Goal: Task Accomplishment & Management: Complete application form

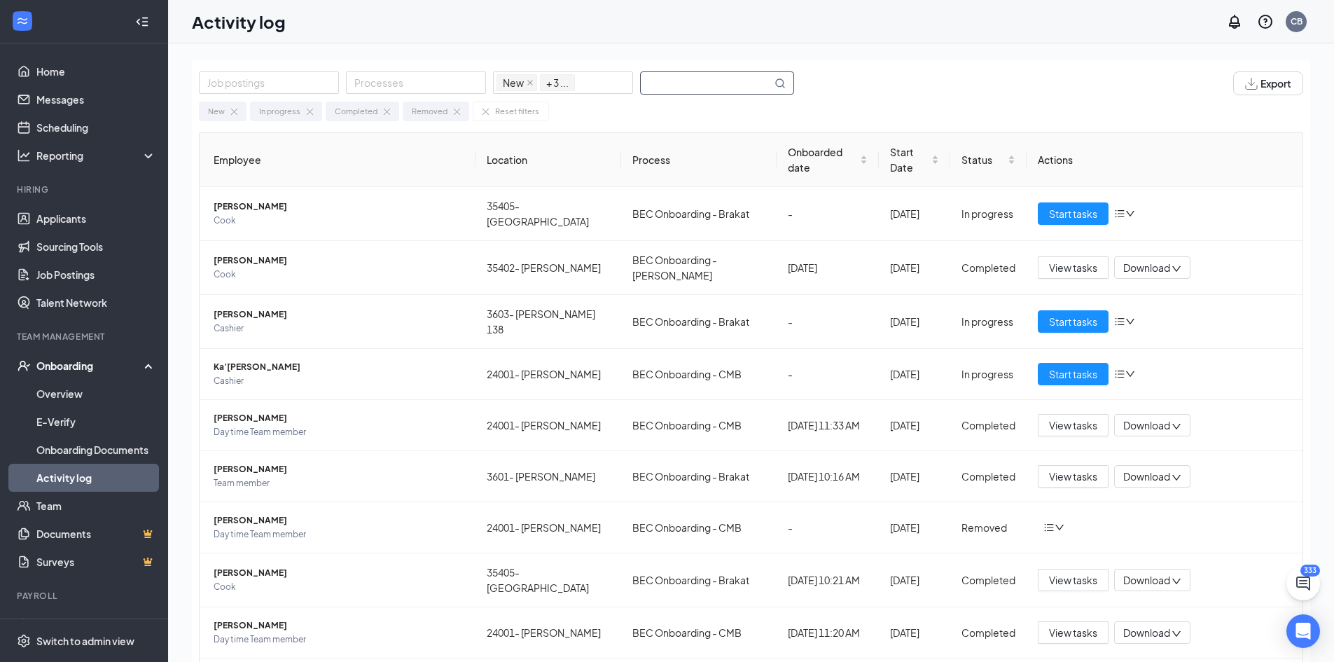
click at [699, 79] on input "text" at bounding box center [706, 83] width 131 height 22
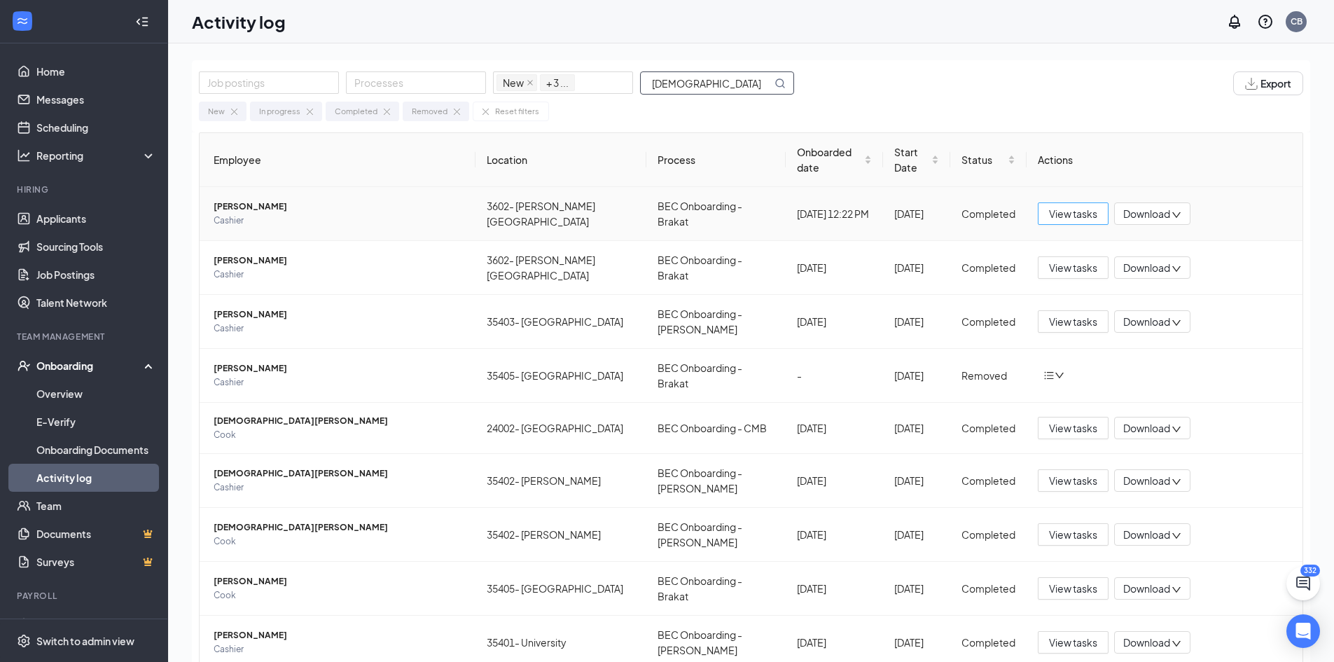
type input "[DEMOGRAPHIC_DATA]"
click at [1059, 206] on span "View tasks" at bounding box center [1073, 213] width 48 height 15
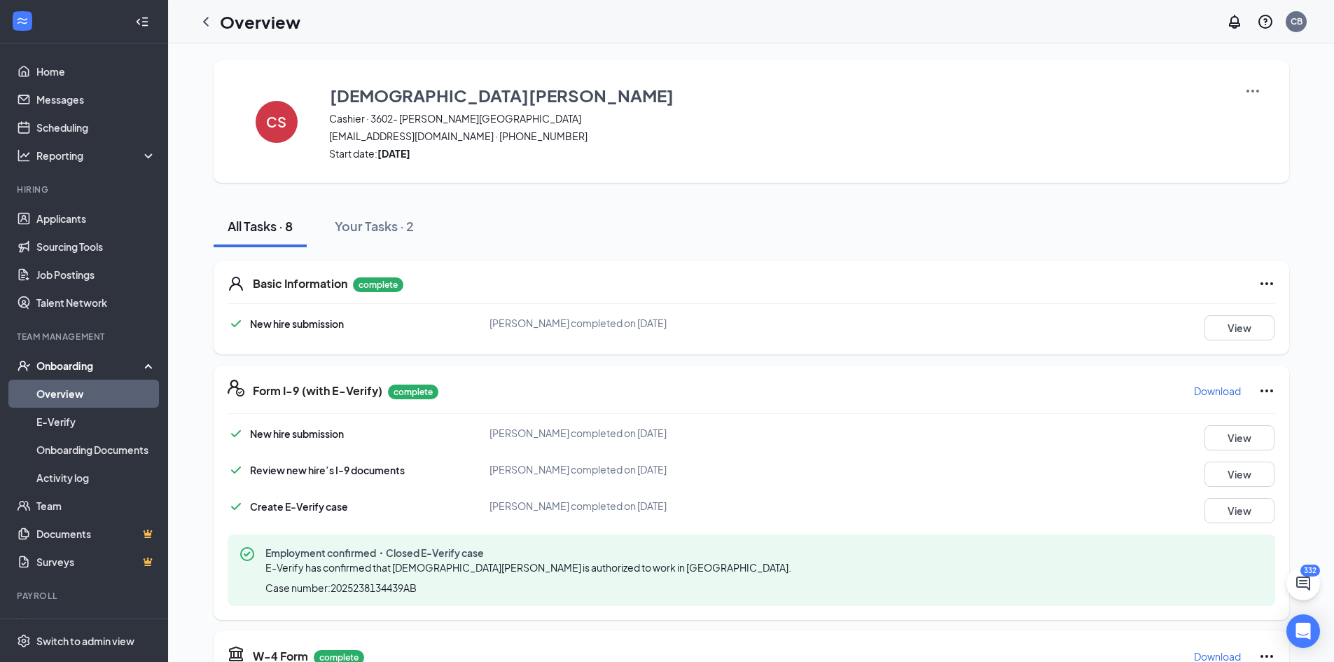
click at [753, 457] on div "New hire submission [DEMOGRAPHIC_DATA][PERSON_NAME] completed on [DATE] View Re…" at bounding box center [751, 515] width 1047 height 181
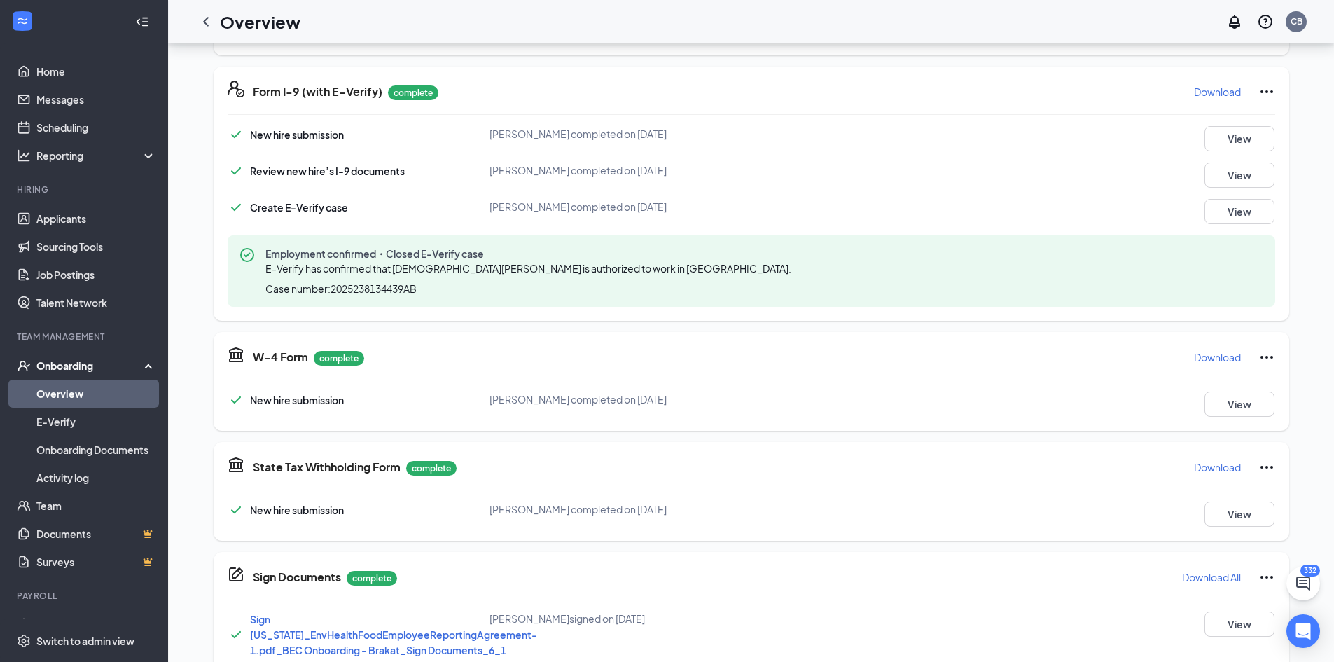
scroll to position [368, 0]
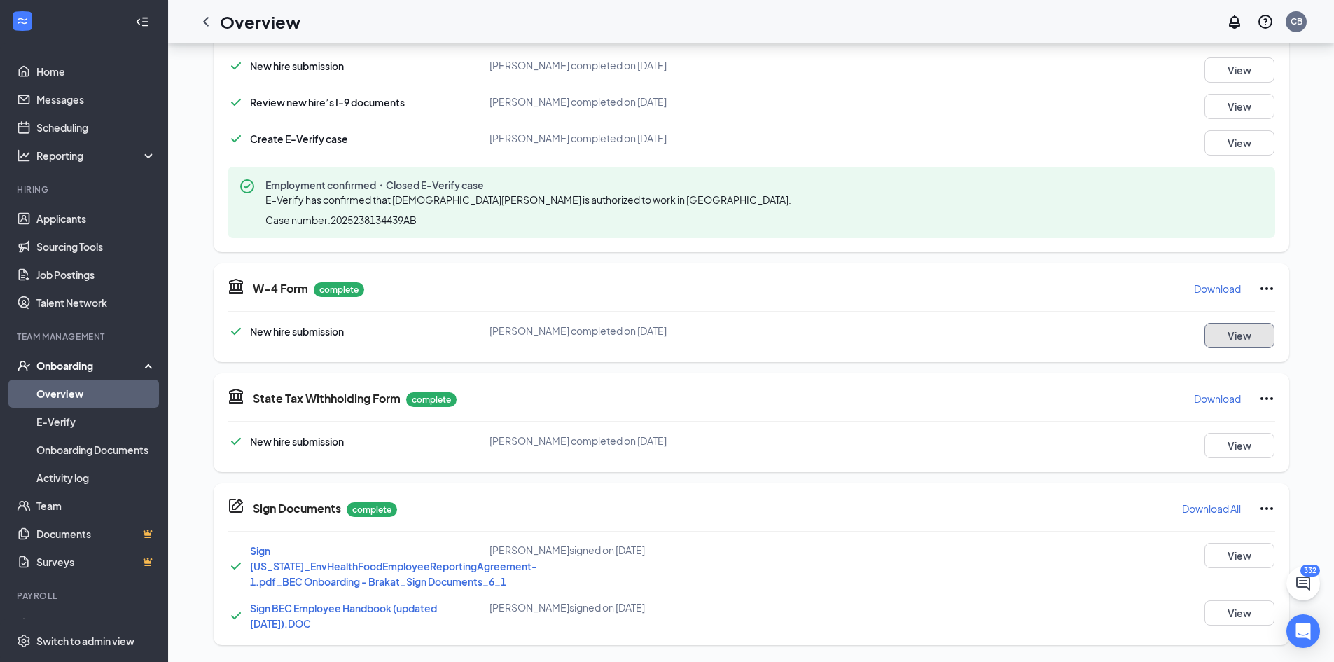
click at [1235, 339] on button "View" at bounding box center [1239, 335] width 70 height 25
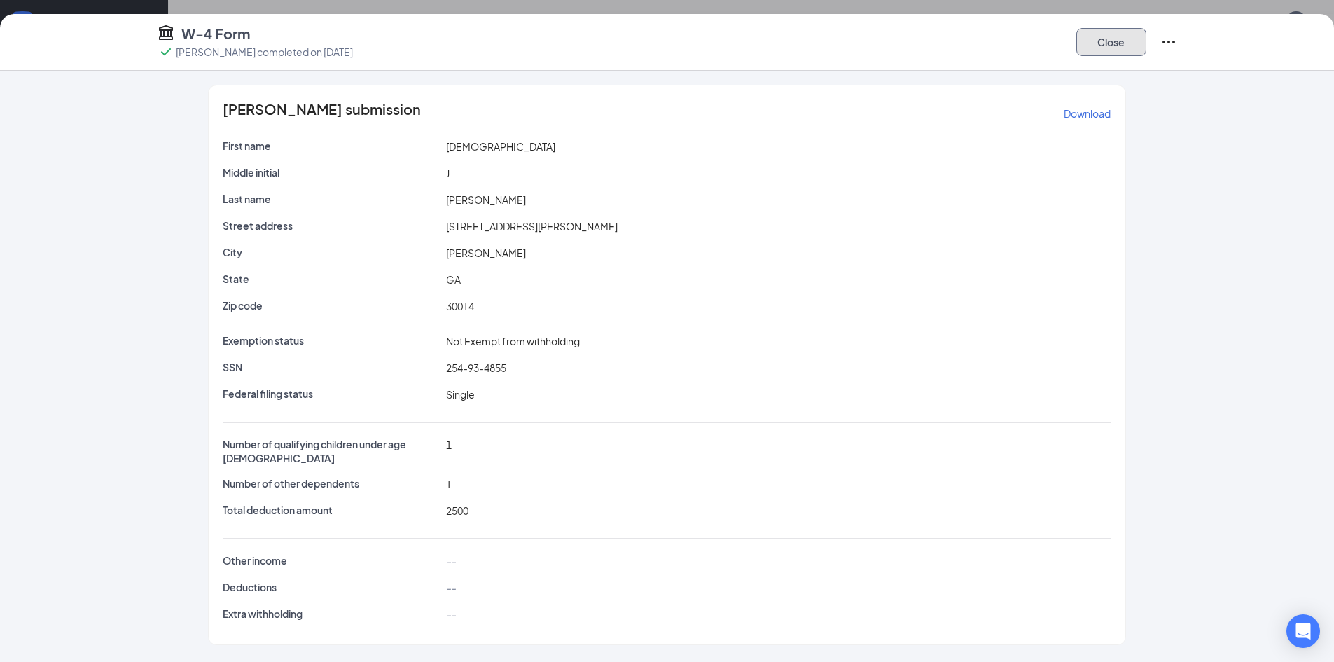
click at [1097, 41] on button "Close" at bounding box center [1111, 42] width 70 height 28
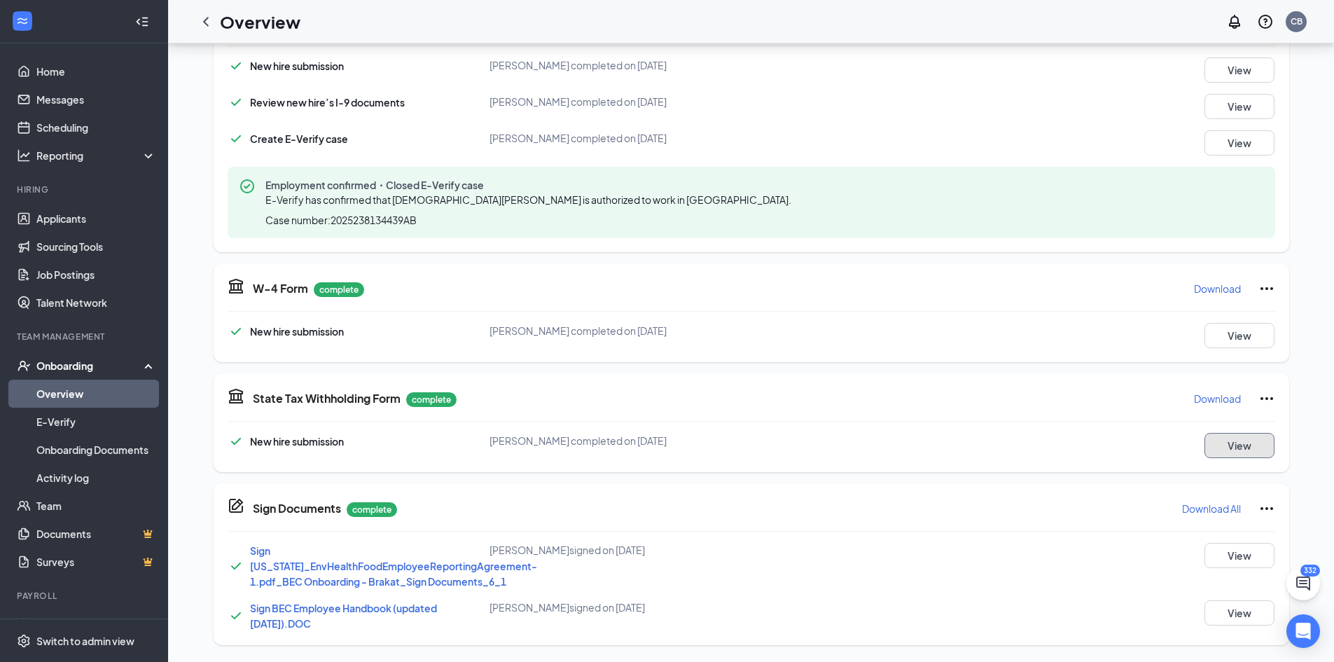
click at [1227, 439] on button "View" at bounding box center [1239, 445] width 70 height 25
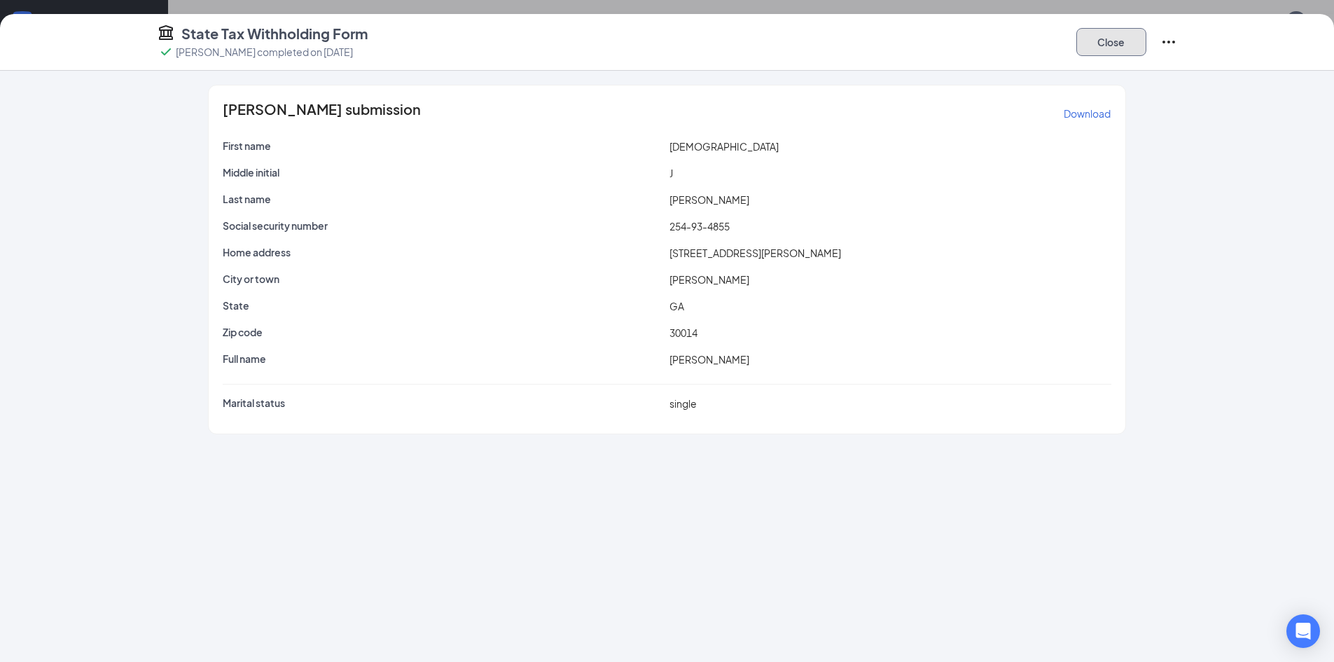
click at [1093, 43] on button "Close" at bounding box center [1111, 42] width 70 height 28
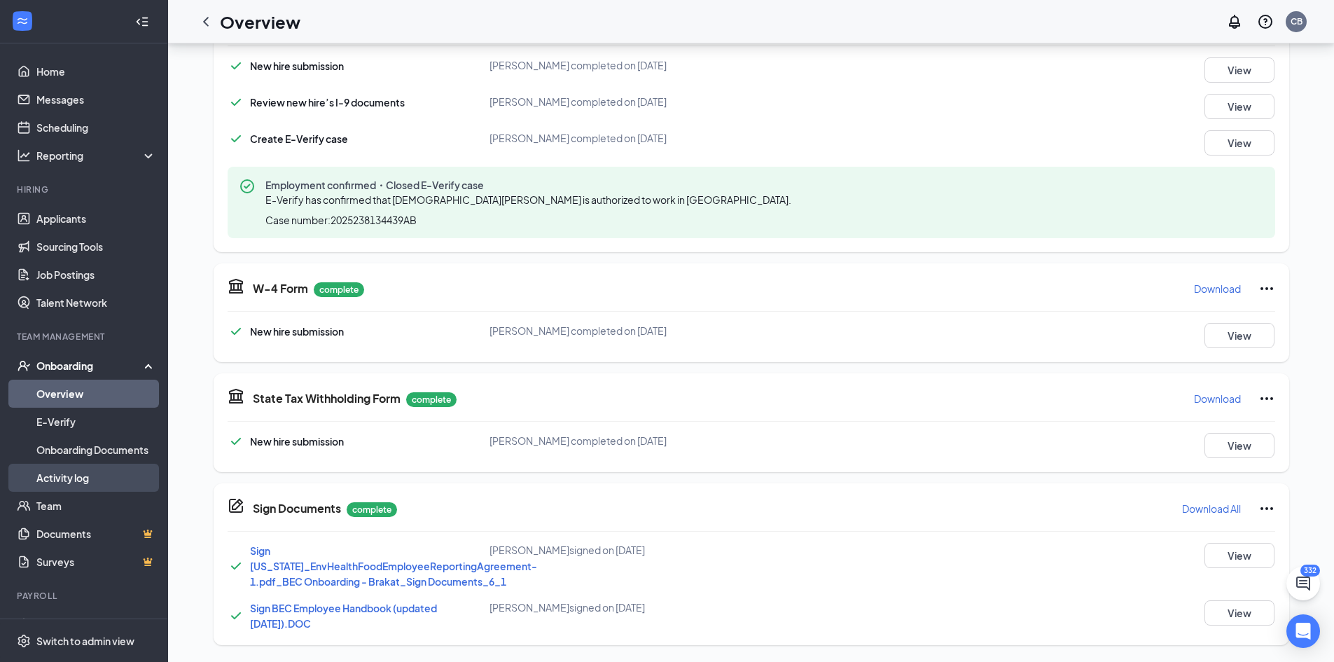
click at [74, 475] on link "Activity log" at bounding box center [96, 478] width 120 height 28
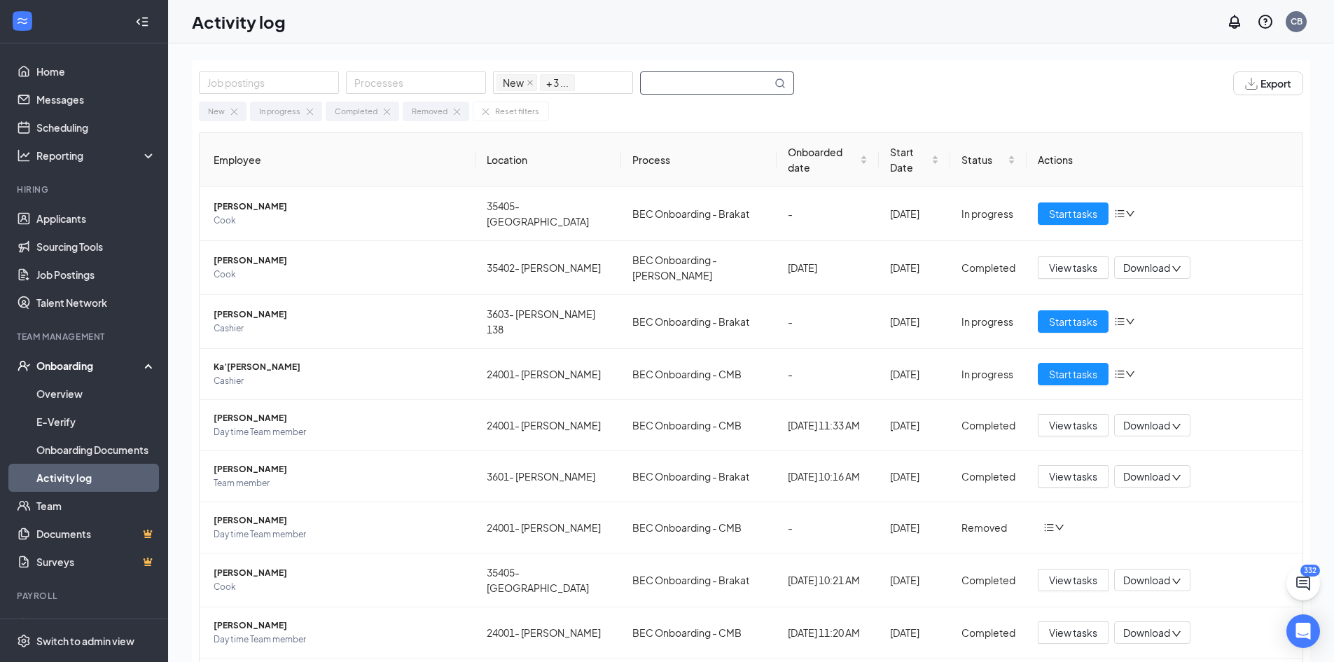
click at [705, 83] on input "text" at bounding box center [706, 83] width 131 height 22
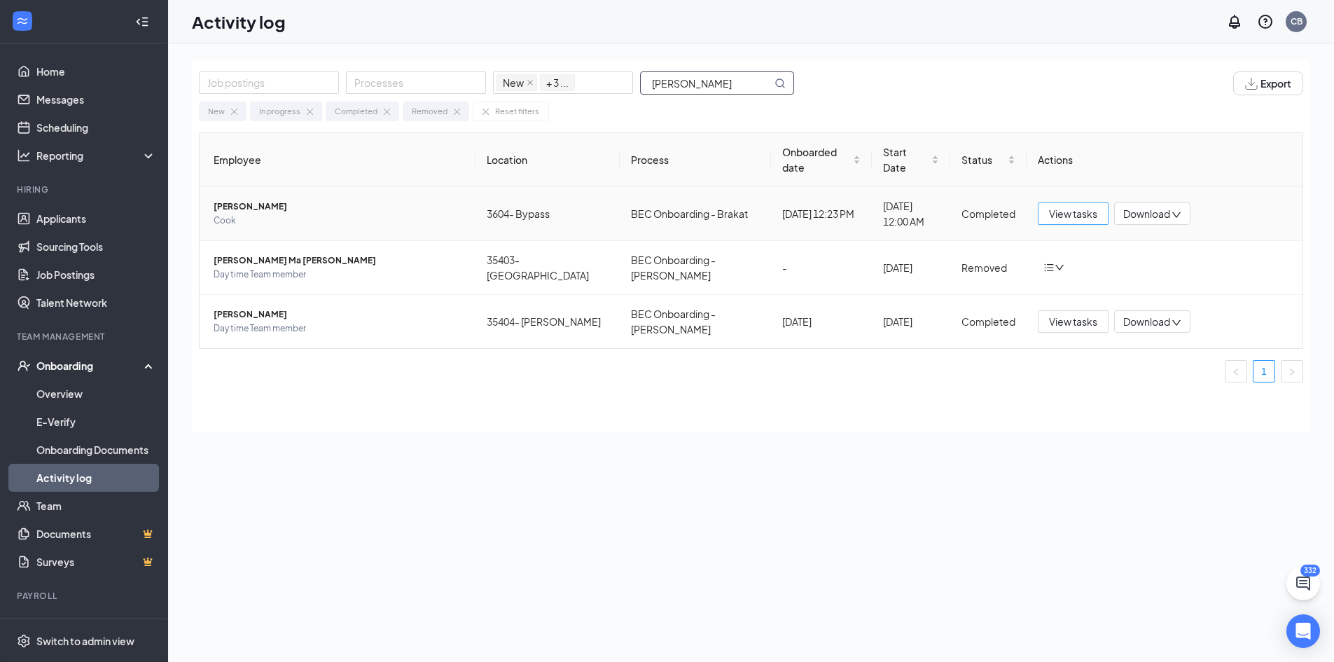
type input "[PERSON_NAME]"
click at [1083, 206] on span "View tasks" at bounding box center [1073, 213] width 48 height 15
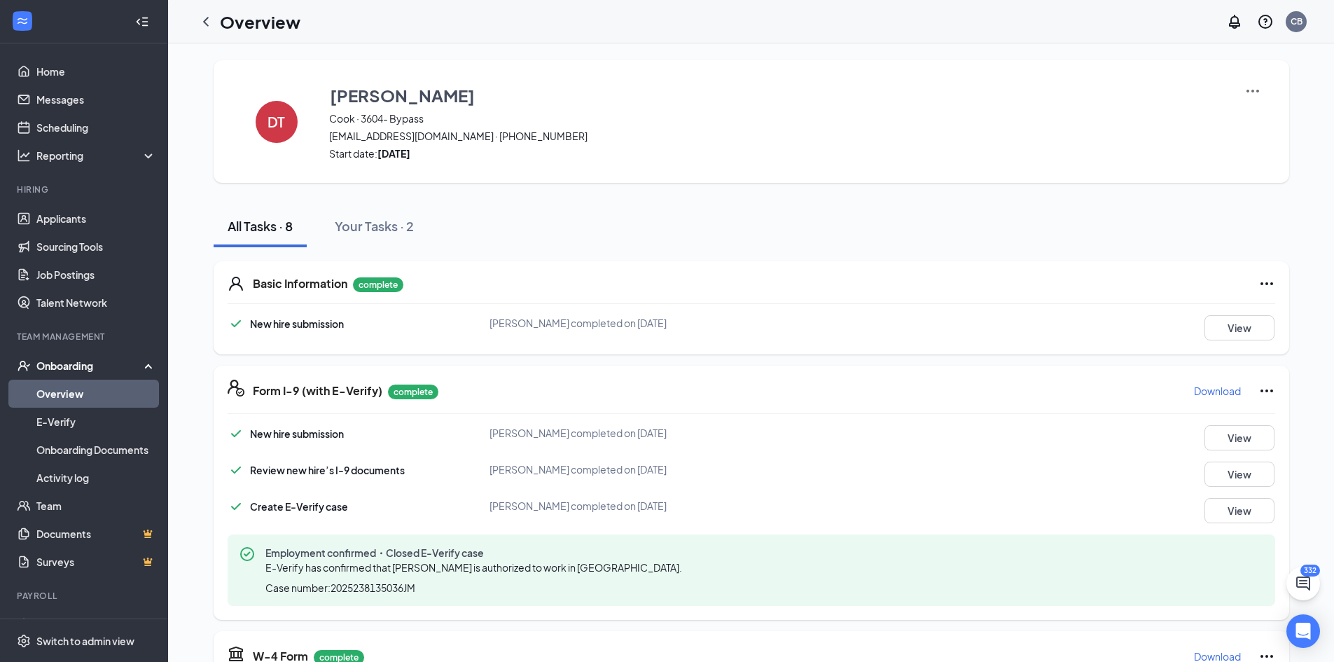
click at [862, 451] on div "New hire submission [PERSON_NAME] completed on [DATE] View Review new hire’s I-…" at bounding box center [751, 515] width 1047 height 181
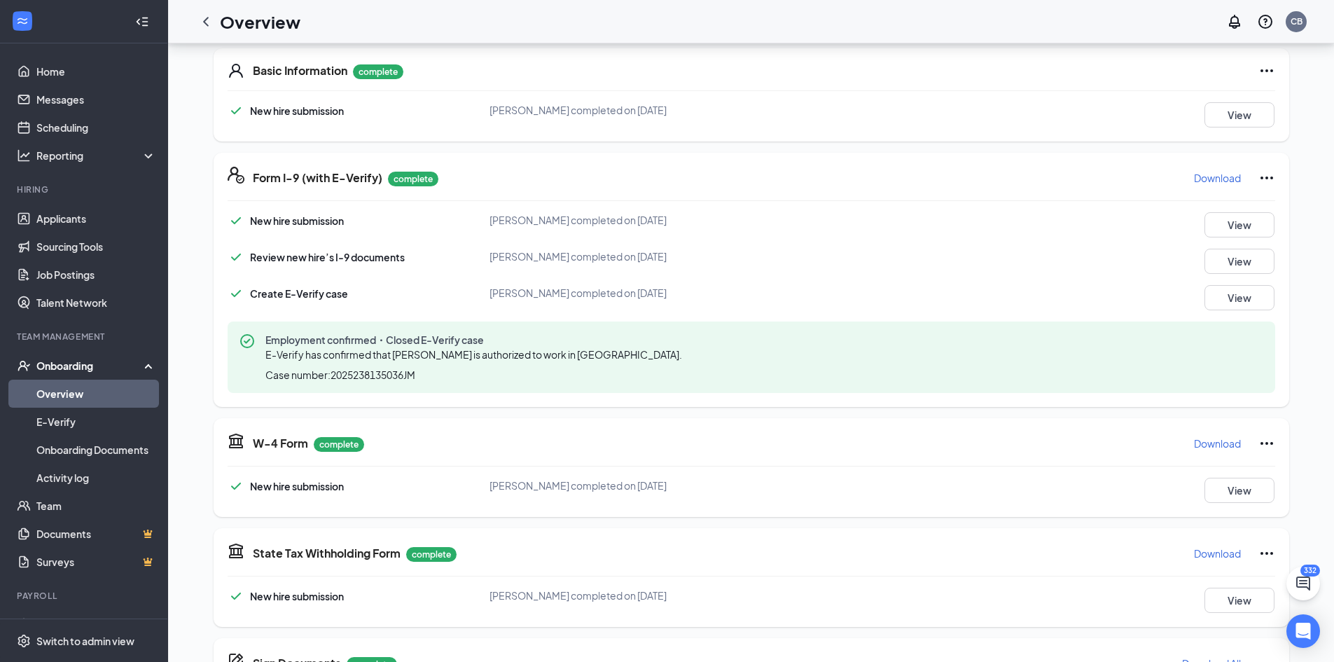
scroll to position [350, 0]
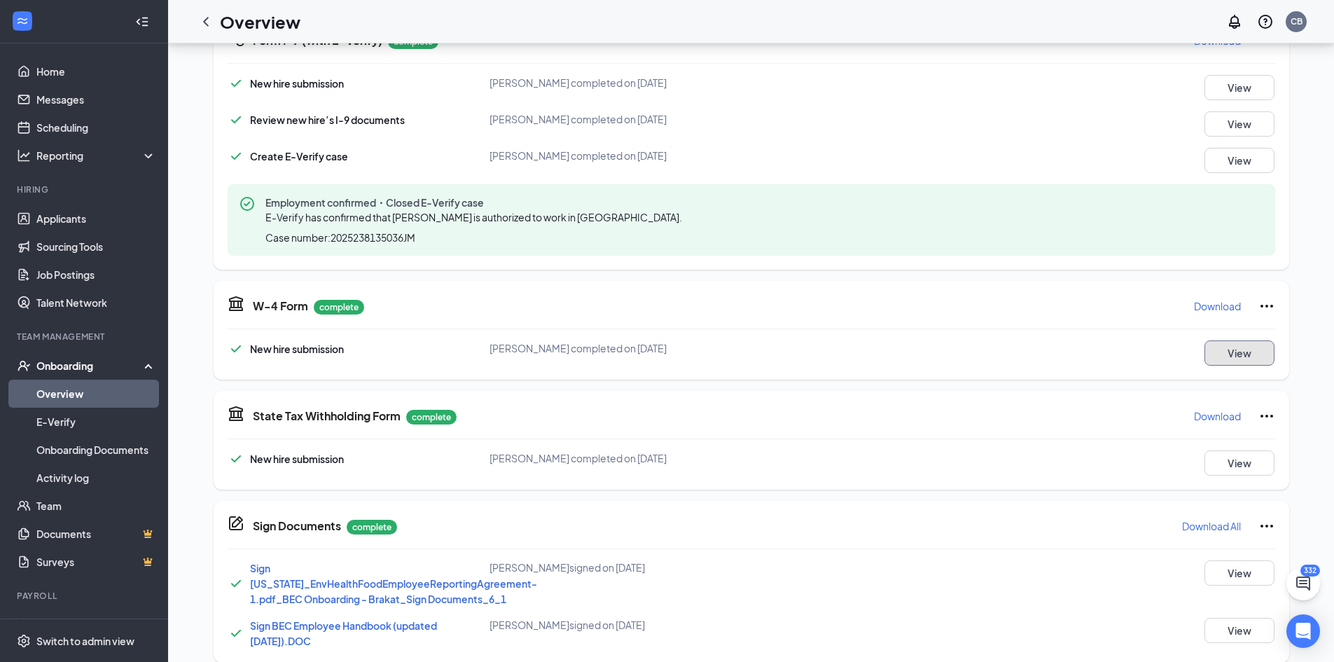
click at [1243, 354] on button "View" at bounding box center [1239, 352] width 70 height 25
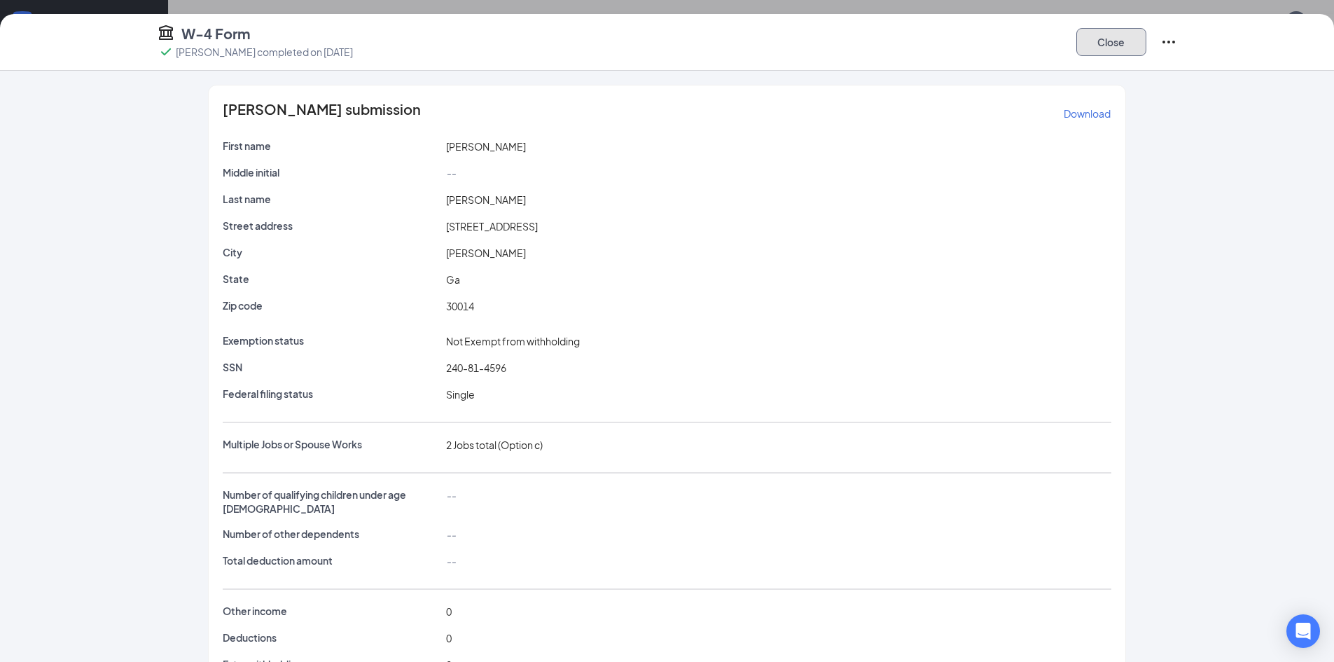
click at [1101, 34] on button "Close" at bounding box center [1111, 42] width 70 height 28
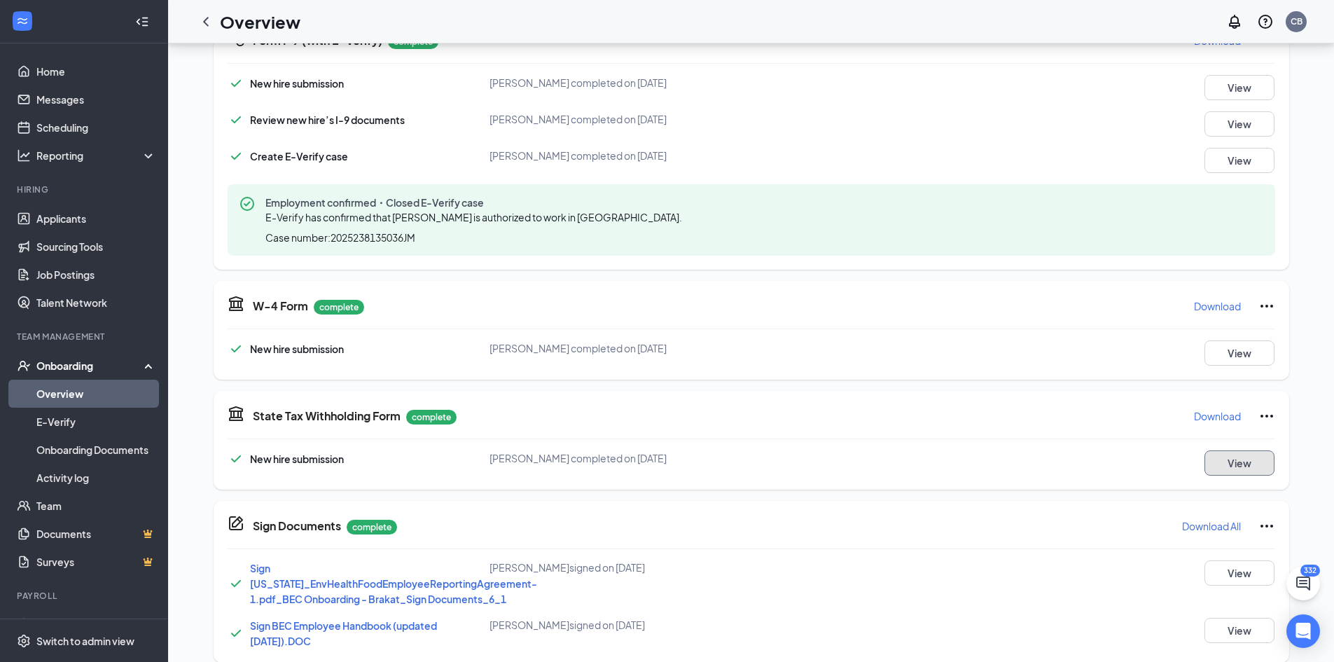
click at [1250, 464] on button "View" at bounding box center [1239, 462] width 70 height 25
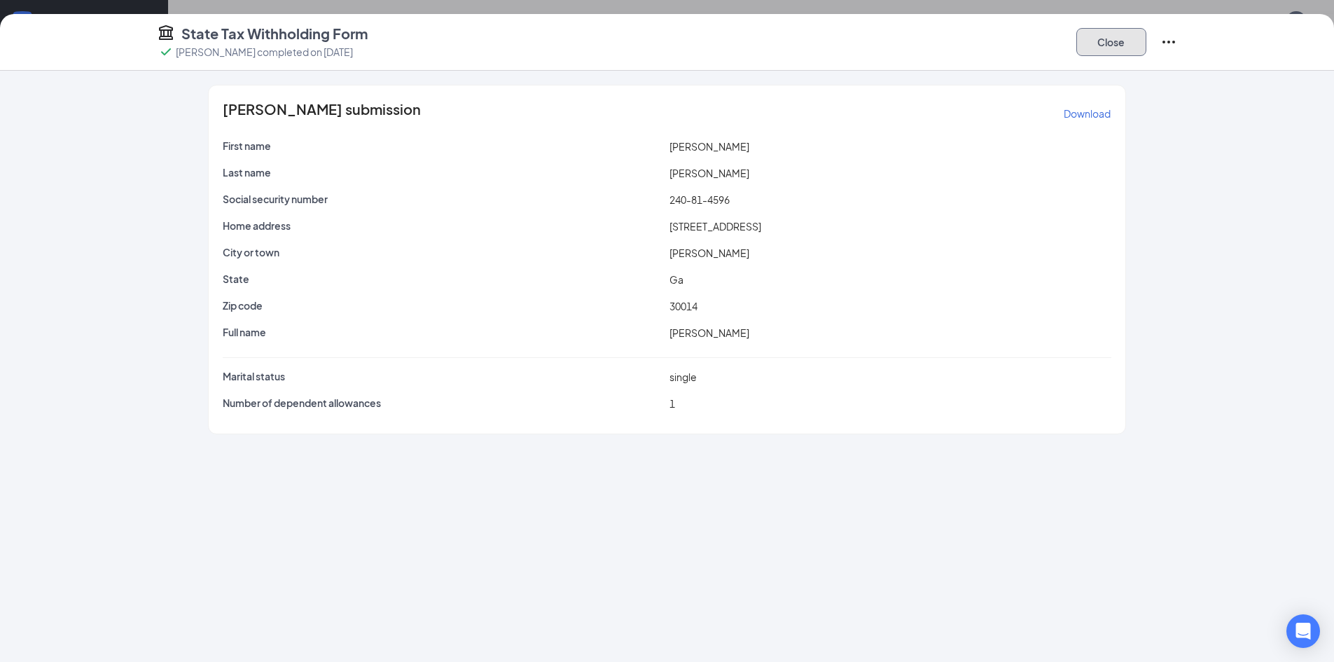
click at [1120, 41] on button "Close" at bounding box center [1111, 42] width 70 height 28
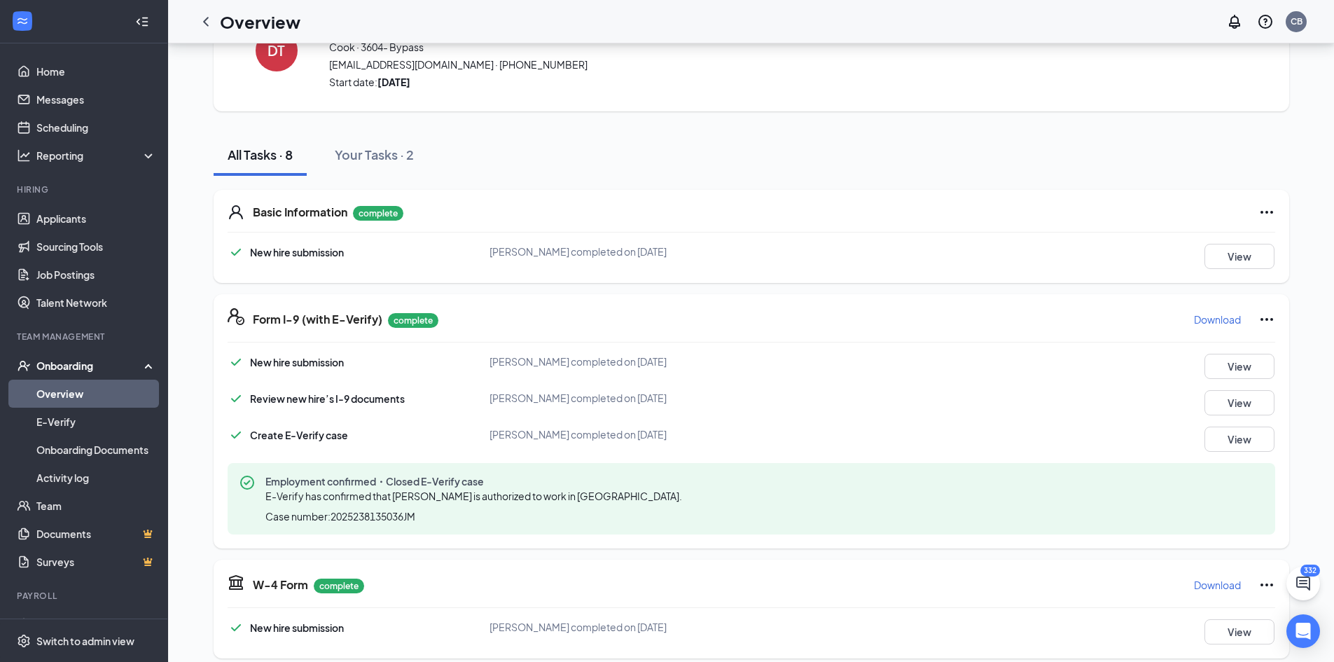
scroll to position [70, 0]
click at [76, 475] on link "Activity log" at bounding box center [96, 478] width 120 height 28
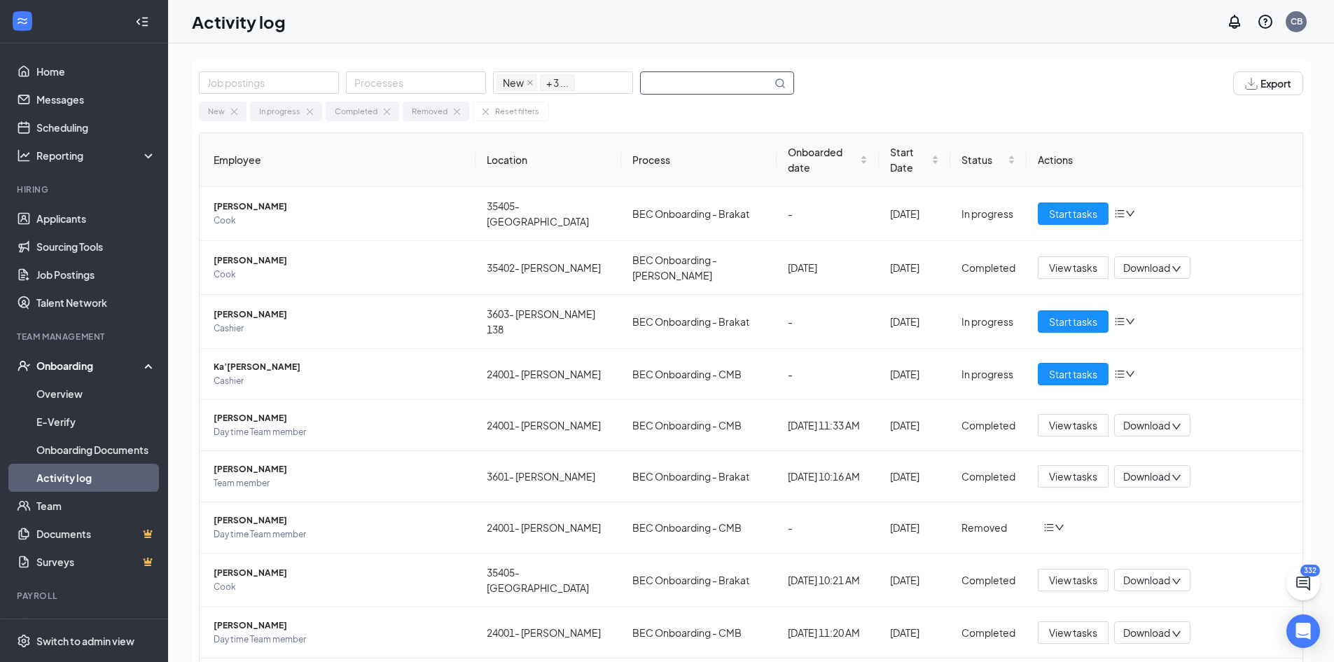
click at [690, 83] on input "text" at bounding box center [706, 83] width 131 height 22
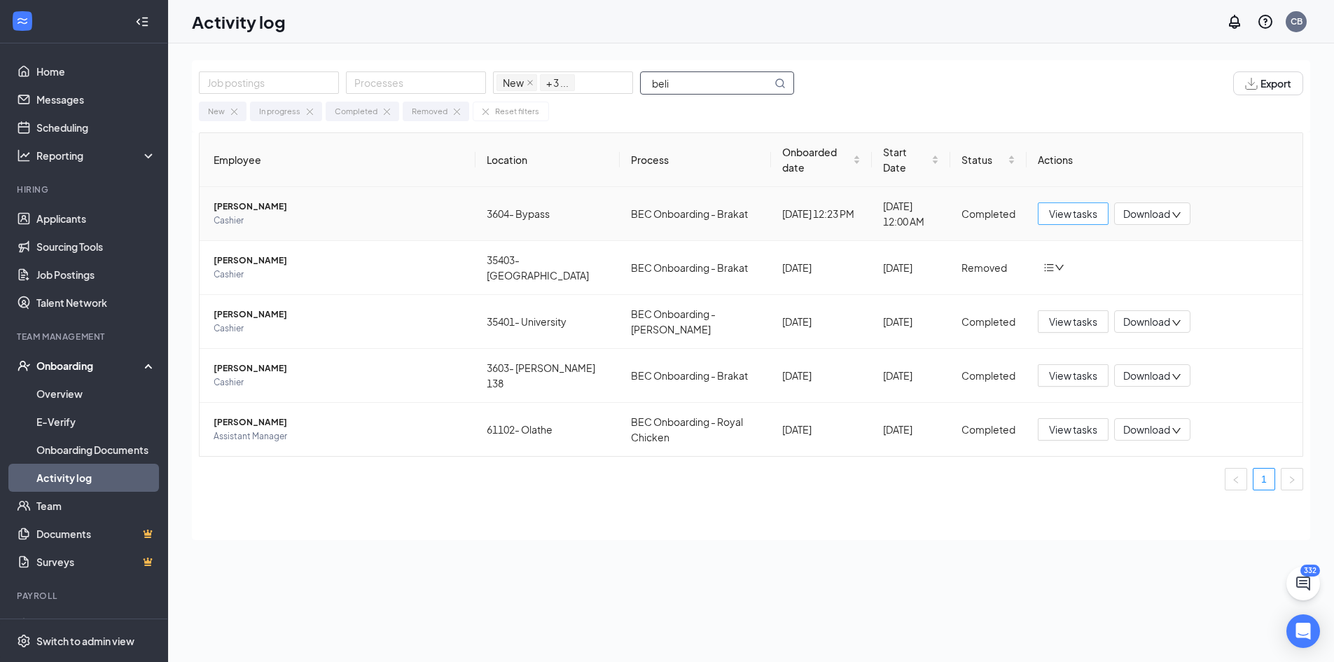
type input "beli"
click at [1072, 213] on span "View tasks" at bounding box center [1073, 213] width 48 height 15
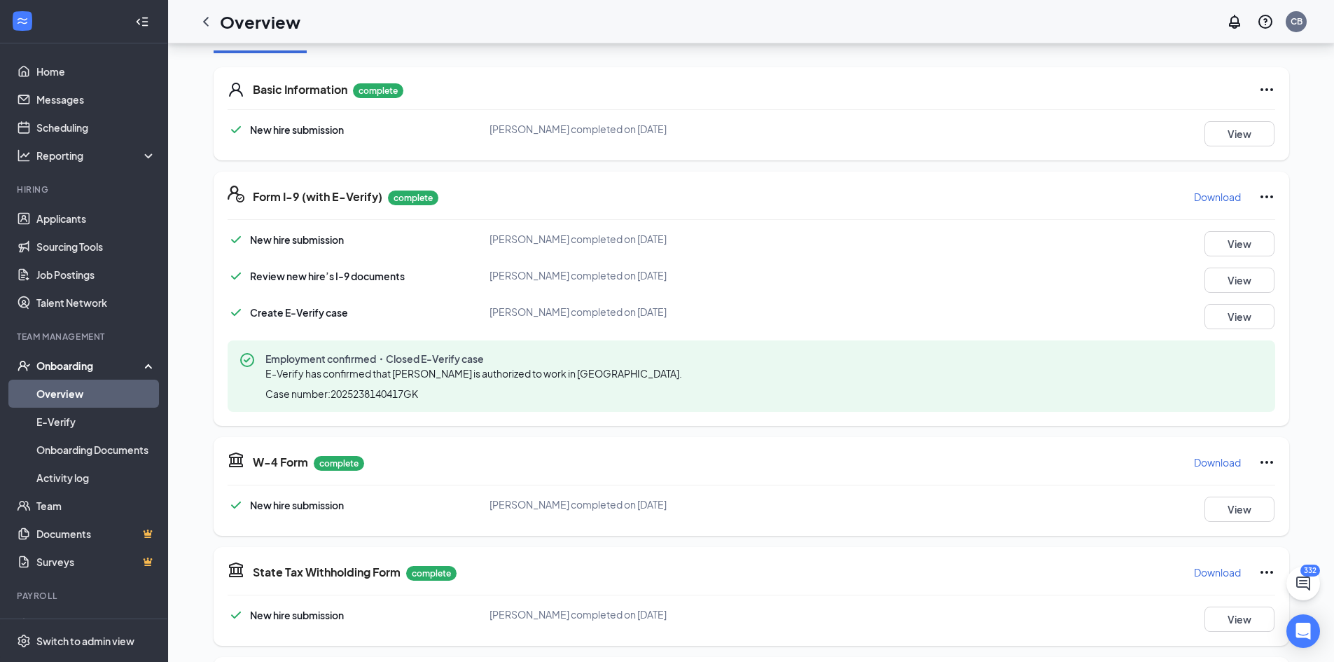
scroll to position [368, 0]
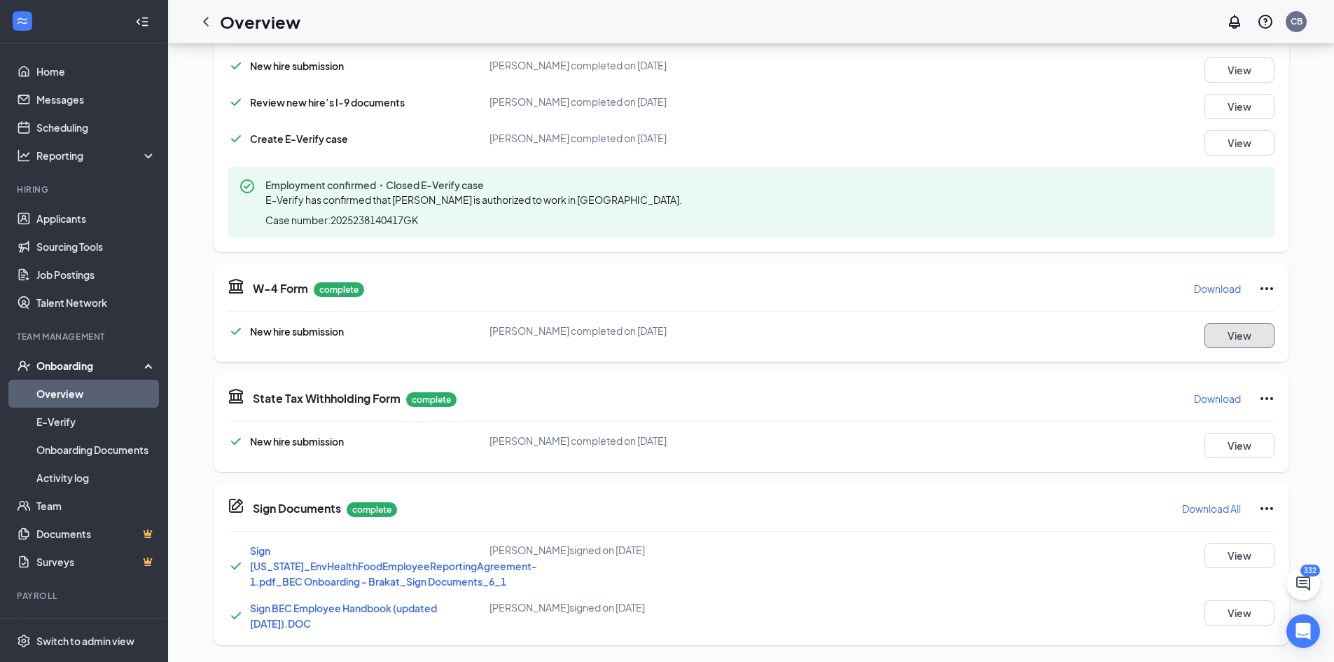
click at [1229, 340] on button "View" at bounding box center [1239, 335] width 70 height 25
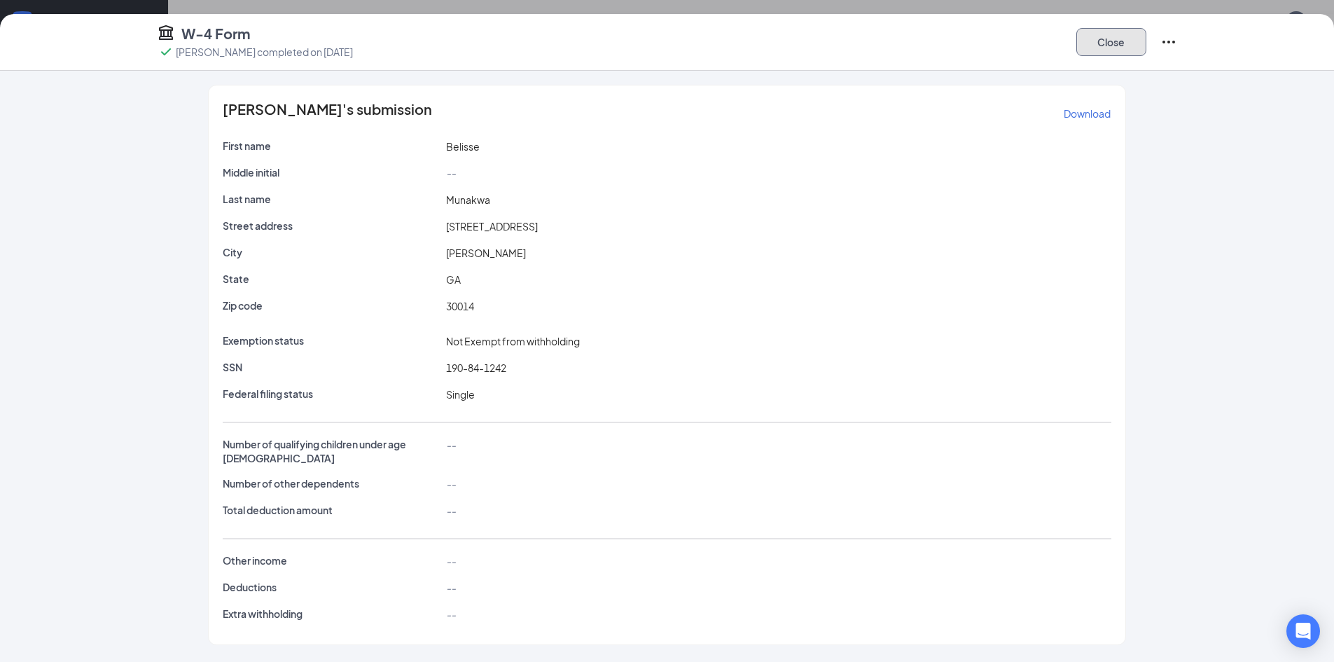
click at [1110, 48] on button "Close" at bounding box center [1111, 42] width 70 height 28
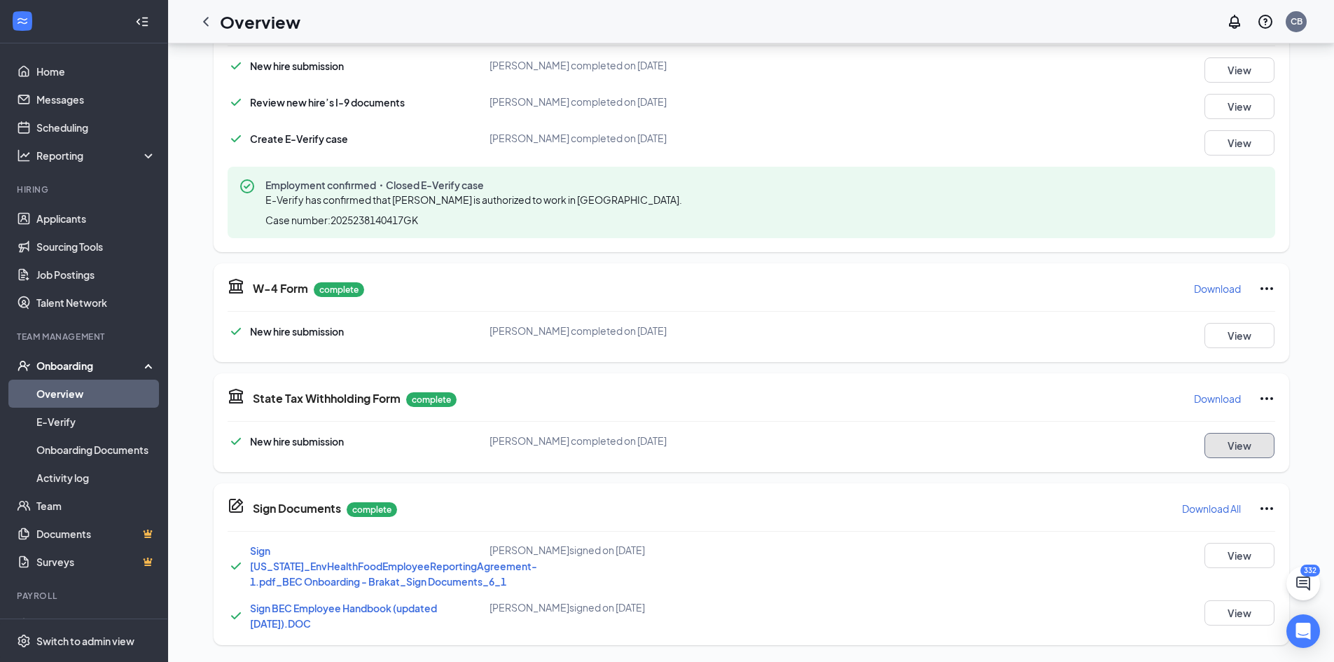
click at [1236, 452] on button "View" at bounding box center [1239, 445] width 70 height 25
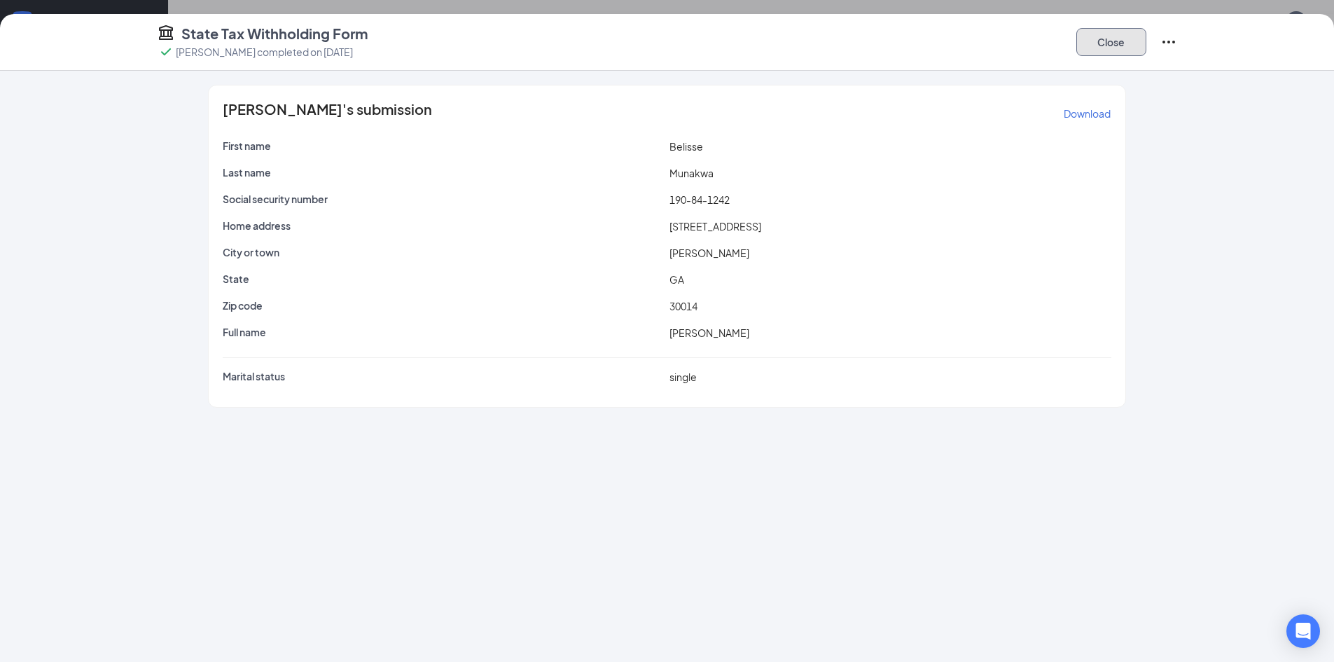
drag, startPoint x: 1101, startPoint y: 32, endPoint x: 1094, endPoint y: 60, distance: 28.9
click at [1101, 32] on button "Close" at bounding box center [1111, 42] width 70 height 28
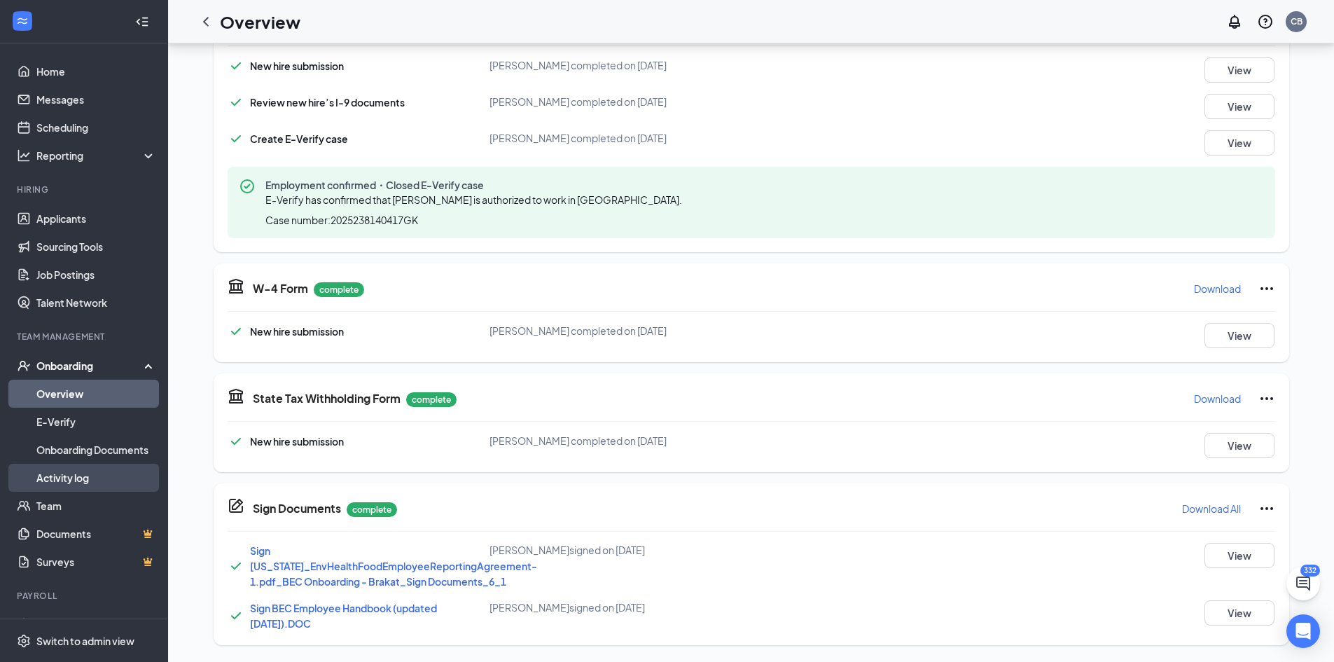
click at [74, 476] on link "Activity log" at bounding box center [96, 478] width 120 height 28
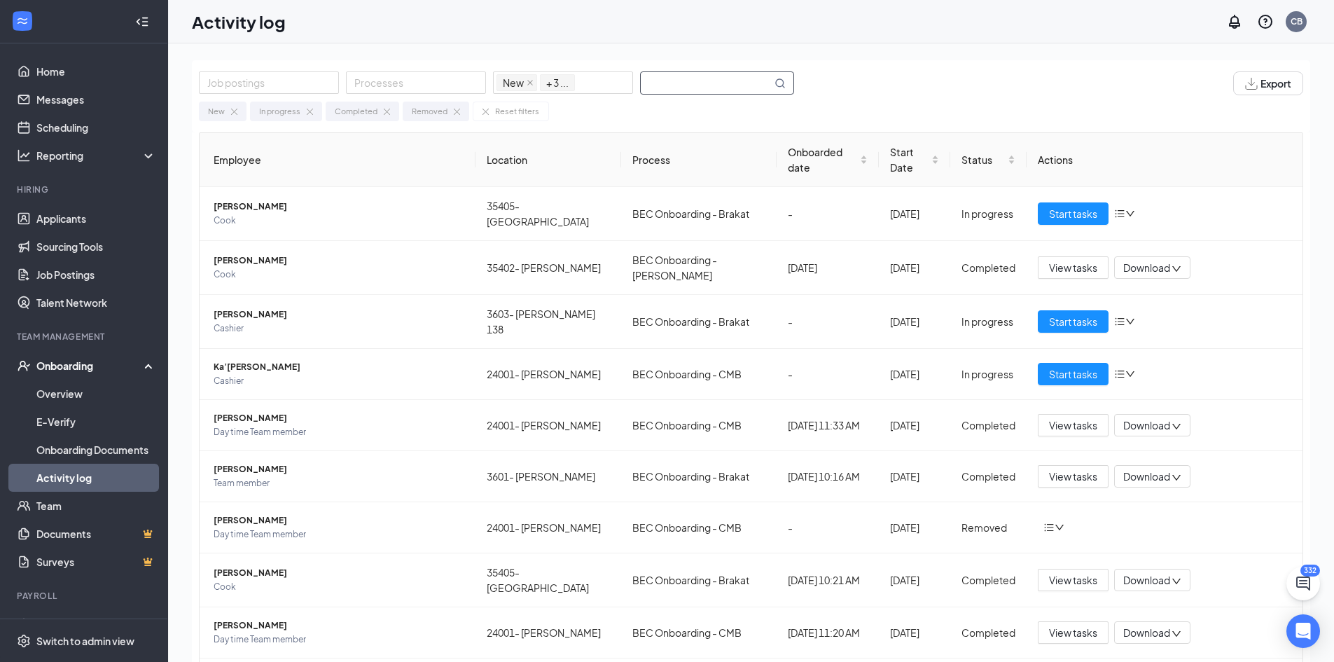
click at [710, 87] on input "text" at bounding box center [706, 83] width 131 height 22
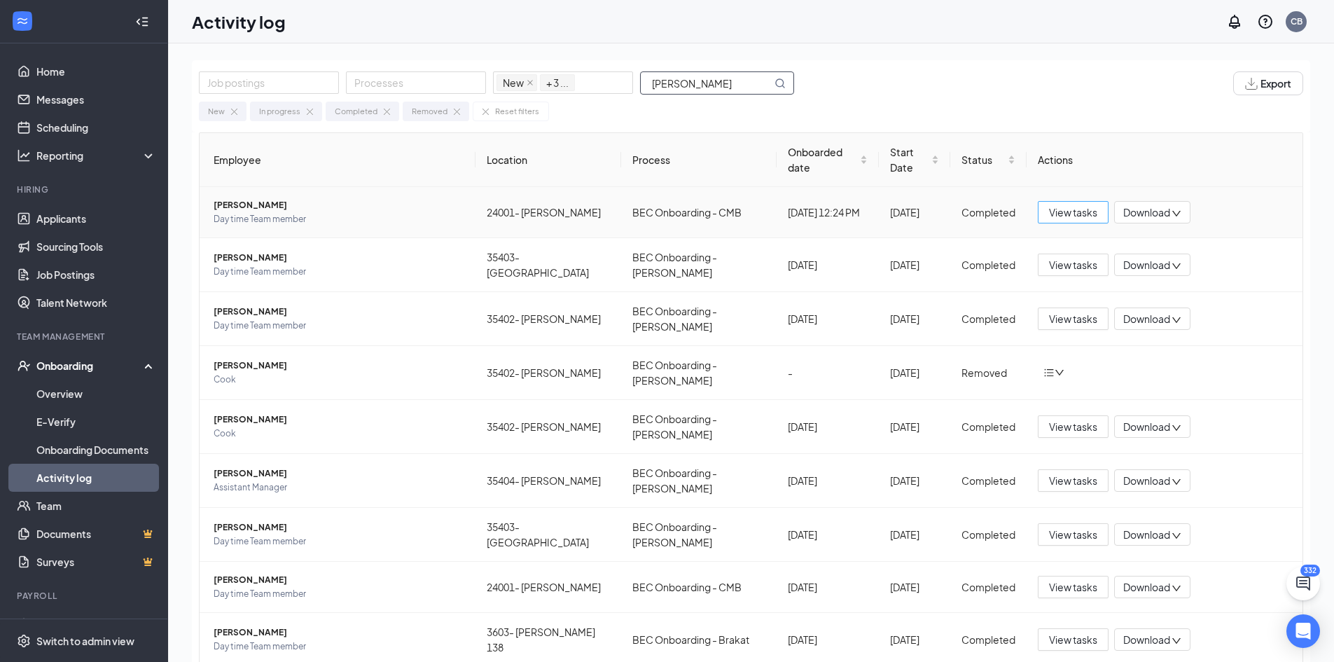
type input "[PERSON_NAME]"
click at [1064, 204] on span "View tasks" at bounding box center [1073, 211] width 48 height 15
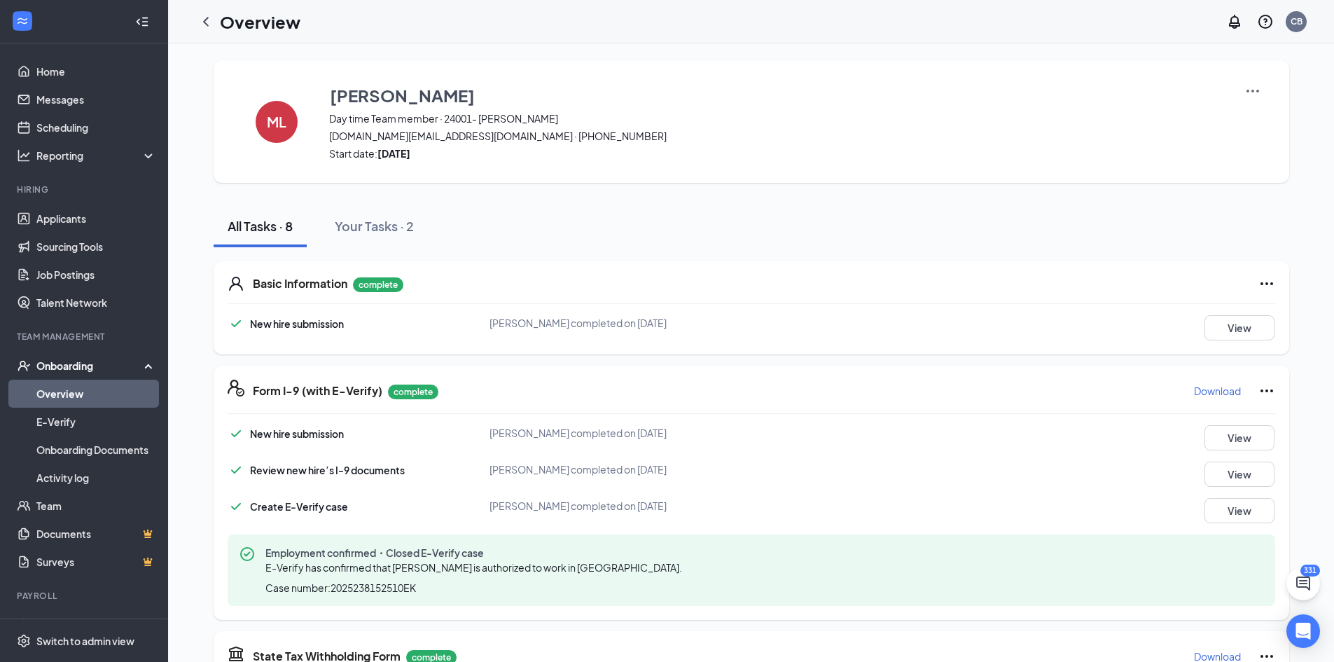
click at [683, 392] on div "Form I-9 (with E-Verify) complete Download" at bounding box center [764, 390] width 1022 height 22
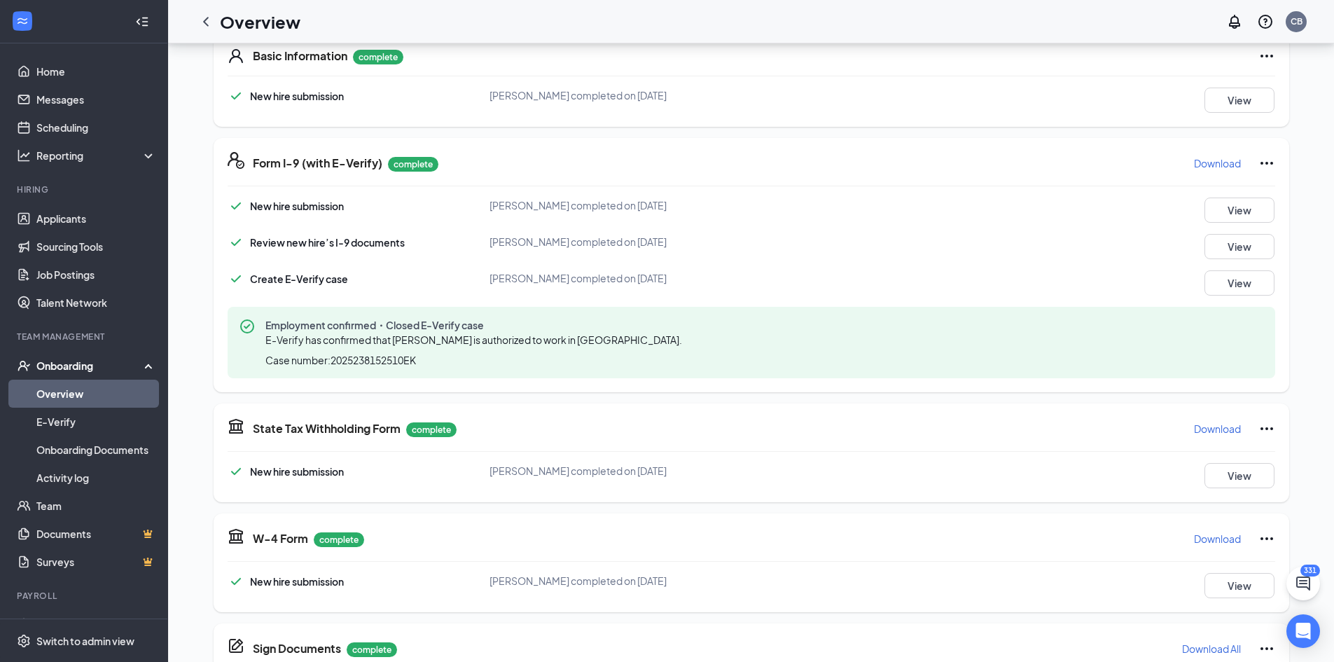
scroll to position [280, 0]
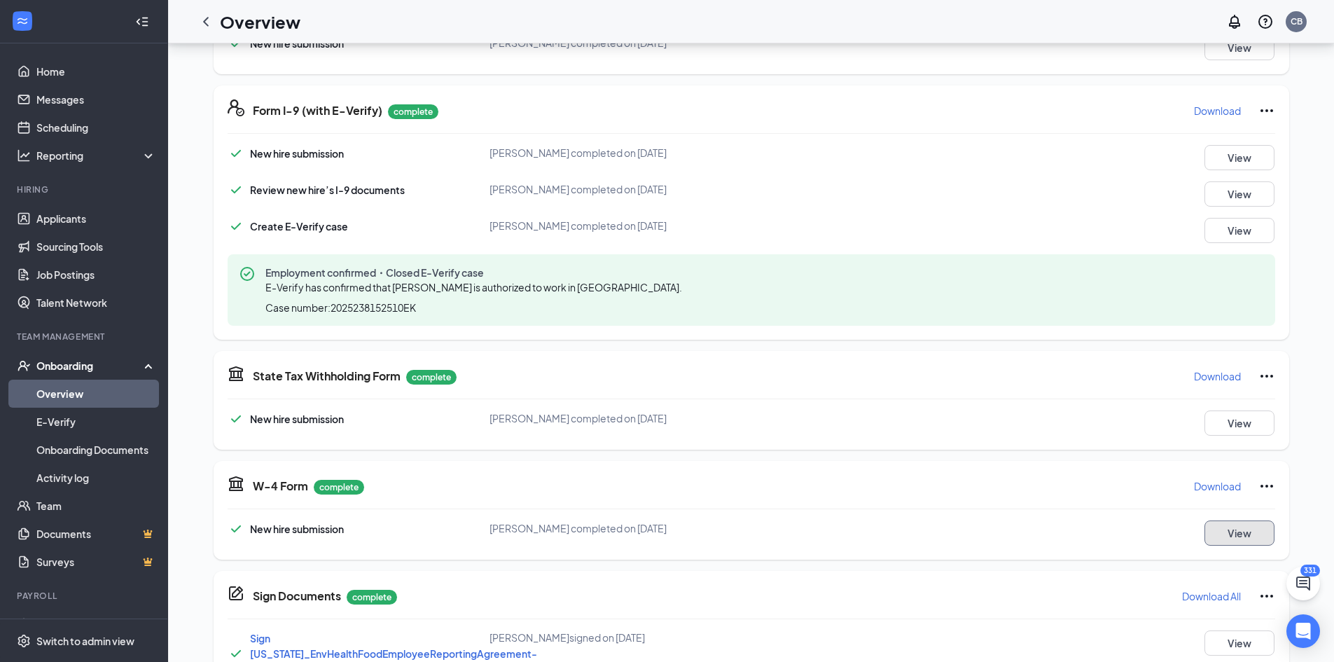
click at [1224, 534] on button "View" at bounding box center [1239, 532] width 70 height 25
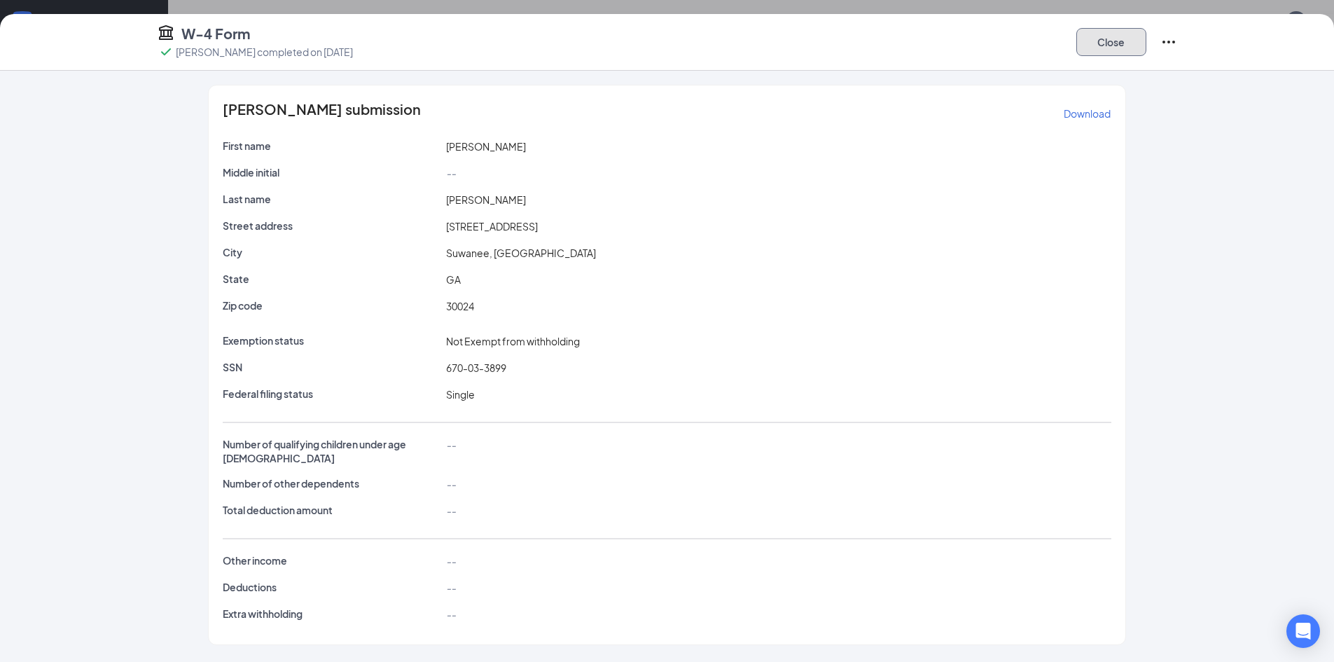
click at [1113, 41] on button "Close" at bounding box center [1111, 42] width 70 height 28
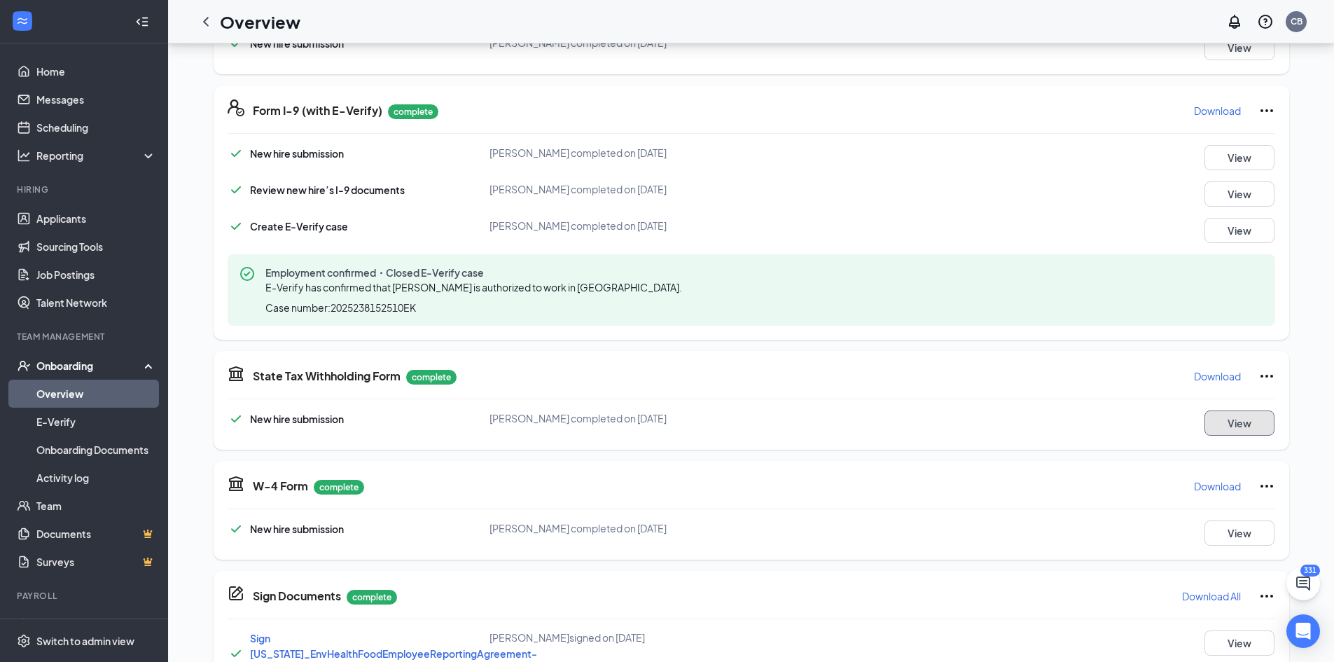
click at [1239, 433] on button "View" at bounding box center [1239, 422] width 70 height 25
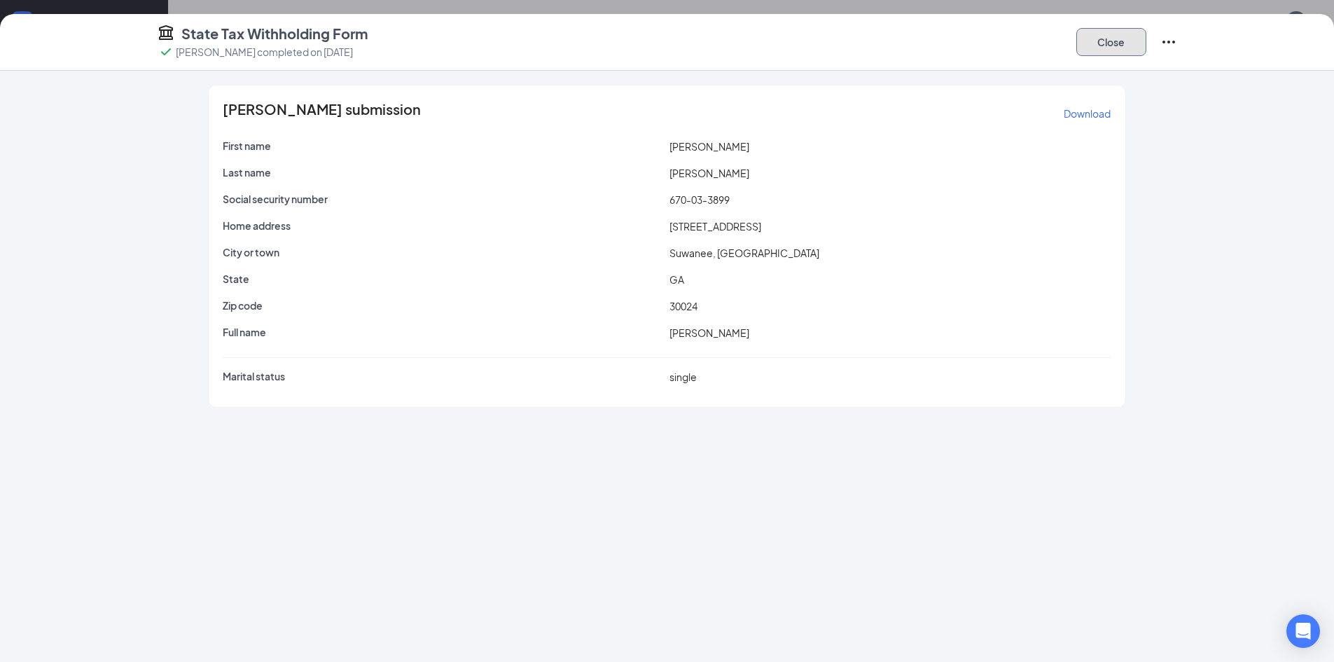
click at [1119, 46] on button "Close" at bounding box center [1111, 42] width 70 height 28
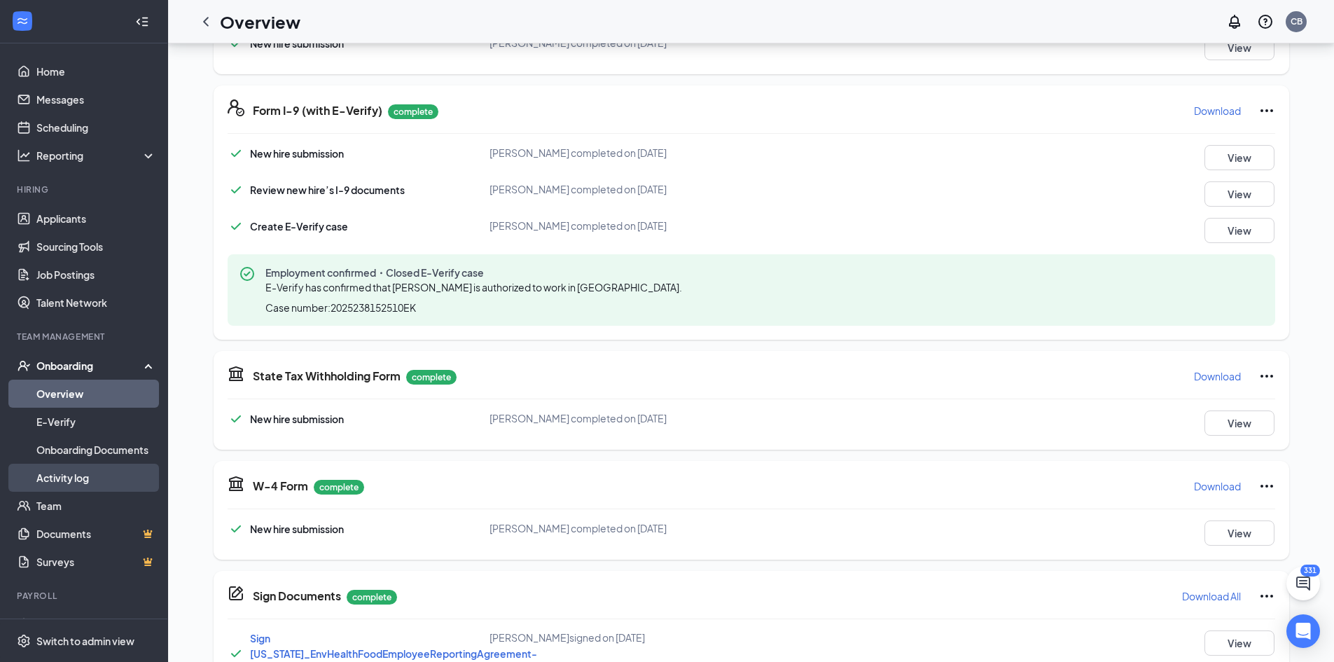
click at [61, 472] on link "Activity log" at bounding box center [96, 478] width 120 height 28
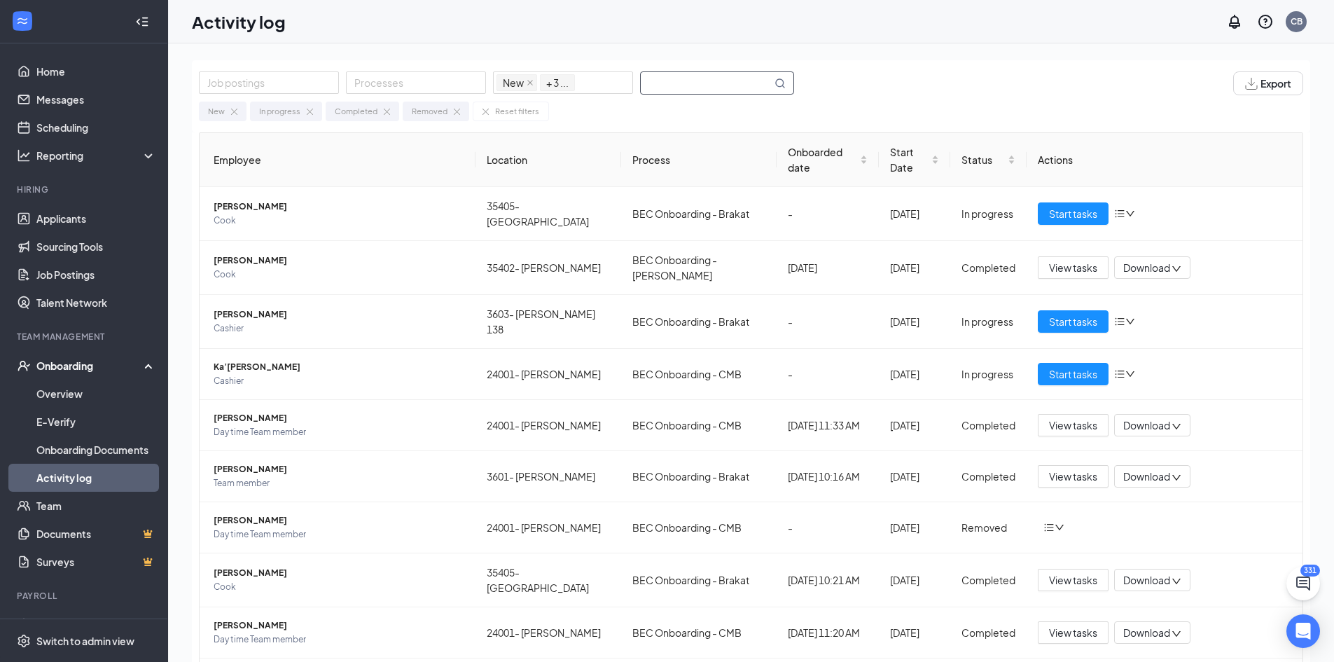
click at [692, 81] on input "text" at bounding box center [706, 83] width 131 height 22
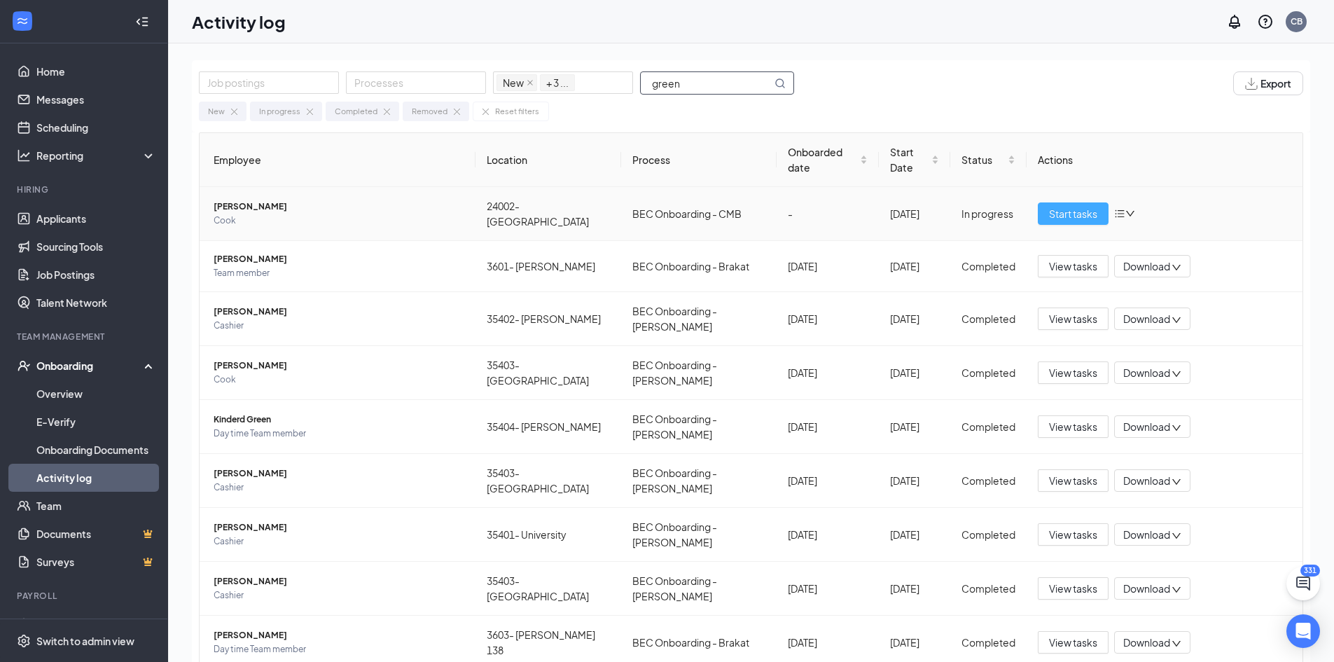
type input "green"
click at [1055, 206] on span "Start tasks" at bounding box center [1073, 213] width 48 height 15
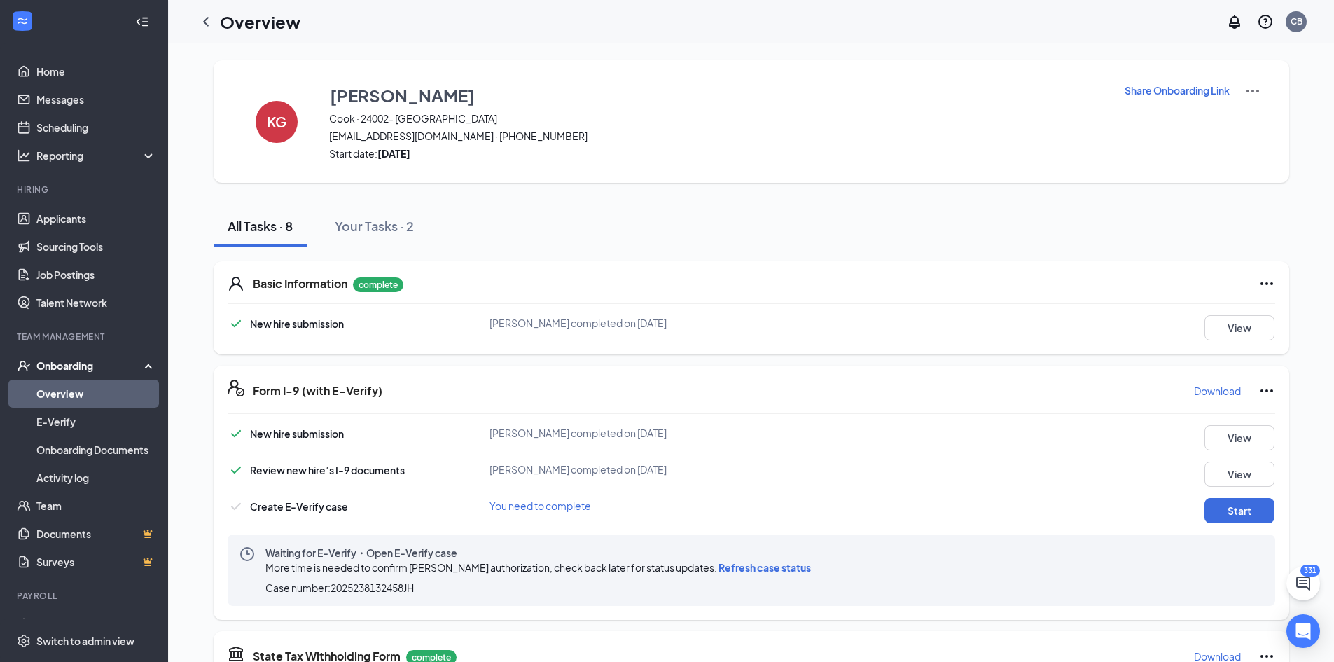
click at [746, 565] on span "Refresh case status" at bounding box center [764, 567] width 92 height 13
click at [80, 478] on link "Activity log" at bounding box center [96, 478] width 120 height 28
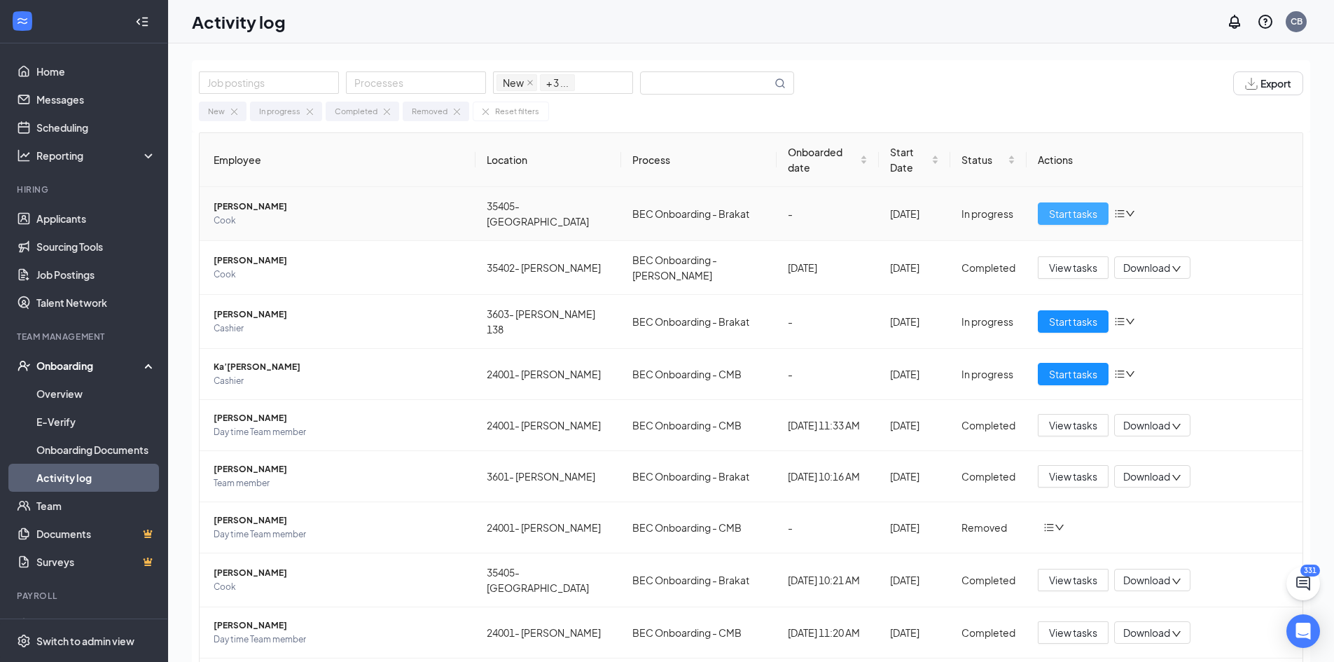
click at [1056, 206] on span "Start tasks" at bounding box center [1073, 213] width 48 height 15
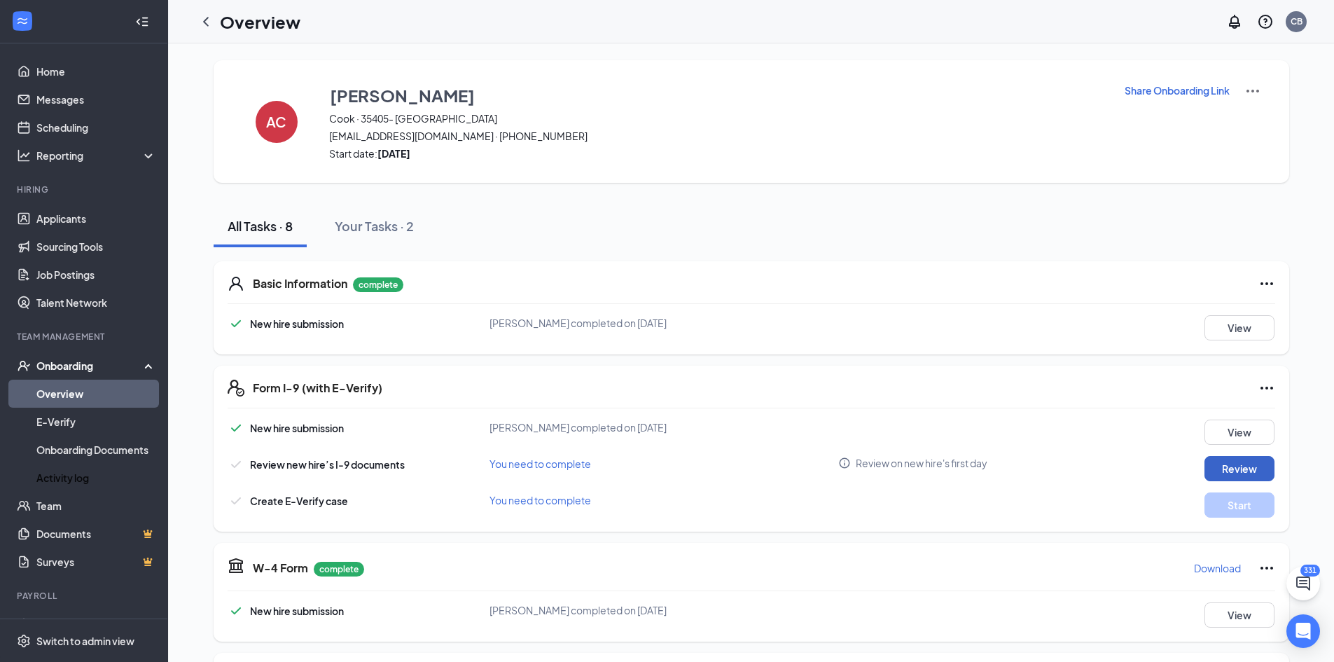
click at [1242, 467] on button "Review" at bounding box center [1239, 468] width 70 height 25
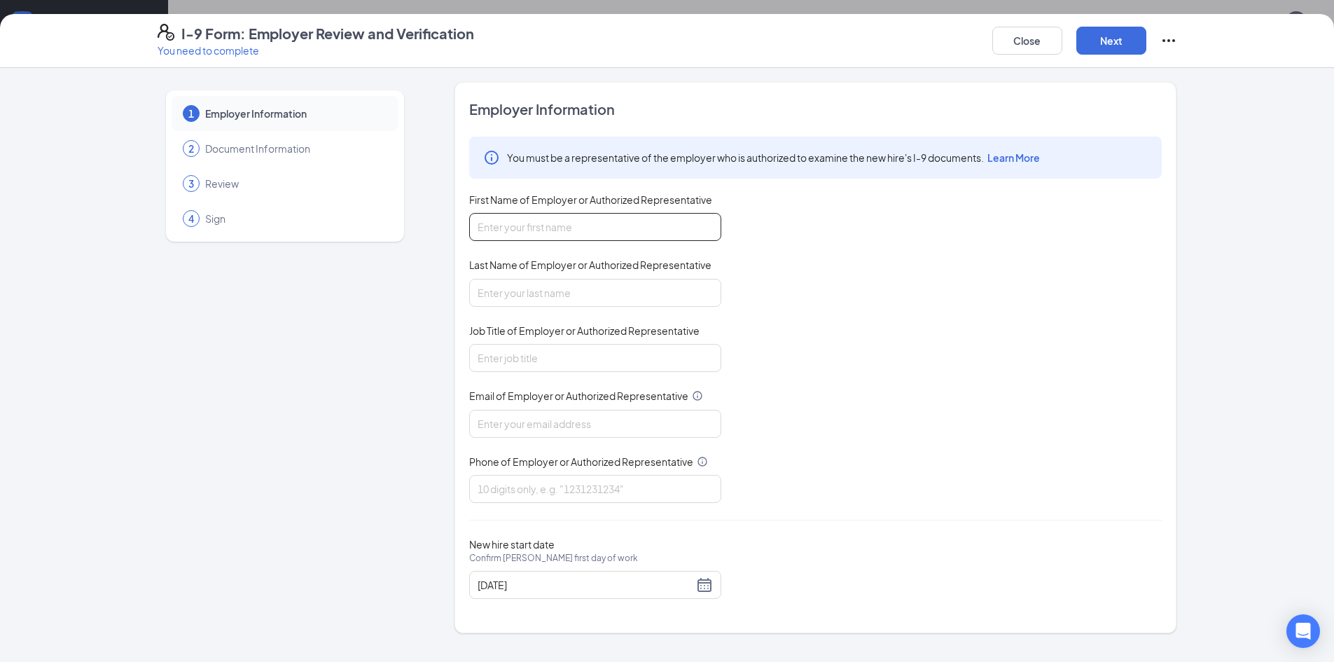
click at [555, 226] on input "First Name of Employer or Authorized Representative" at bounding box center [595, 227] width 252 height 28
type input "[PERSON_NAME]"
type input "Brown"
type input "[EMAIL_ADDRESS][DOMAIN_NAME]"
type input "7703160937"
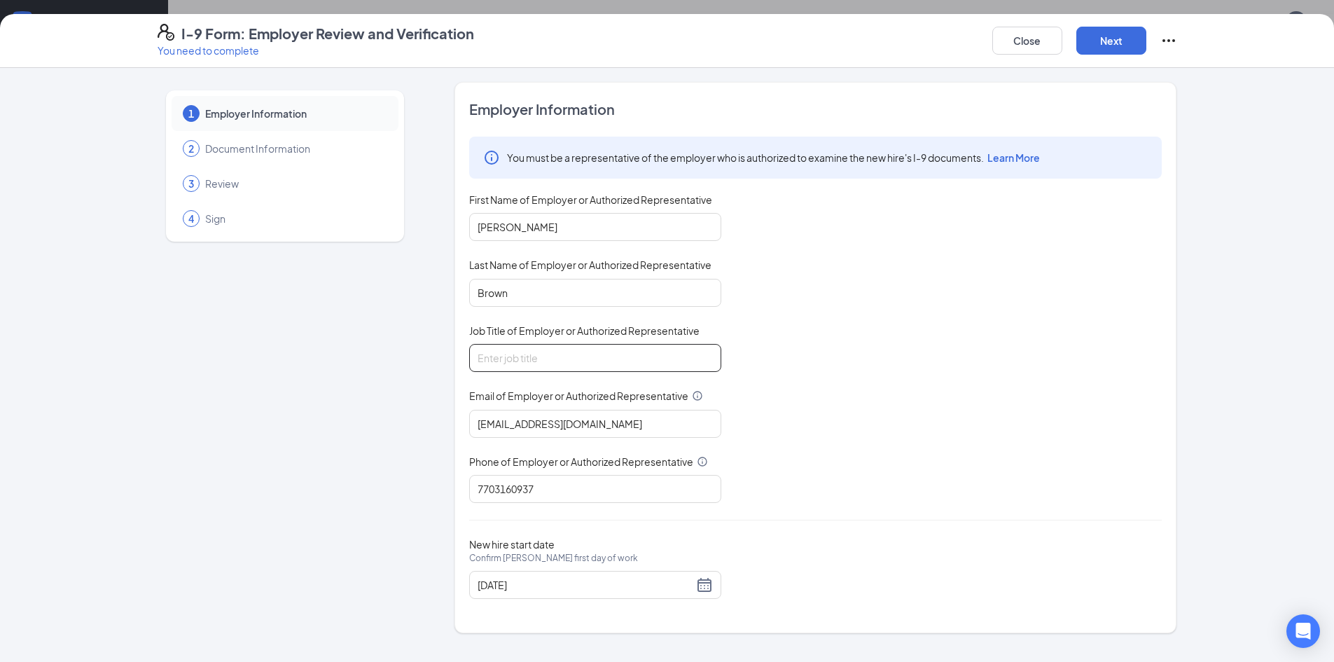
click at [582, 349] on input "Job Title of Employer or Authorized Representative" at bounding box center [595, 358] width 252 height 28
type input "HR"
click at [540, 580] on input "[DATE]" at bounding box center [586, 584] width 216 height 15
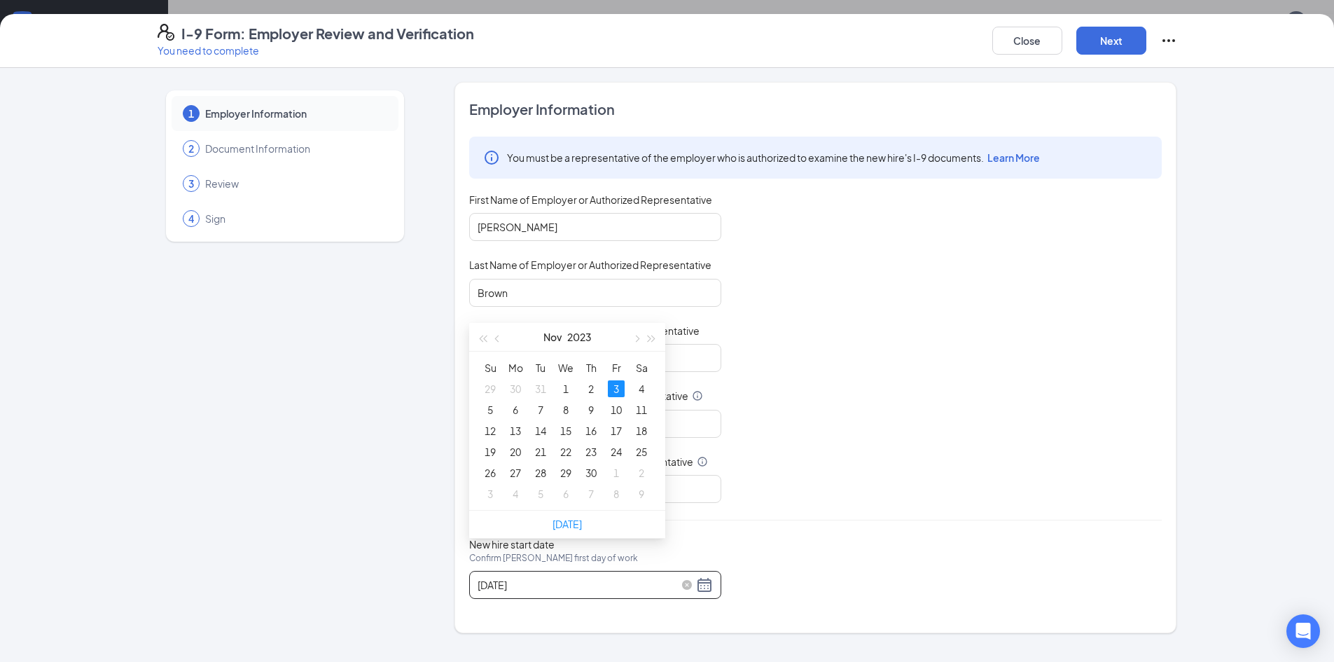
scroll to position [279, 0]
click at [499, 340] on span "button" at bounding box center [498, 338] width 7 height 7
click at [634, 335] on button "button" at bounding box center [635, 336] width 15 height 28
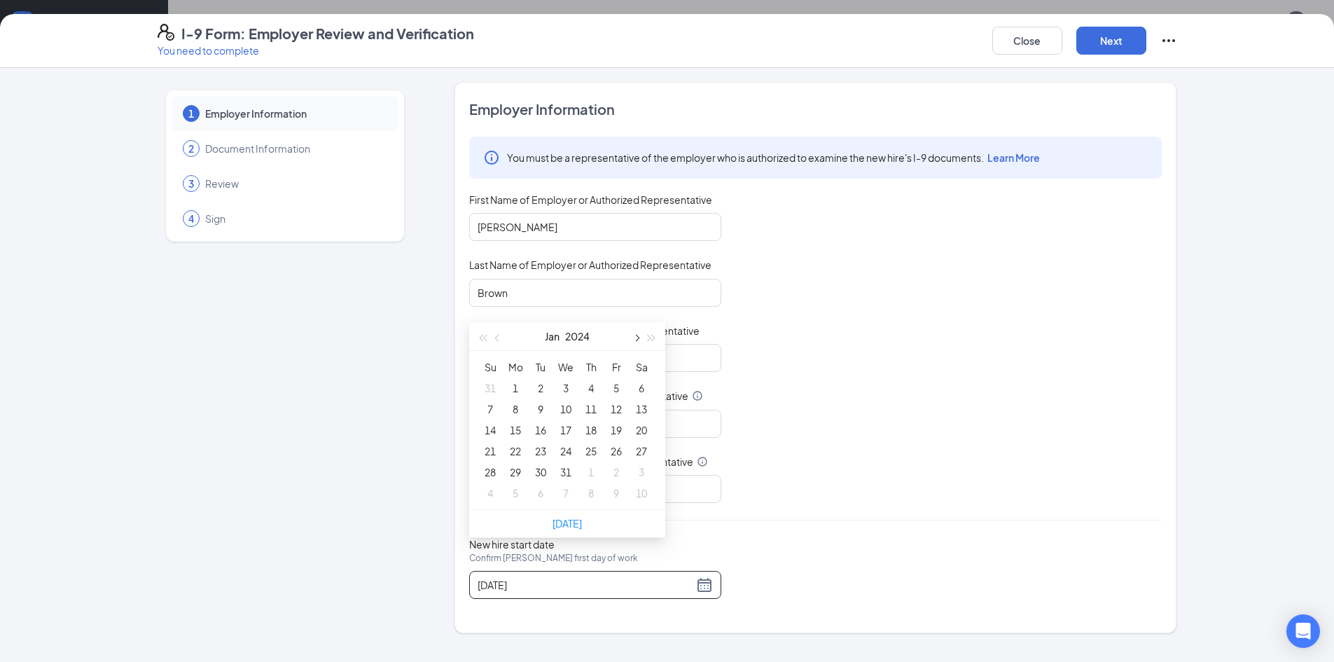
click at [634, 335] on button "button" at bounding box center [635, 336] width 15 height 28
click at [655, 340] on button "button" at bounding box center [651, 336] width 15 height 28
click at [634, 340] on button "button" at bounding box center [635, 336] width 15 height 28
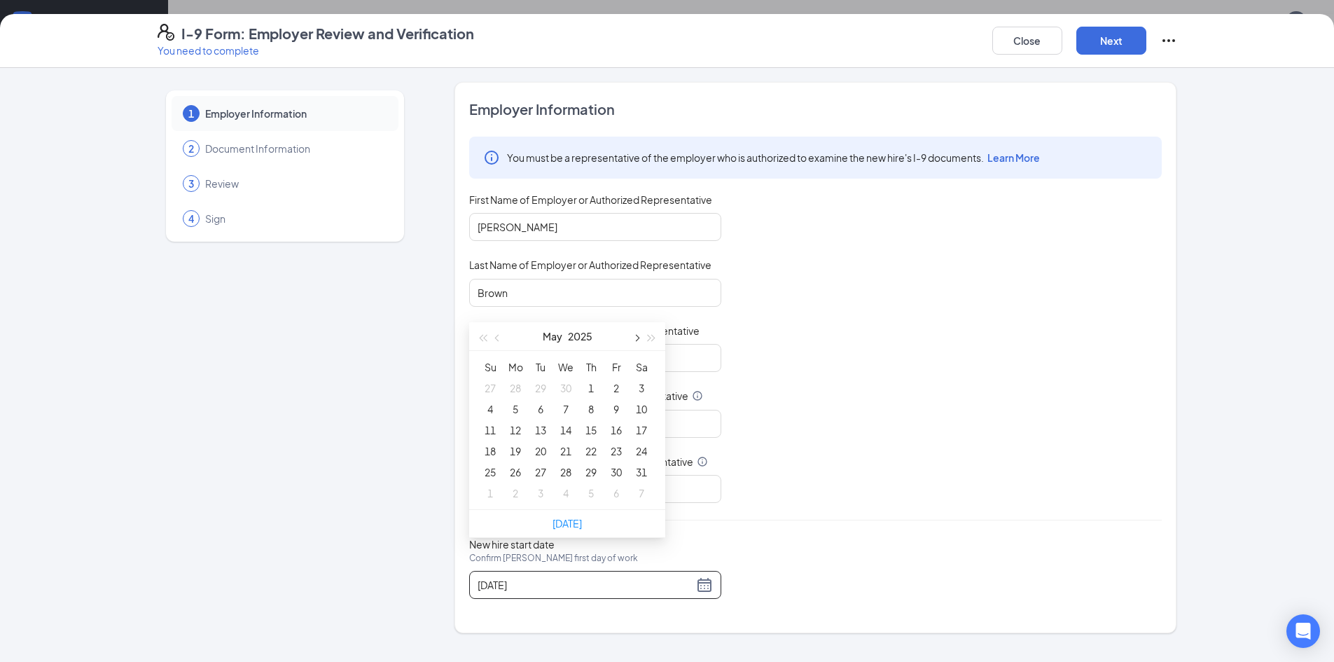
click at [634, 340] on button "button" at bounding box center [635, 336] width 15 height 28
click at [496, 339] on span "button" at bounding box center [498, 338] width 7 height 7
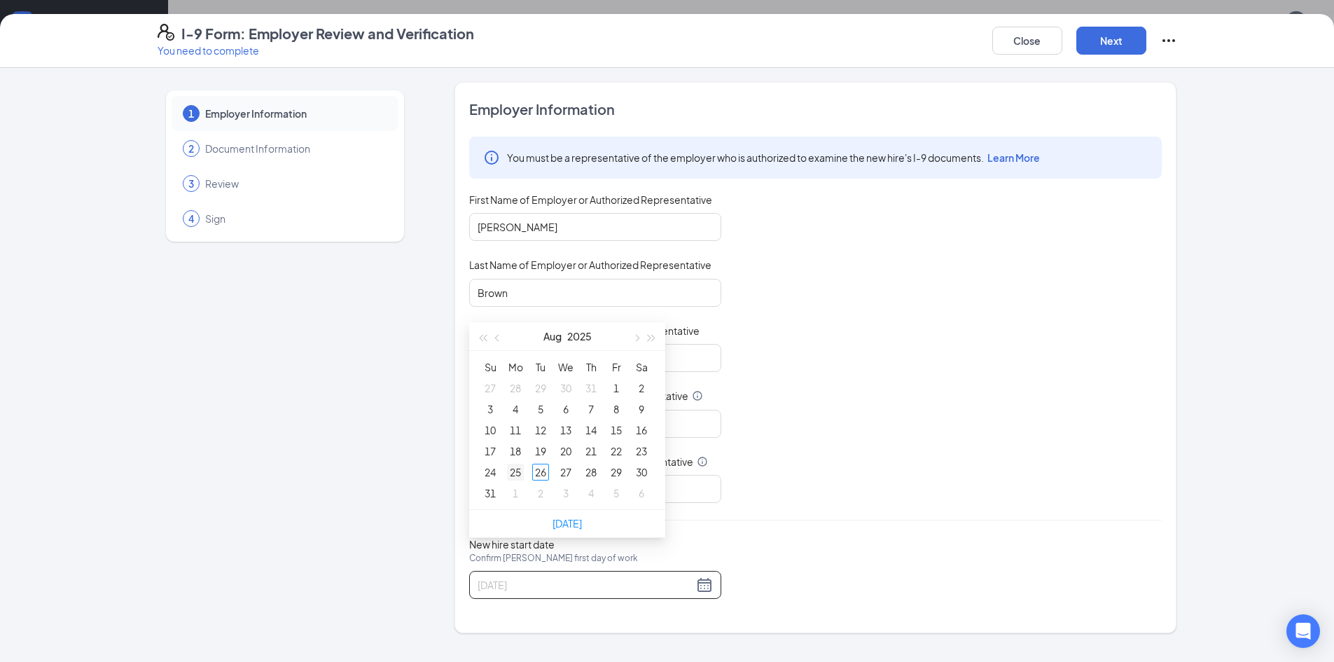
type input "[DATE]"
click at [515, 473] on div "25" at bounding box center [515, 472] width 17 height 17
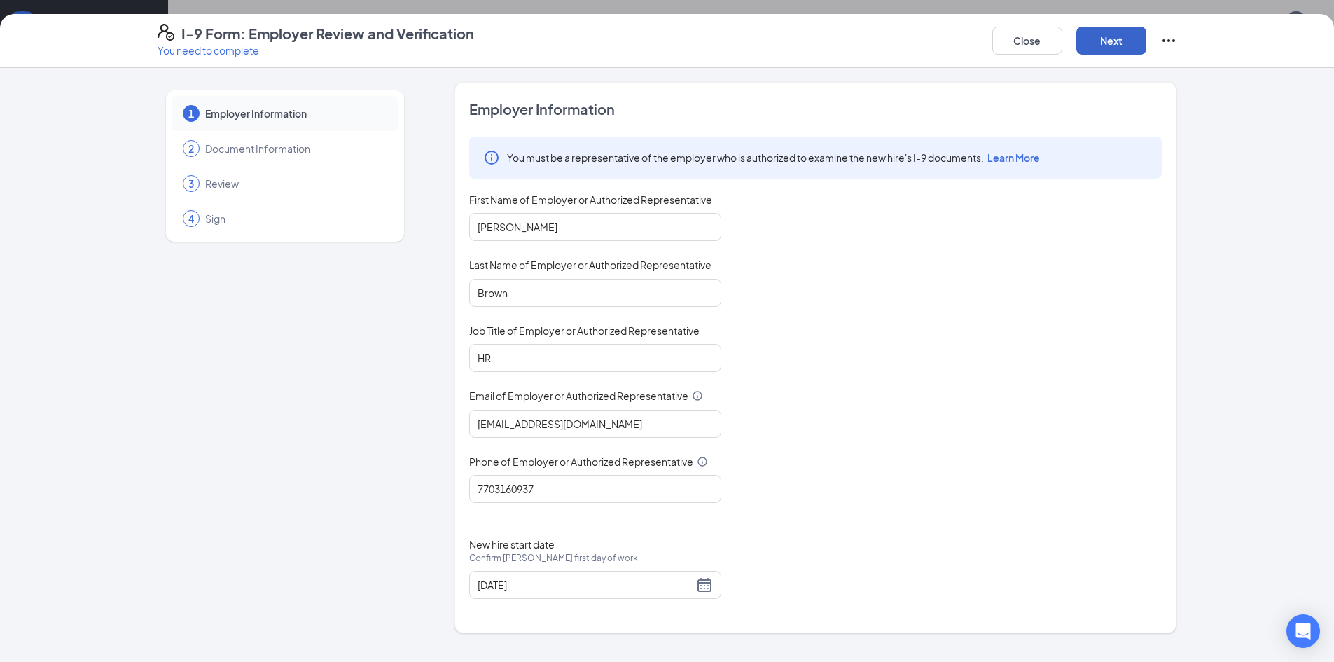
click at [1112, 48] on button "Next" at bounding box center [1111, 41] width 70 height 28
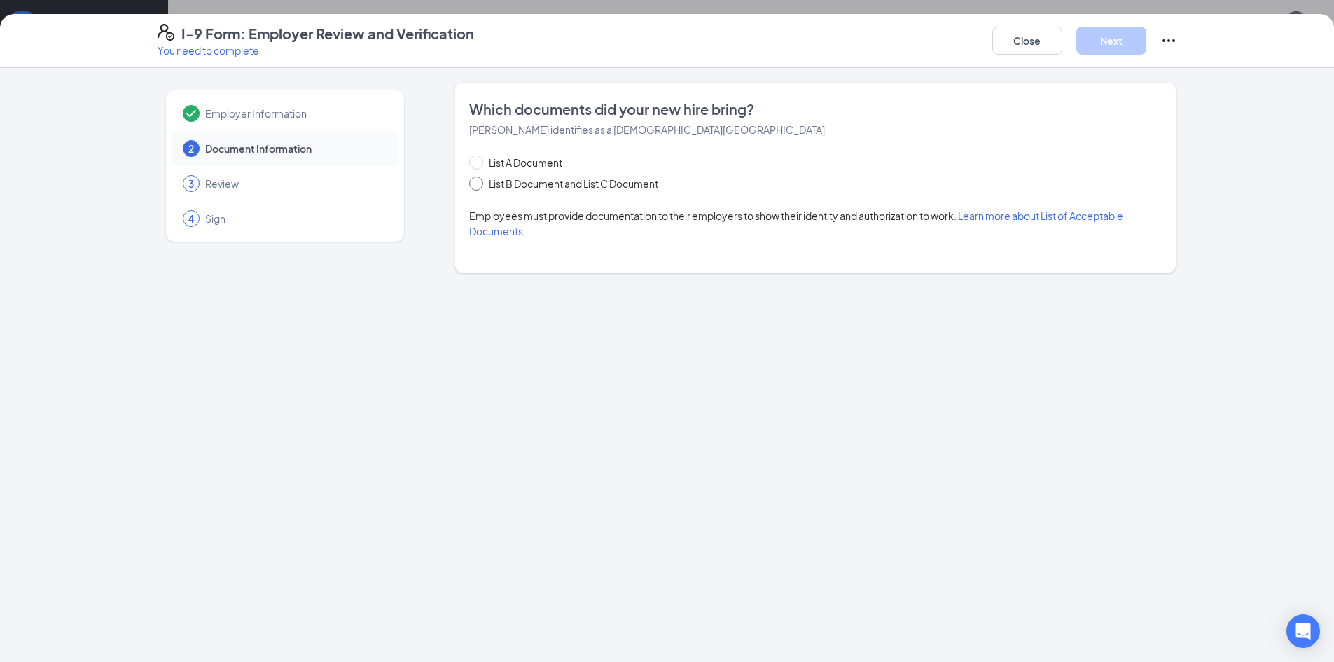
click at [482, 182] on span at bounding box center [476, 183] width 14 height 14
click at [479, 182] on input "List B Document and List C Document" at bounding box center [474, 181] width 10 height 10
radio input "true"
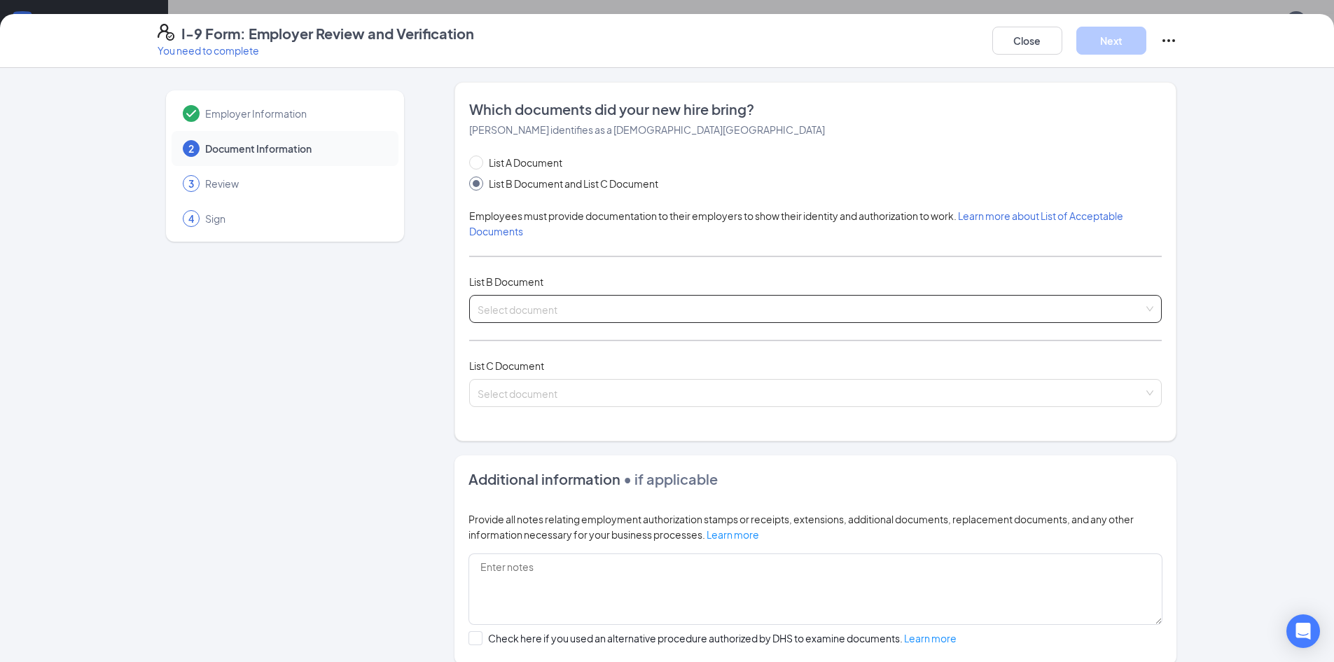
click at [549, 315] on input "search" at bounding box center [811, 305] width 666 height 21
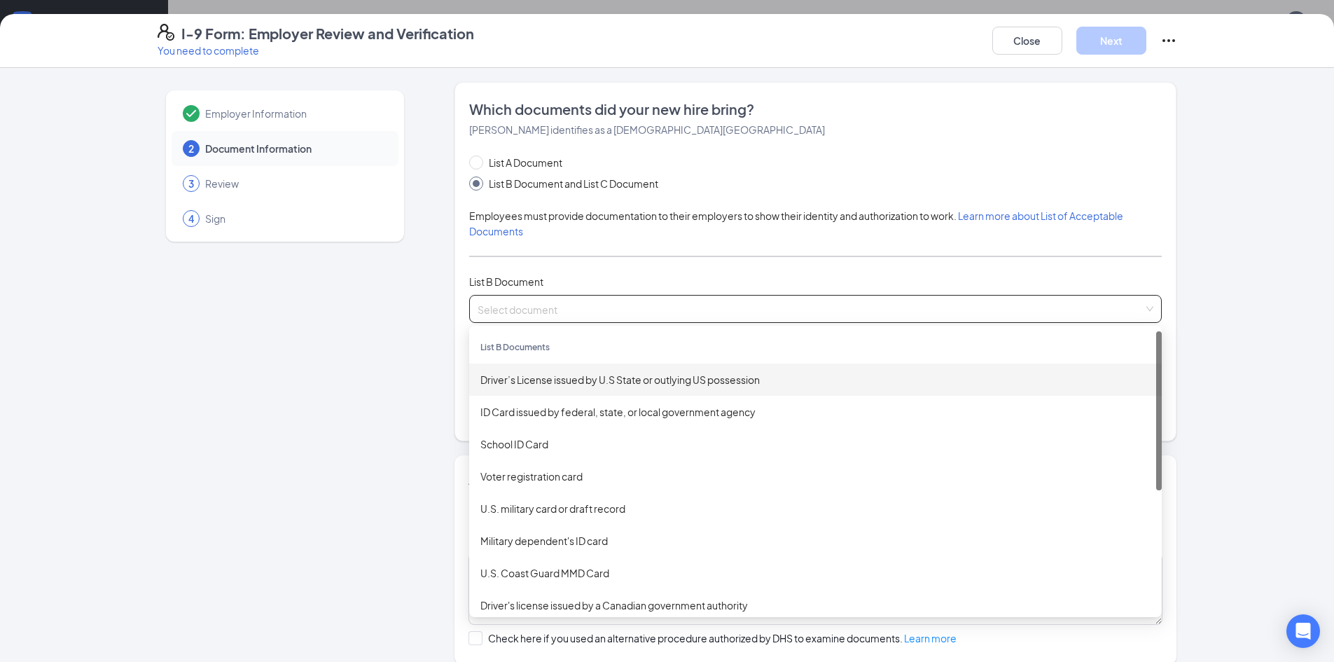
click at [541, 388] on div "Driver’s License issued by U.S State or outlying US possession" at bounding box center [815, 379] width 692 height 32
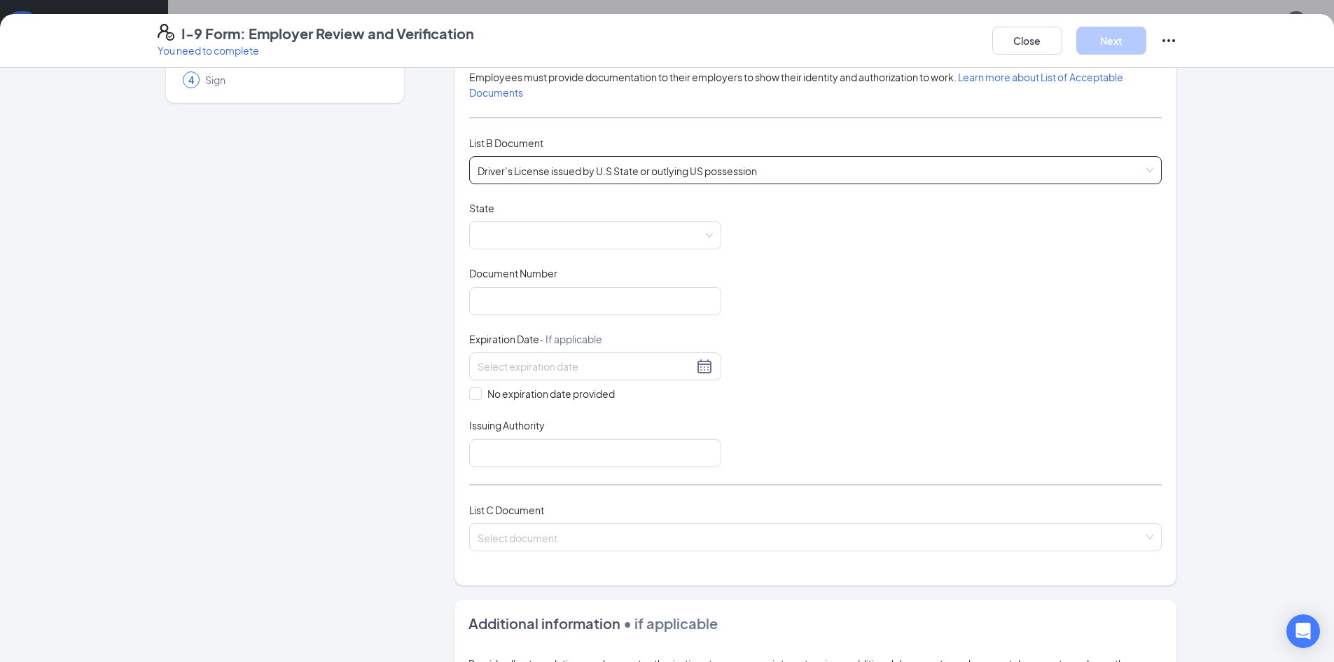
scroll to position [140, 0]
click at [541, 233] on span at bounding box center [595, 234] width 235 height 27
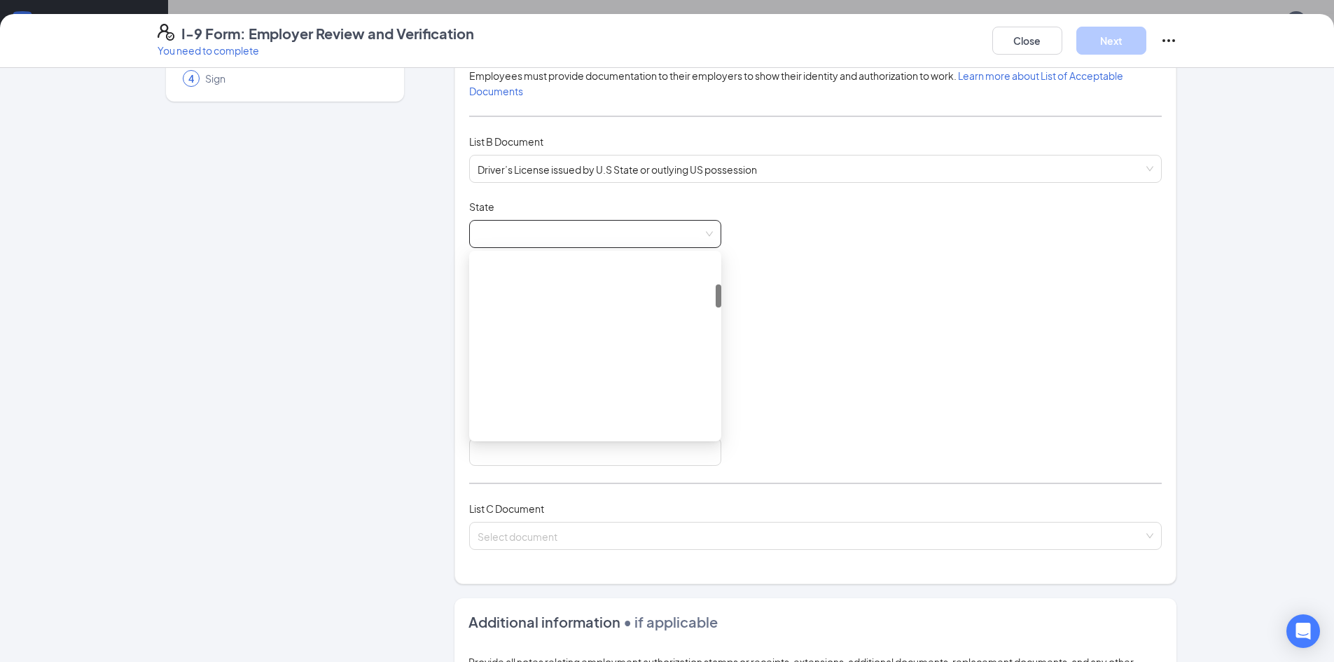
scroll to position [210, 0]
click at [524, 415] on div "[US_STATE]" at bounding box center [595, 416] width 230 height 15
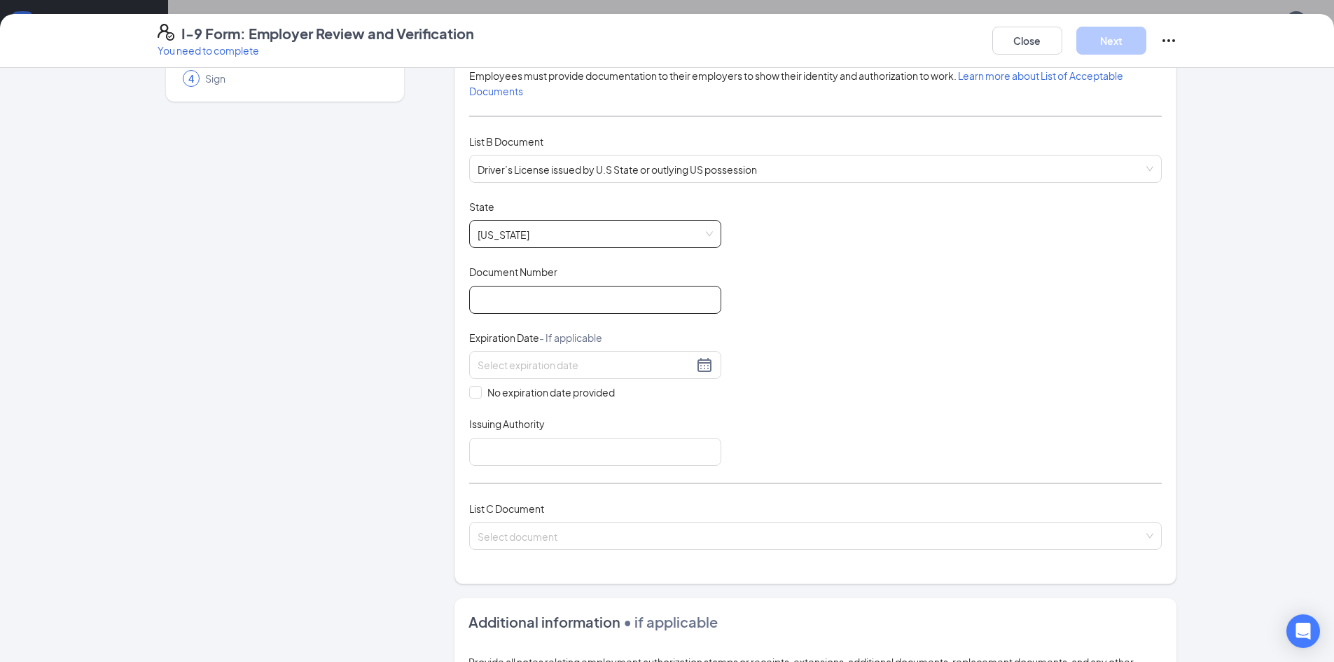
drag, startPoint x: 531, startPoint y: 302, endPoint x: 499, endPoint y: 305, distance: 31.7
click at [531, 302] on input "Document Number" at bounding box center [595, 300] width 252 height 28
type input "061979044"
type input "[DATE]"
click at [547, 449] on input "Issuing Authority" at bounding box center [595, 452] width 252 height 28
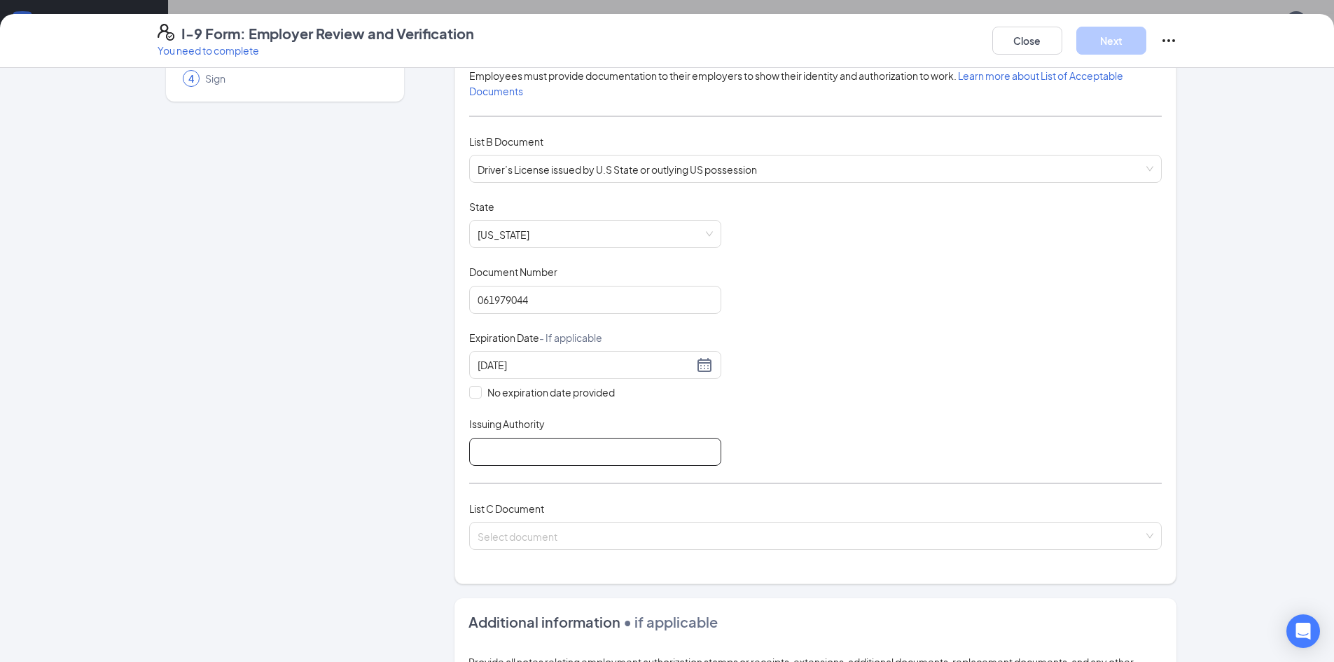
type input "GA"
click at [543, 537] on input "search" at bounding box center [811, 532] width 666 height 21
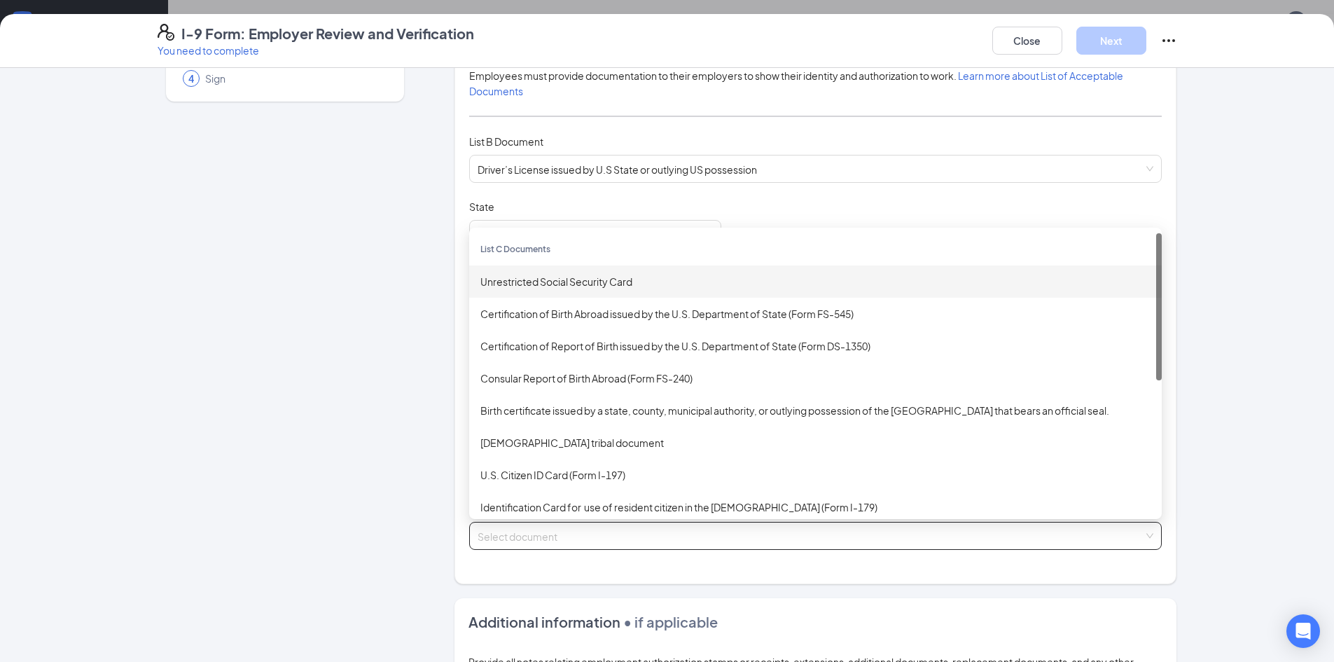
click at [566, 285] on div "Unrestricted Social Security Card" at bounding box center [815, 281] width 670 height 15
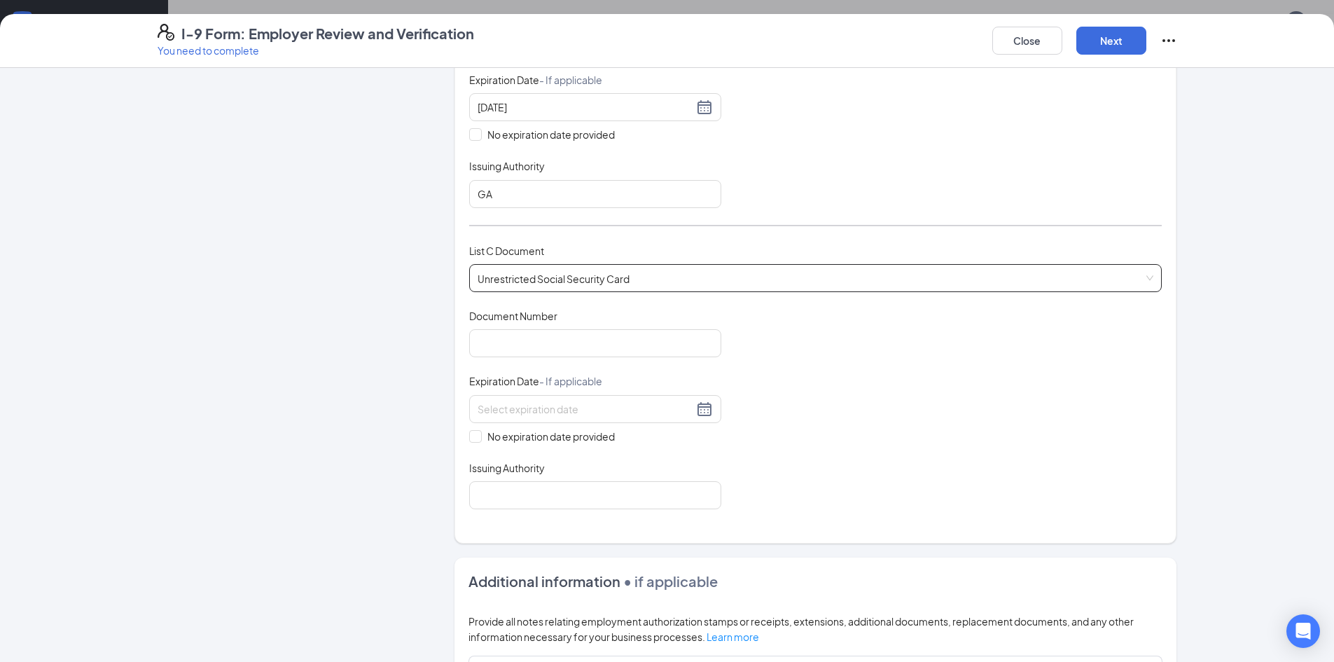
scroll to position [420, 0]
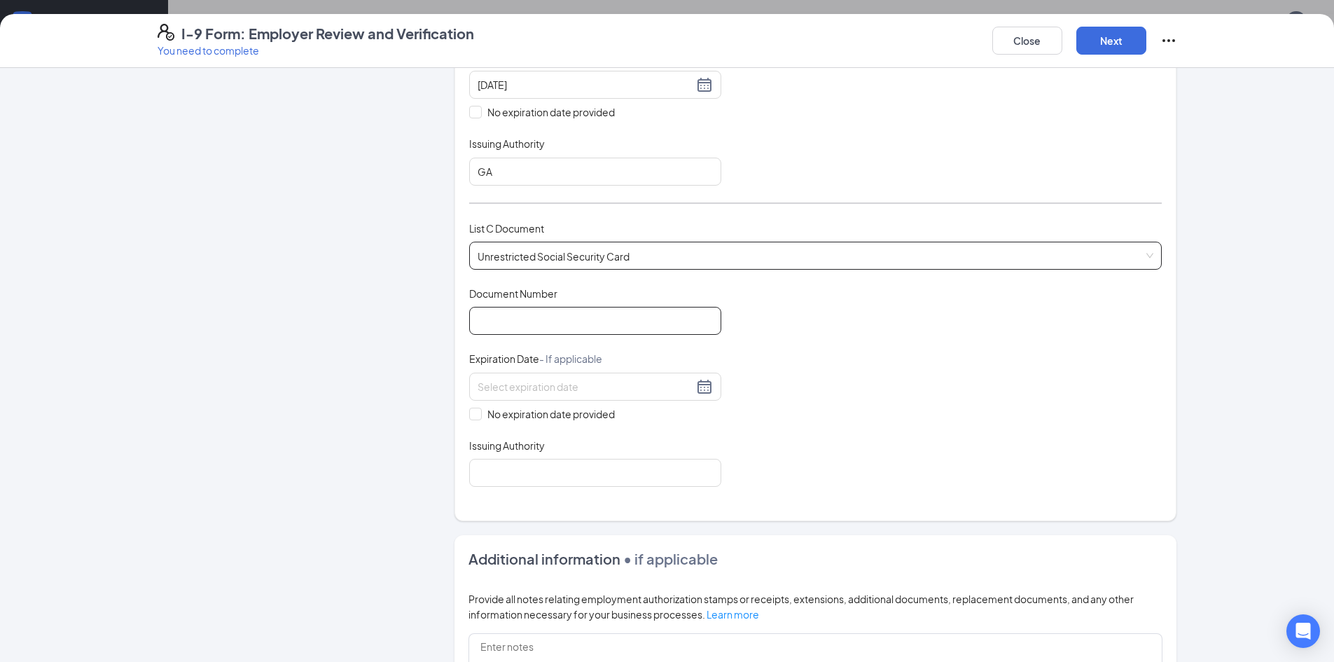
click at [582, 324] on input "Document Number" at bounding box center [595, 321] width 252 height 28
type input "390232354"
click at [469, 416] on input "No expiration date provided" at bounding box center [474, 412] width 10 height 10
checkbox input "true"
click at [519, 487] on input "Issuing Authority" at bounding box center [595, 475] width 252 height 28
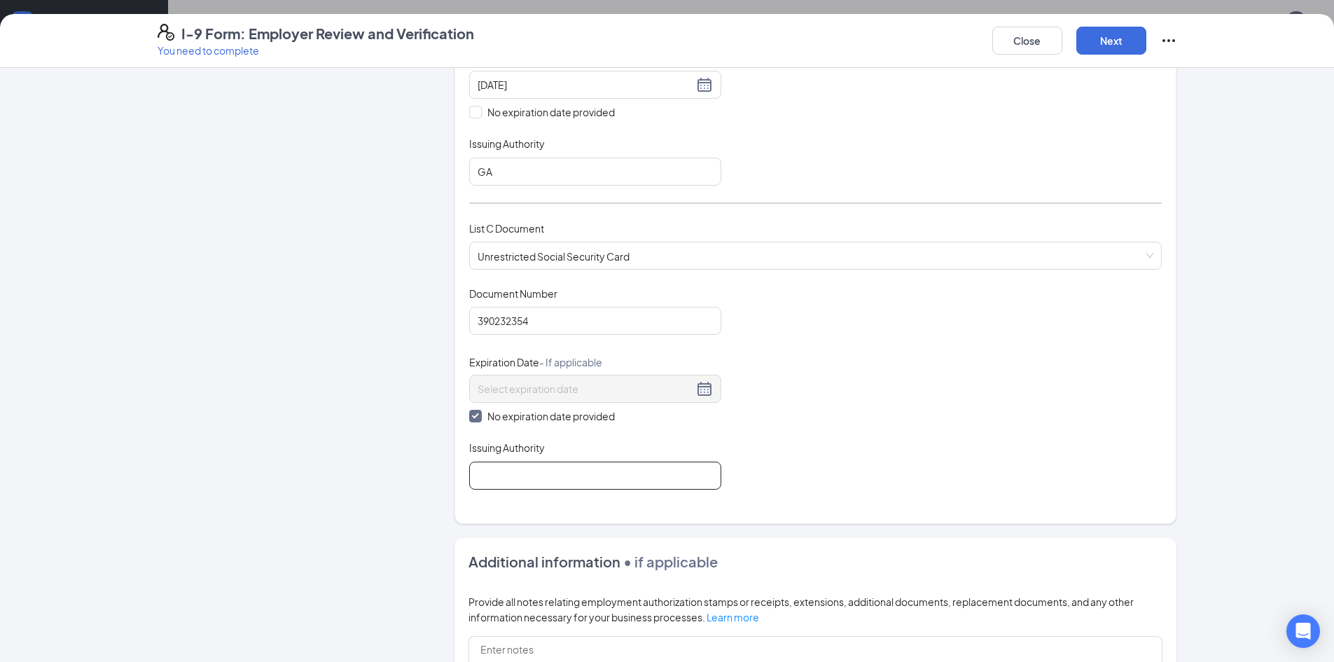
type input "SSA"
click at [1099, 46] on button "Next" at bounding box center [1111, 41] width 70 height 28
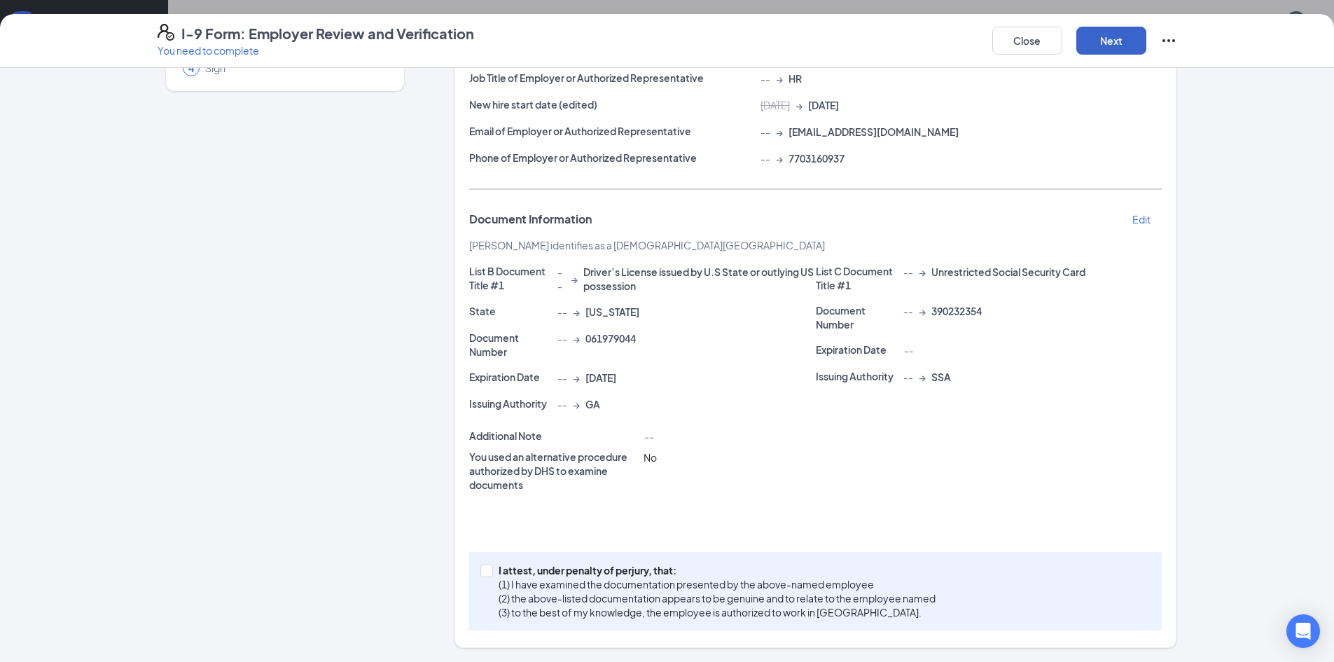
scroll to position [151, 0]
click at [485, 570] on input "I attest, under penalty of [PERSON_NAME], that: (1) I have examined the documen…" at bounding box center [485, 569] width 10 height 10
checkbox input "true"
click at [1106, 44] on button "Next" at bounding box center [1111, 41] width 70 height 28
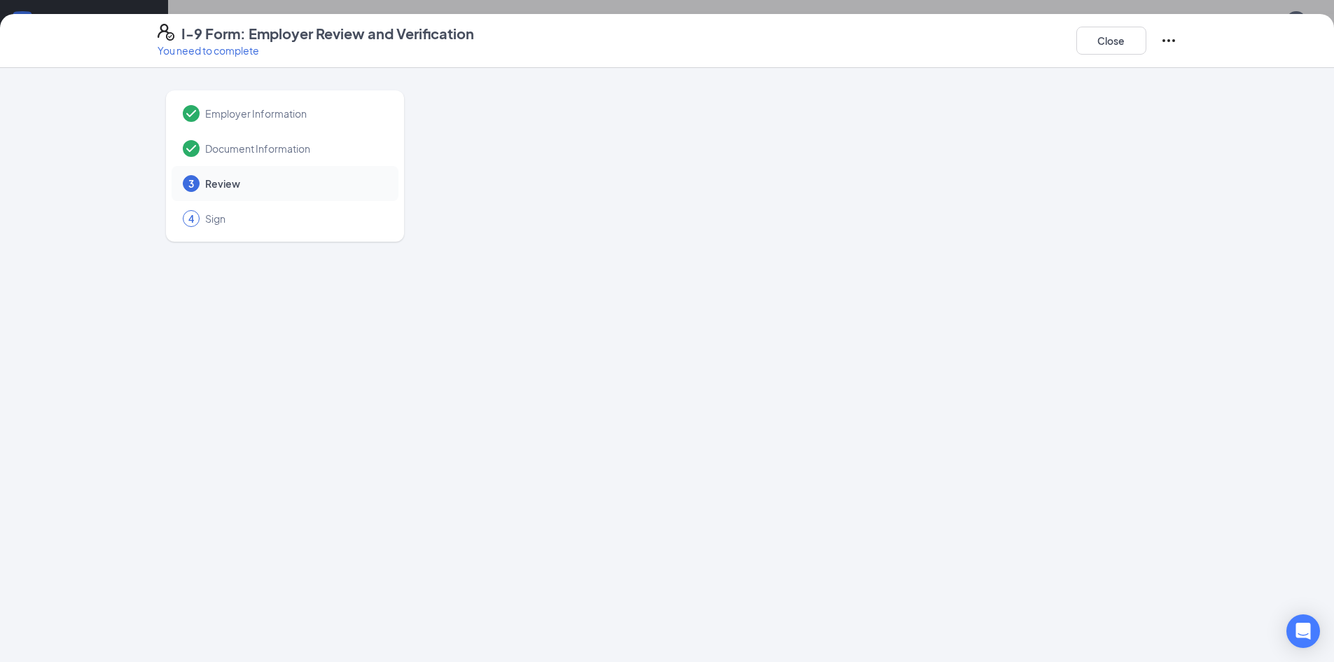
scroll to position [0, 0]
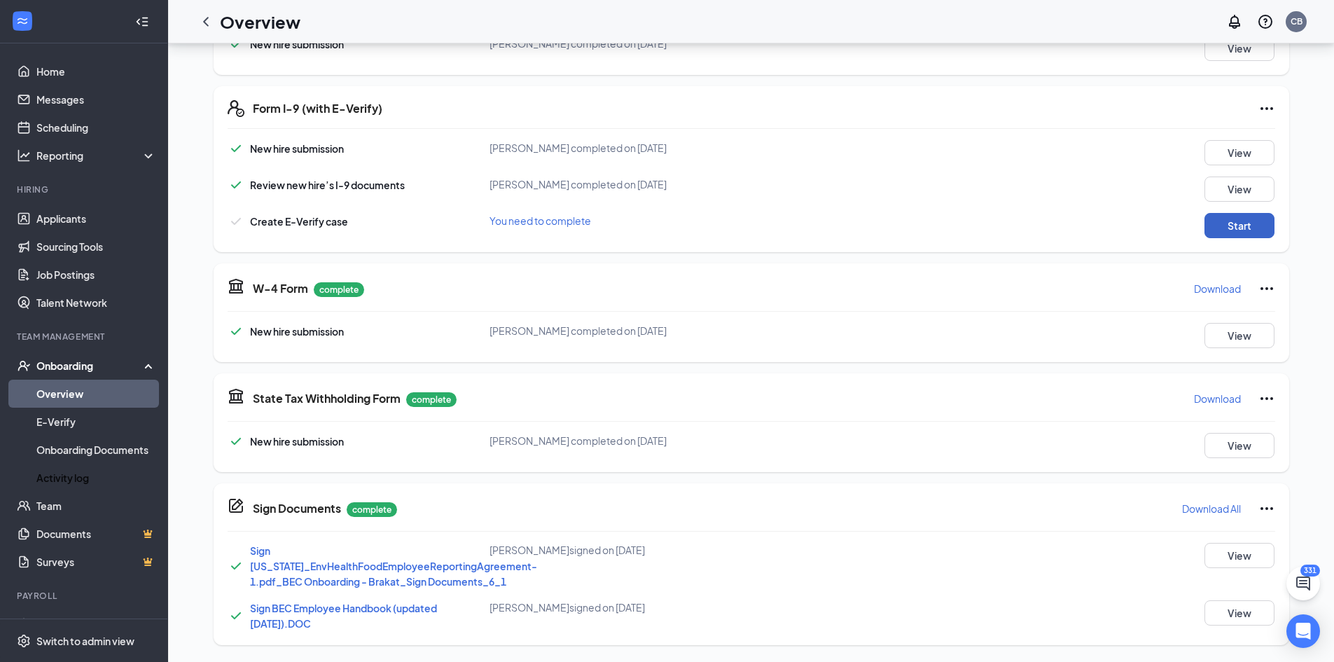
click at [1224, 225] on button "Start" at bounding box center [1239, 225] width 70 height 25
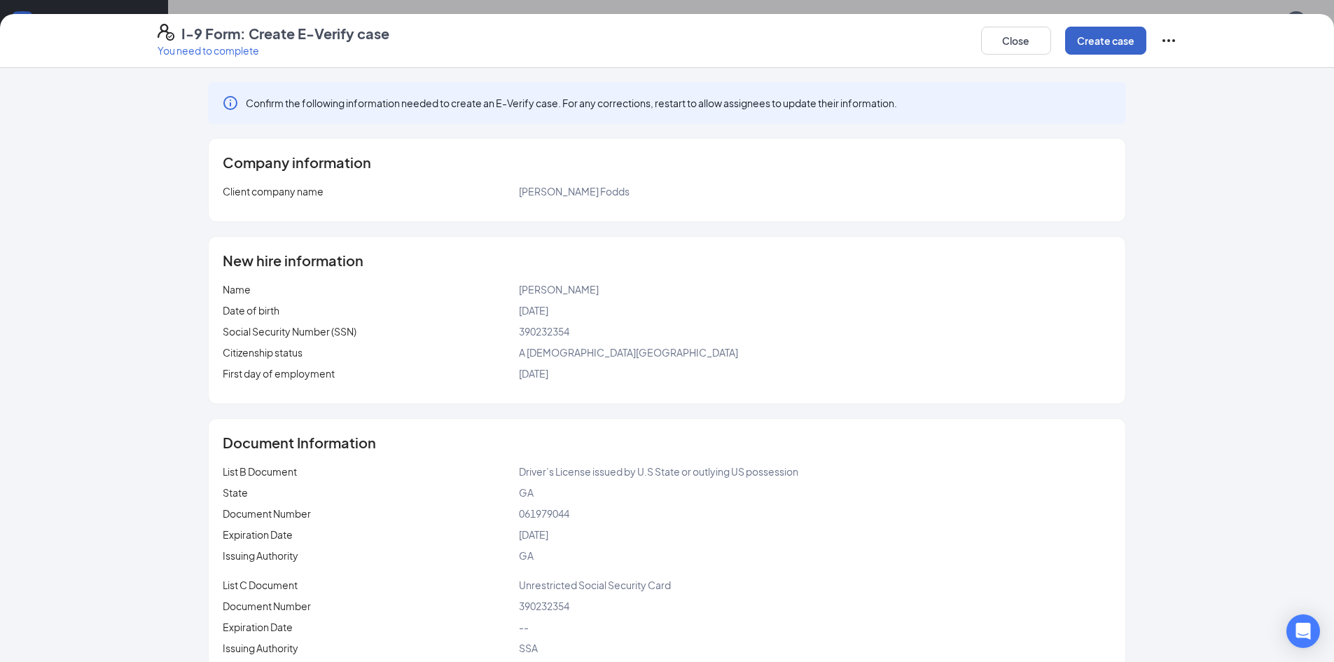
click at [1115, 45] on button "Create case" at bounding box center [1105, 41] width 81 height 28
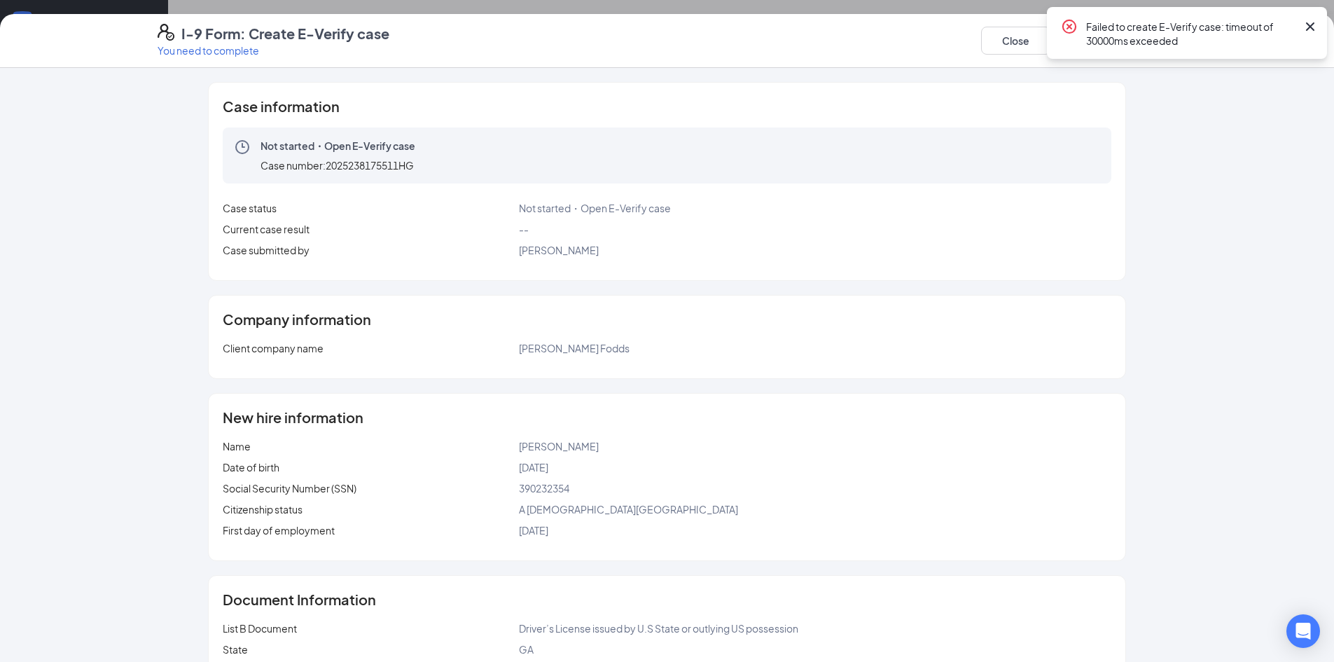
click at [1311, 31] on icon "Cross" at bounding box center [1310, 26] width 17 height 17
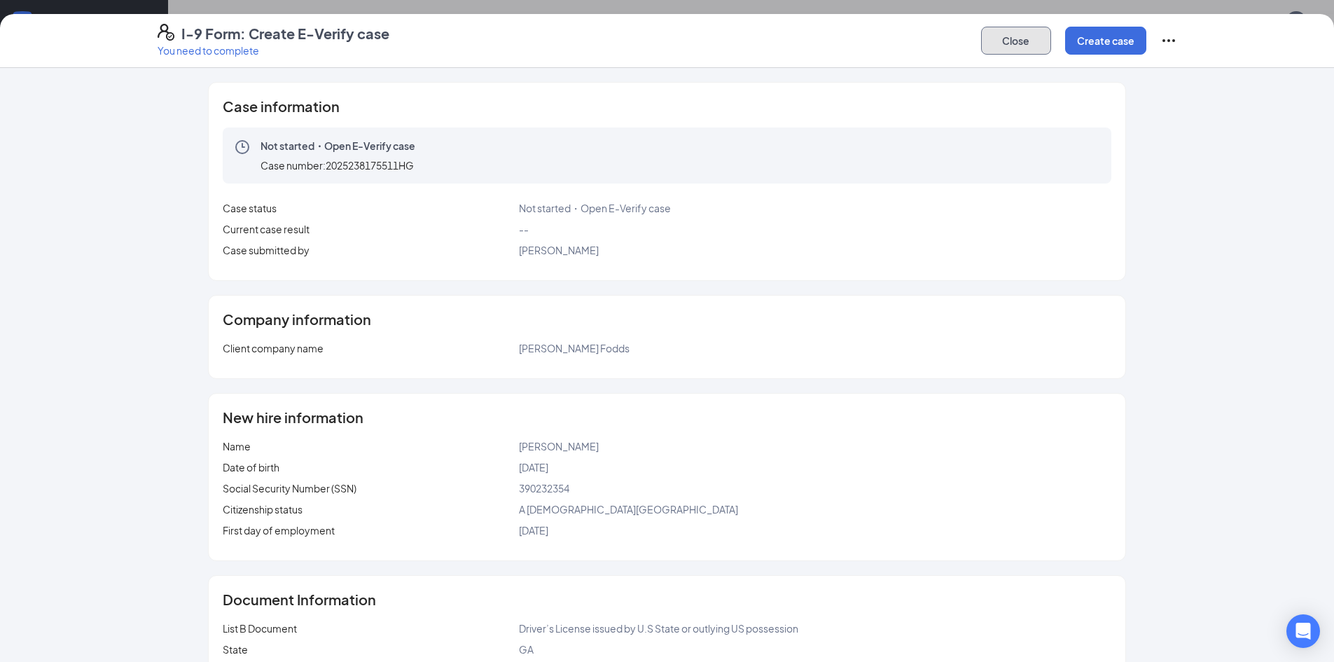
click at [1014, 47] on button "Close" at bounding box center [1016, 41] width 70 height 28
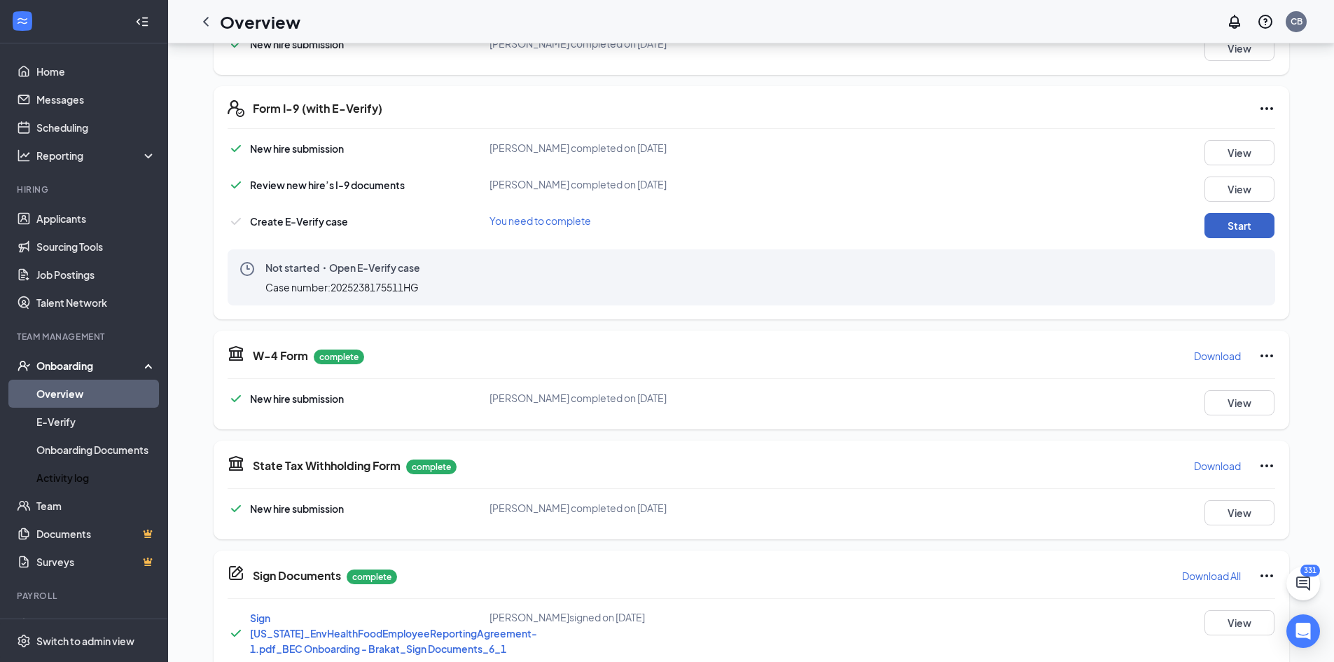
click at [1236, 230] on button "Start" at bounding box center [1239, 225] width 70 height 25
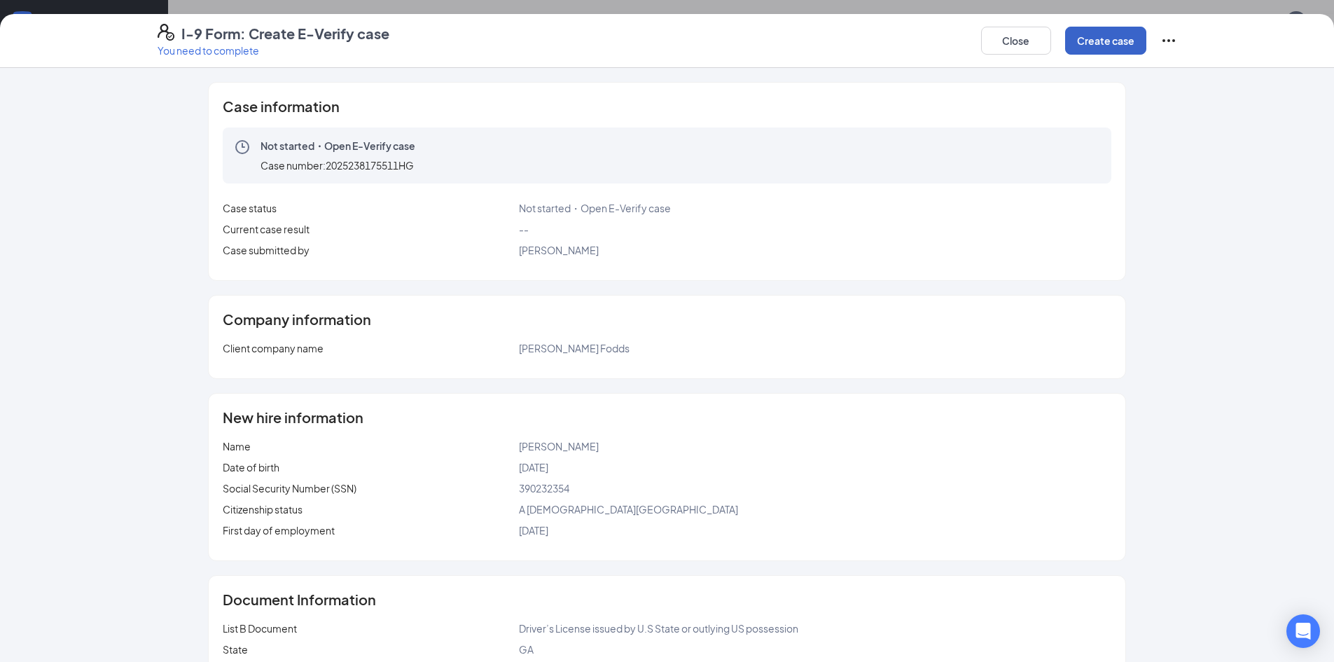
click at [1110, 40] on button "Create case" at bounding box center [1105, 41] width 81 height 28
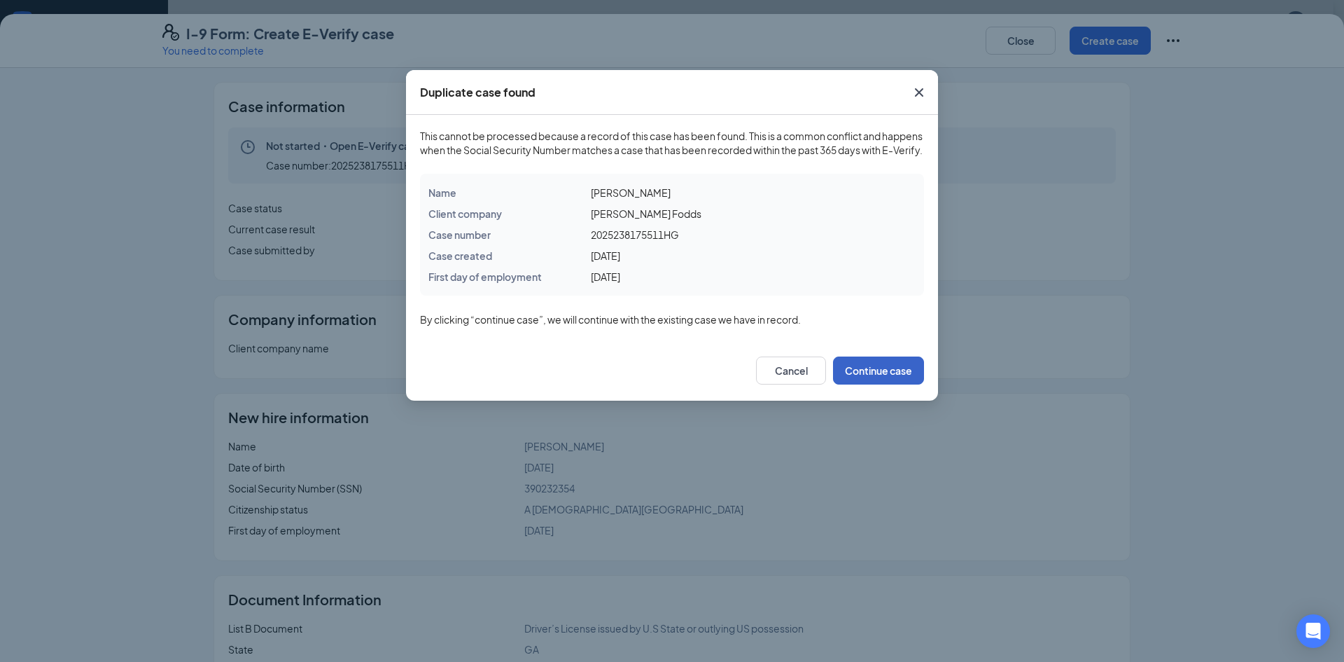
click at [883, 384] on button "Continue case" at bounding box center [878, 370] width 91 height 28
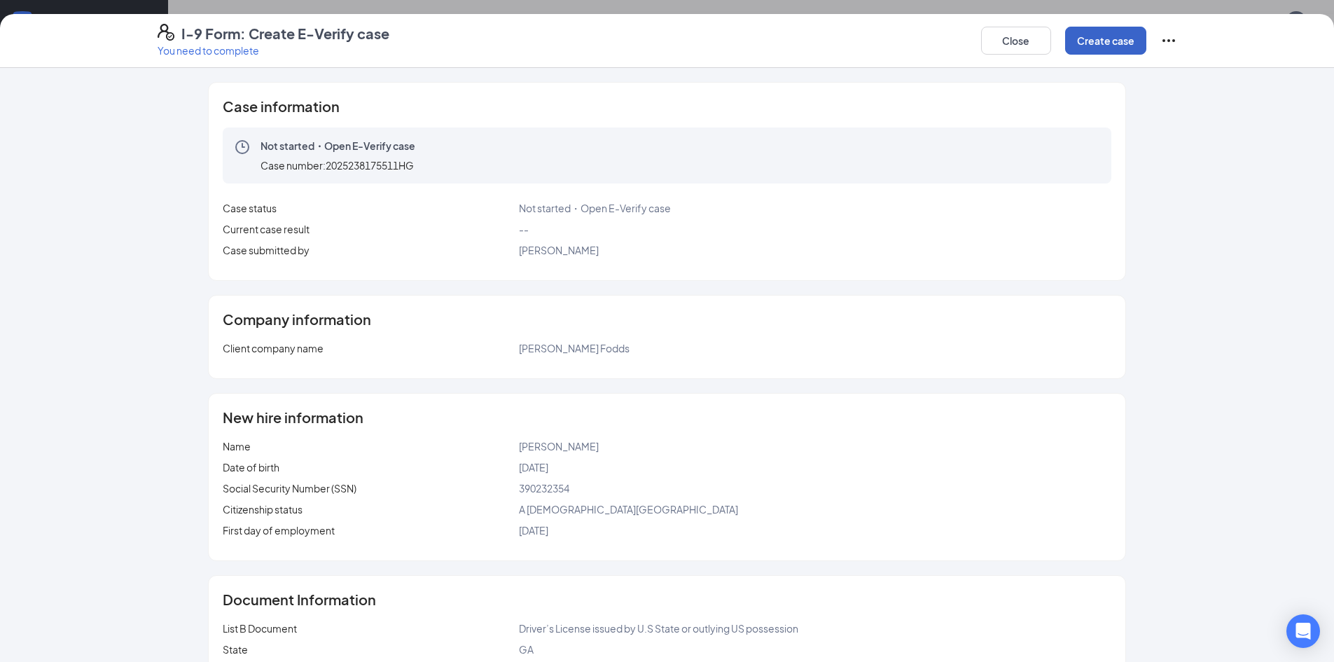
click at [1109, 42] on button "Create case" at bounding box center [1105, 41] width 81 height 28
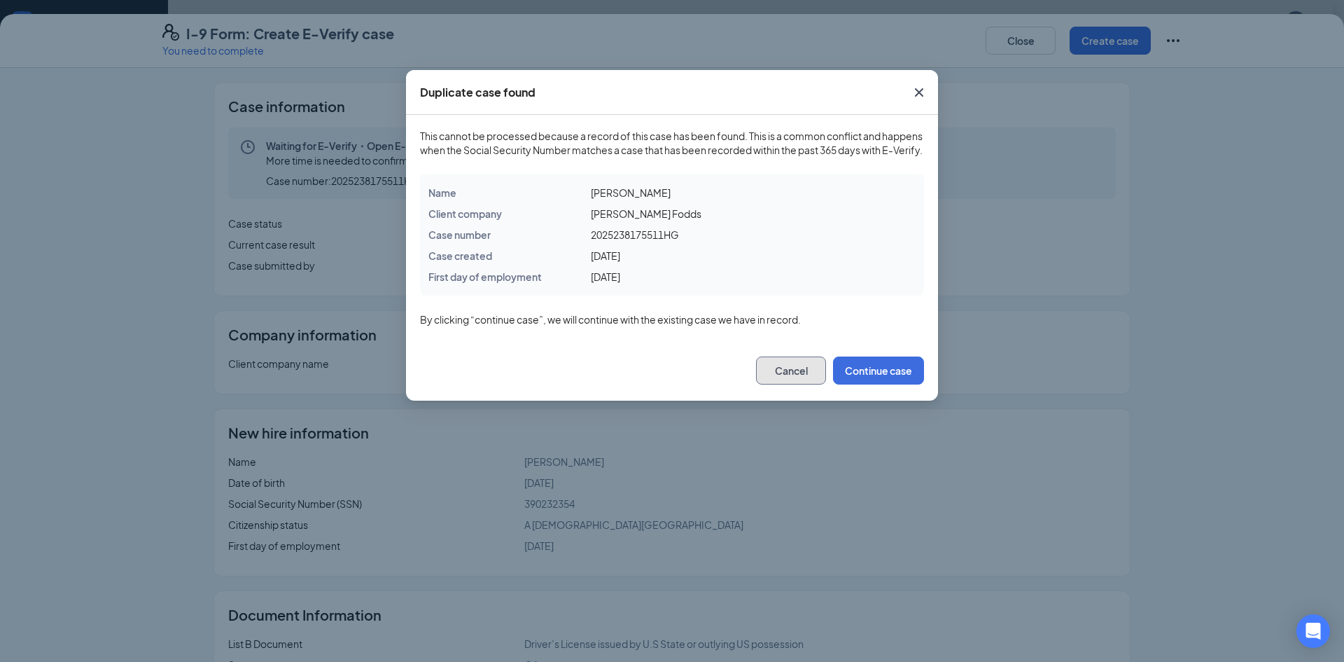
click at [797, 379] on button "Cancel" at bounding box center [791, 370] width 70 height 28
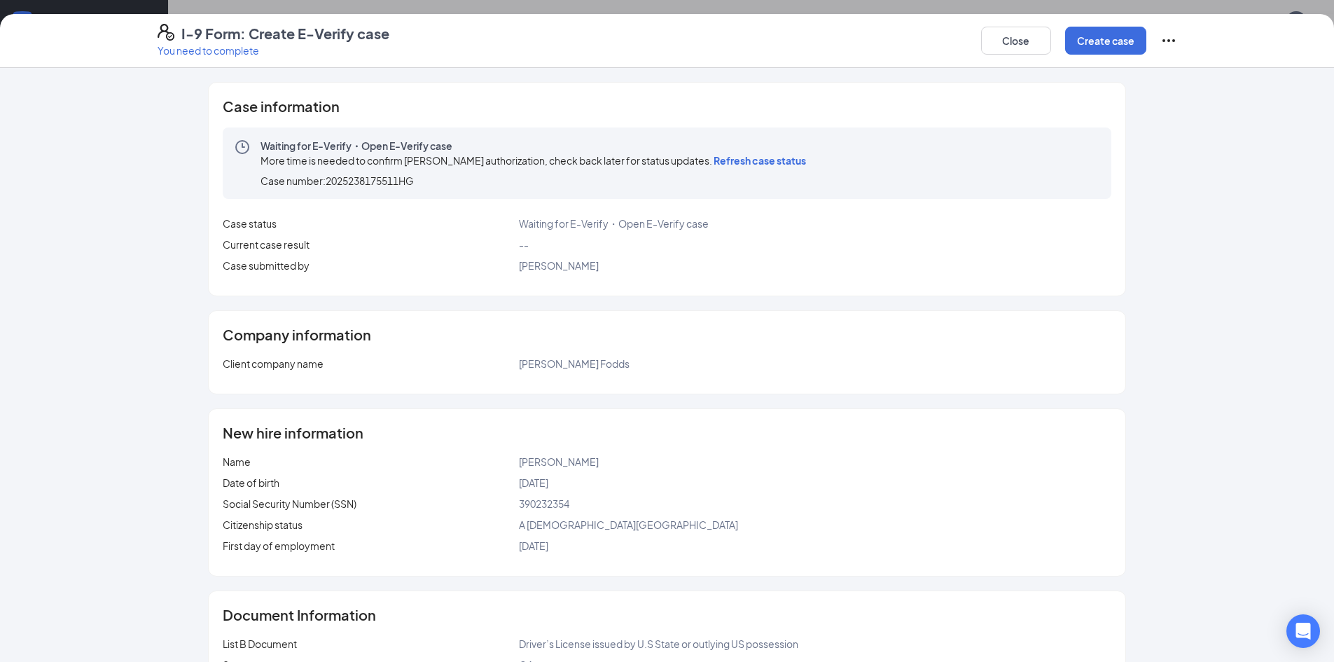
click at [753, 164] on span "Refresh case status" at bounding box center [759, 160] width 92 height 13
click at [1021, 39] on button "Close" at bounding box center [1016, 41] width 70 height 28
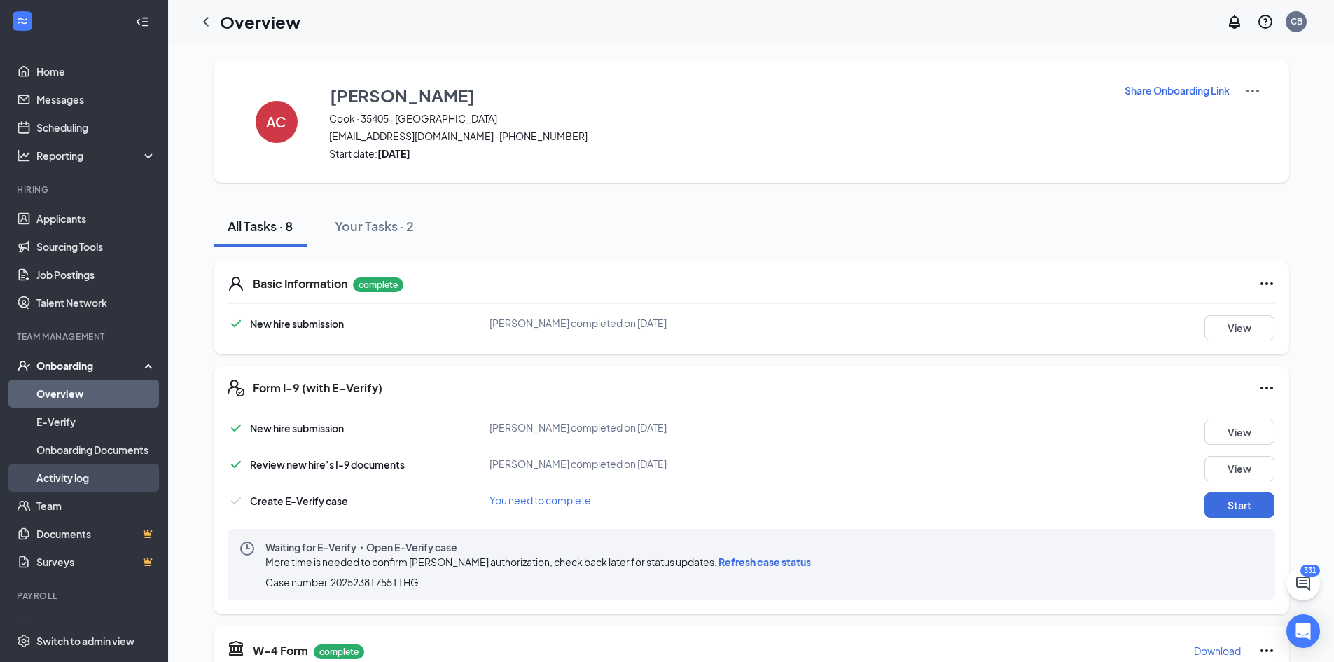
click at [67, 474] on link "Activity log" at bounding box center [96, 478] width 120 height 28
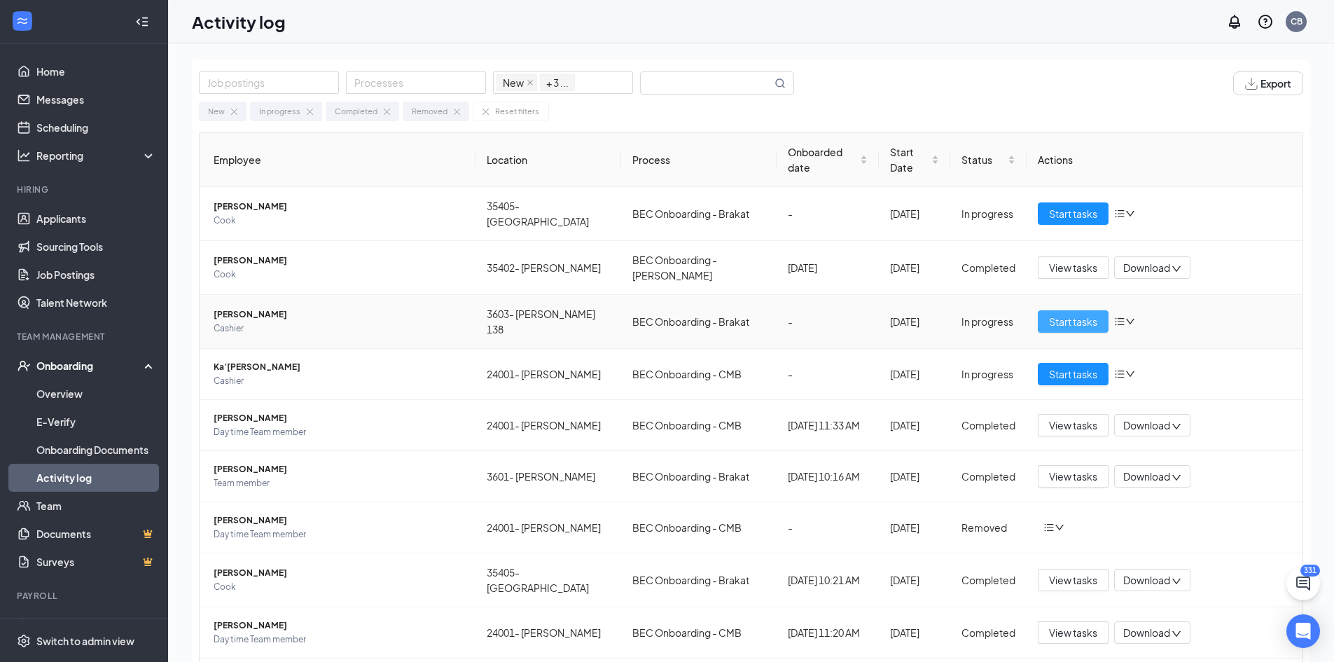
click at [1058, 314] on span "Start tasks" at bounding box center [1073, 321] width 48 height 15
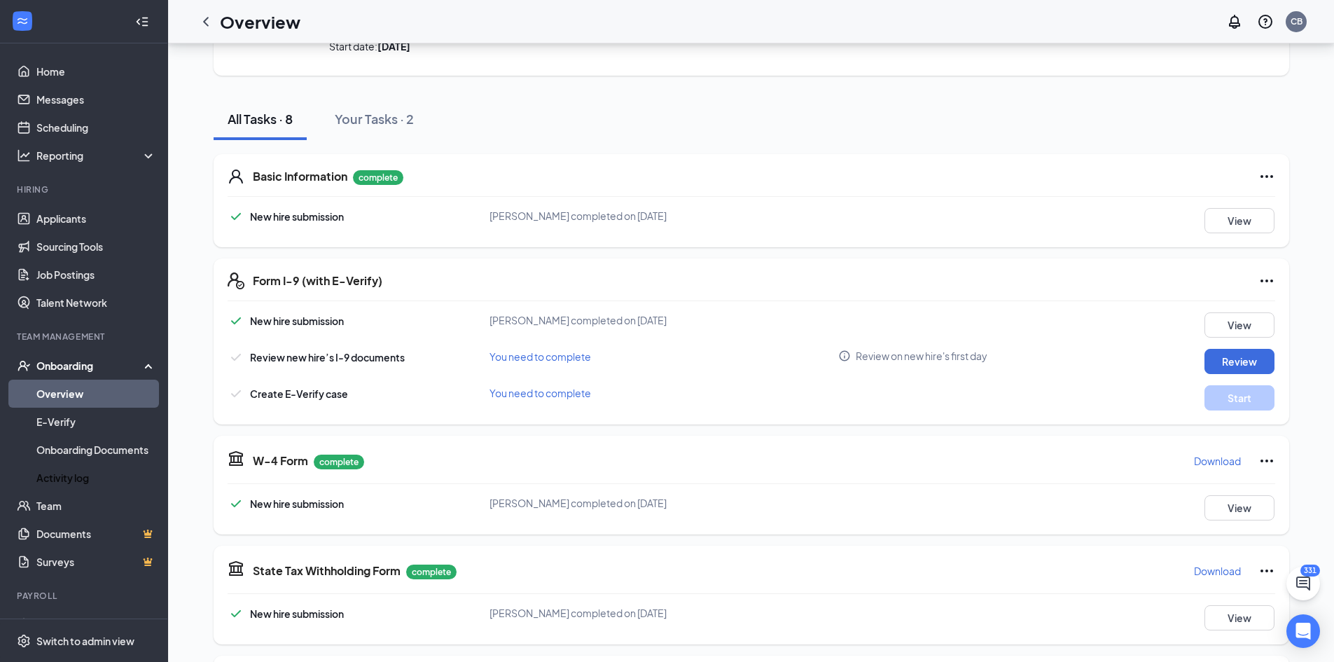
scroll to position [69, 0]
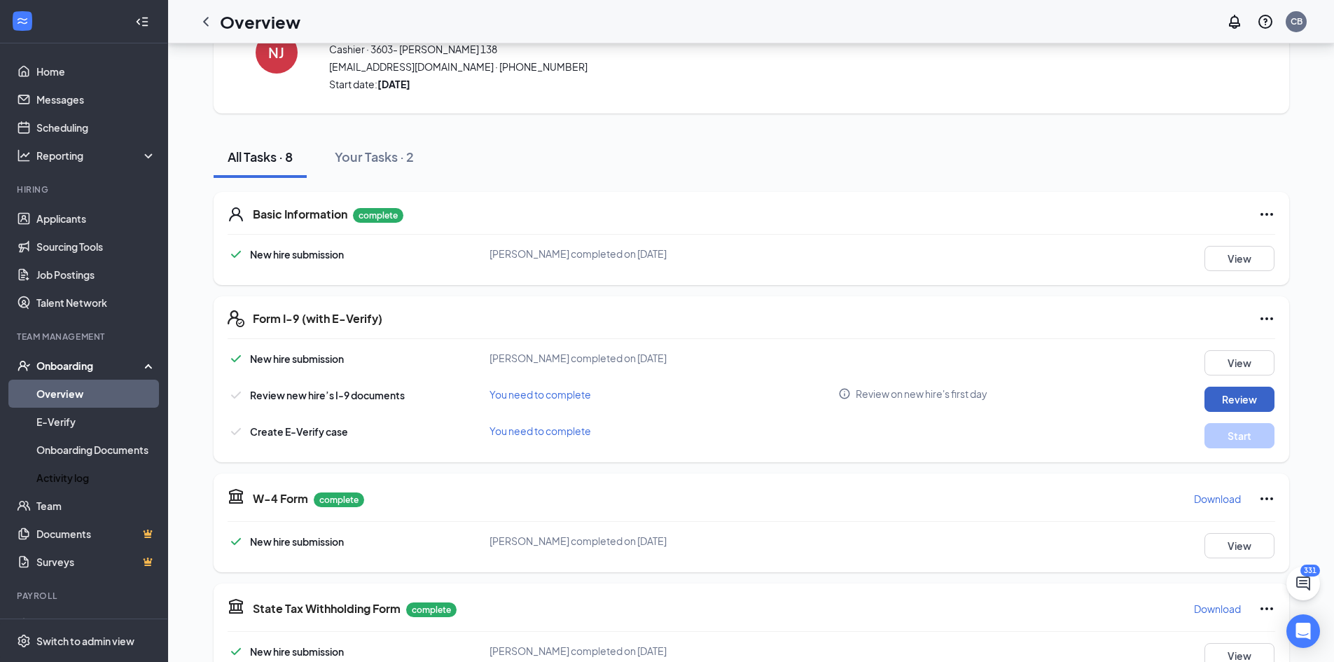
click at [1245, 395] on button "Review" at bounding box center [1239, 398] width 70 height 25
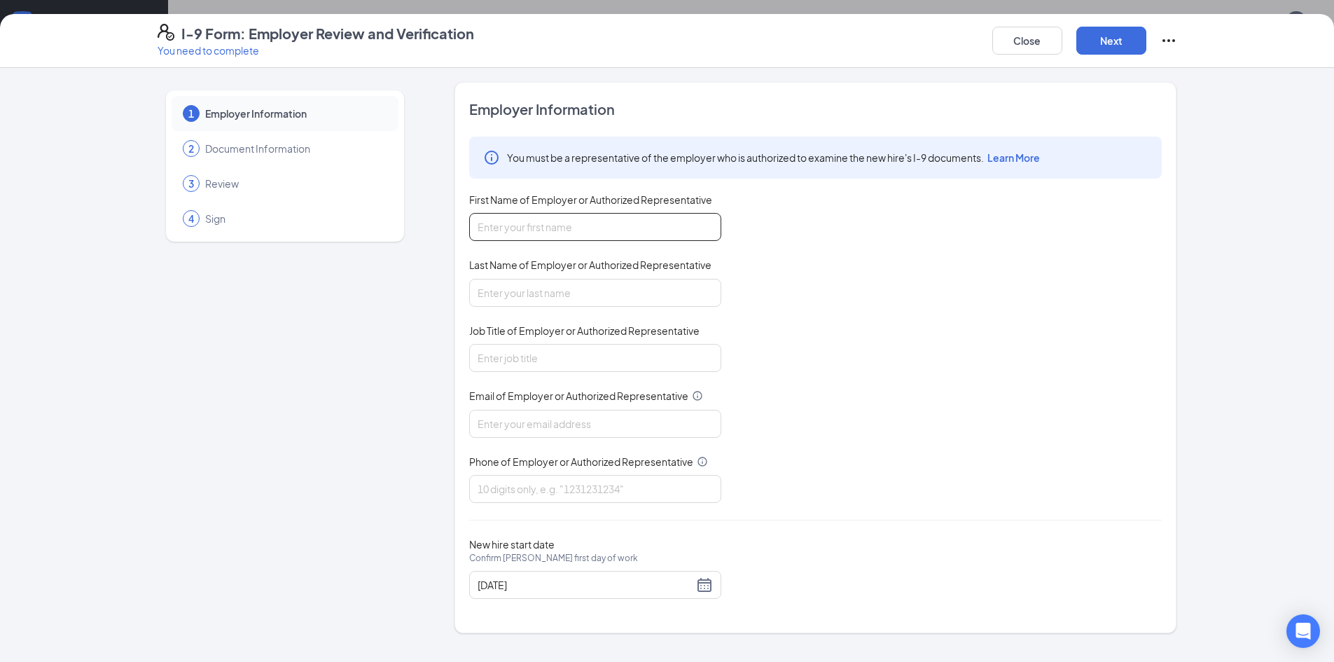
click at [564, 232] on input "First Name of Employer or Authorized Representative" at bounding box center [595, 227] width 252 height 28
type input "[PERSON_NAME]"
type input "Brown"
type input "[EMAIL_ADDRESS][DOMAIN_NAME]"
type input "7703160937"
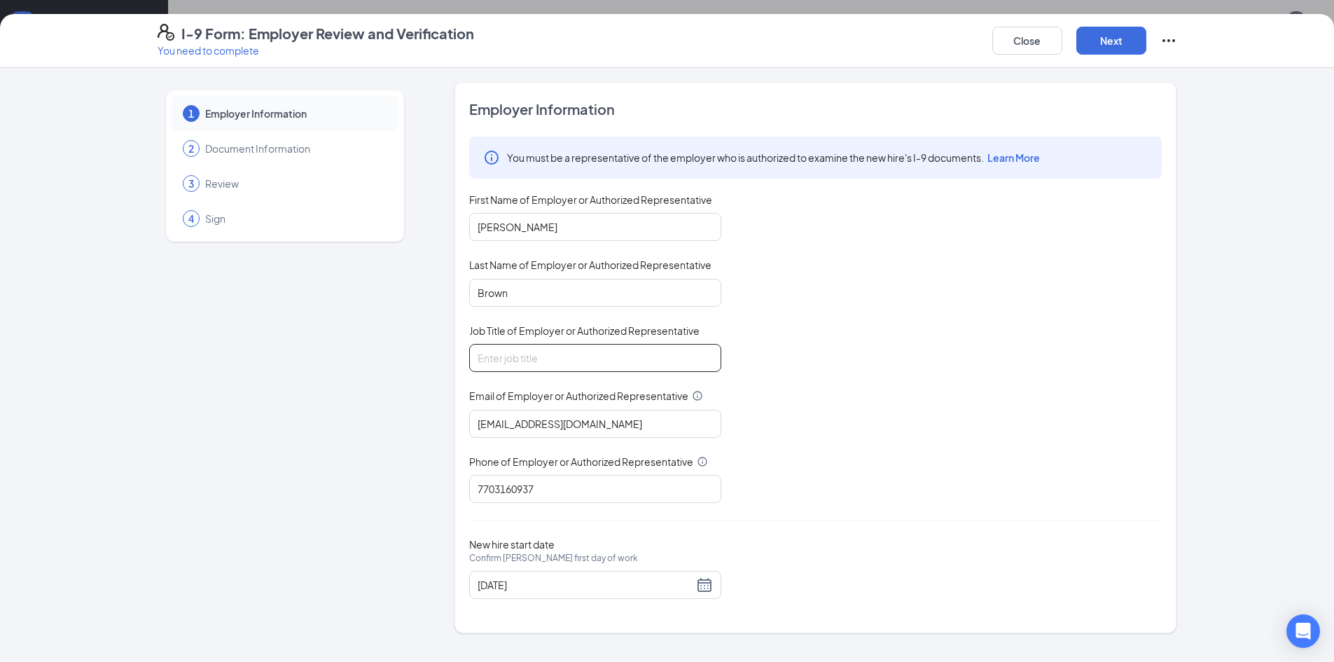
click at [525, 362] on input "Job Title of Employer or Authorized Representative" at bounding box center [595, 358] width 252 height 28
type input "HR"
click at [1120, 36] on button "Next" at bounding box center [1111, 41] width 70 height 28
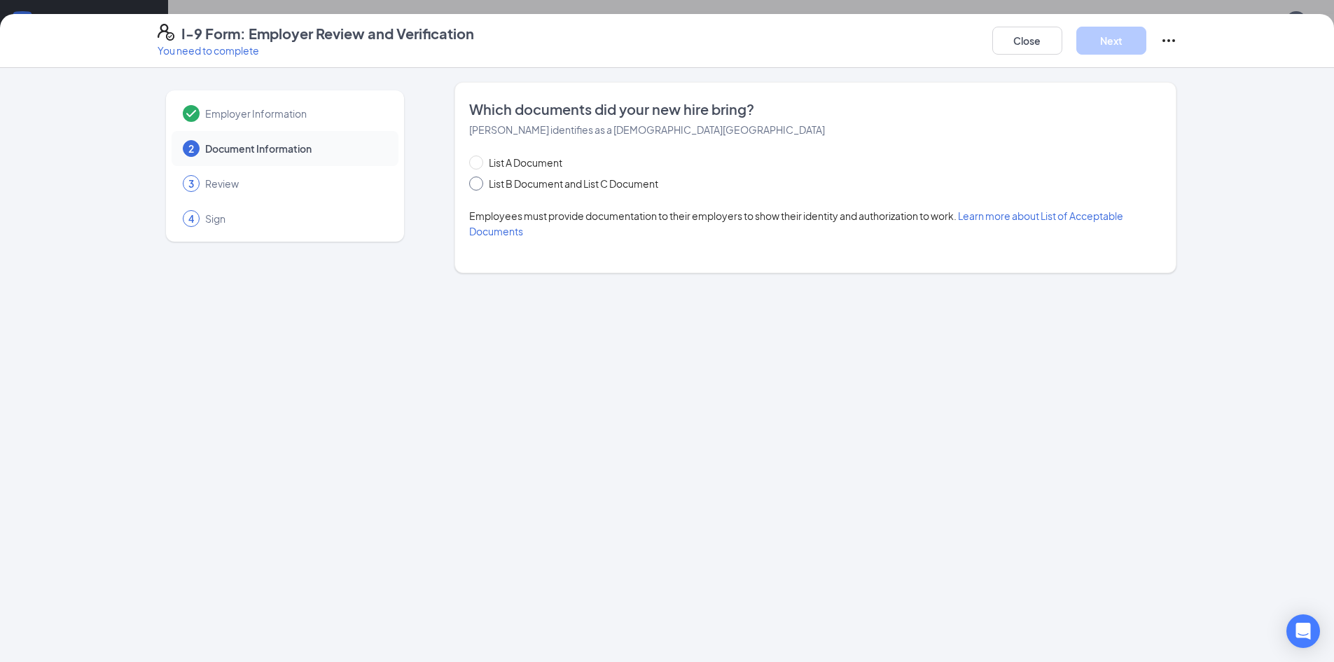
click at [473, 183] on input "List B Document and List C Document" at bounding box center [474, 181] width 10 height 10
radio input "true"
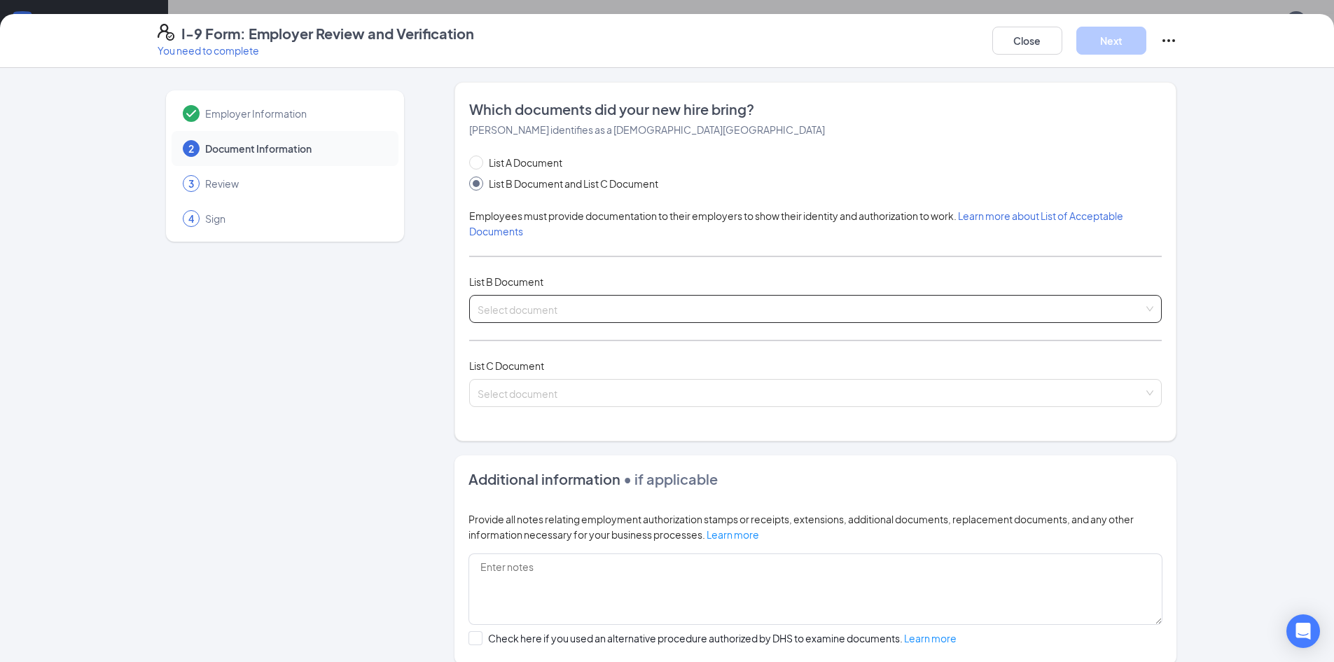
click at [532, 304] on input "search" at bounding box center [811, 305] width 666 height 21
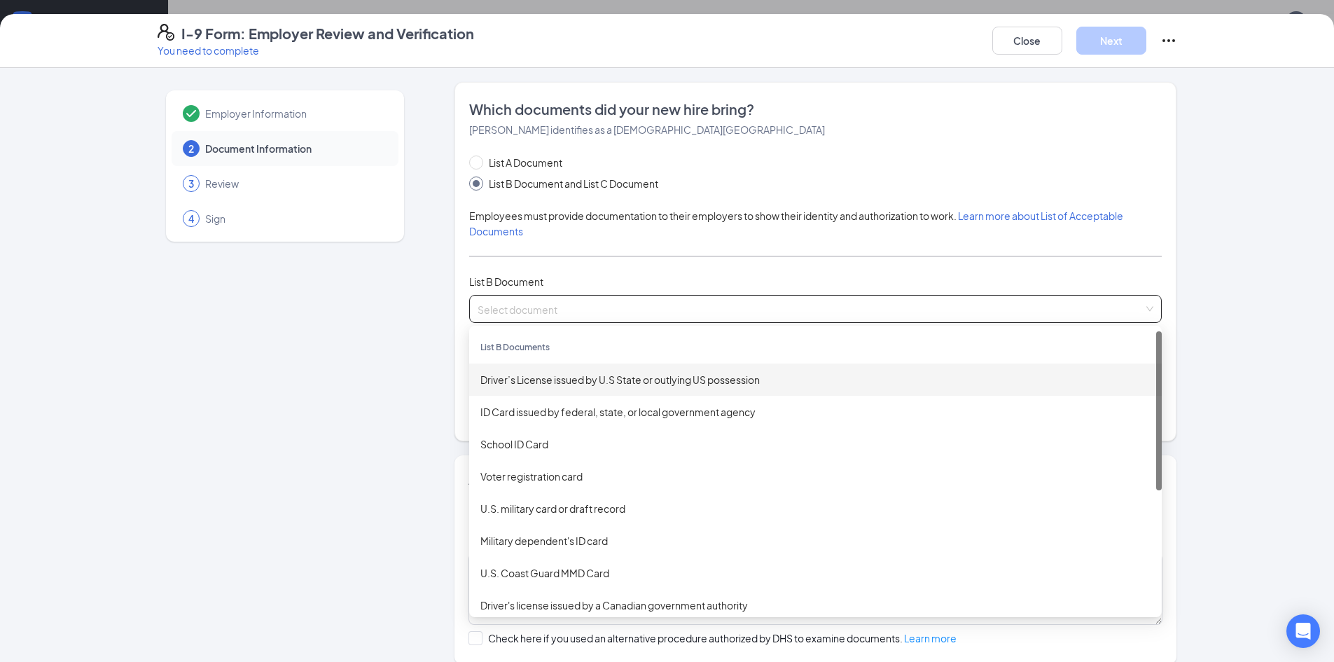
click at [536, 368] on div "Driver’s License issued by U.S State or outlying US possession" at bounding box center [815, 379] width 692 height 32
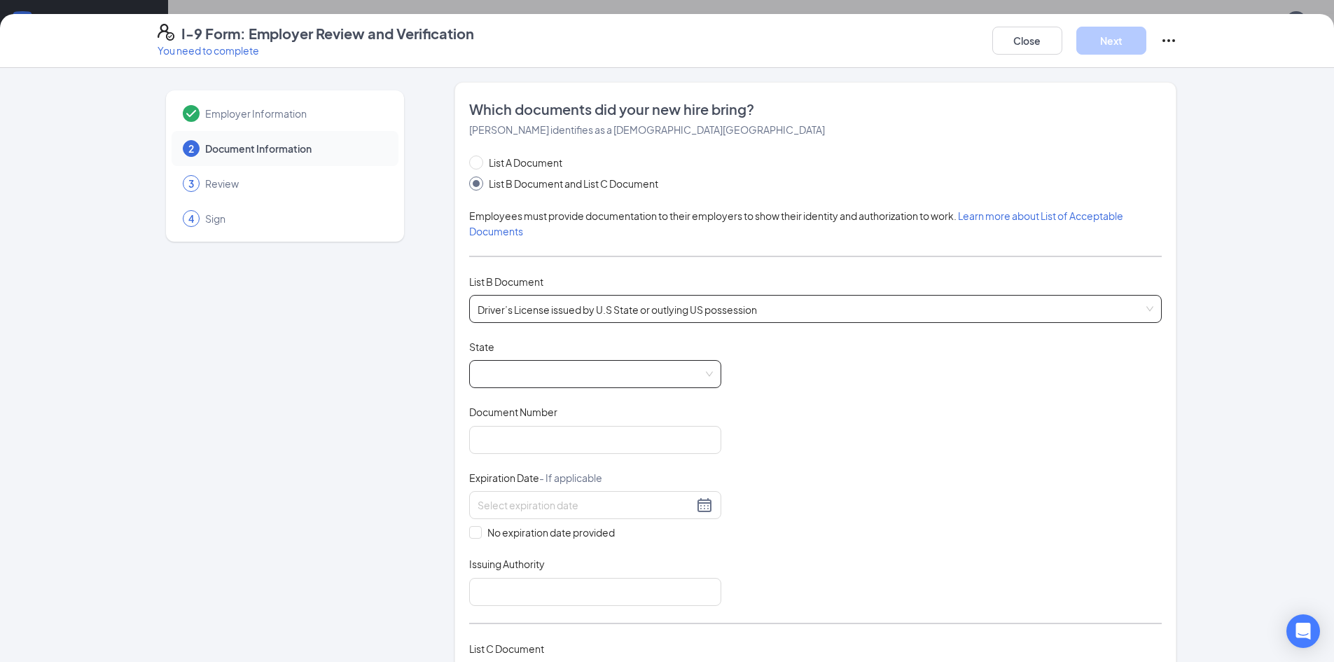
click at [567, 378] on span at bounding box center [595, 374] width 235 height 27
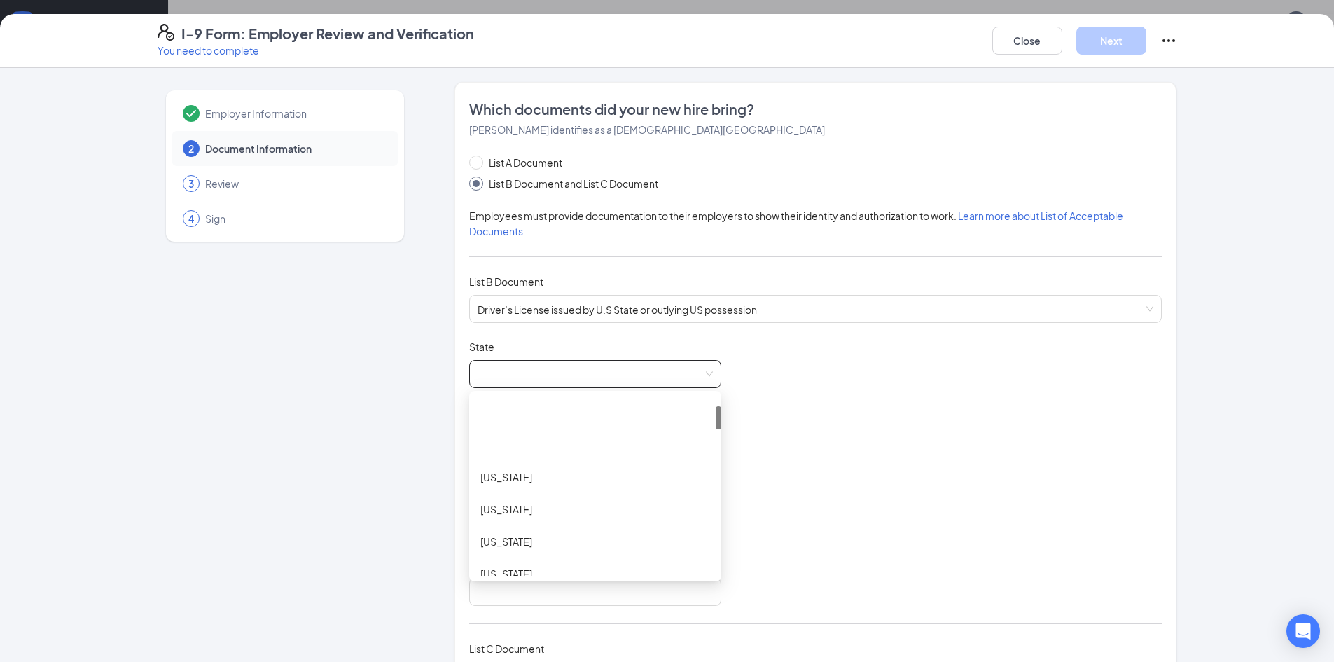
scroll to position [210, 0]
click at [526, 552] on div "[US_STATE]" at bounding box center [595, 556] width 230 height 15
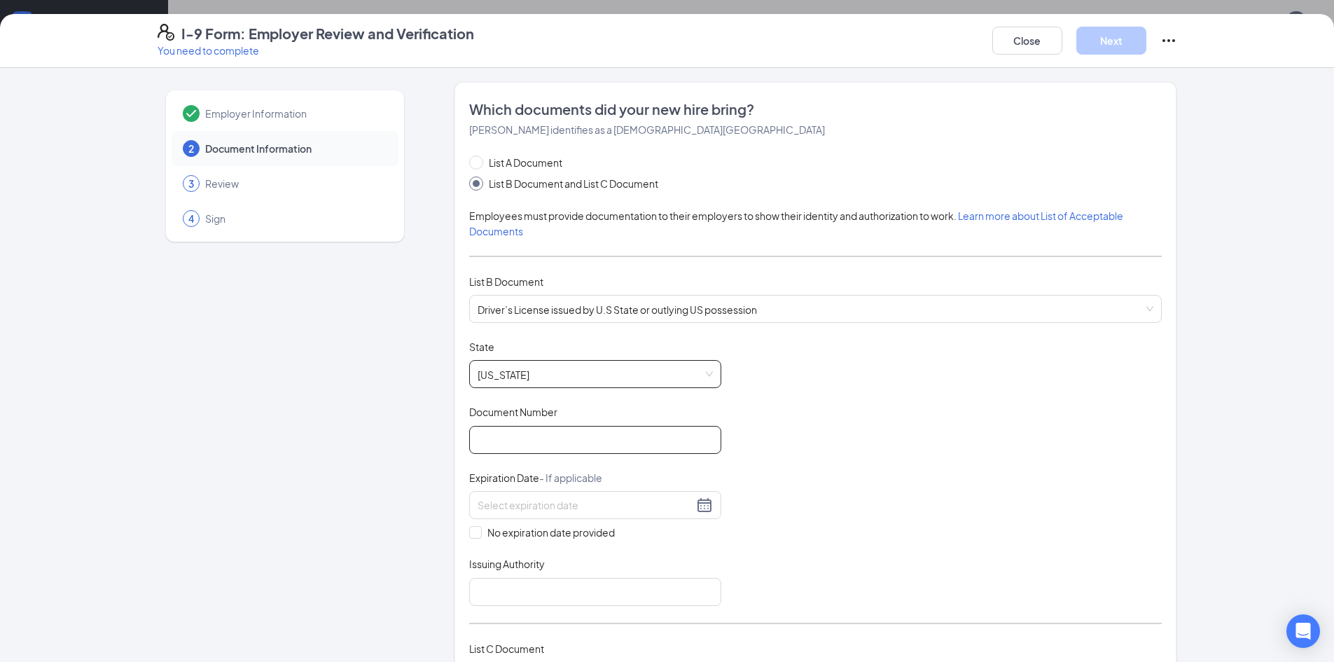
click at [578, 446] on input "Document Number" at bounding box center [595, 440] width 252 height 28
type input "060633793"
click at [508, 510] on input at bounding box center [586, 504] width 216 height 15
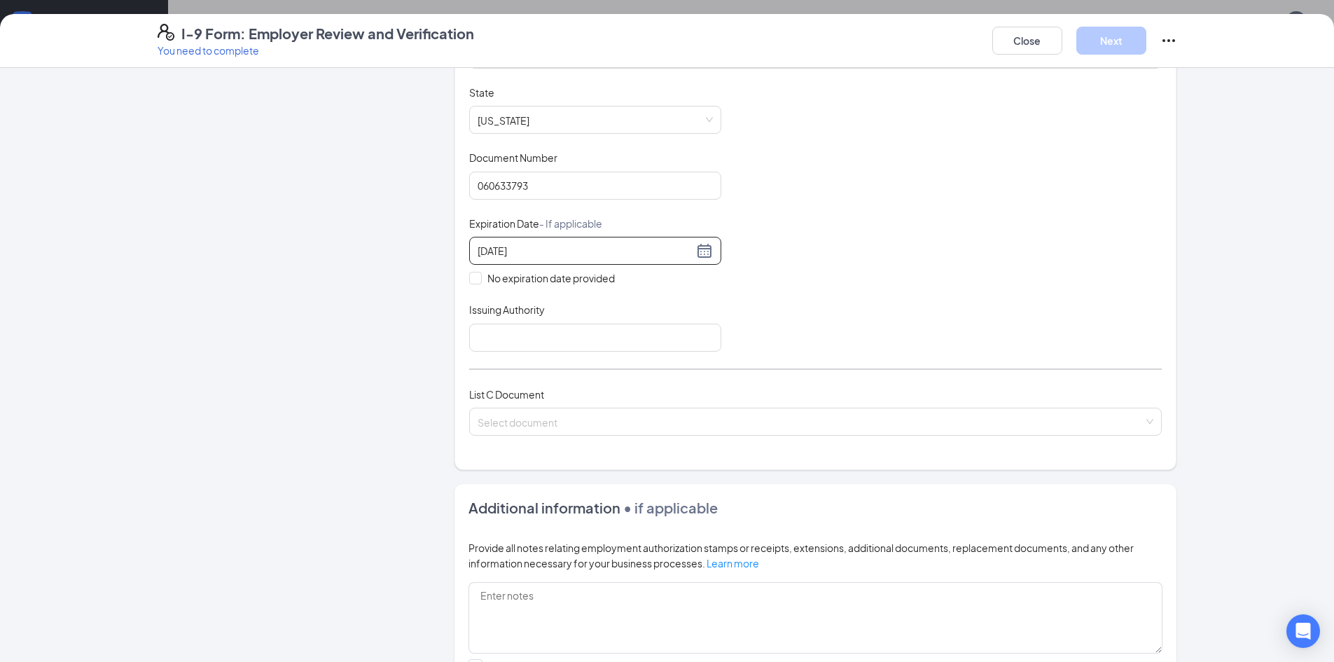
scroll to position [280, 0]
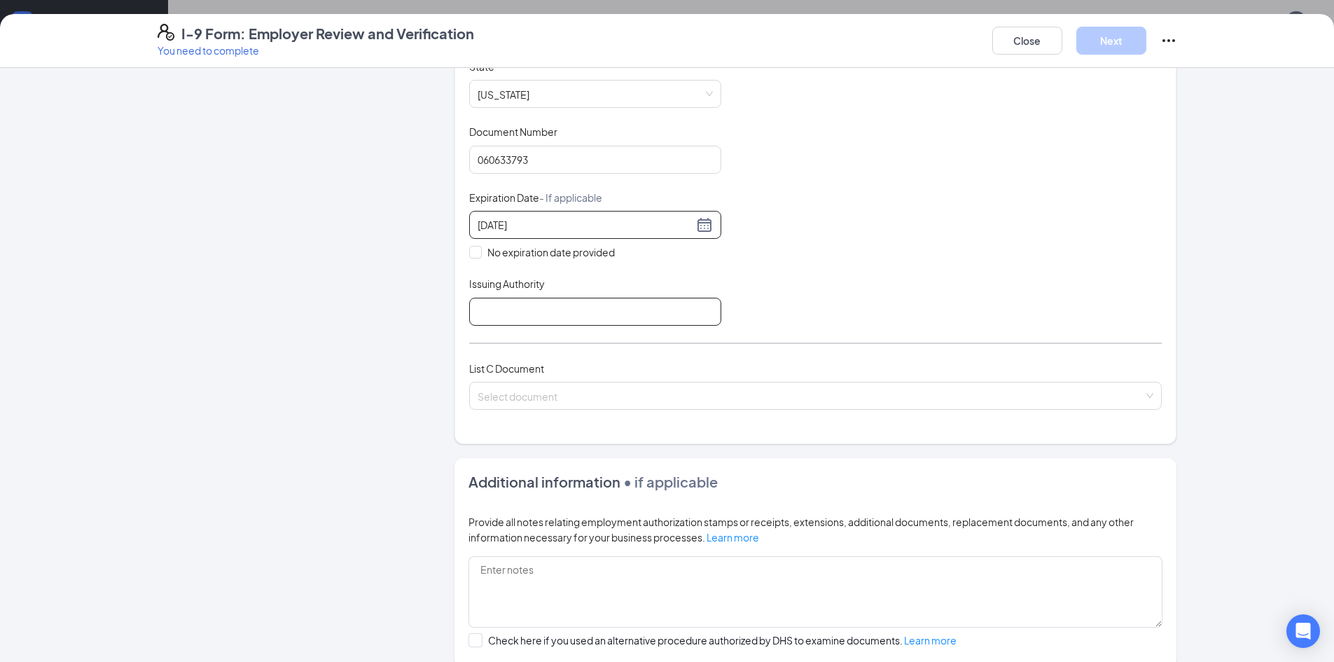
type input "[DATE]"
click at [523, 312] on input "Issuing Authority" at bounding box center [595, 312] width 252 height 28
type input "GA"
click at [512, 398] on input "search" at bounding box center [811, 392] width 666 height 21
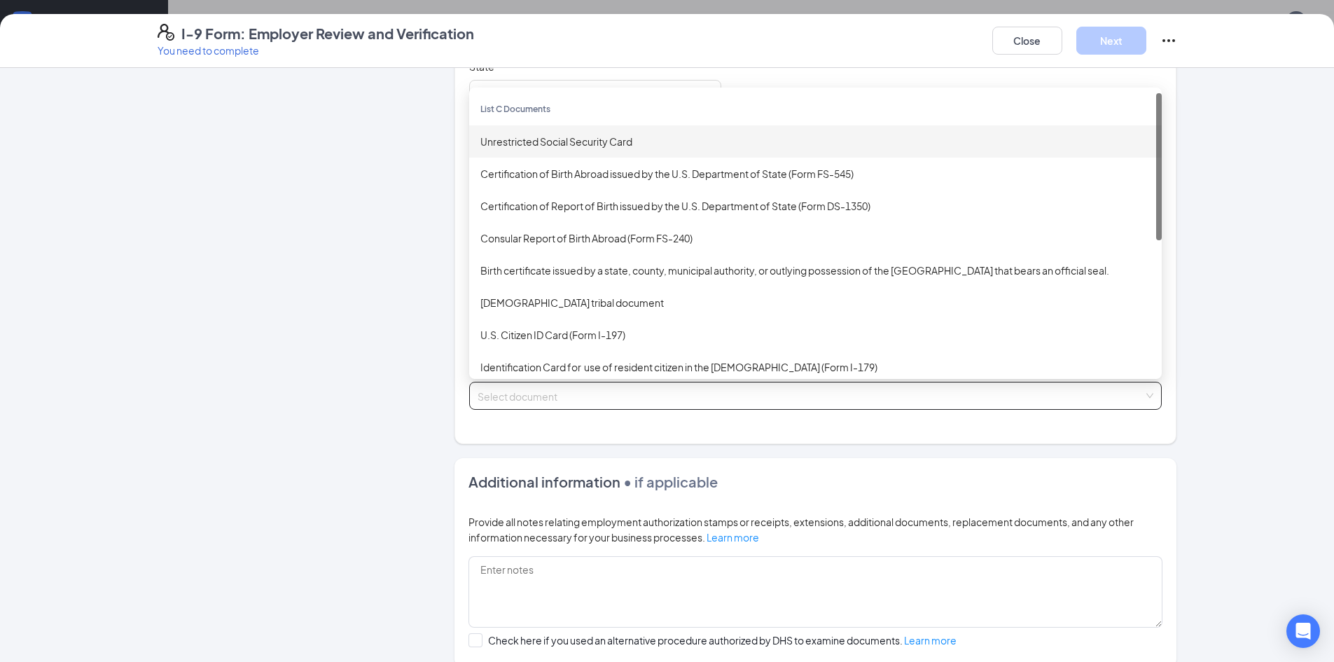
click at [550, 134] on div "Unrestricted Social Security Card" at bounding box center [815, 141] width 670 height 15
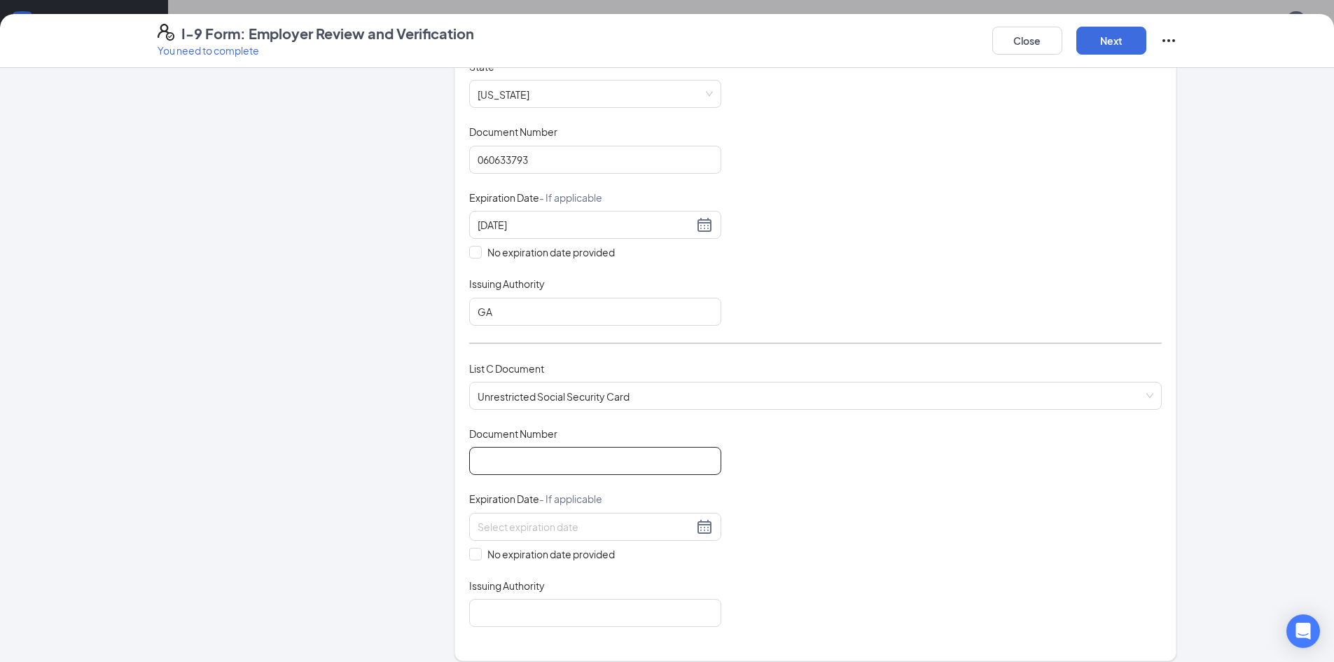
click at [505, 464] on input "Document Number" at bounding box center [595, 461] width 252 height 28
type input "667408746"
click at [473, 559] on span at bounding box center [475, 554] width 13 height 13
click at [473, 557] on input "No expiration date provided" at bounding box center [474, 553] width 10 height 10
checkbox input "true"
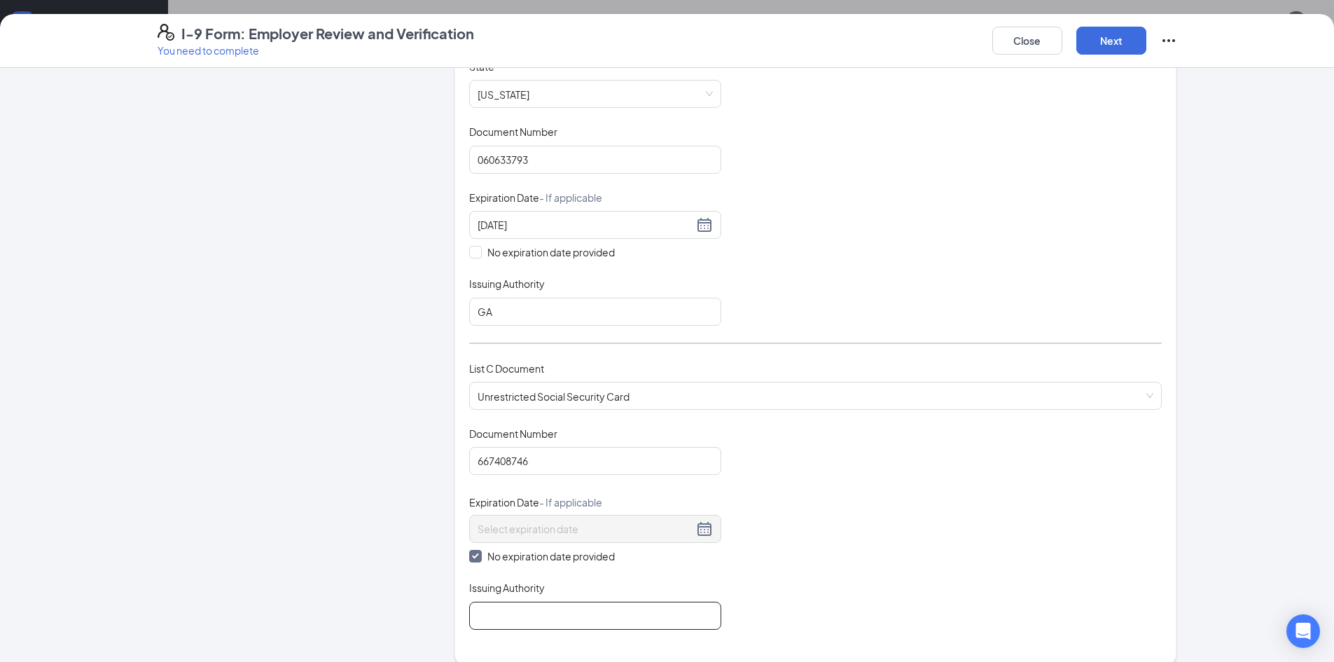
click at [508, 619] on input "Issuing Authority" at bounding box center [595, 615] width 252 height 28
type input "SSA"
click at [1101, 33] on button "Next" at bounding box center [1111, 41] width 70 height 28
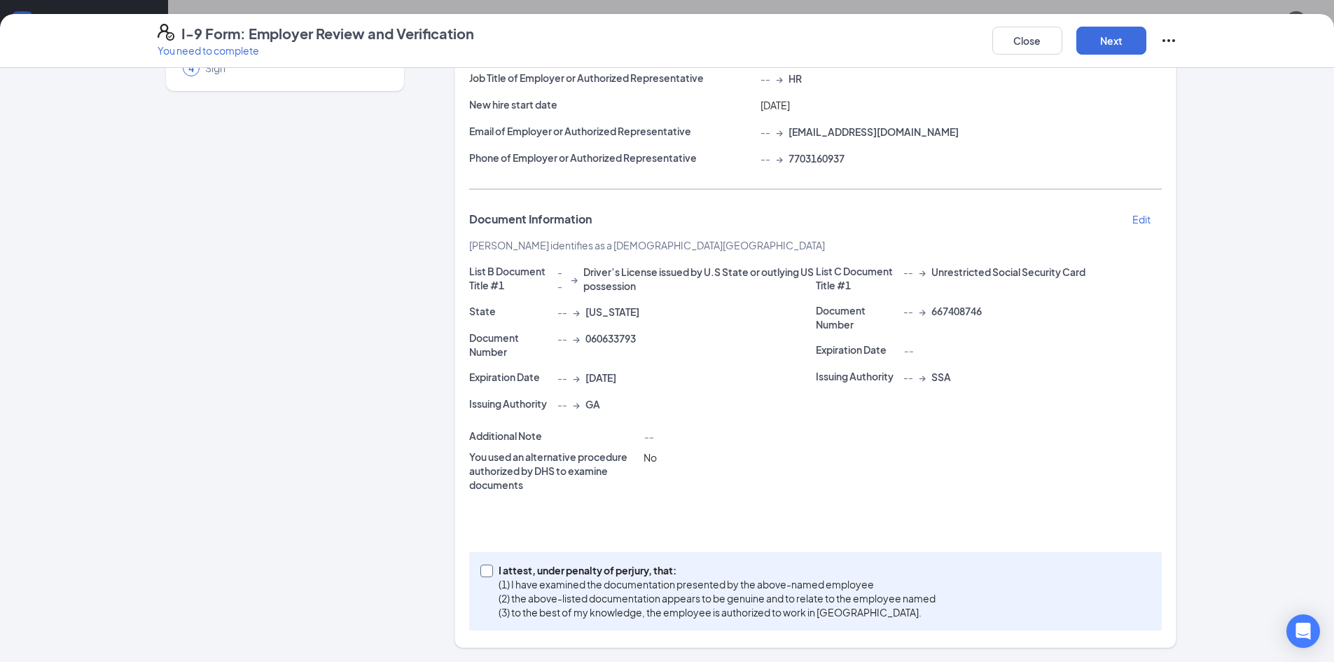
click at [482, 571] on input "I attest, under penalty of [PERSON_NAME], that: (1) I have examined the documen…" at bounding box center [485, 569] width 10 height 10
checkbox input "true"
click at [1105, 48] on button "Next" at bounding box center [1111, 41] width 70 height 28
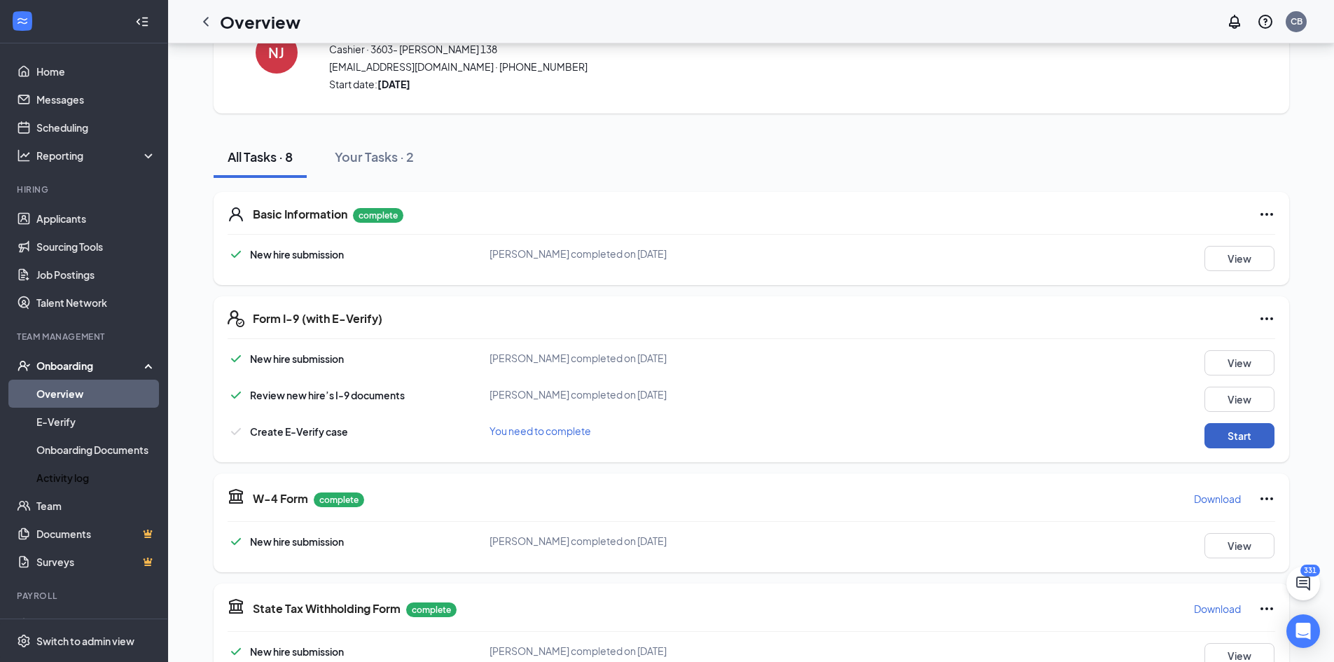
click at [1222, 435] on button "Start" at bounding box center [1239, 435] width 70 height 25
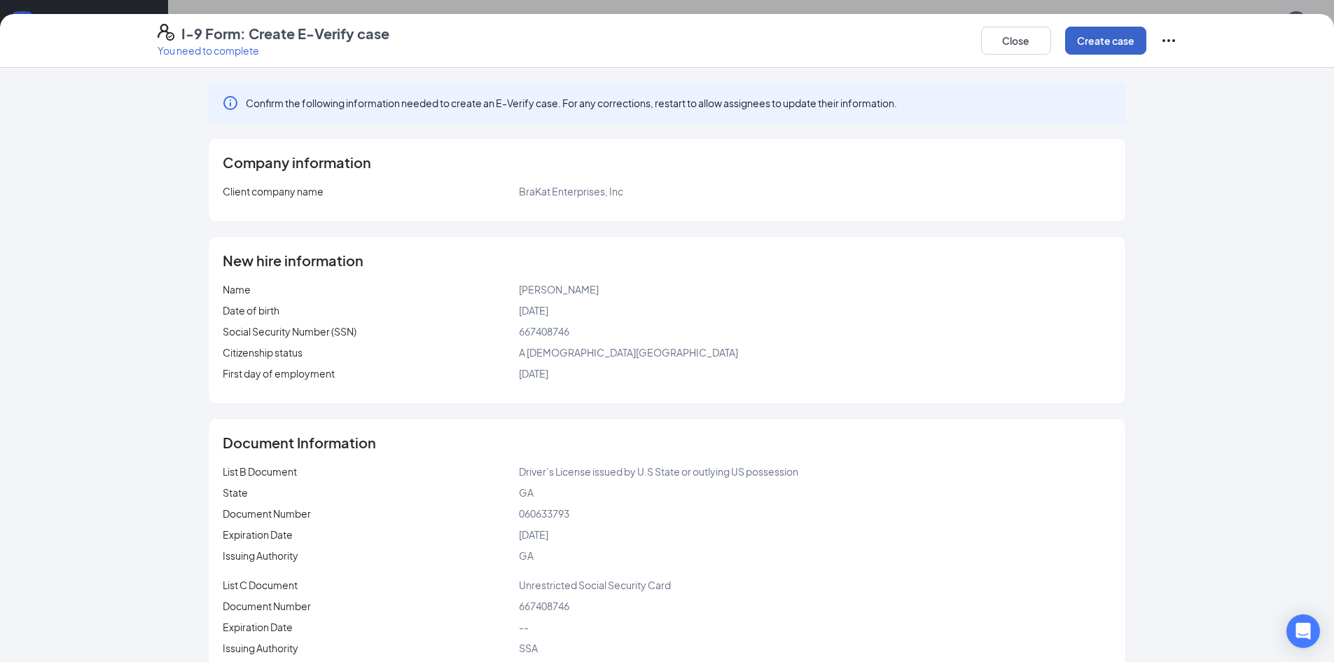
click at [1122, 37] on button "Create case" at bounding box center [1105, 41] width 81 height 28
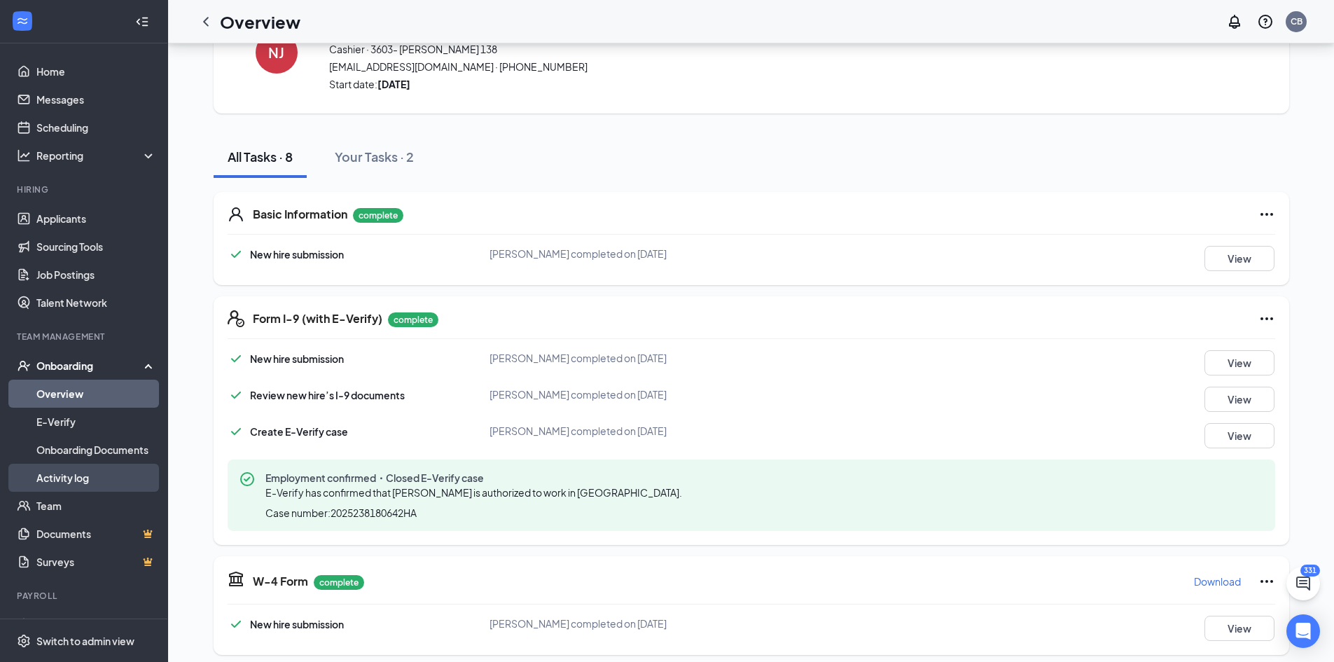
click at [64, 475] on link "Activity log" at bounding box center [96, 478] width 120 height 28
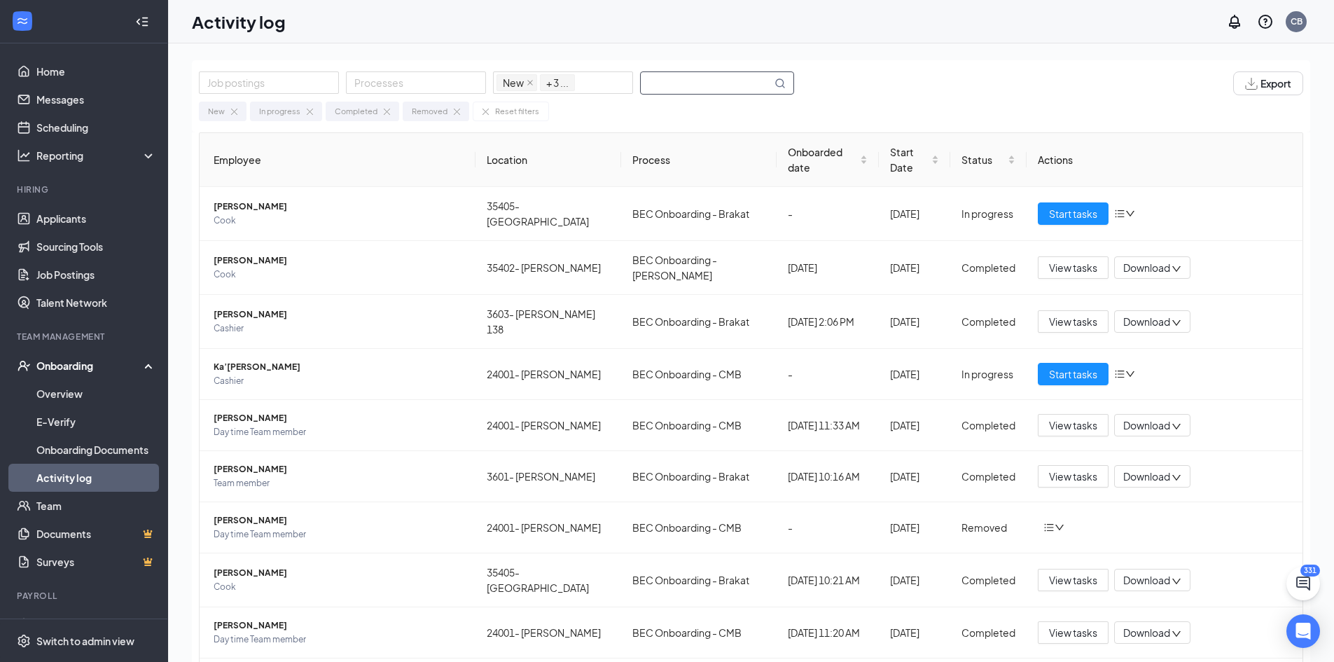
click at [696, 86] on input "text" at bounding box center [706, 83] width 131 height 22
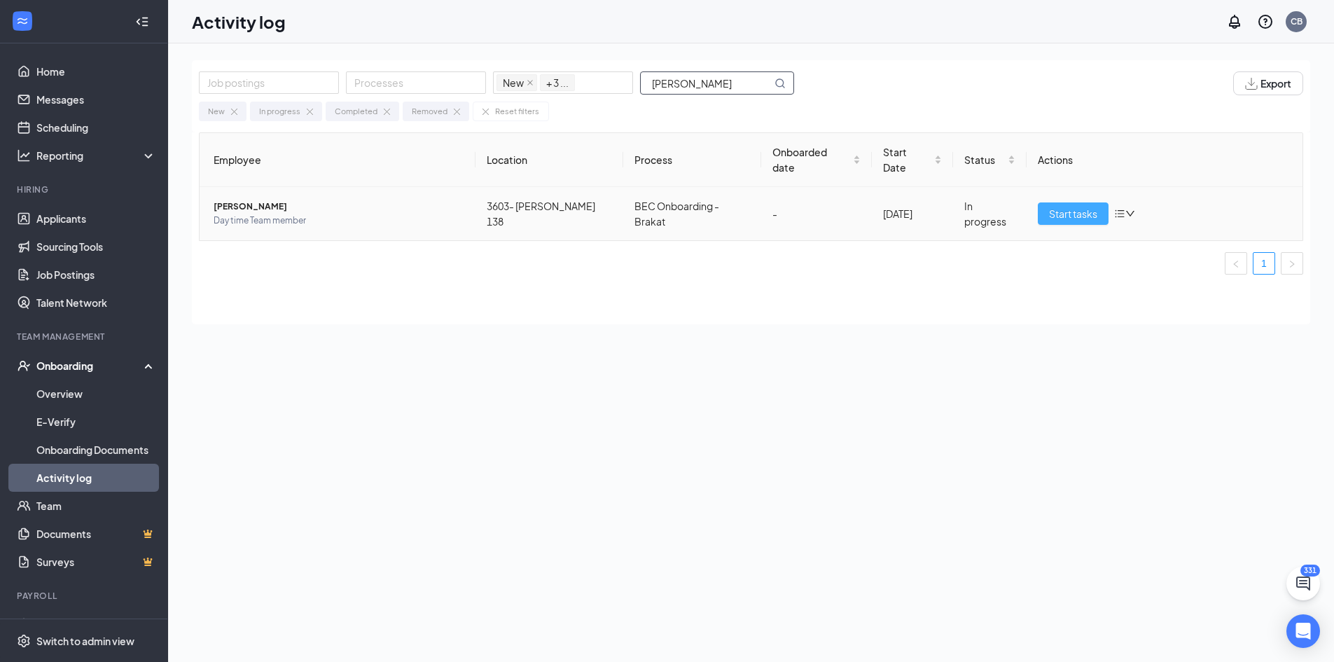
type input "[PERSON_NAME]"
click at [1066, 206] on span "Start tasks" at bounding box center [1073, 213] width 48 height 15
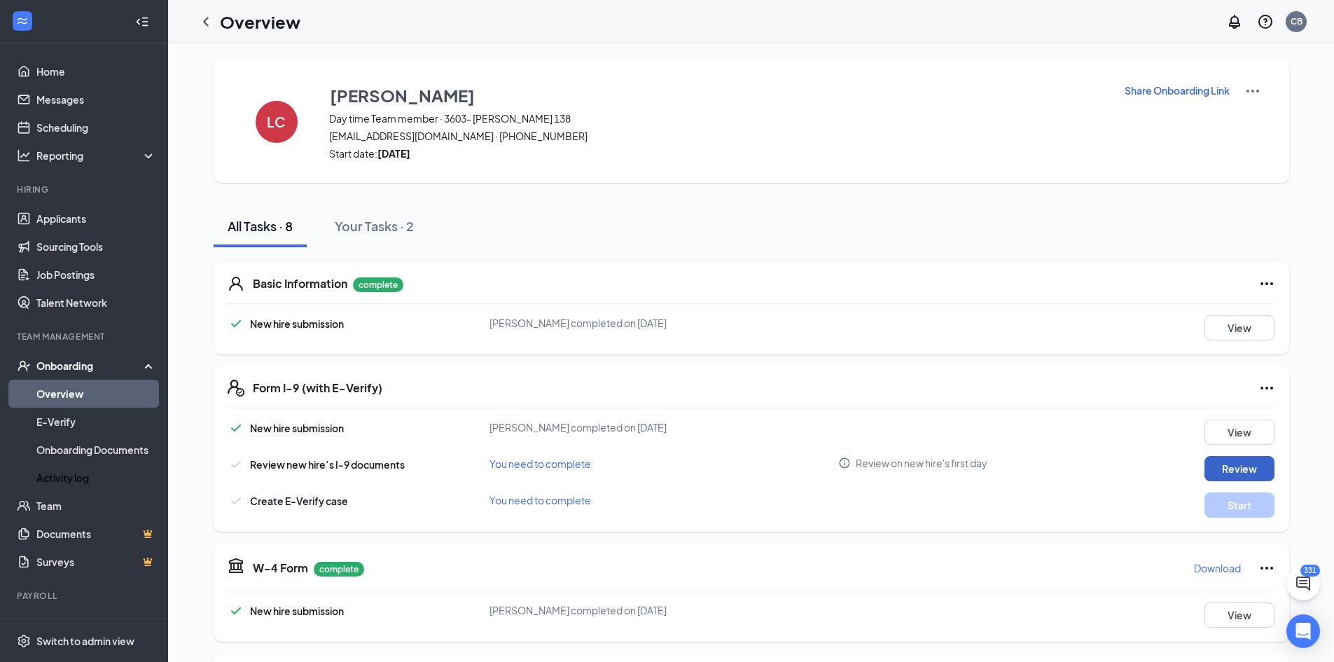
click at [1230, 471] on button "Review" at bounding box center [1239, 468] width 70 height 25
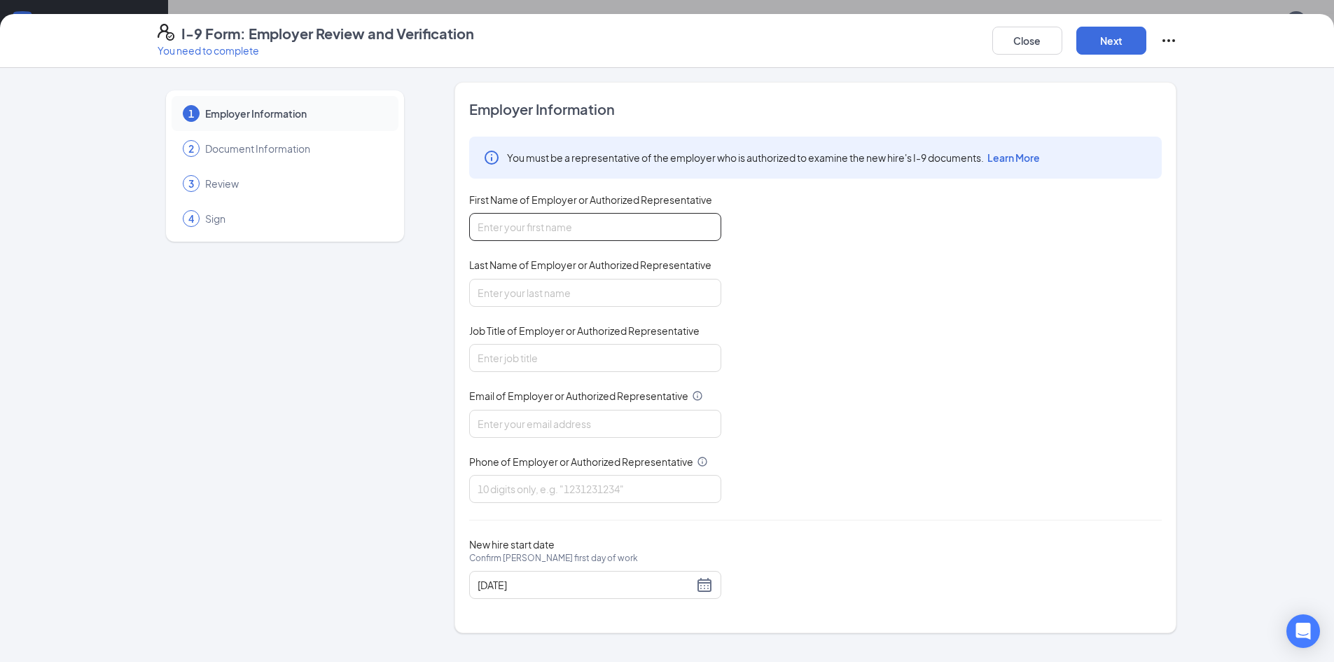
click at [558, 232] on input "First Name of Employer or Authorized Representative" at bounding box center [595, 227] width 252 height 28
type input "[PERSON_NAME]"
type input "Brown"
type input "[EMAIL_ADDRESS][DOMAIN_NAME]"
type input "7703160937"
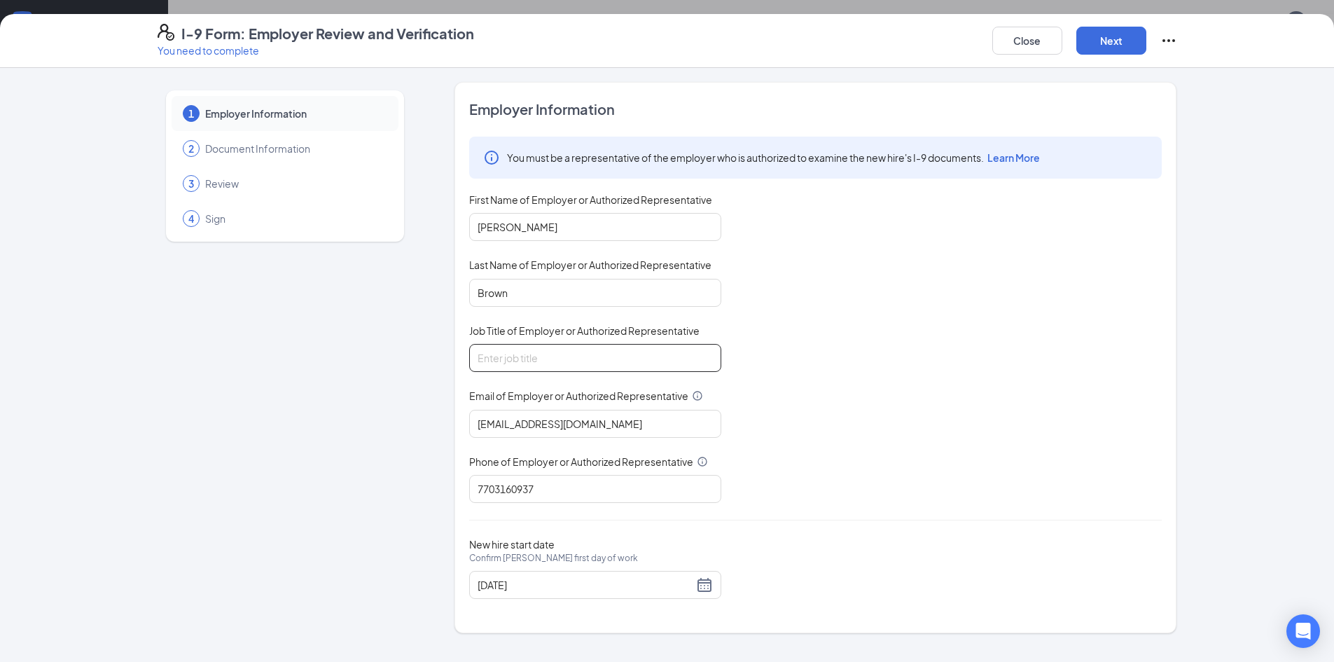
click at [545, 350] on input "Job Title of Employer or Authorized Representative" at bounding box center [595, 358] width 252 height 28
type input "HR"
click at [558, 577] on input "[DATE]" at bounding box center [586, 584] width 216 height 15
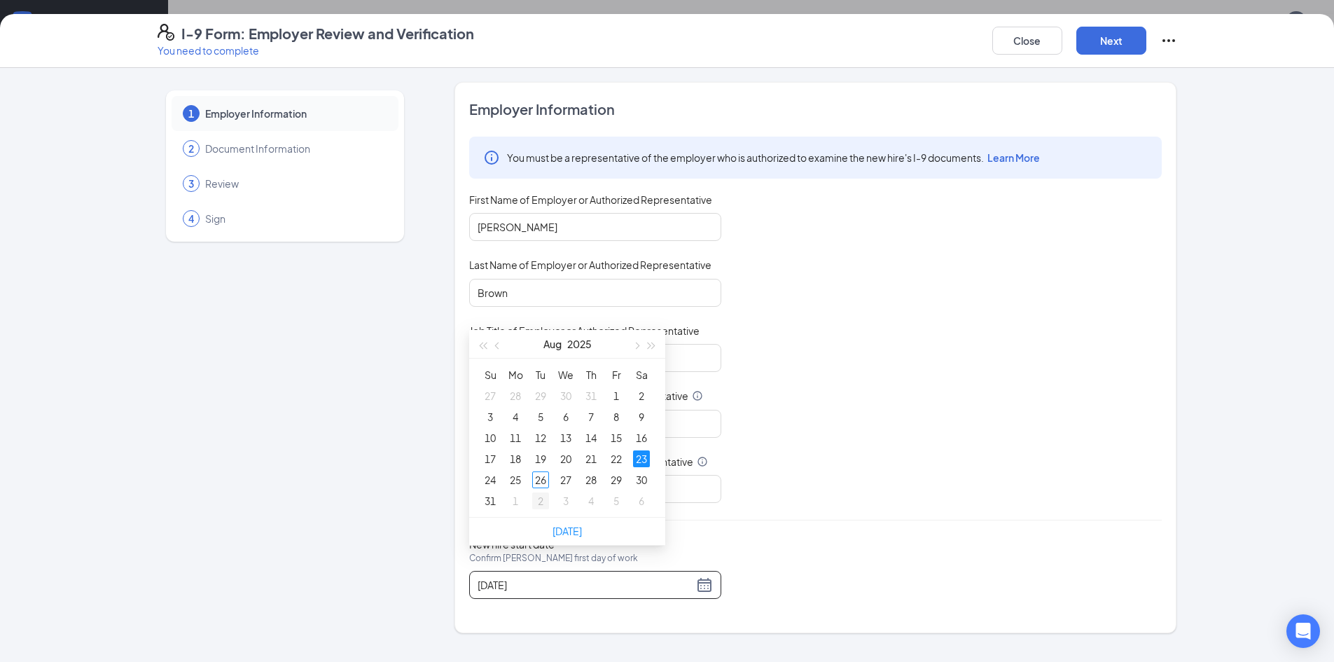
scroll to position [279, 0]
type input "[DATE]"
click at [513, 466] on div "25" at bounding box center [515, 472] width 17 height 17
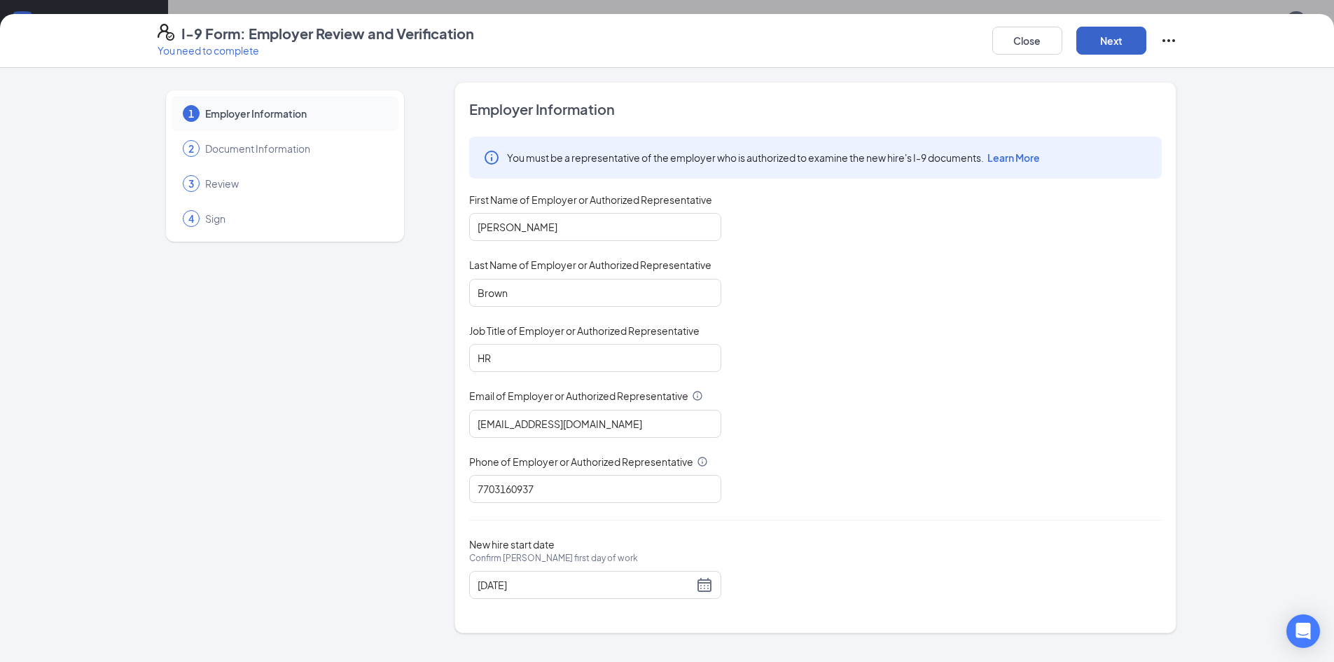
click at [1108, 50] on button "Next" at bounding box center [1111, 41] width 70 height 28
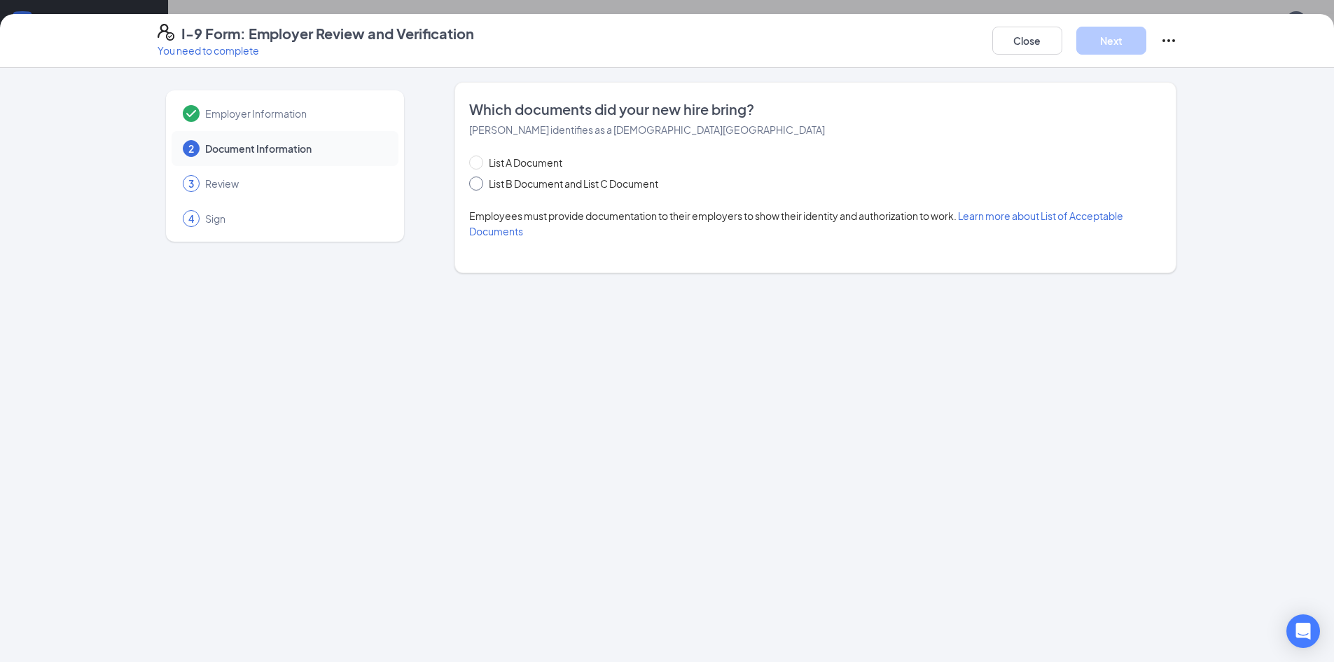
click at [474, 186] on span at bounding box center [476, 183] width 14 height 14
click at [474, 186] on input "List B Document and List C Document" at bounding box center [474, 181] width 10 height 10
radio input "true"
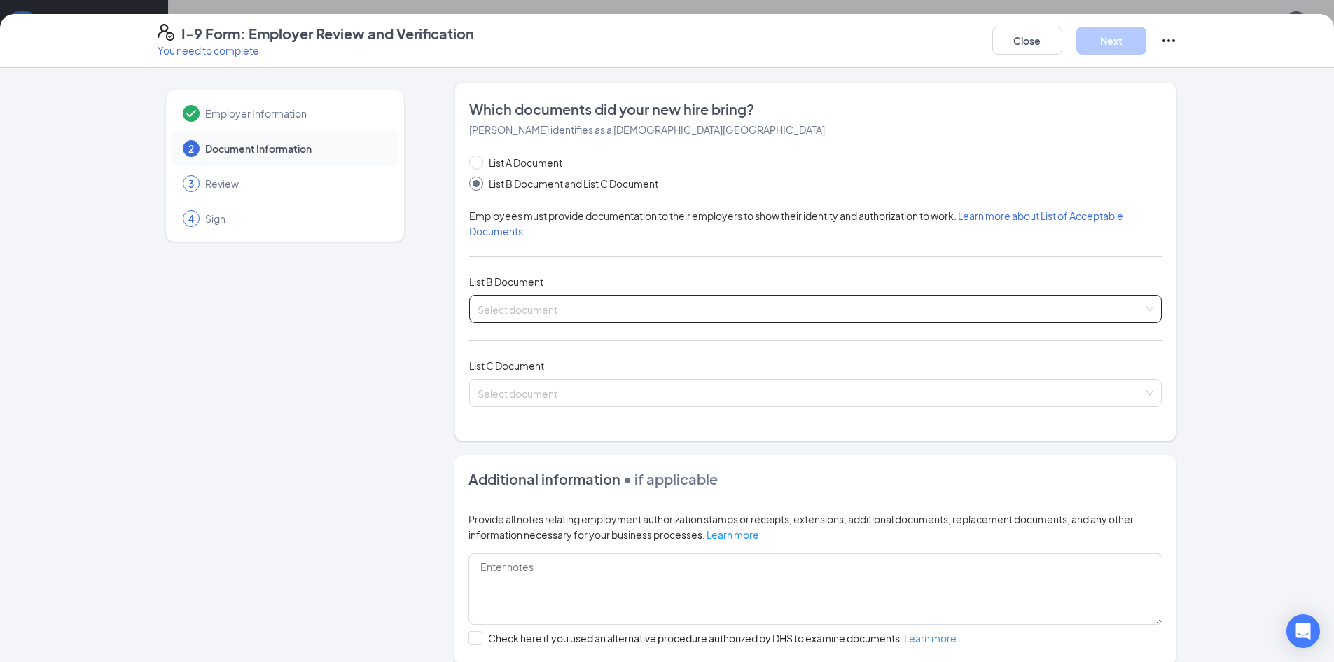
click at [499, 313] on input "search" at bounding box center [811, 305] width 666 height 21
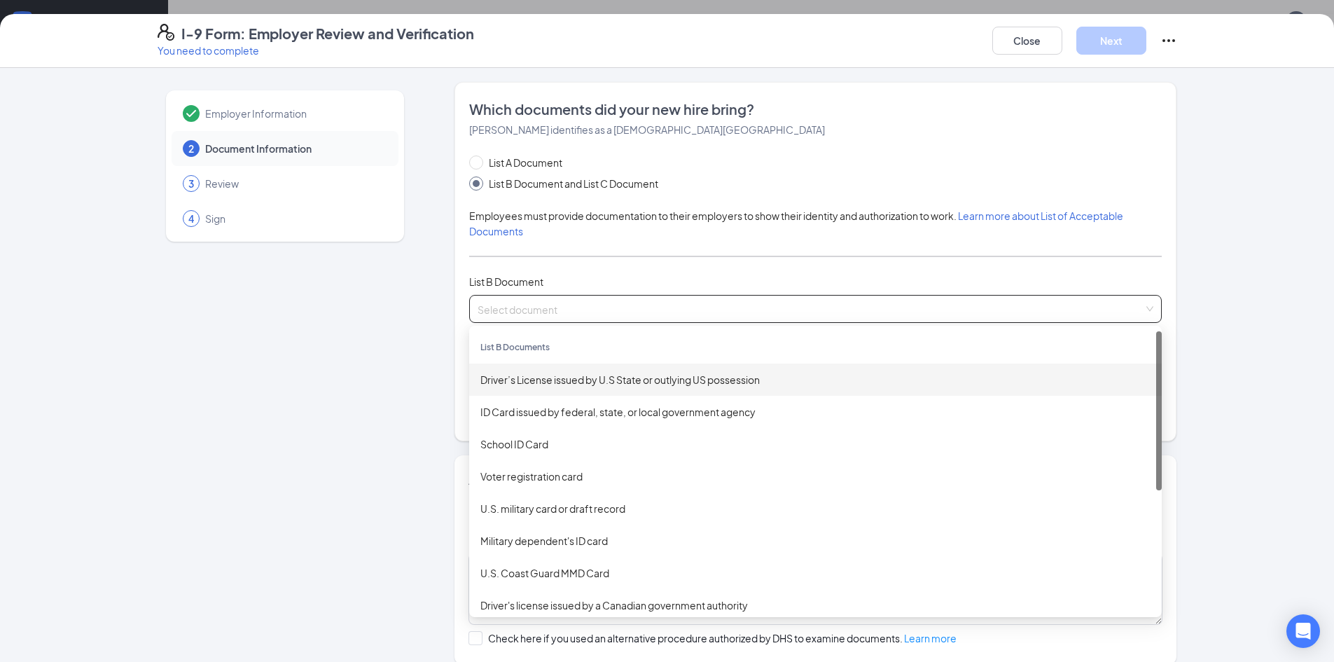
click at [525, 382] on div "Driver’s License issued by U.S State or outlying US possession" at bounding box center [815, 379] width 670 height 15
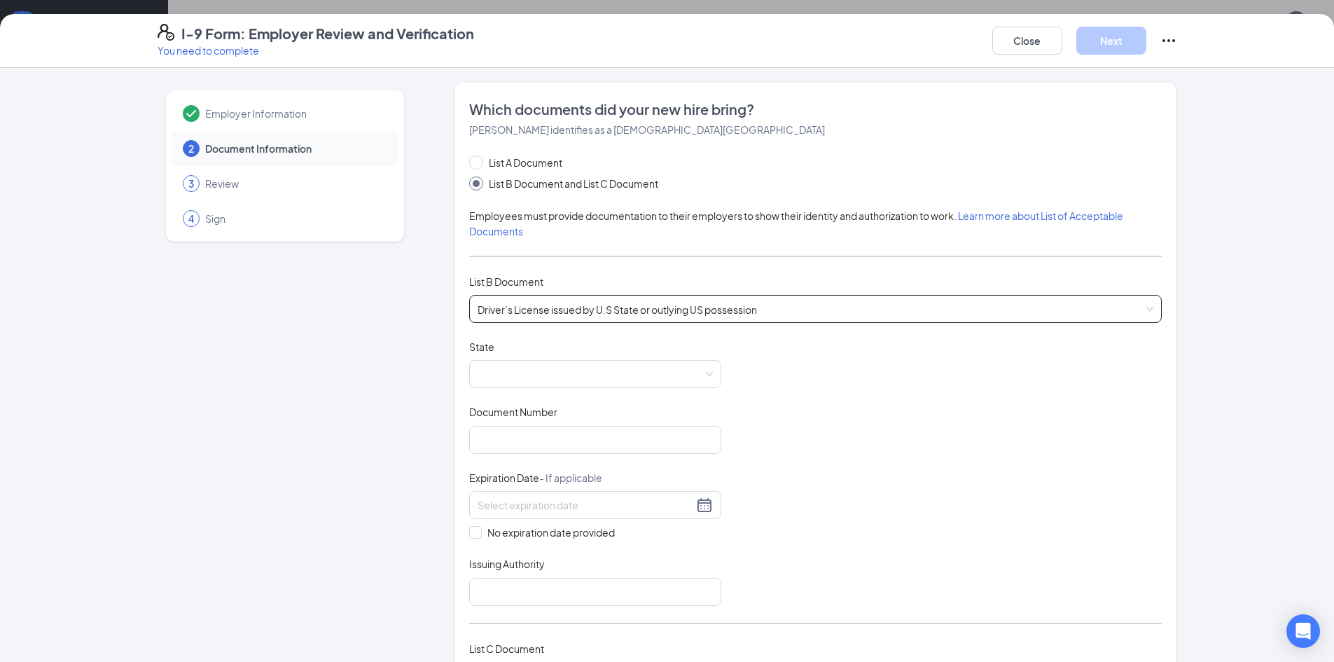
click at [517, 391] on div "Document Title Driver’s License issued by U.S State or outlying US possession S…" at bounding box center [815, 473] width 692 height 266
click at [531, 374] on span at bounding box center [595, 374] width 235 height 27
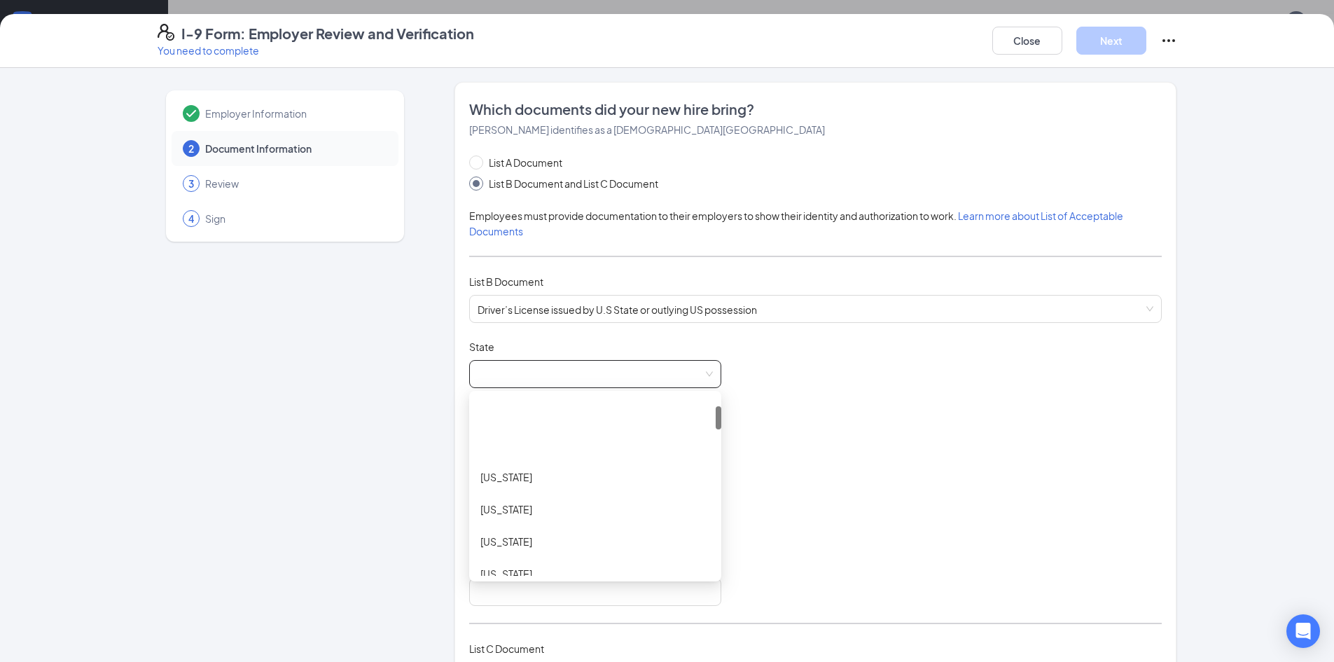
scroll to position [210, 0]
click at [525, 554] on div "[US_STATE]" at bounding box center [595, 556] width 230 height 15
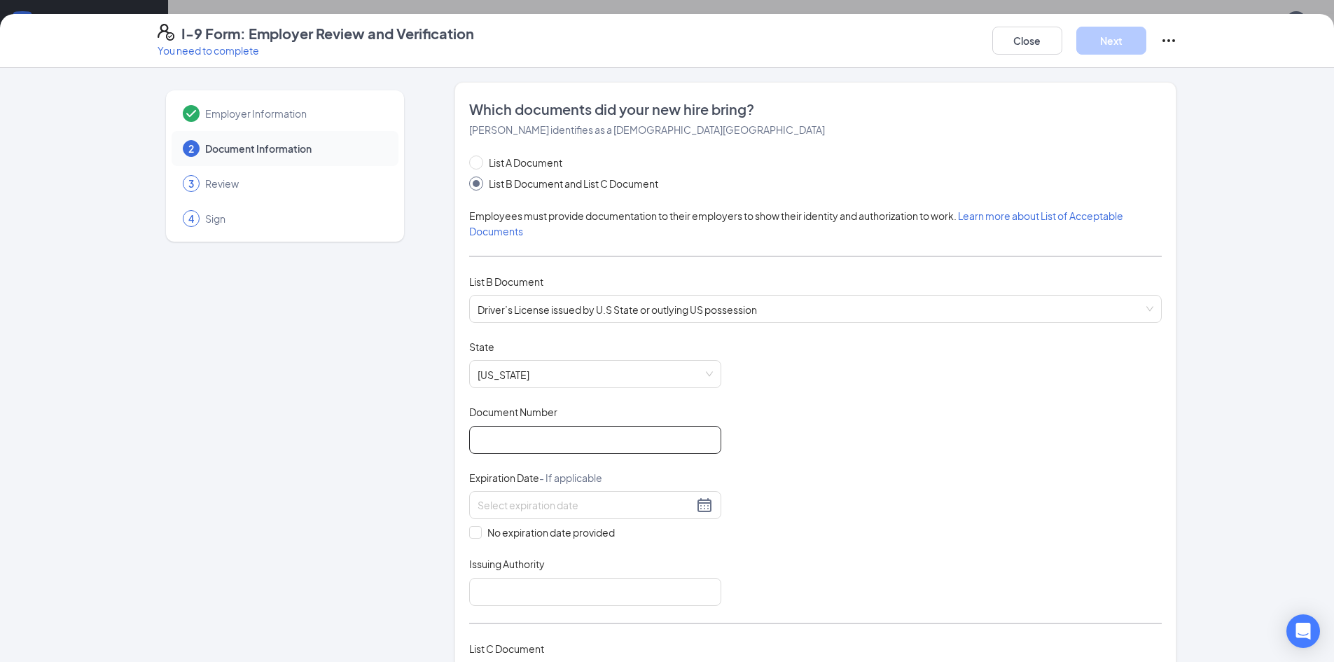
drag, startPoint x: 569, startPoint y: 436, endPoint x: 594, endPoint y: 431, distance: 26.5
click at [569, 436] on input "Document Number" at bounding box center [595, 440] width 252 height 28
type input "060358178"
type input "[DATE]"
click at [514, 598] on input "Issuing Authority" at bounding box center [595, 592] width 252 height 28
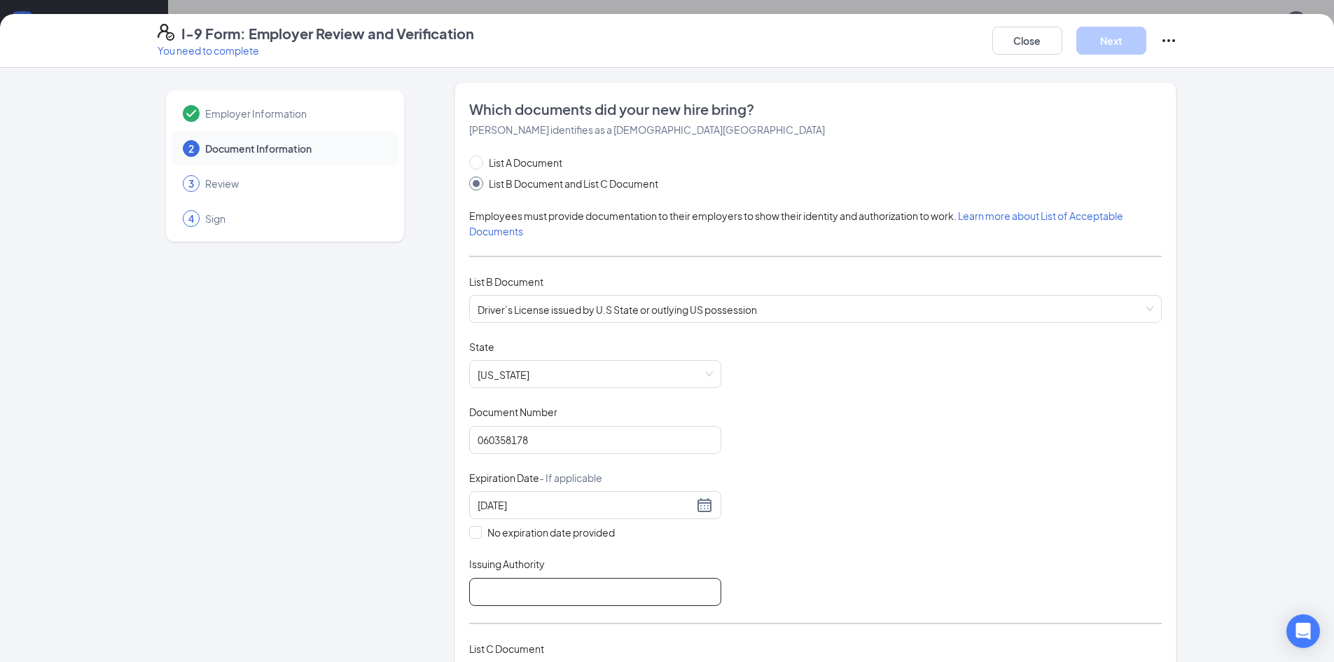
type input "GA"
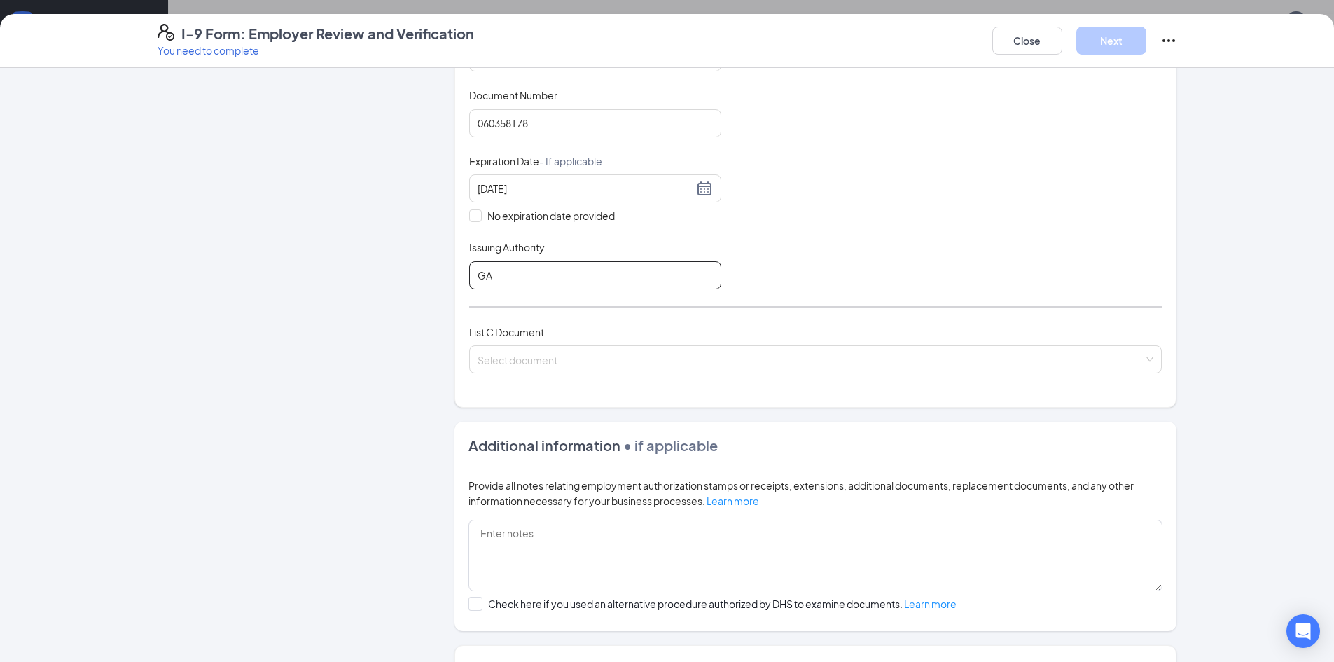
scroll to position [433, 0]
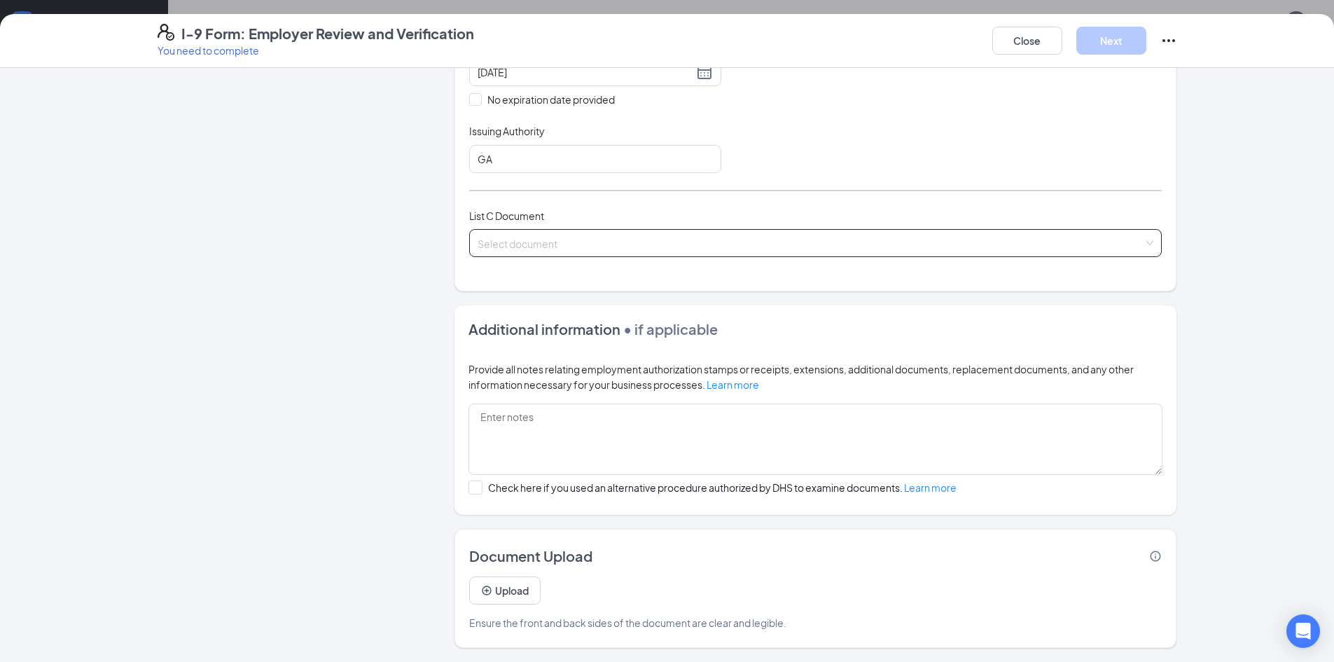
click at [557, 245] on input "search" at bounding box center [811, 240] width 666 height 21
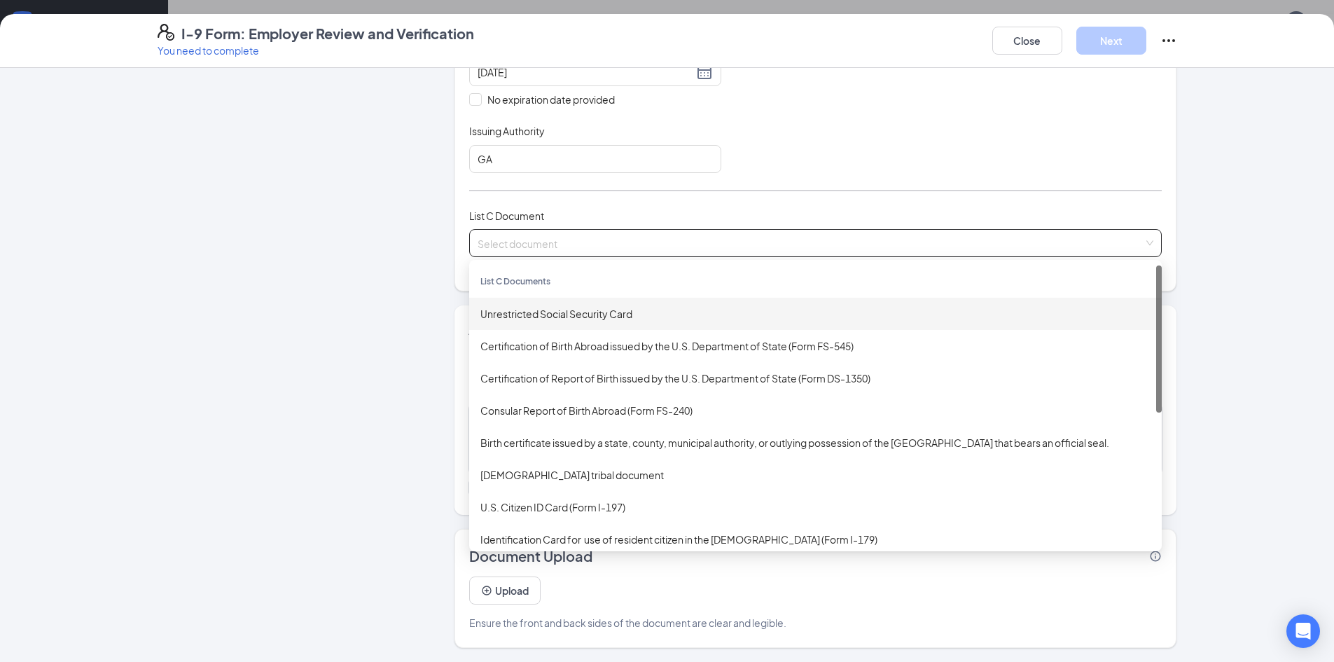
click at [547, 321] on div "Unrestricted Social Security Card" at bounding box center [815, 314] width 692 height 32
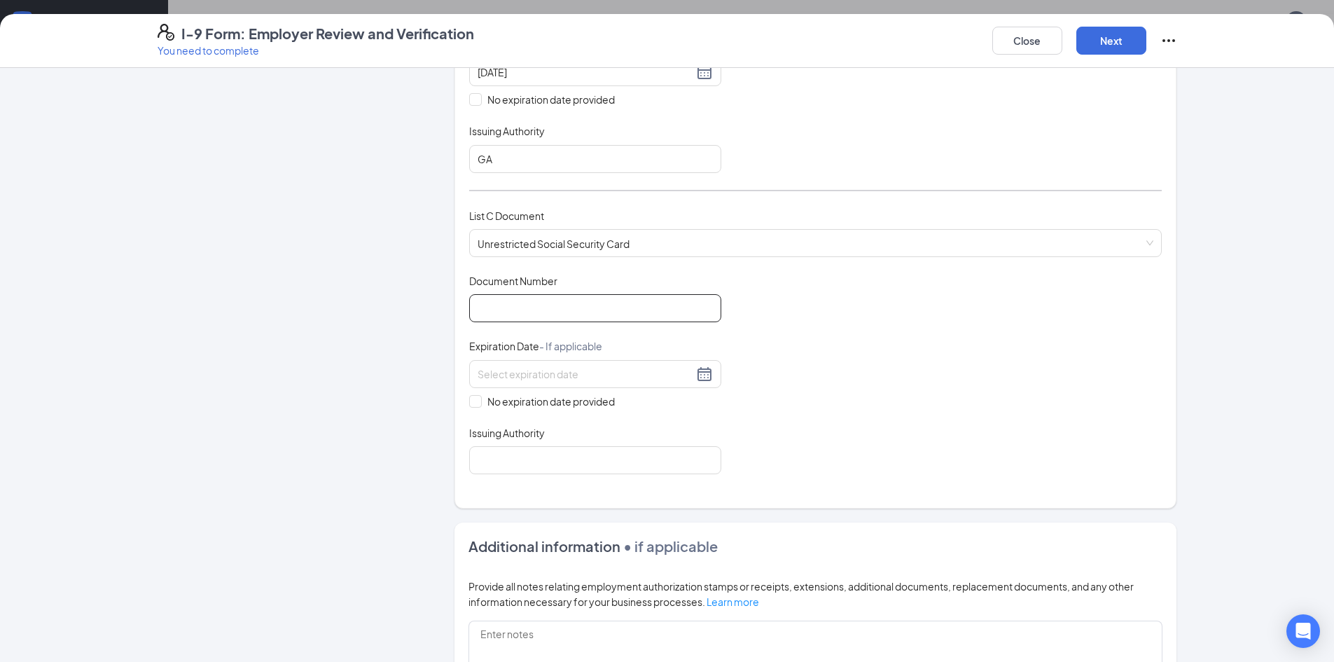
click at [517, 316] on input "Document Number" at bounding box center [595, 308] width 252 height 28
type input "669166578"
click at [469, 400] on input "No expiration date provided" at bounding box center [474, 400] width 10 height 10
checkbox input "true"
click at [521, 468] on input "Issuing Authority" at bounding box center [595, 463] width 252 height 28
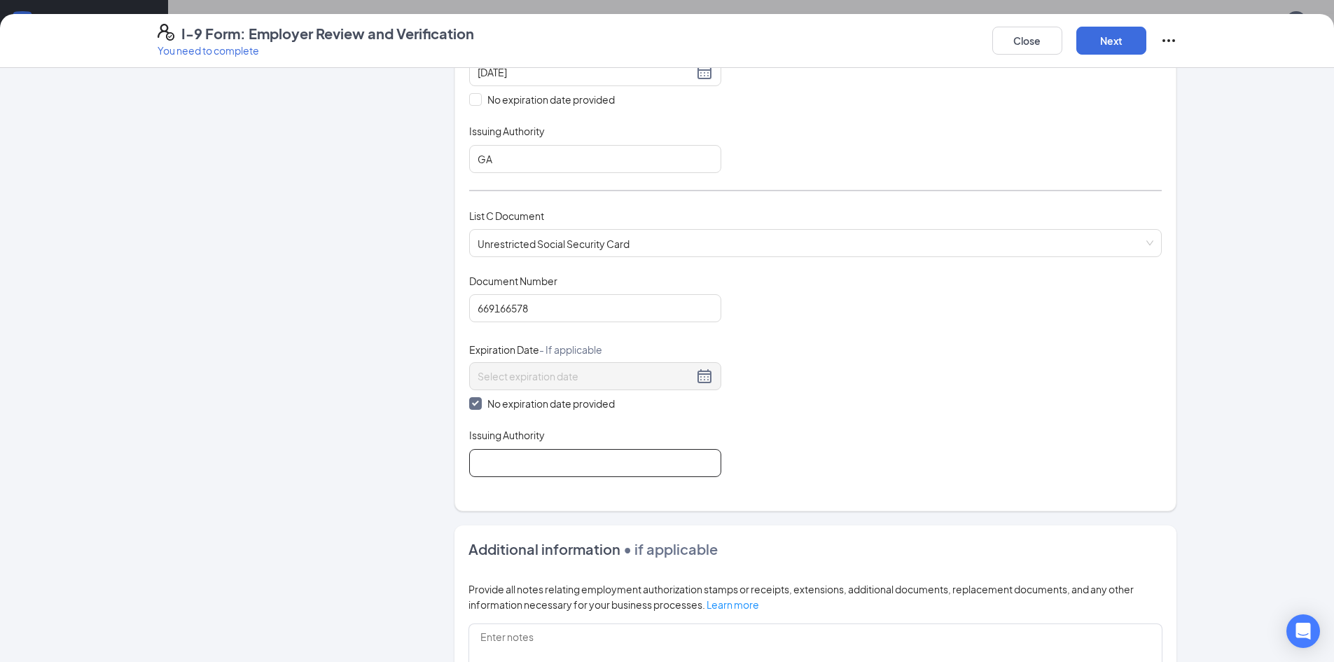
type input "SSA"
click at [1107, 39] on button "Next" at bounding box center [1111, 41] width 70 height 28
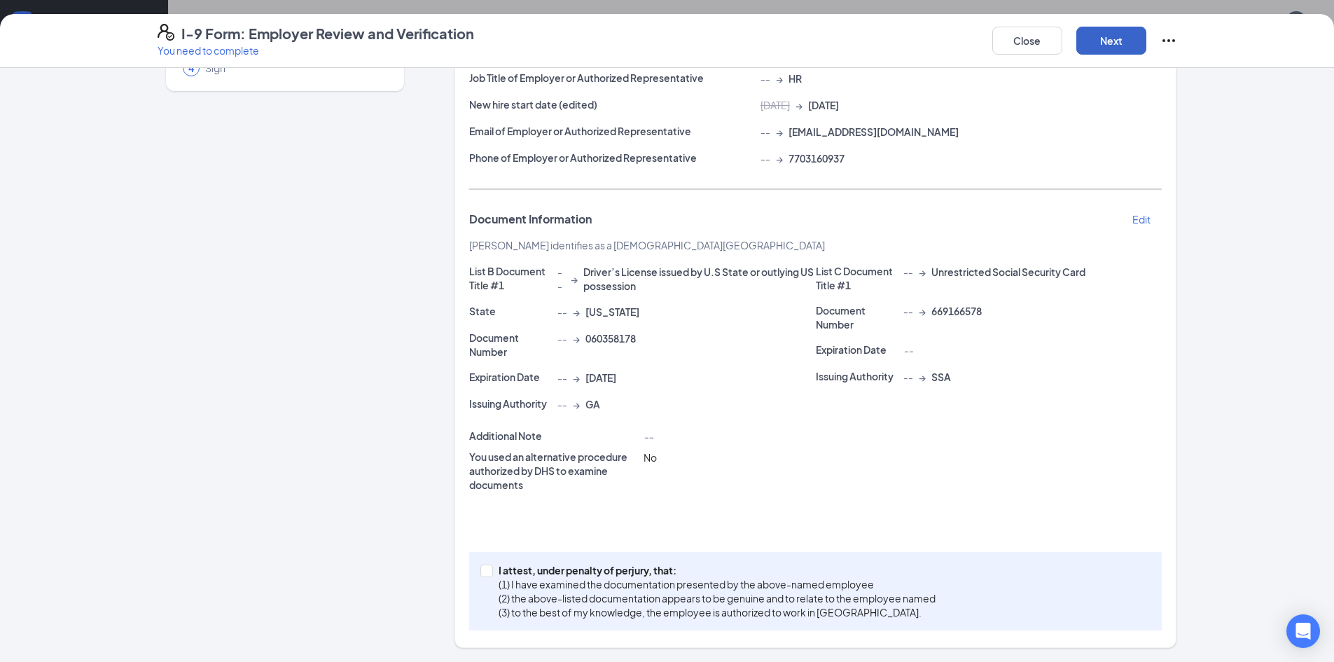
scroll to position [151, 0]
click at [485, 574] on span at bounding box center [486, 570] width 13 height 13
click at [485, 574] on input "I attest, under penalty of [PERSON_NAME], that: (1) I have examined the documen…" at bounding box center [485, 569] width 10 height 10
checkbox input "true"
click at [1124, 42] on button "Next" at bounding box center [1111, 41] width 70 height 28
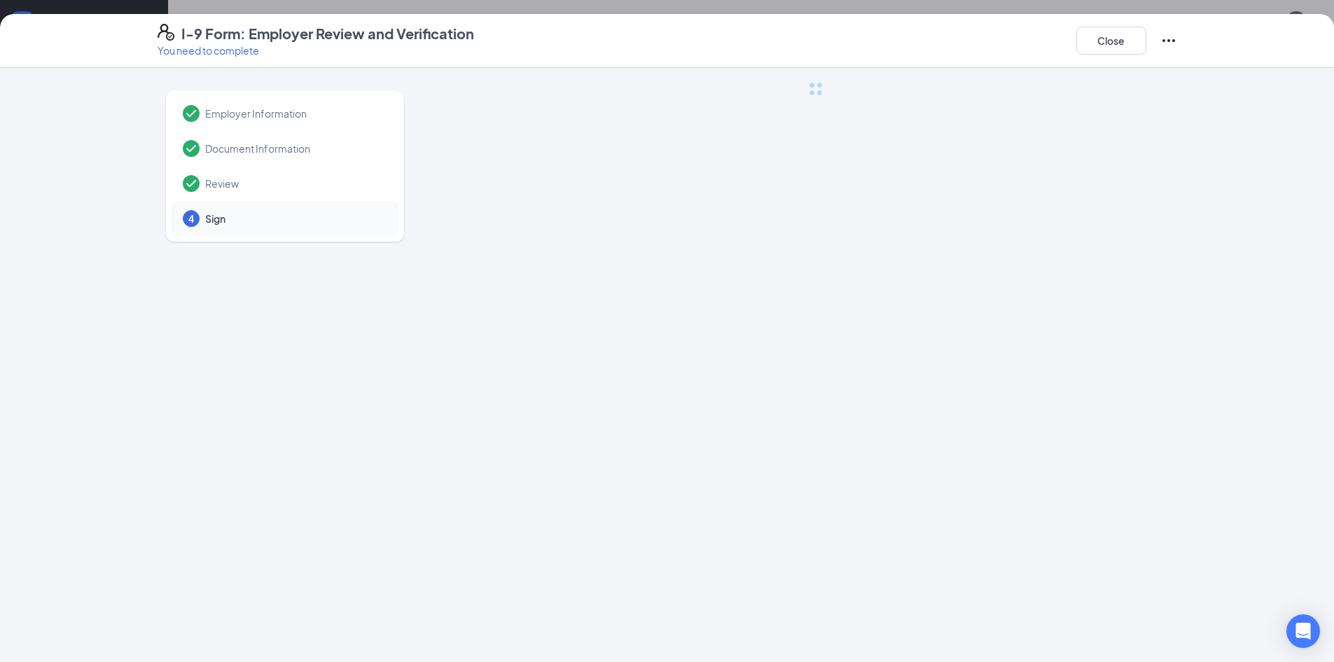
scroll to position [0, 0]
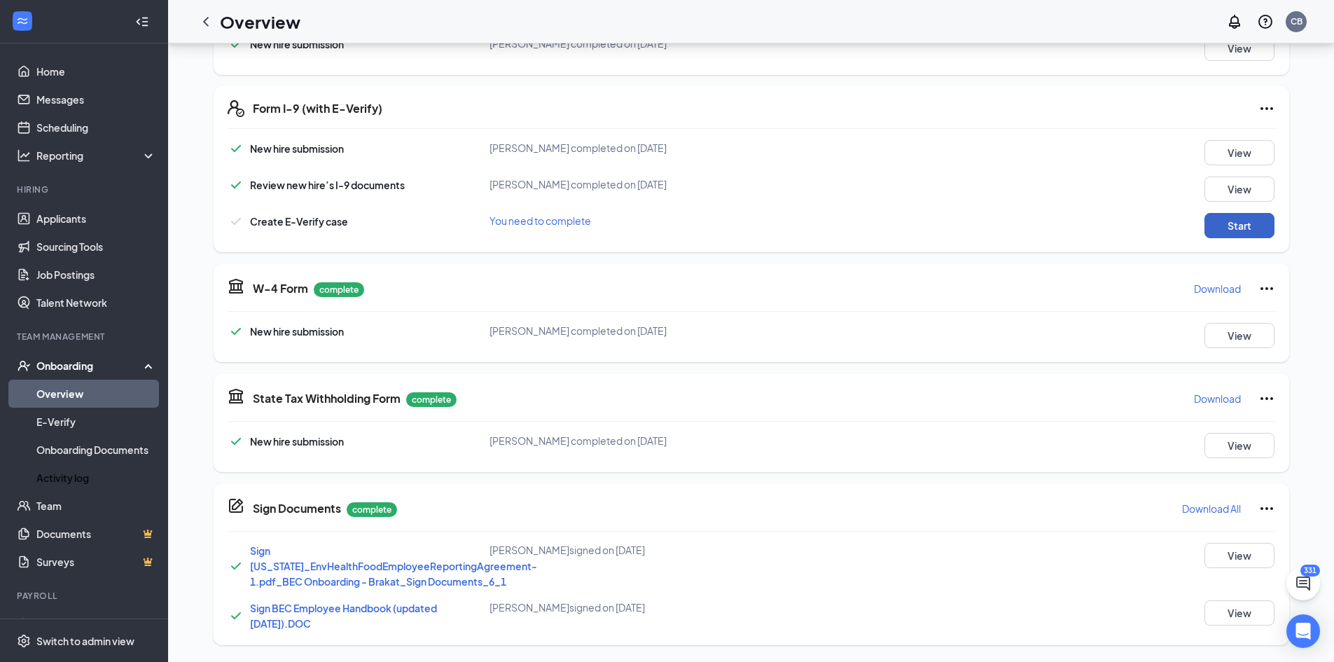
click at [1249, 221] on button "Start" at bounding box center [1239, 225] width 70 height 25
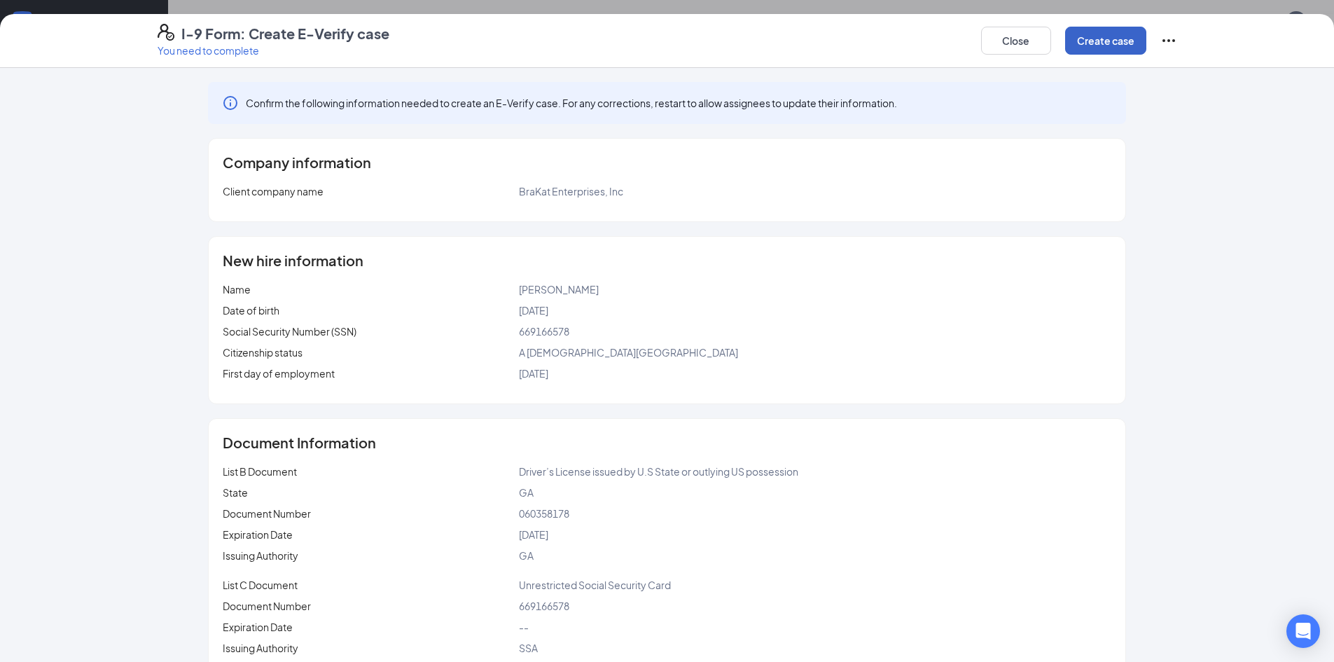
click at [1117, 42] on button "Create case" at bounding box center [1105, 41] width 81 height 28
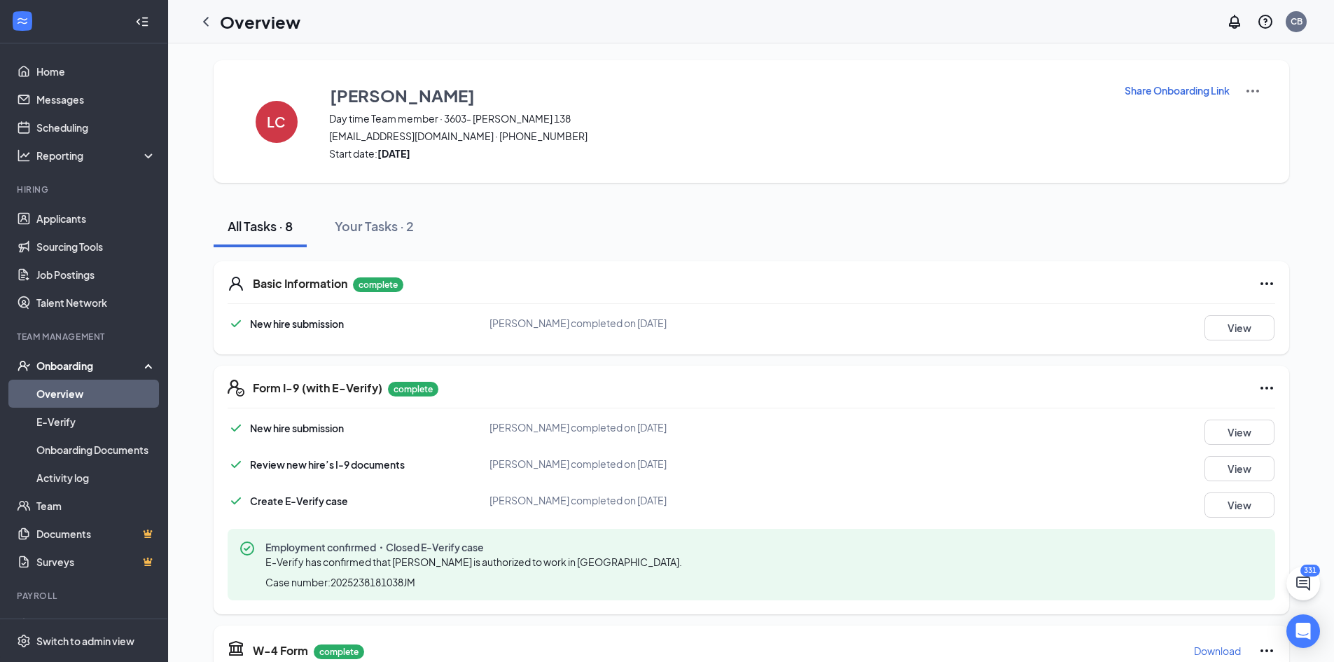
click at [886, 417] on div "Form I-9 (with E-Verify) complete New hire submission [PERSON_NAME] completed o…" at bounding box center [751, 489] width 1075 height 249
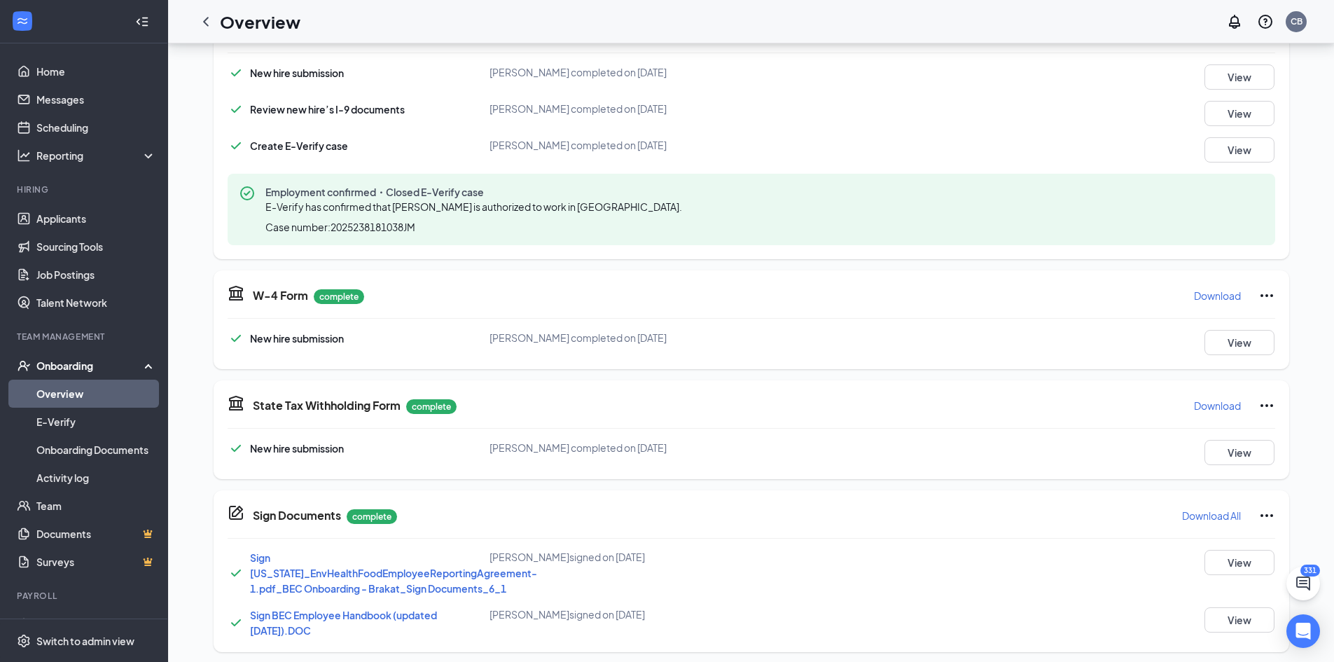
scroll to position [362, 0]
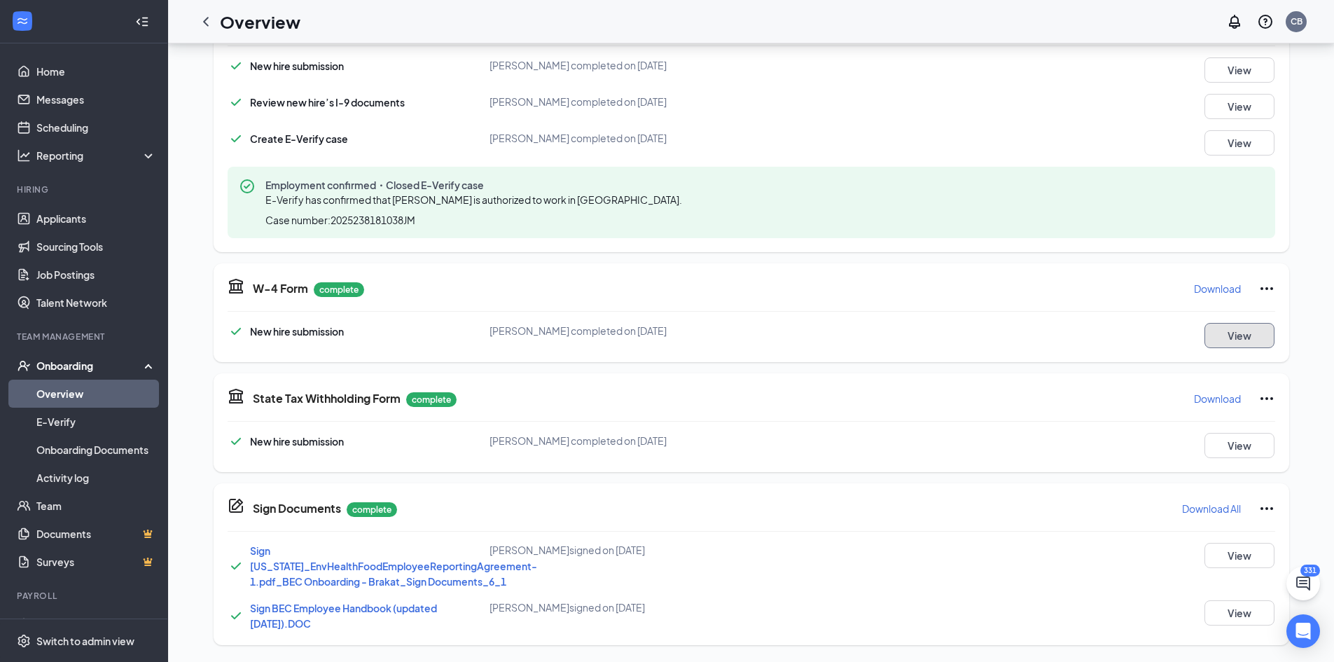
click at [1229, 335] on button "View" at bounding box center [1239, 335] width 70 height 25
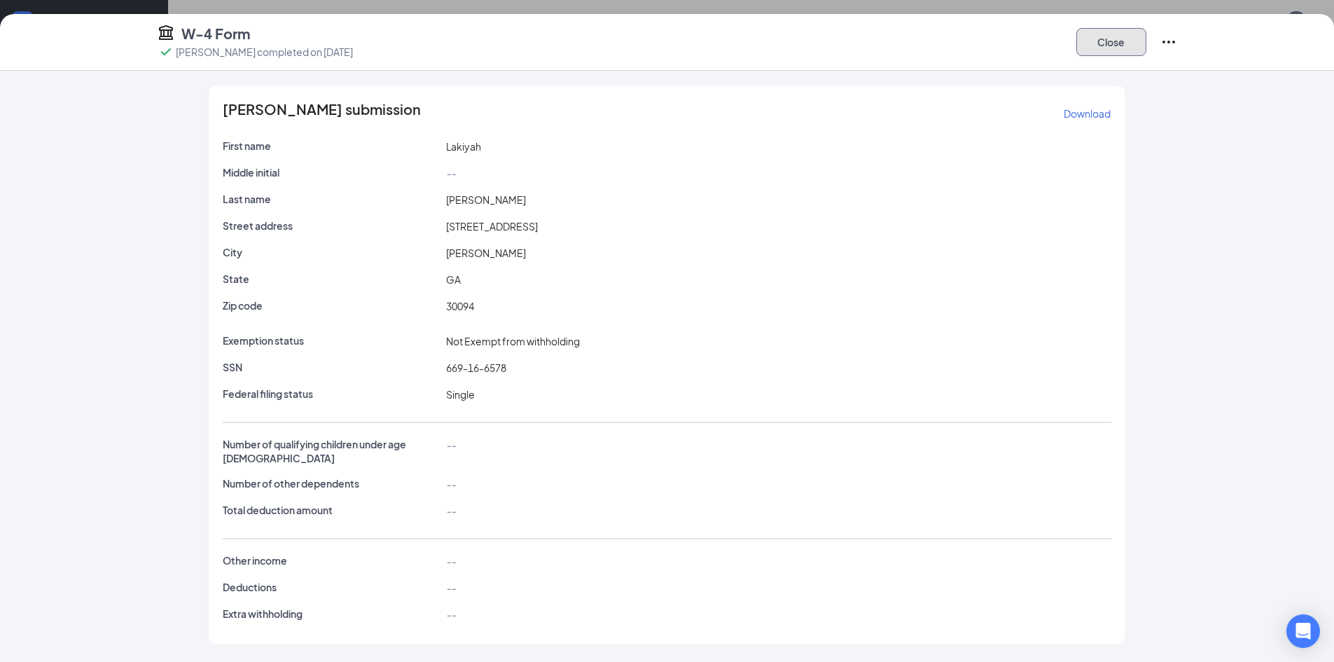
click at [1114, 32] on button "Close" at bounding box center [1111, 42] width 70 height 28
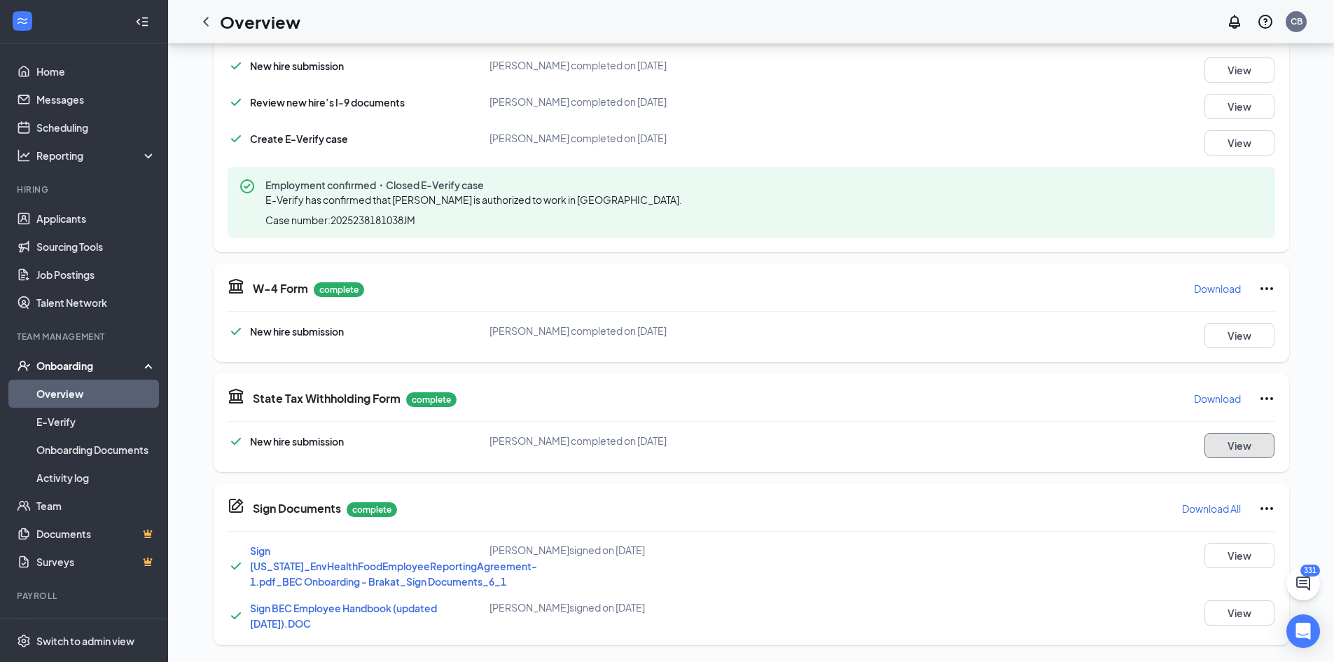
click at [1255, 448] on button "View" at bounding box center [1239, 445] width 70 height 25
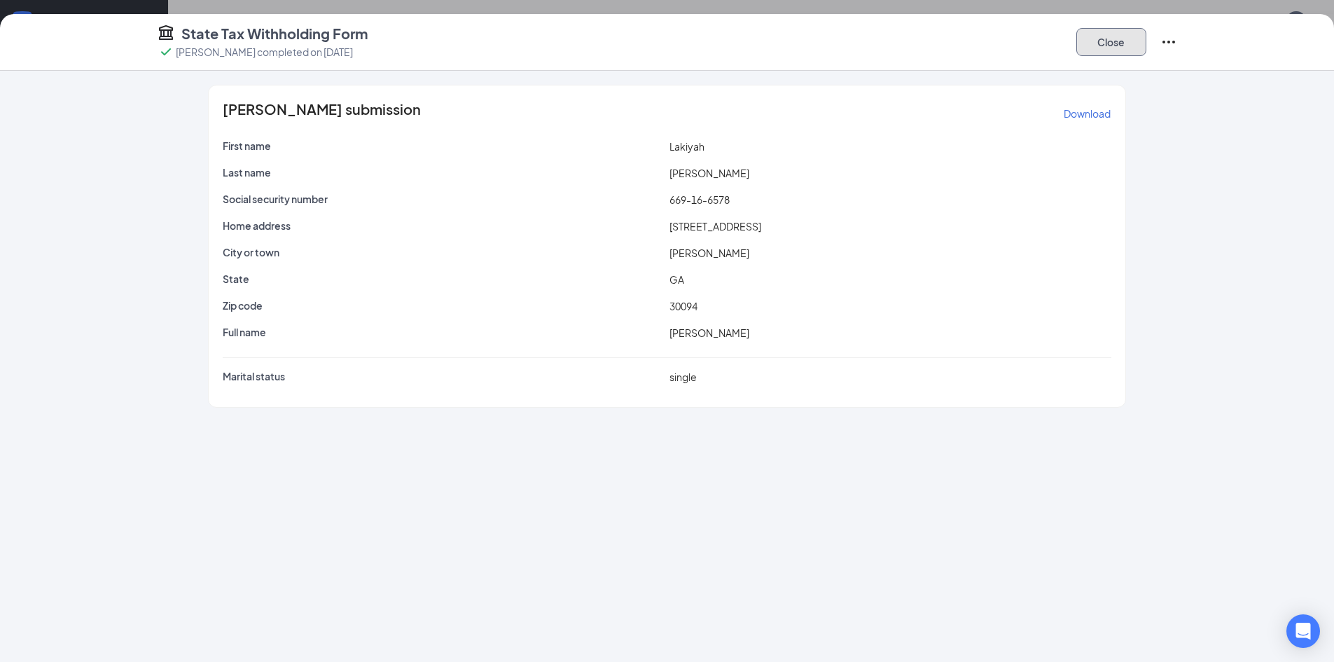
click at [1109, 39] on button "Close" at bounding box center [1111, 42] width 70 height 28
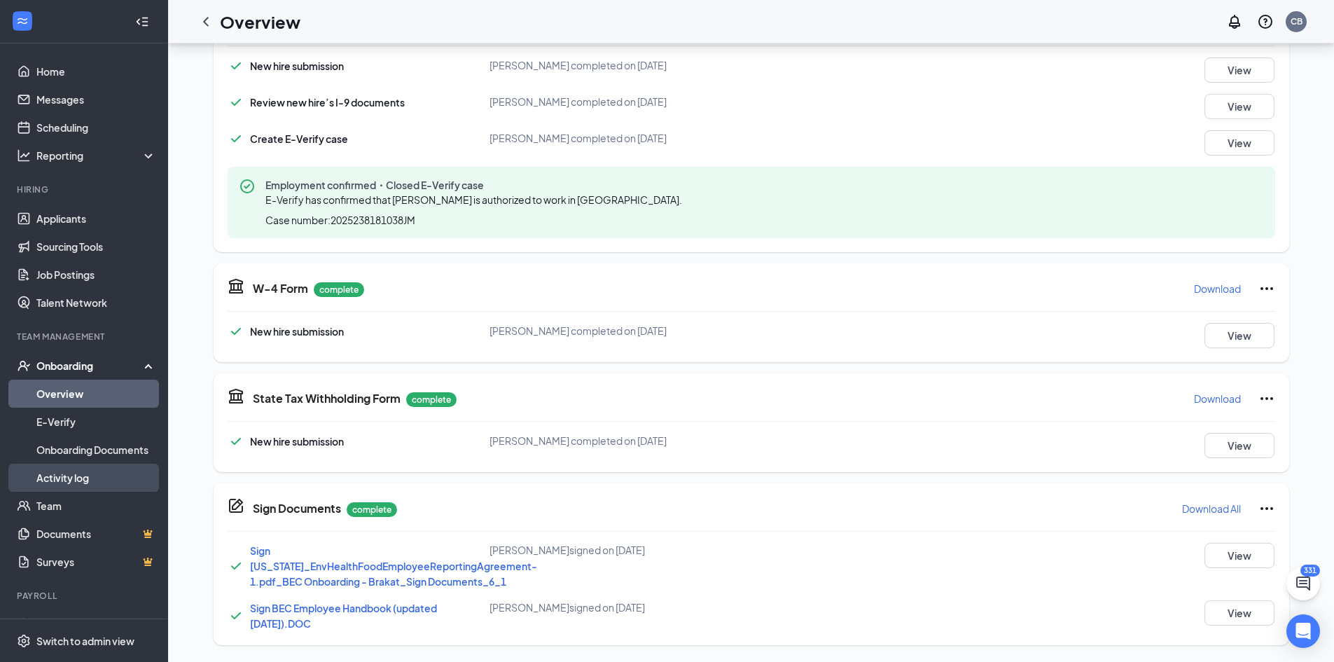
click at [67, 480] on link "Activity log" at bounding box center [96, 478] width 120 height 28
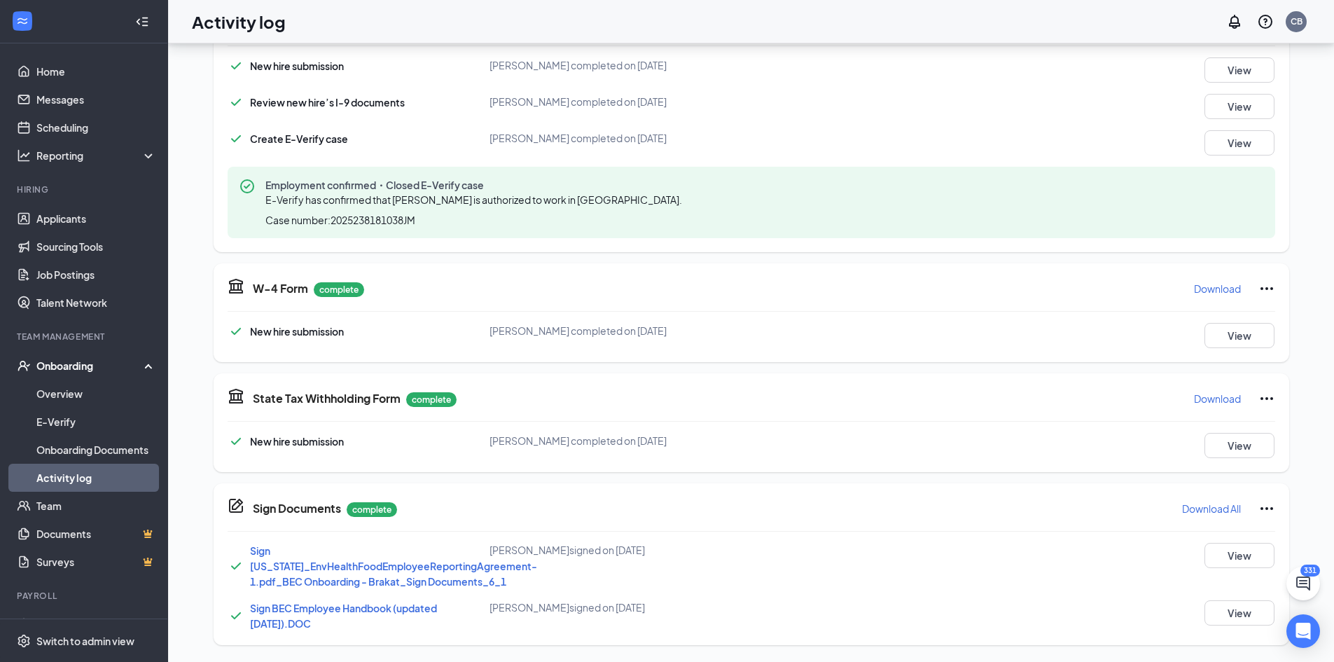
scroll to position [63, 0]
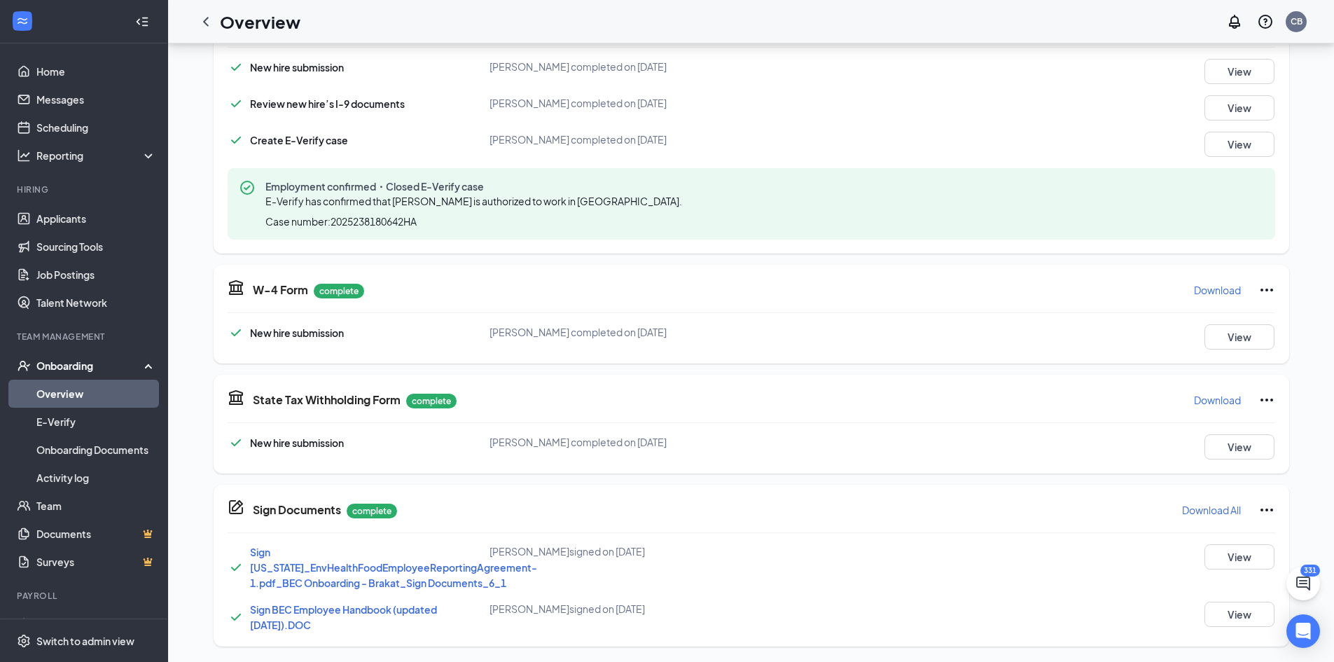
scroll to position [368, 0]
click at [1233, 333] on button "View" at bounding box center [1239, 335] width 70 height 25
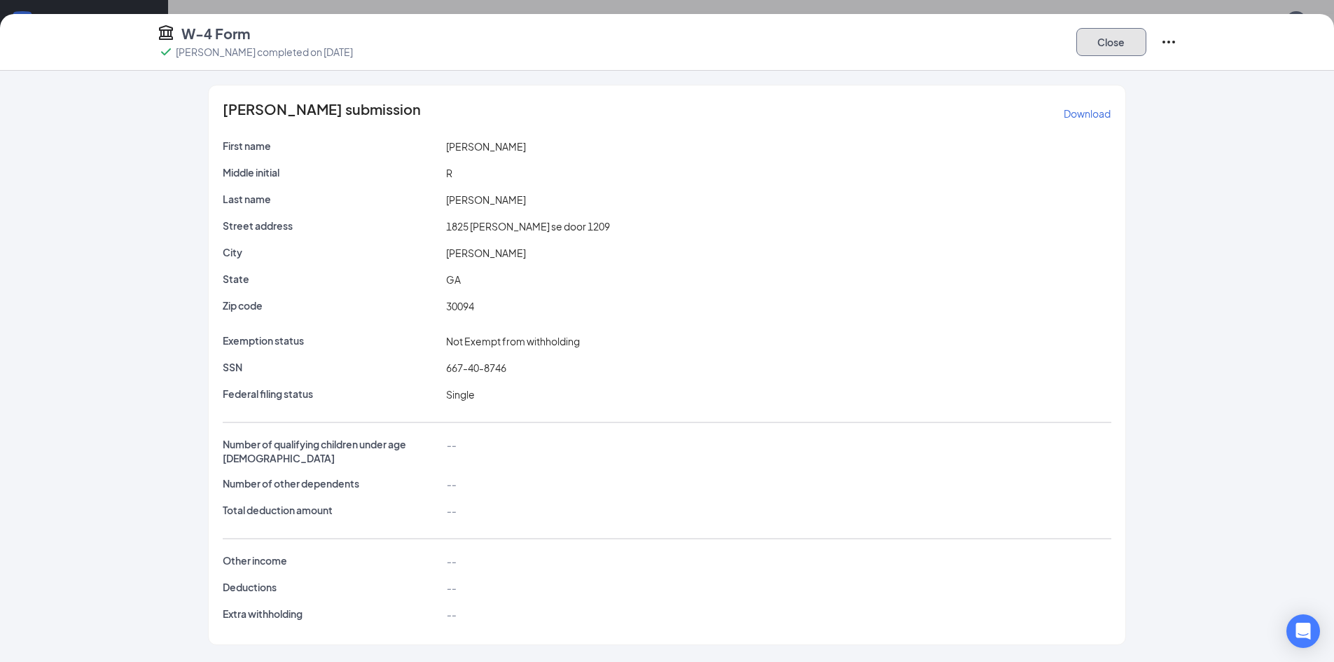
click at [1114, 33] on button "Close" at bounding box center [1111, 42] width 70 height 28
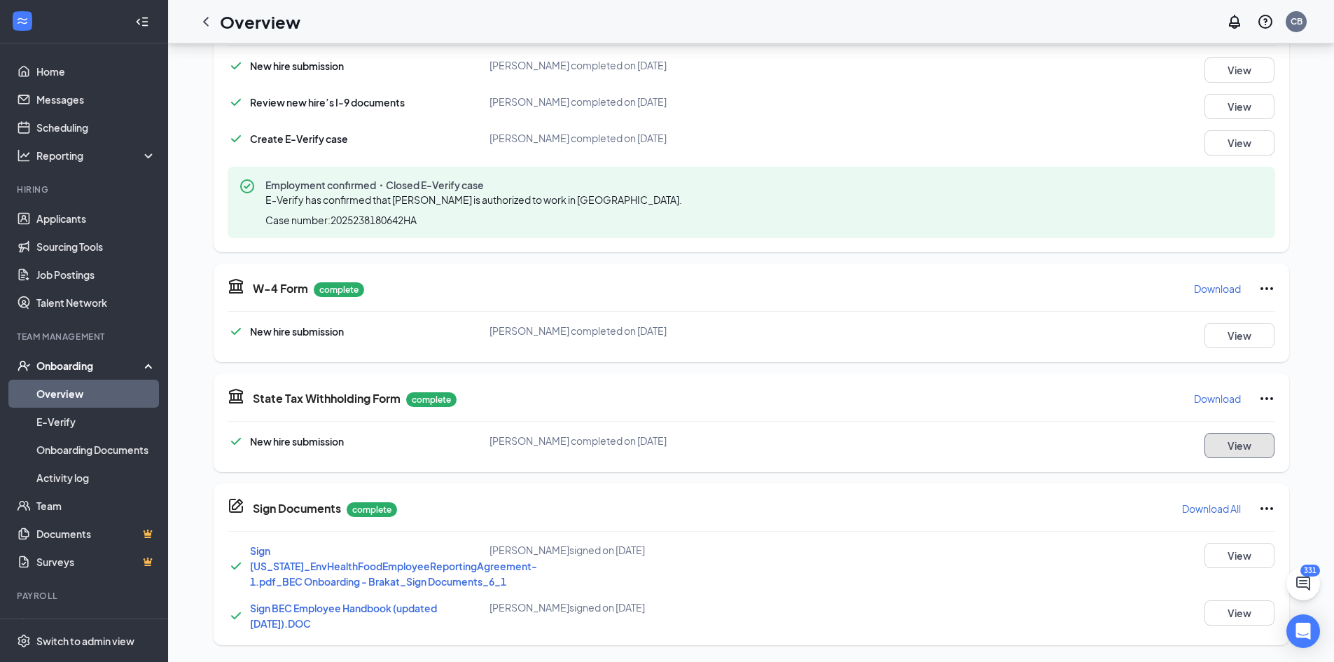
click at [1232, 450] on button "View" at bounding box center [1239, 445] width 70 height 25
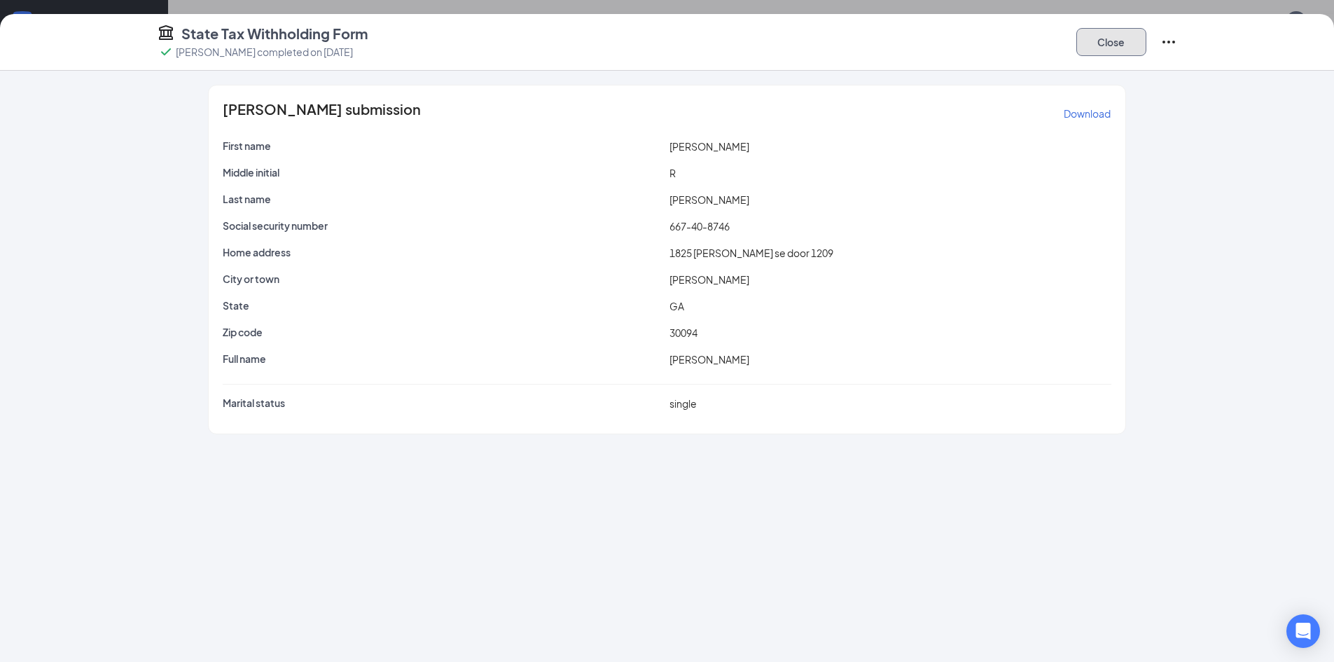
drag, startPoint x: 1099, startPoint y: 35, endPoint x: 1073, endPoint y: 113, distance: 82.1
click at [1099, 35] on button "Close" at bounding box center [1111, 42] width 70 height 28
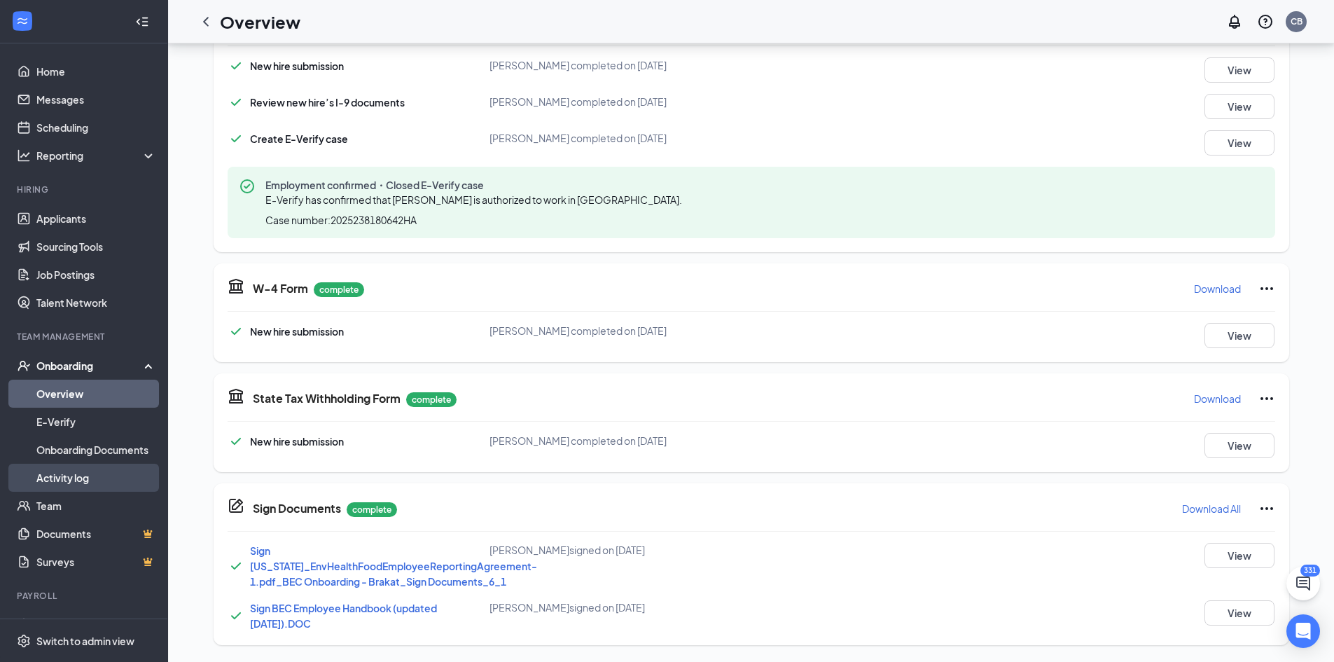
click at [71, 476] on link "Activity log" at bounding box center [96, 478] width 120 height 28
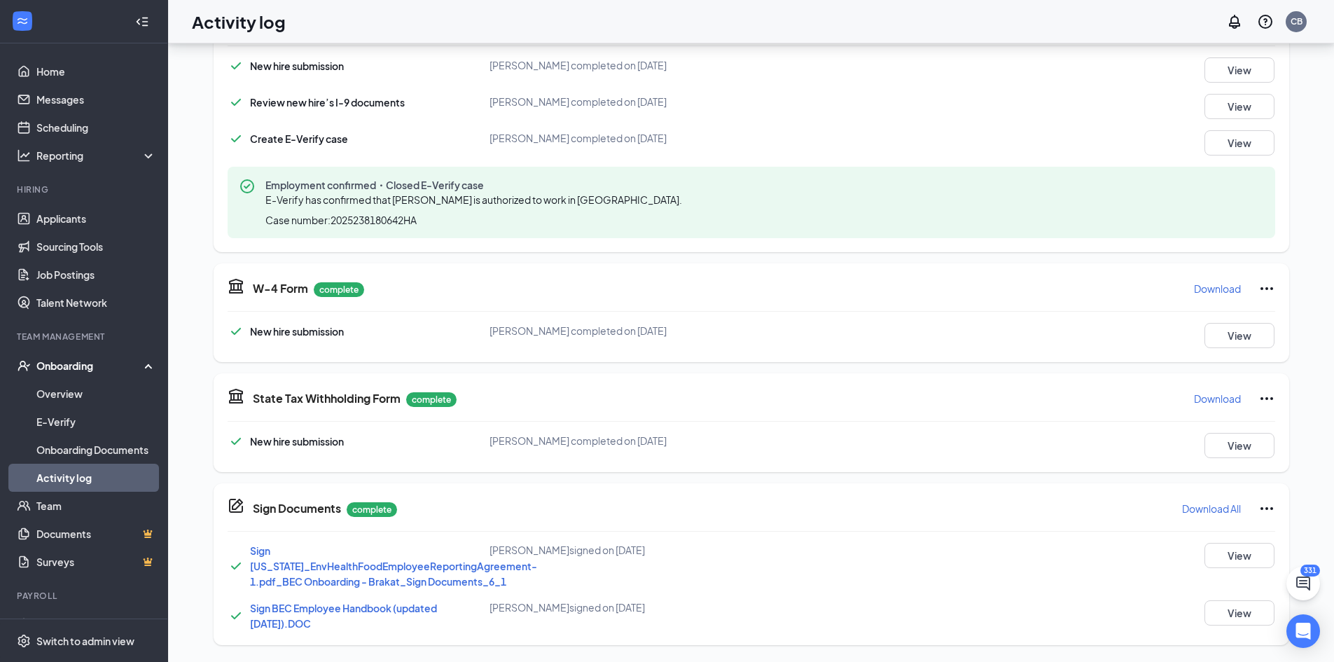
scroll to position [63, 0]
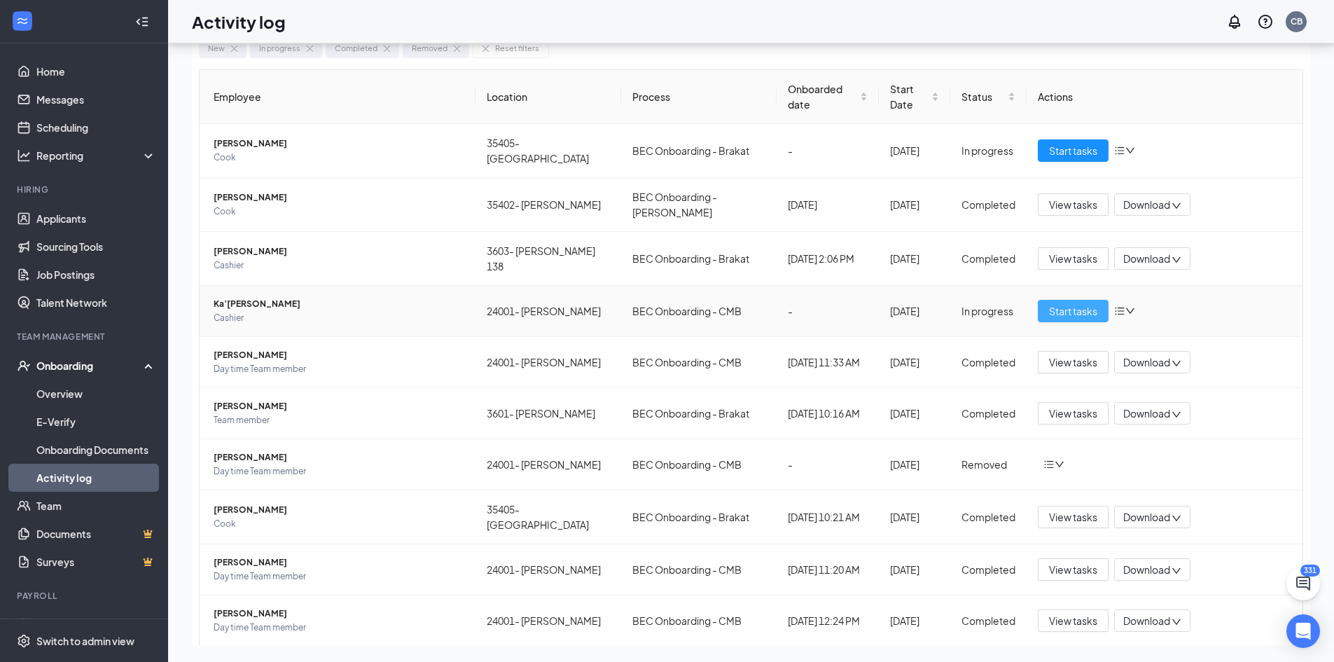
click at [1066, 303] on span "Start tasks" at bounding box center [1073, 310] width 48 height 15
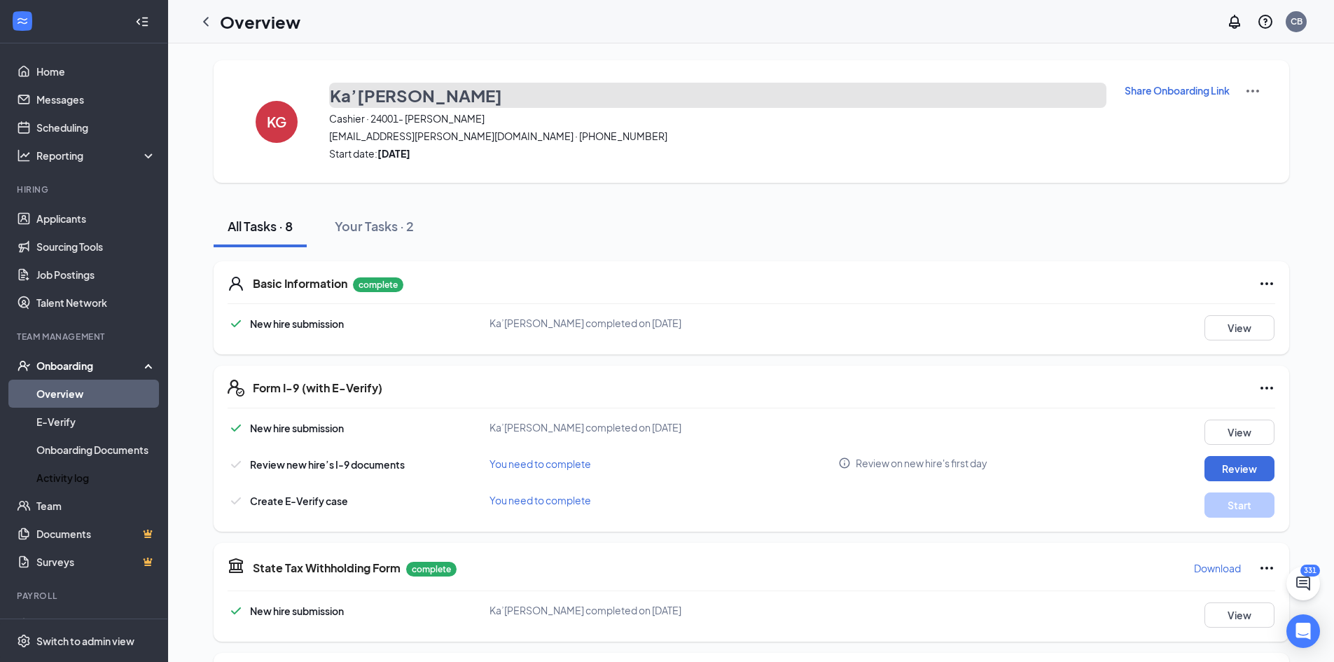
click at [393, 97] on h3 "Ka’Nayiah Gatson" at bounding box center [416, 95] width 172 height 24
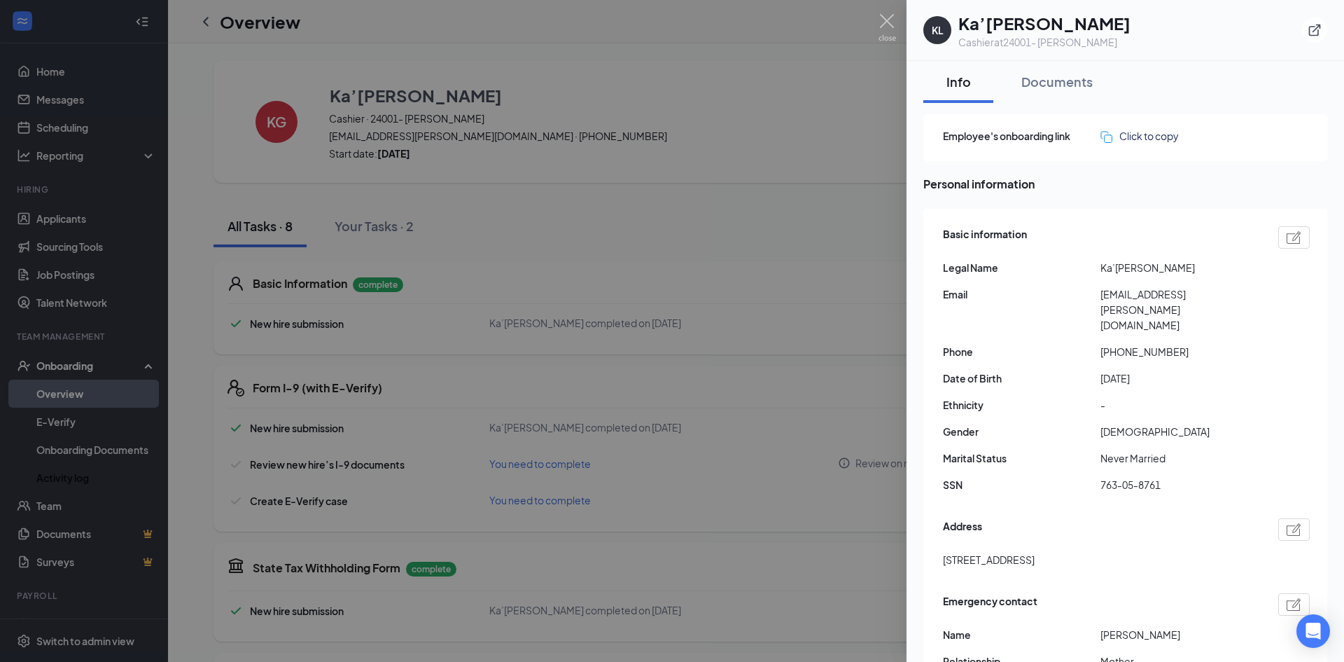
scroll to position [70, 0]
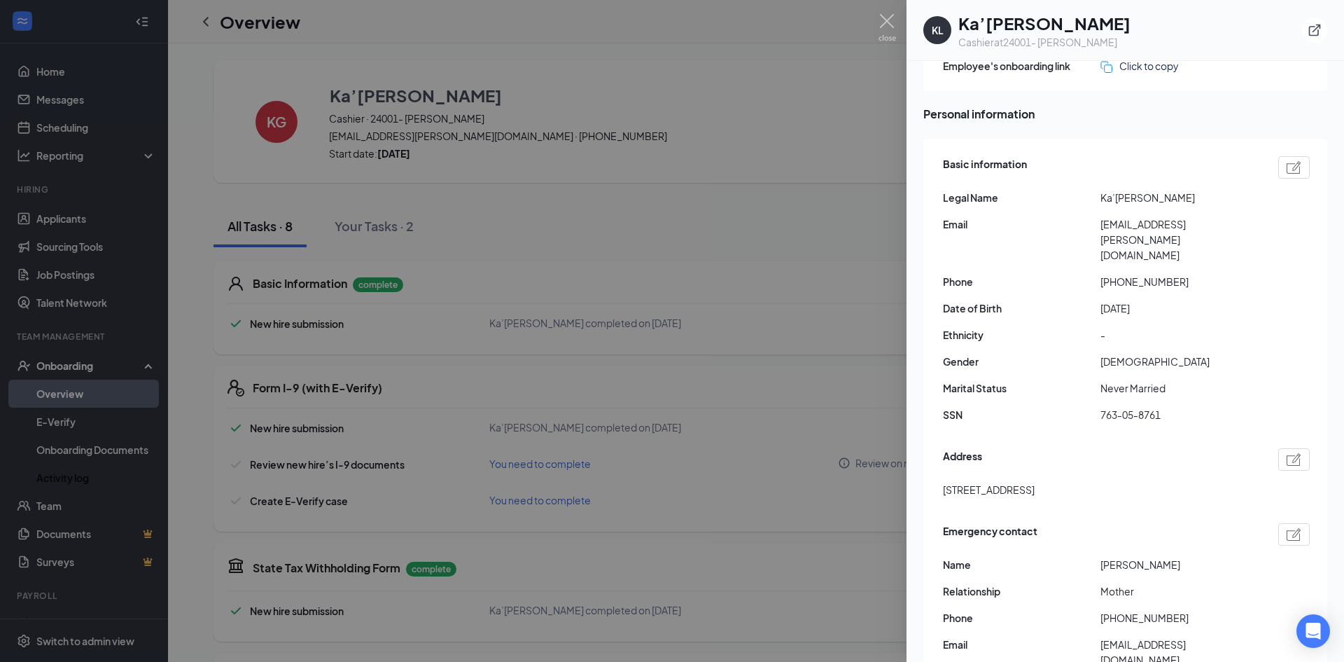
click at [1290, 168] on img at bounding box center [1294, 167] width 15 height 13
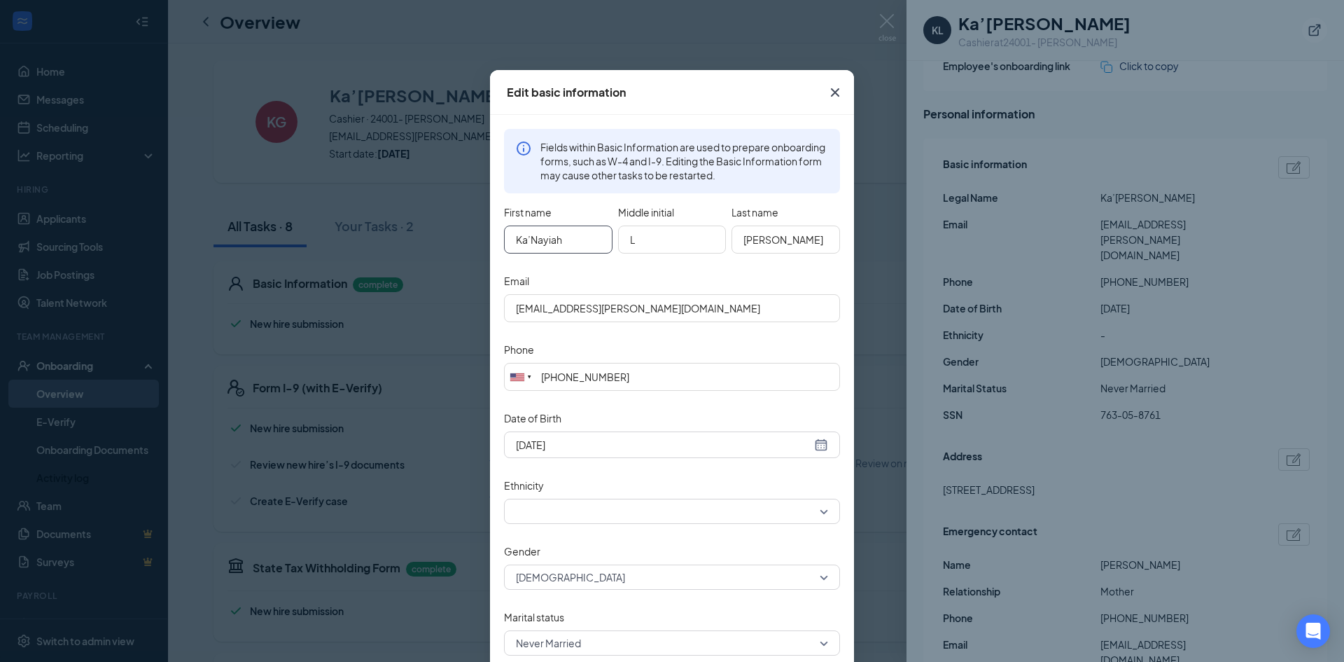
click at [525, 239] on input "Ka’Nayiah" at bounding box center [558, 239] width 109 height 28
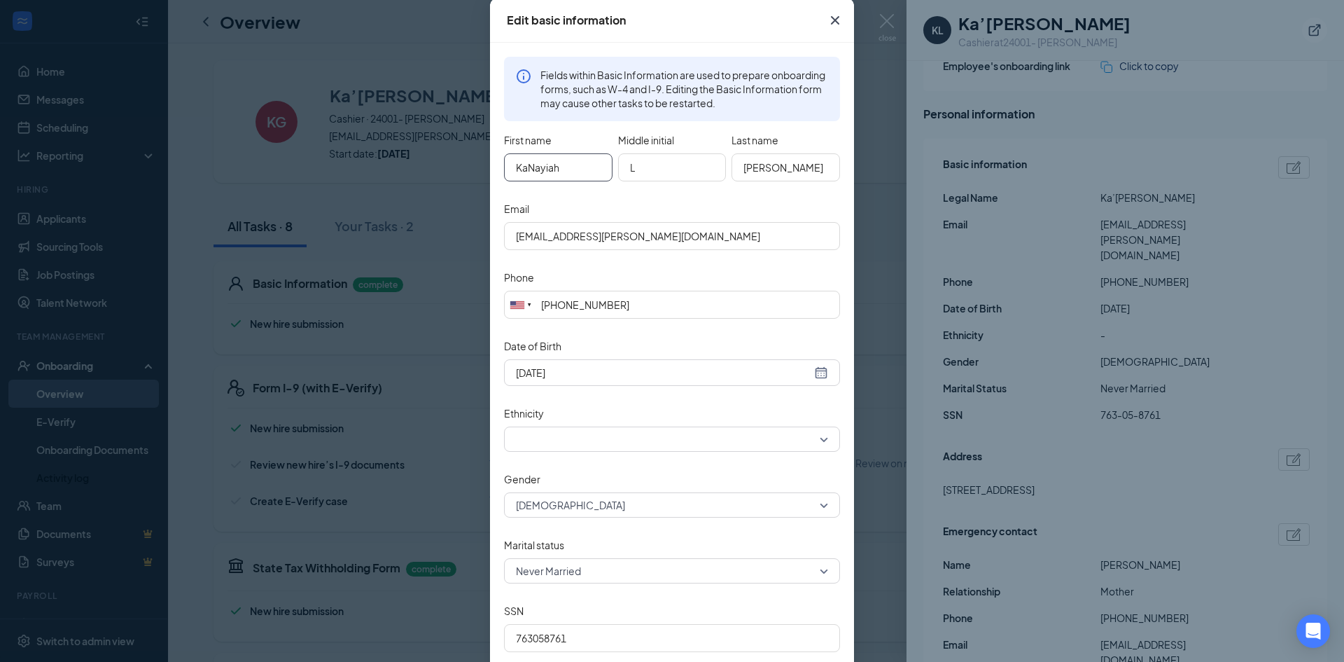
scroll to position [141, 0]
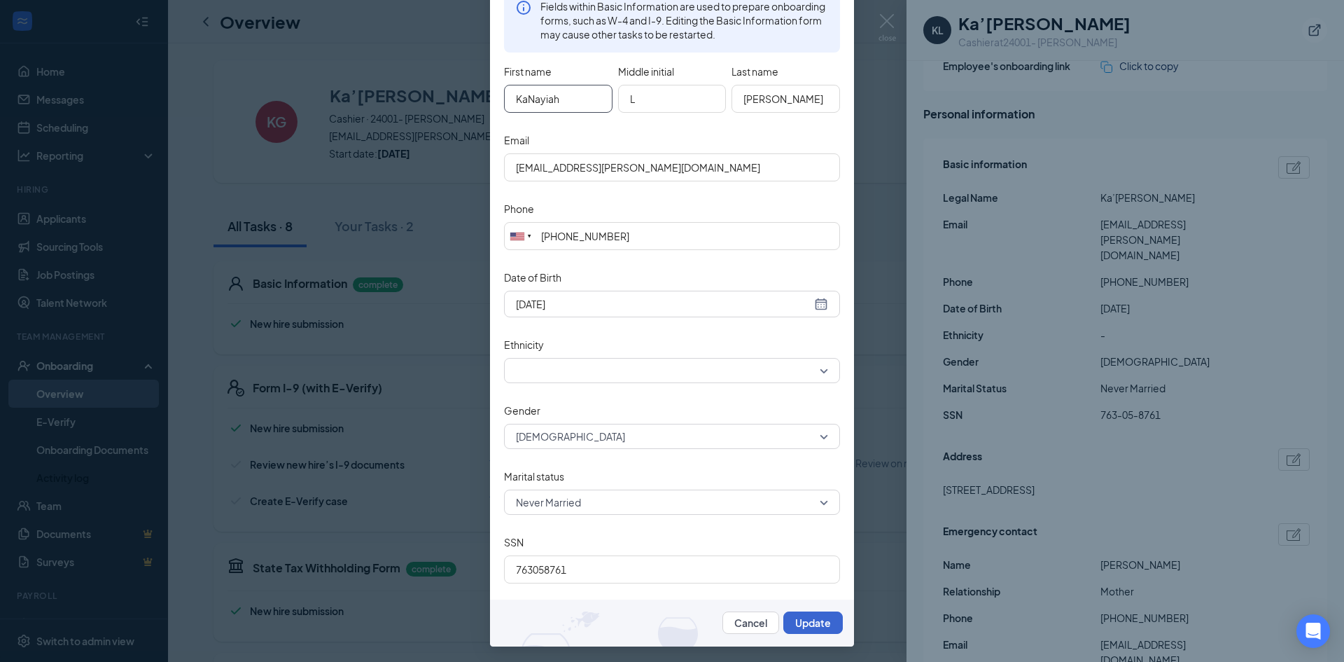
type input "KaNayiah"
click at [819, 620] on button "Update" at bounding box center [813, 622] width 60 height 22
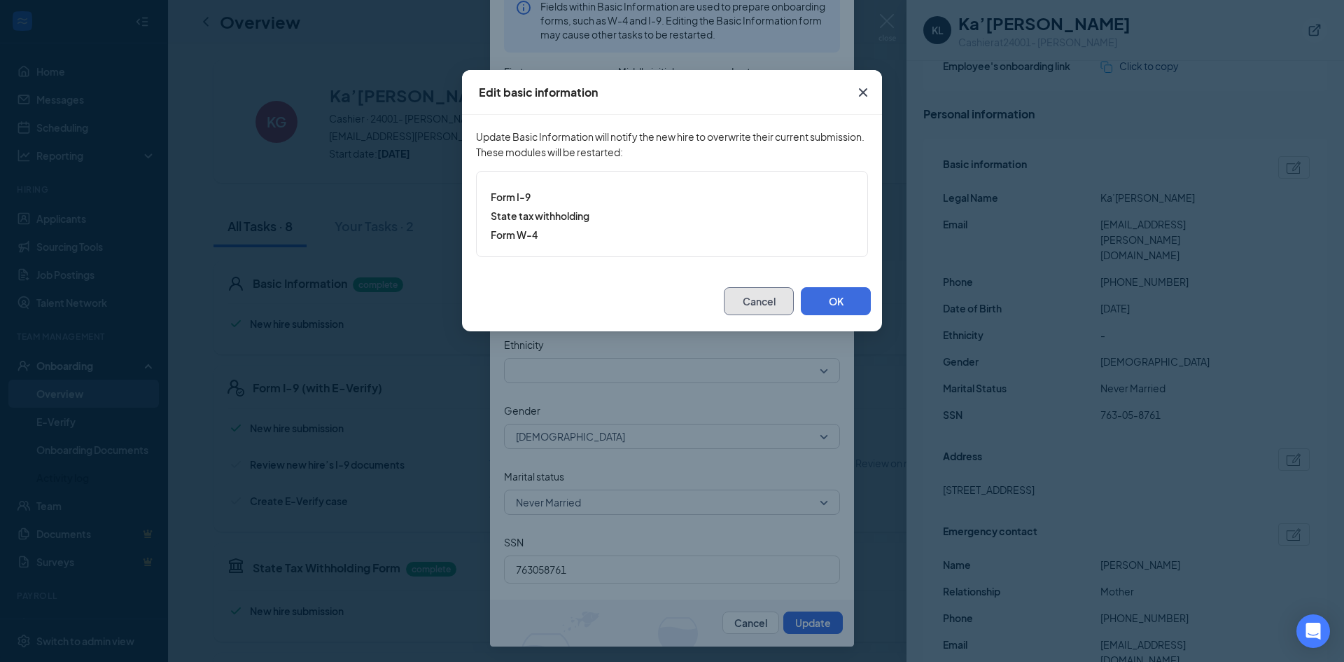
click at [755, 302] on button "Cancel" at bounding box center [759, 301] width 70 height 28
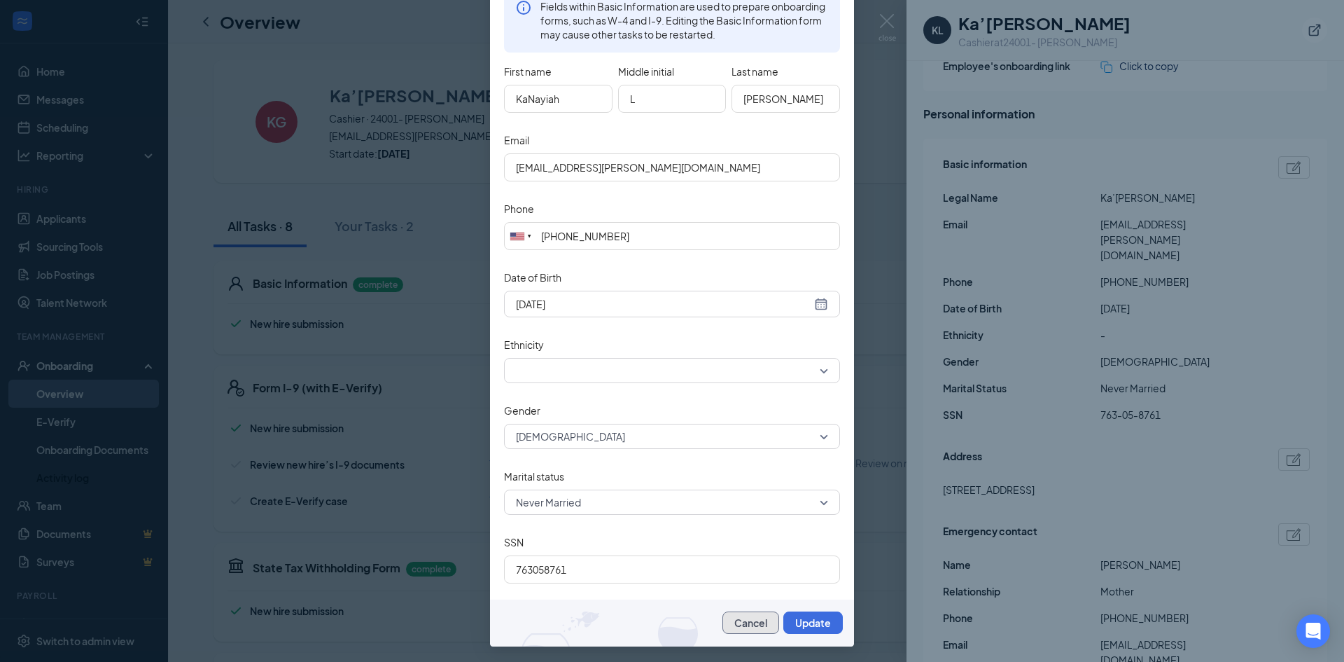
click at [741, 618] on button "Cancel" at bounding box center [751, 622] width 57 height 22
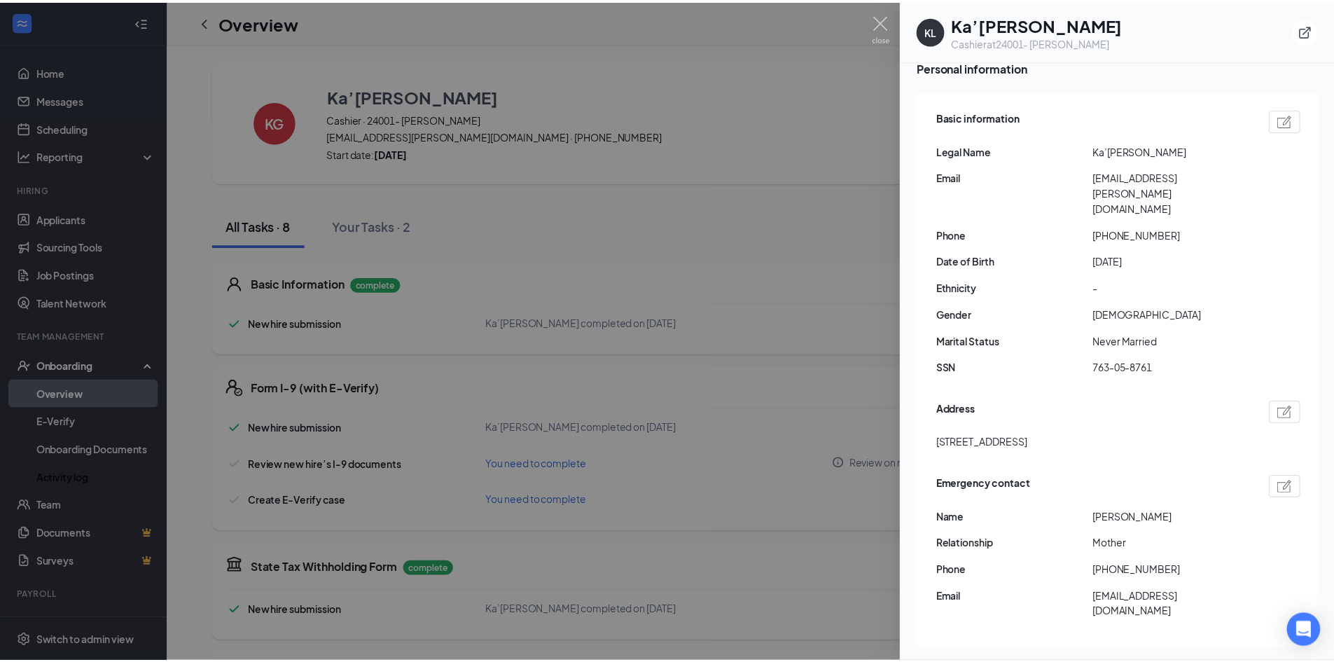
scroll to position [0, 0]
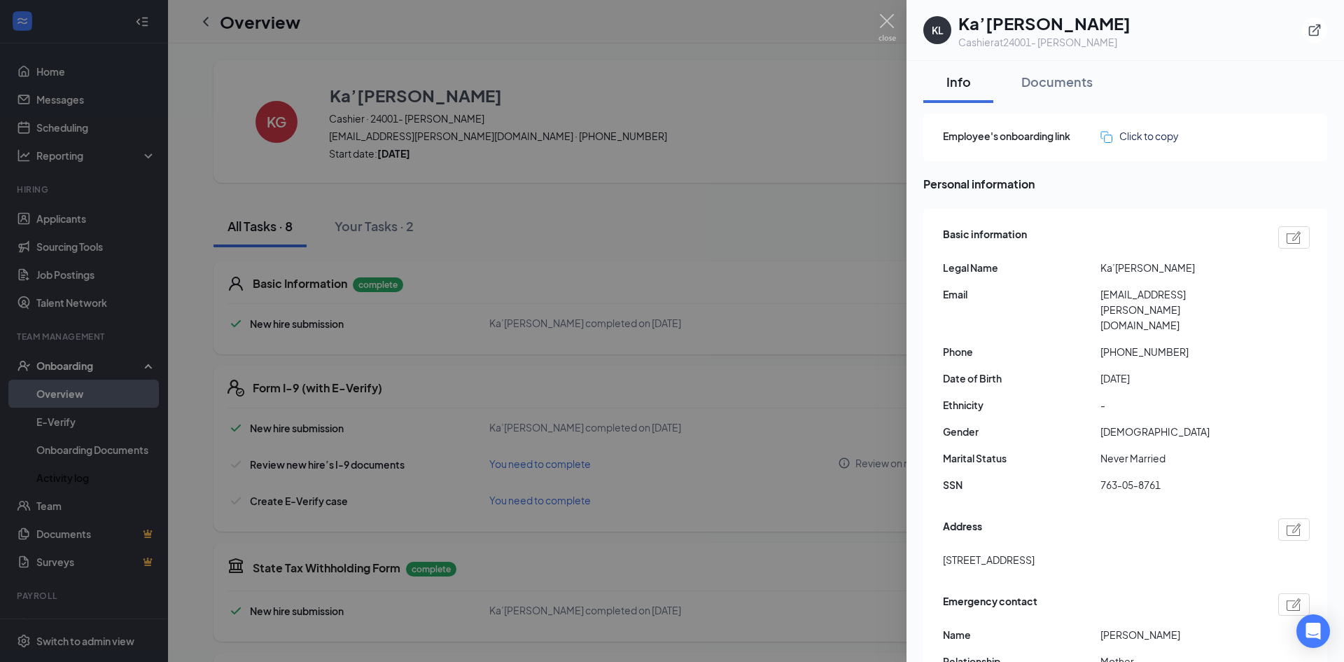
click at [746, 246] on div at bounding box center [672, 331] width 1344 height 662
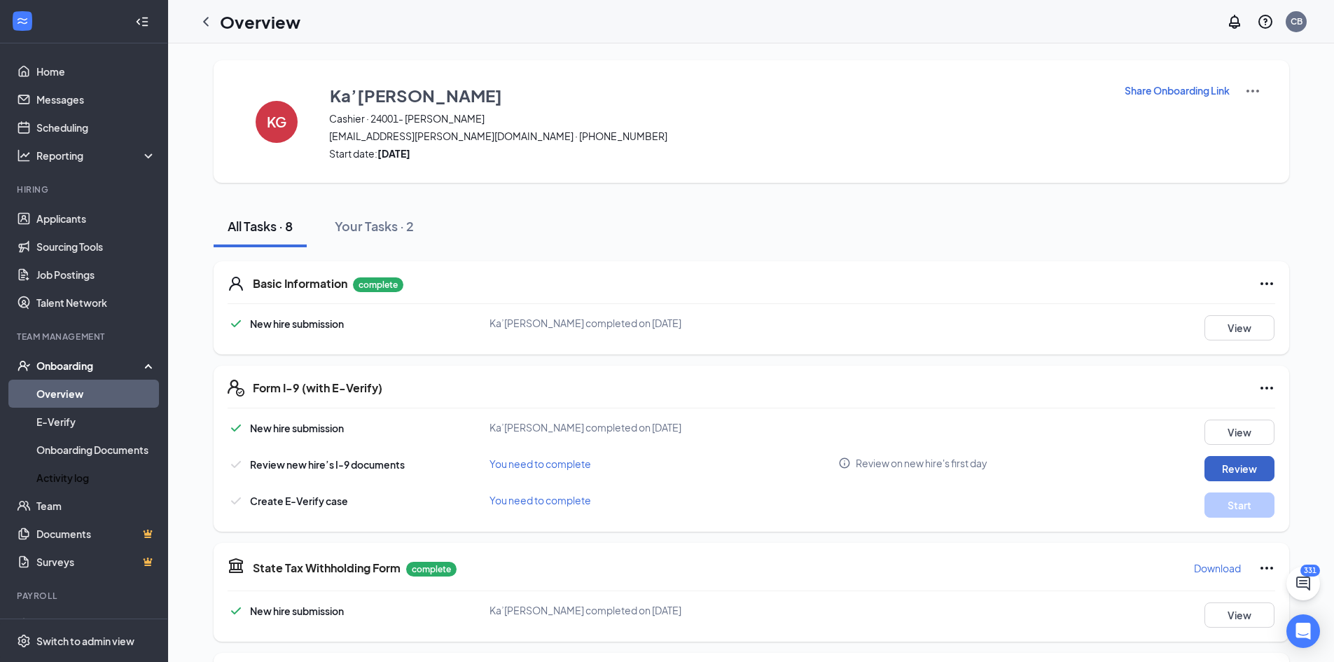
click at [1220, 465] on button "Review" at bounding box center [1239, 468] width 70 height 25
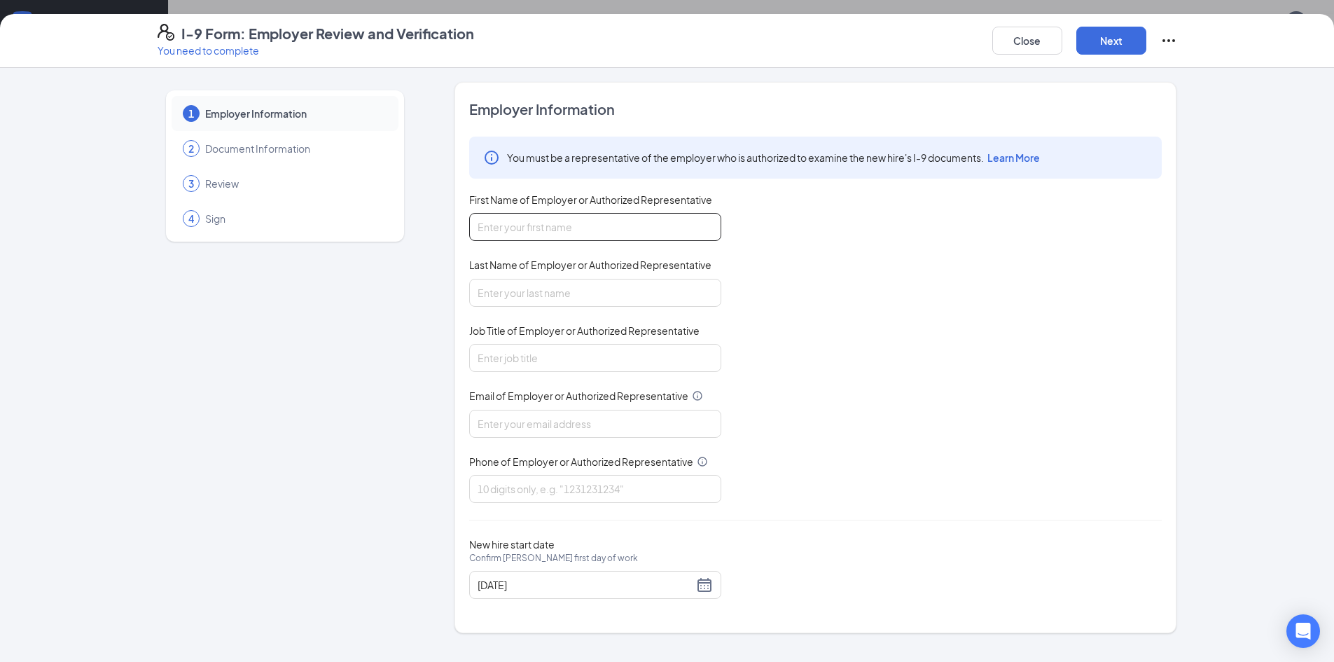
click at [562, 235] on input "First Name of Employer or Authorized Representative" at bounding box center [595, 227] width 252 height 28
type input "[PERSON_NAME]"
type input "Brown"
type input "[EMAIL_ADDRESS][DOMAIN_NAME]"
type input "7703160937"
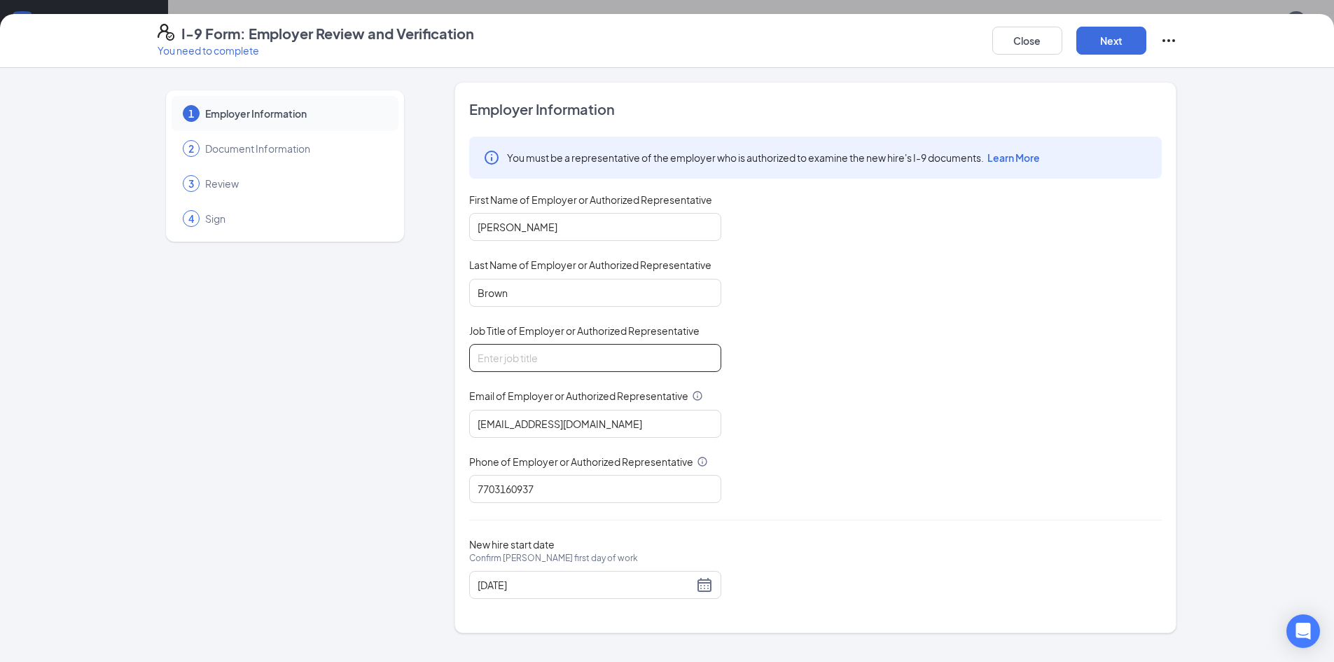
click at [566, 361] on input "Job Title of Employer or Authorized Representative" at bounding box center [595, 358] width 252 height 28
type input "HR"
click at [552, 587] on input "[DATE]" at bounding box center [586, 584] width 216 height 15
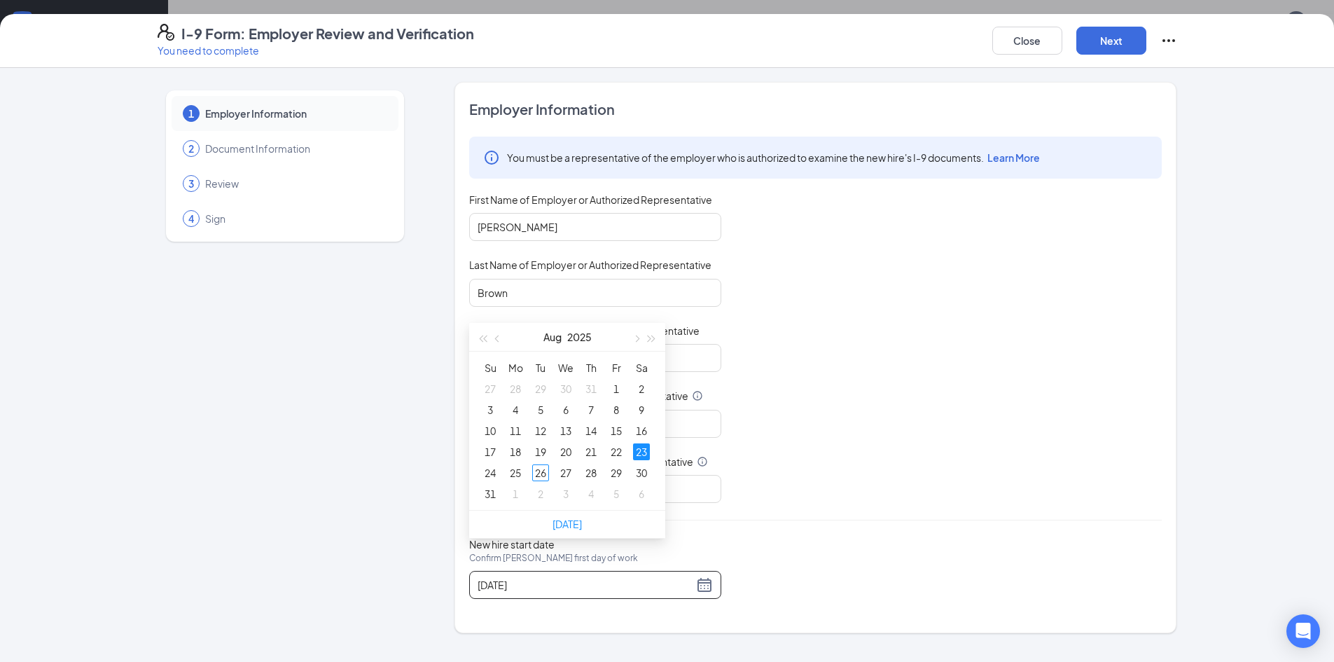
scroll to position [279, 0]
type input "[DATE]"
click at [516, 474] on div "25" at bounding box center [515, 472] width 17 height 17
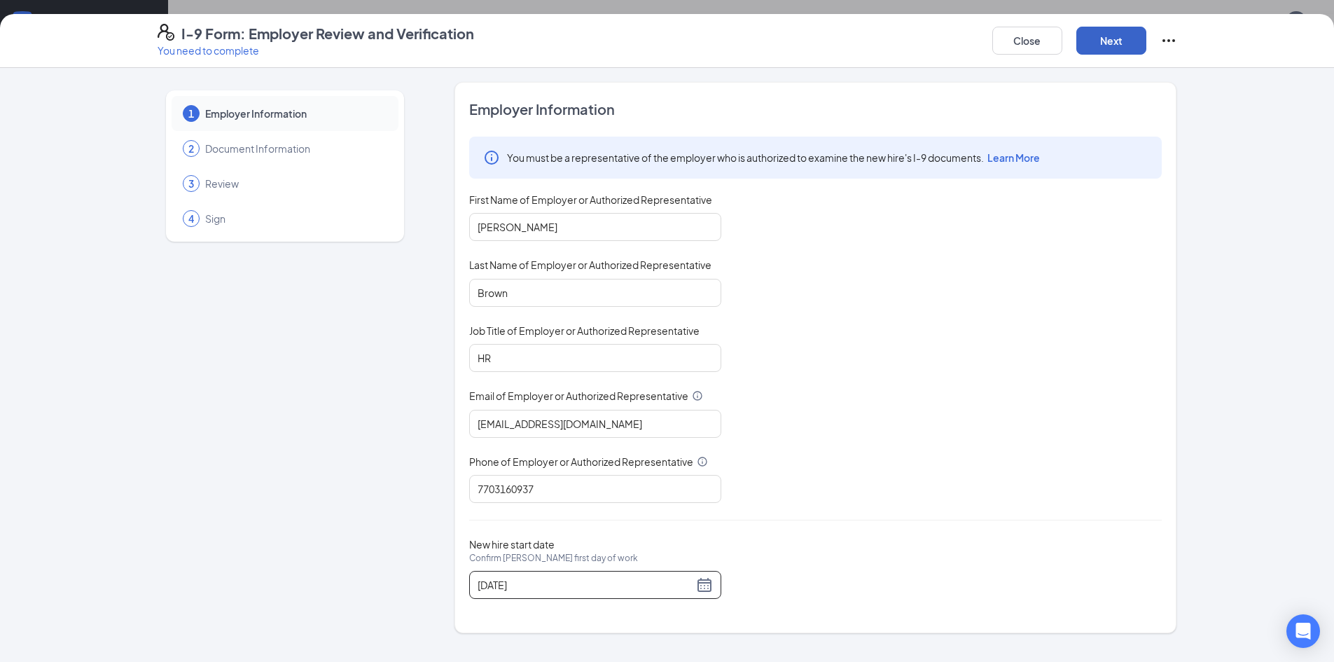
click at [1106, 30] on button "Next" at bounding box center [1111, 41] width 70 height 28
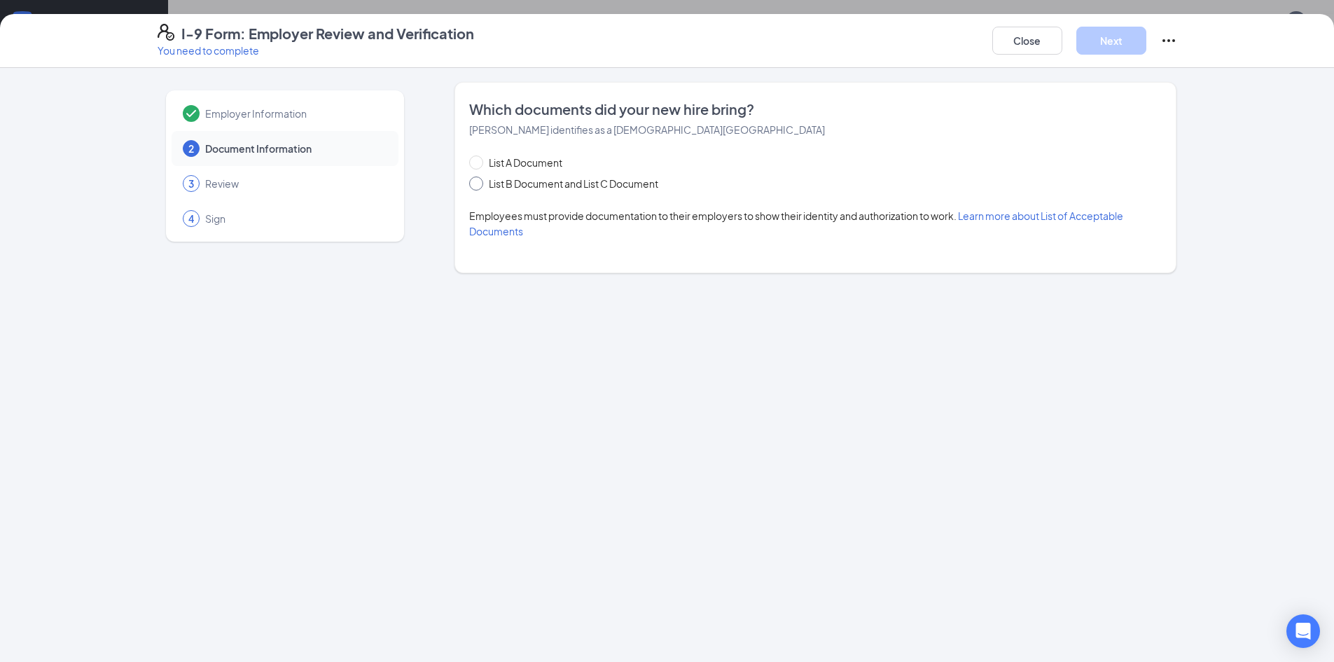
click at [472, 183] on input "List B Document and List C Document" at bounding box center [474, 181] width 10 height 10
radio input "true"
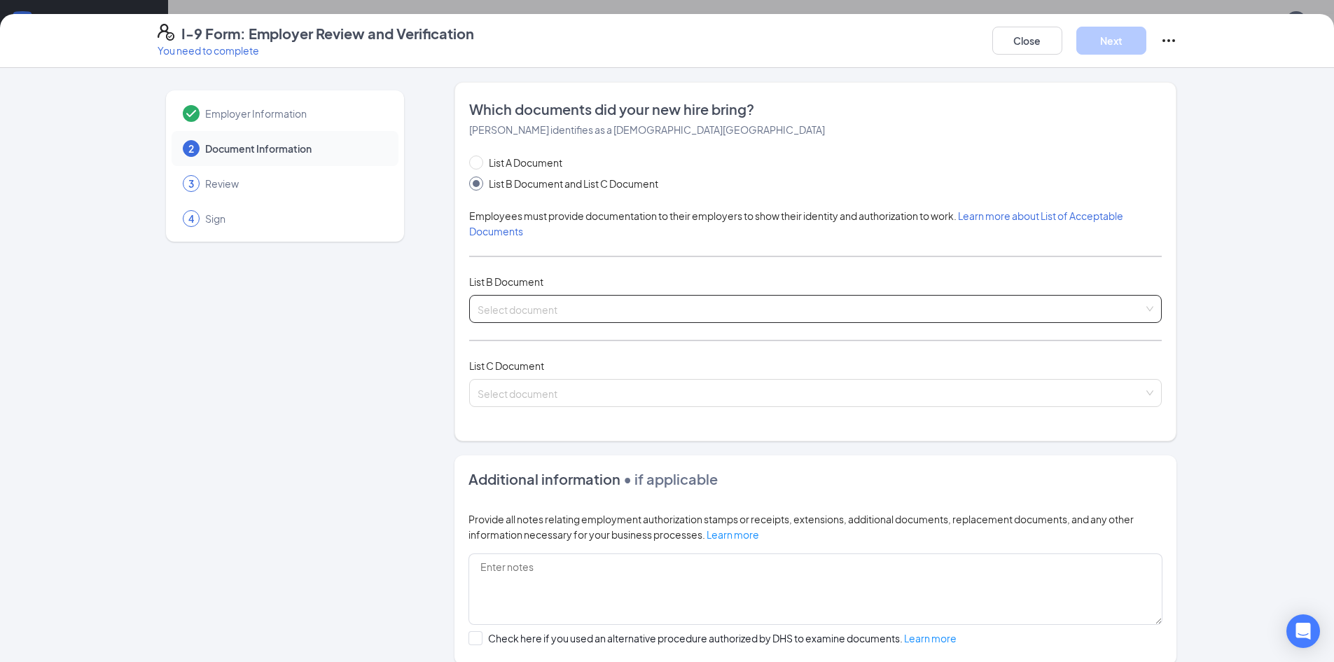
click at [547, 296] on input "search" at bounding box center [811, 305] width 666 height 21
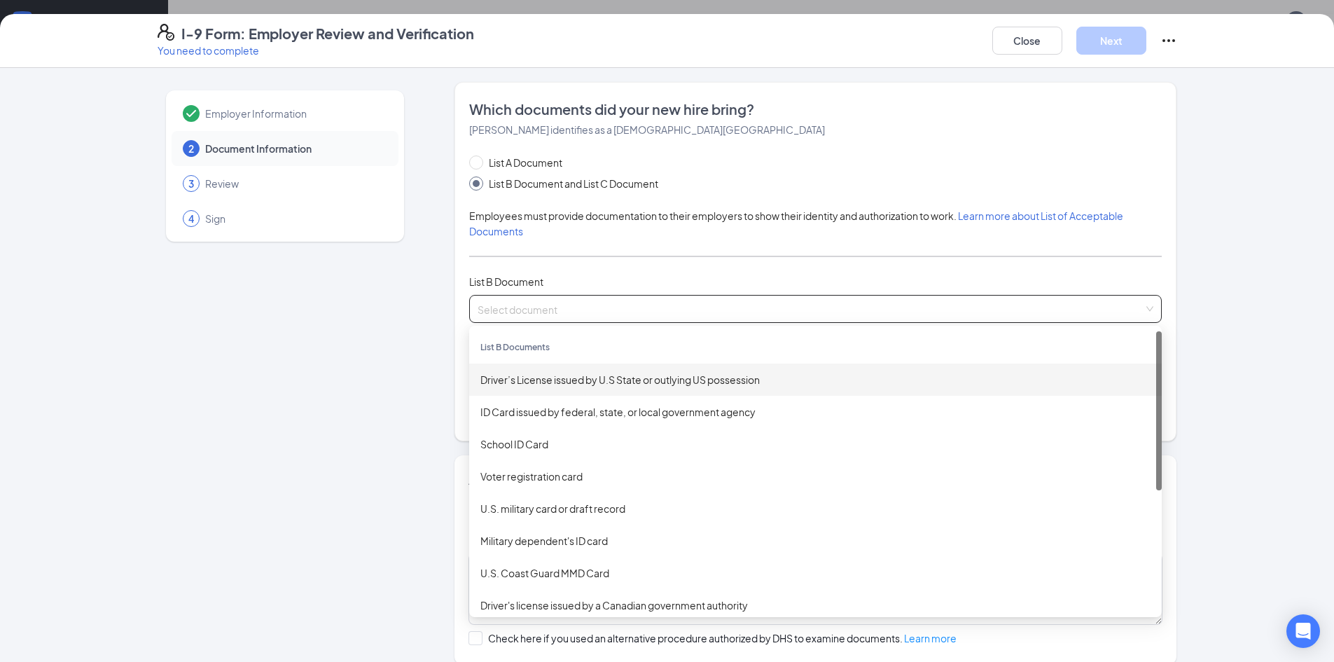
click at [549, 377] on div "Driver’s License issued by U.S State or outlying US possession" at bounding box center [815, 379] width 670 height 15
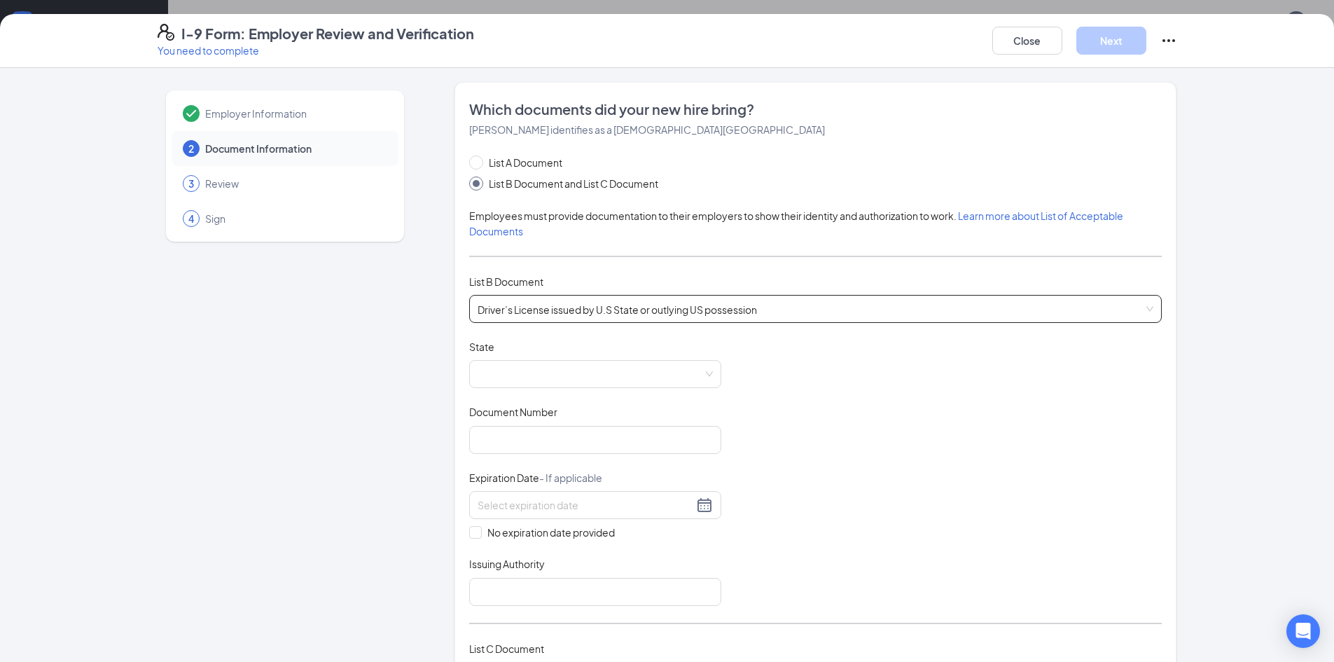
click at [549, 377] on span at bounding box center [595, 374] width 235 height 27
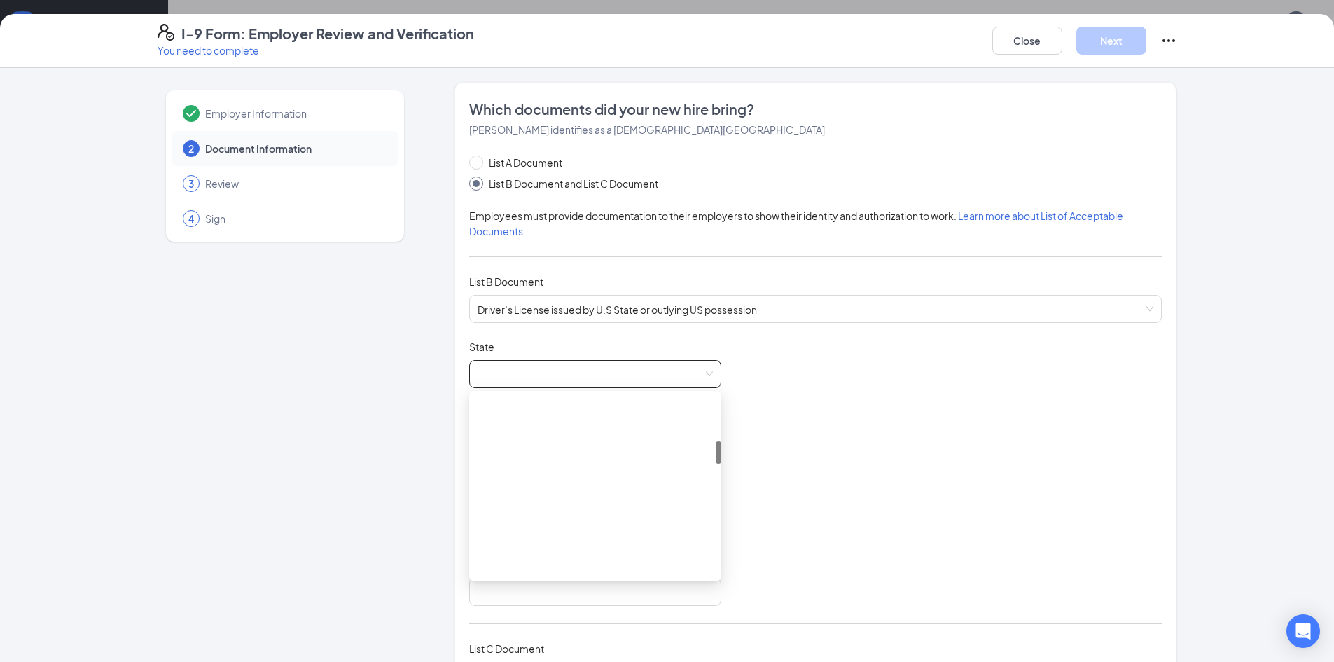
scroll to position [350, 0]
click at [522, 428] on div "[US_STATE]" at bounding box center [595, 416] width 252 height 32
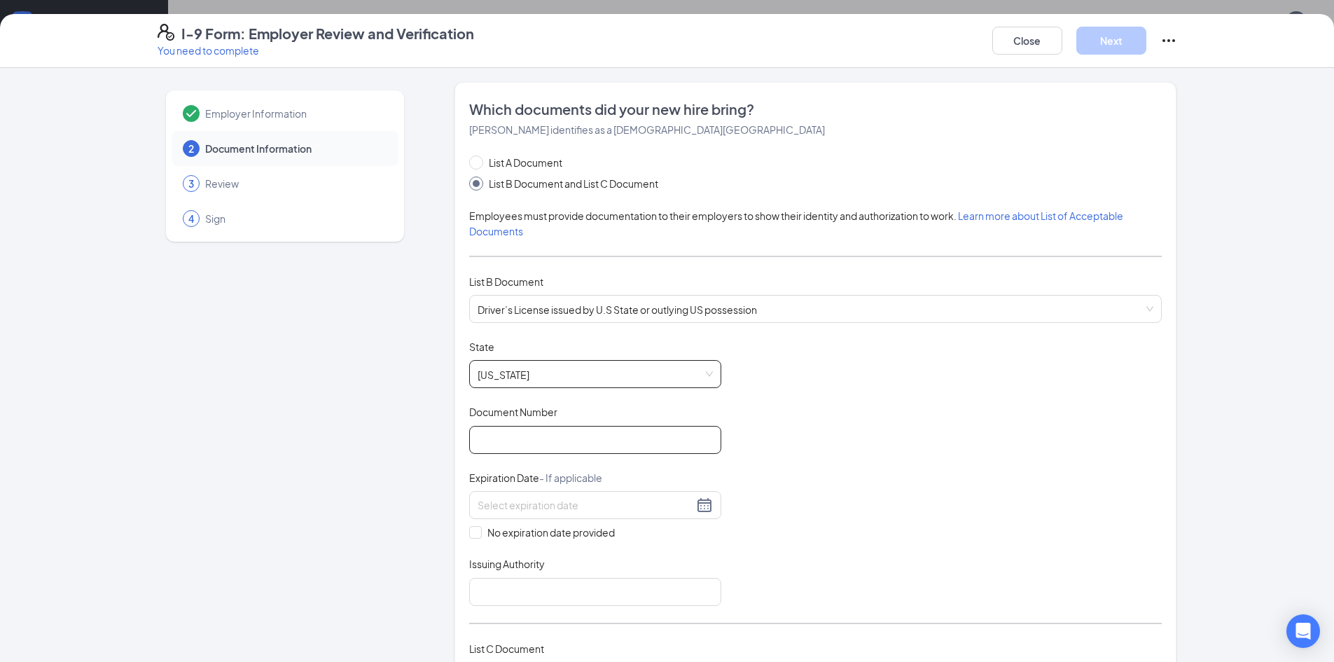
click at [522, 428] on input "Document Number" at bounding box center [595, 440] width 252 height 28
type input "071051090"
click at [500, 501] on input at bounding box center [586, 504] width 216 height 15
type input "12/20/2028"
click at [521, 594] on input "Issuing Authority" at bounding box center [595, 592] width 252 height 28
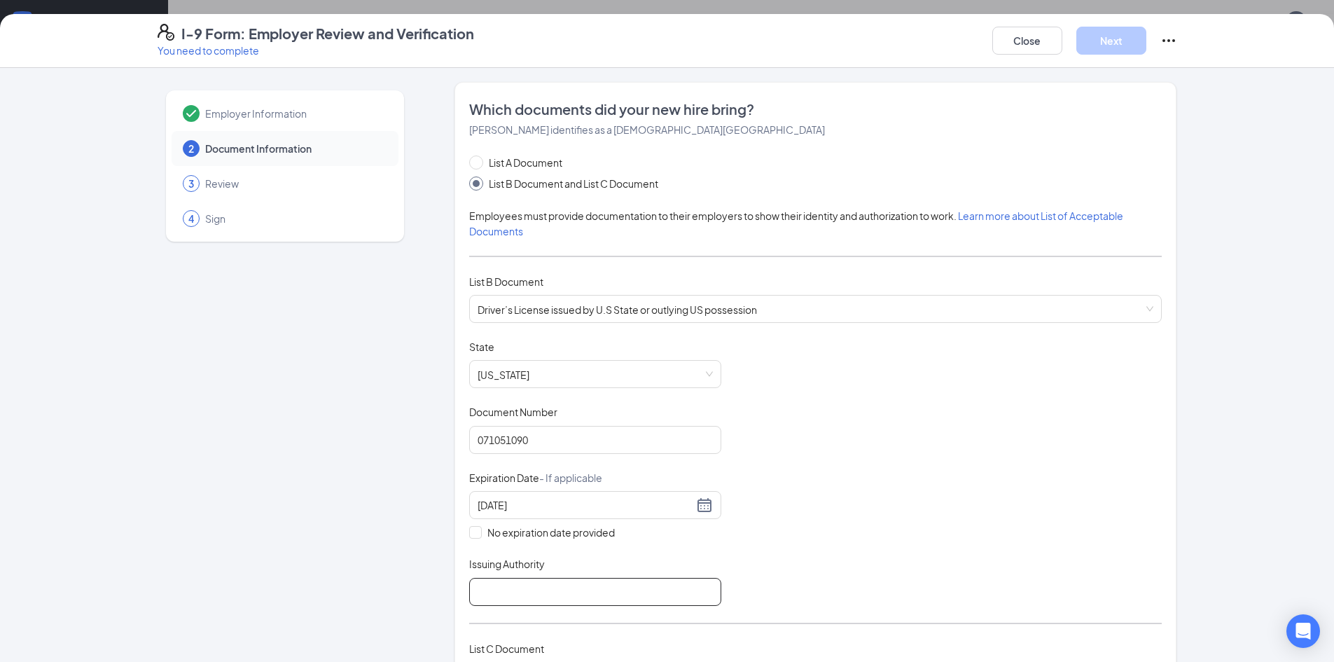
type input "GA"
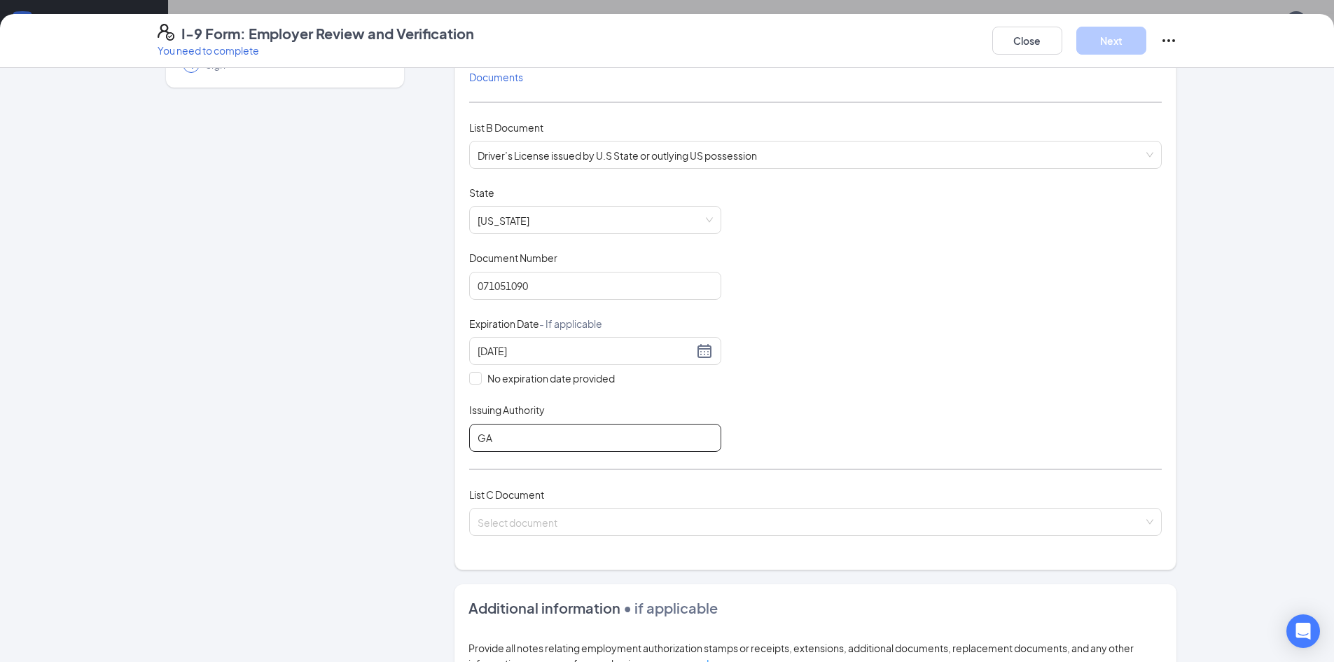
scroll to position [420, 0]
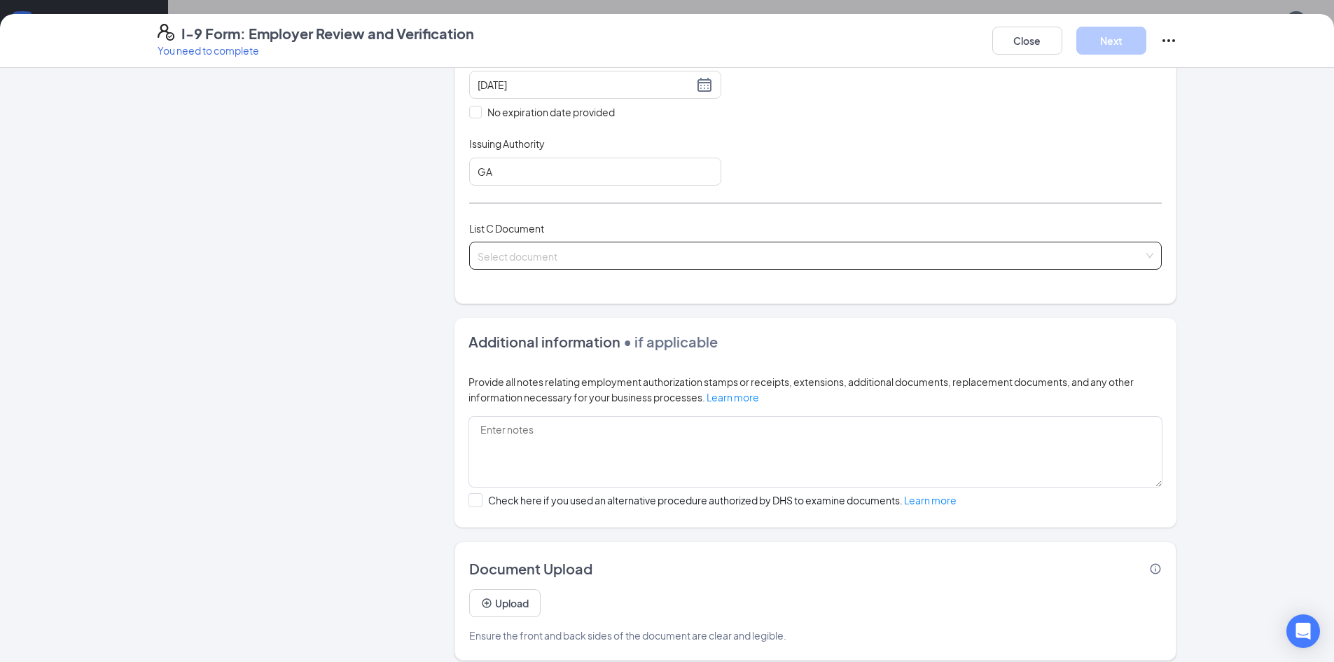
click at [531, 258] on input "search" at bounding box center [811, 252] width 666 height 21
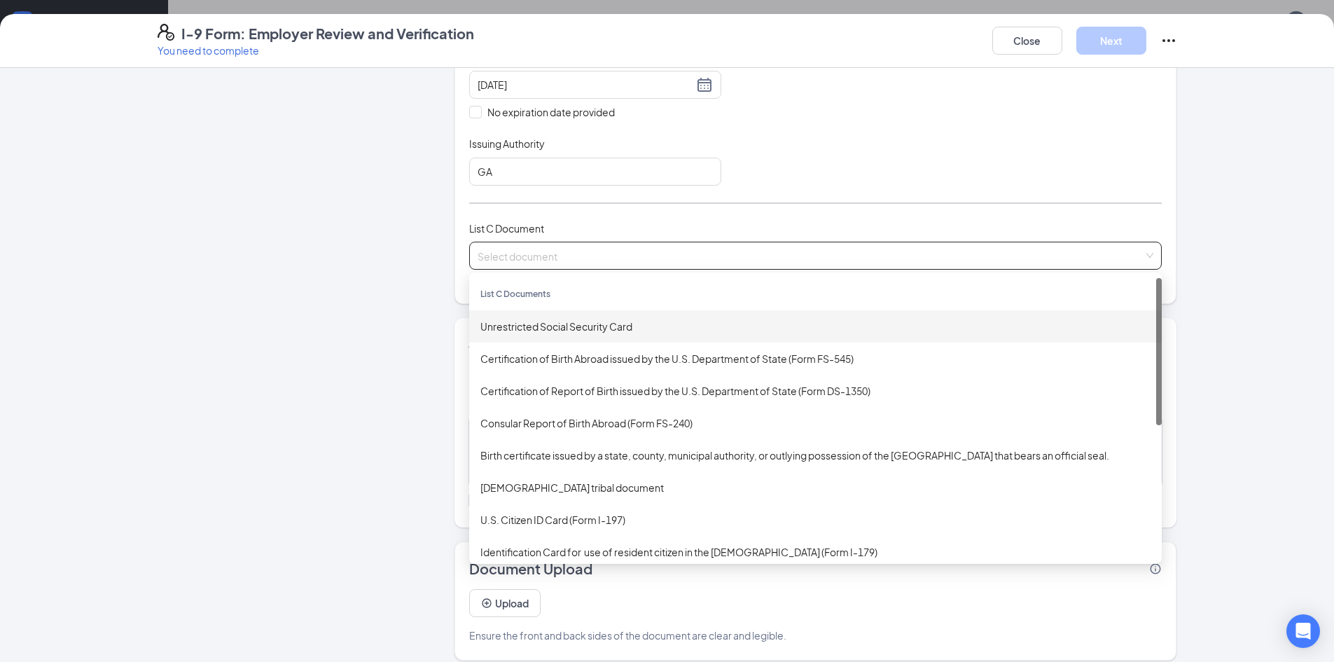
click at [538, 315] on div "Unrestricted Social Security Card" at bounding box center [815, 326] width 692 height 32
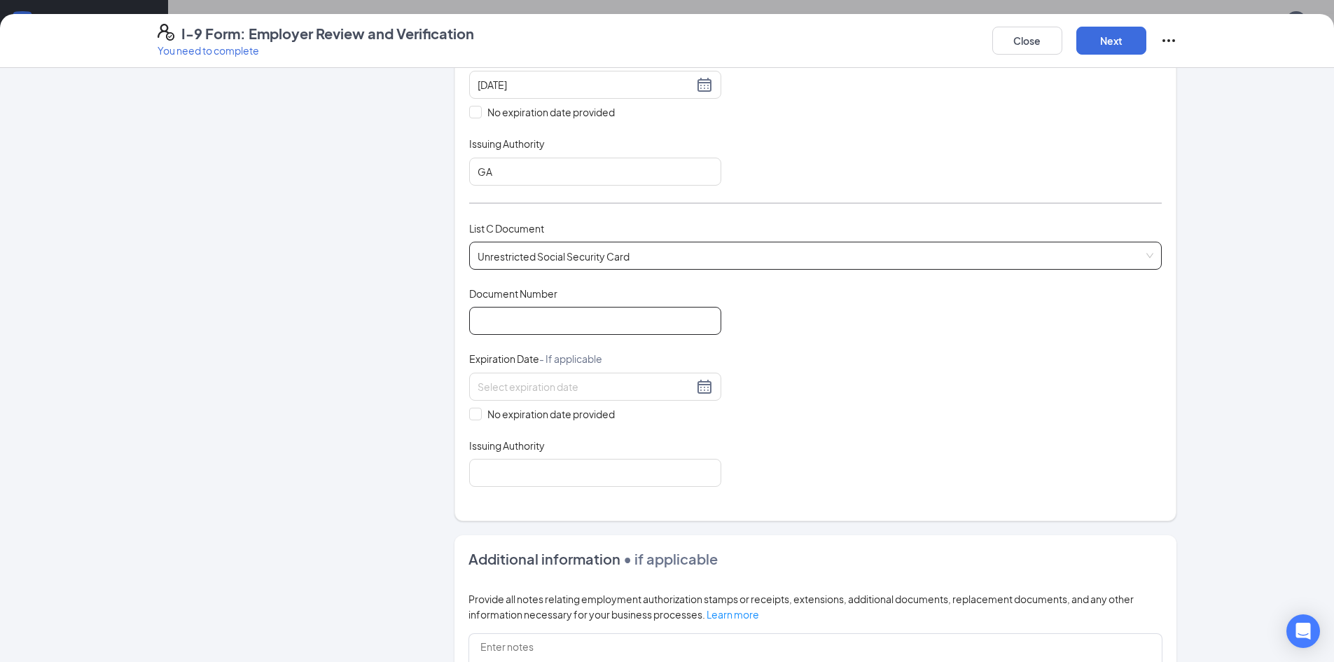
click at [519, 323] on input "Document Number" at bounding box center [595, 321] width 252 height 28
type input "763058761"
click at [475, 409] on span at bounding box center [475, 413] width 13 height 13
click at [475, 409] on input "No expiration date provided" at bounding box center [474, 412] width 10 height 10
checkbox input "true"
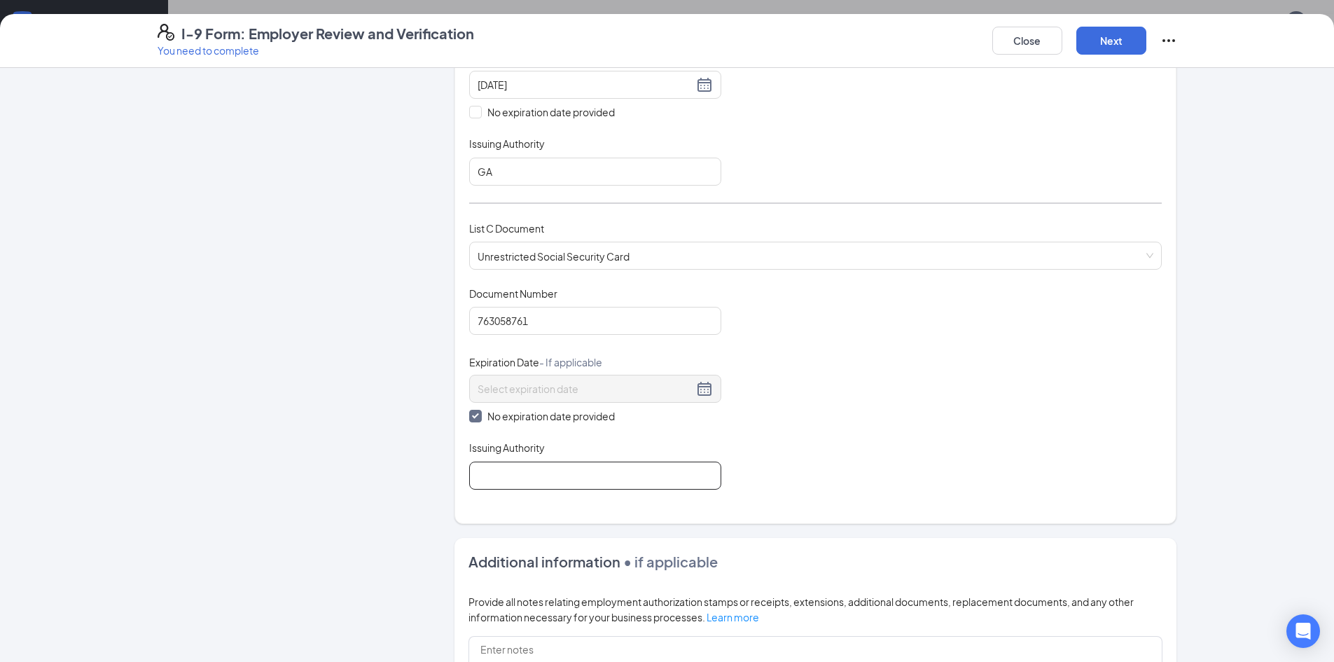
click at [519, 466] on input "Issuing Authority" at bounding box center [595, 475] width 252 height 28
type input "SSA"
click at [1106, 45] on button "Next" at bounding box center [1111, 41] width 70 height 28
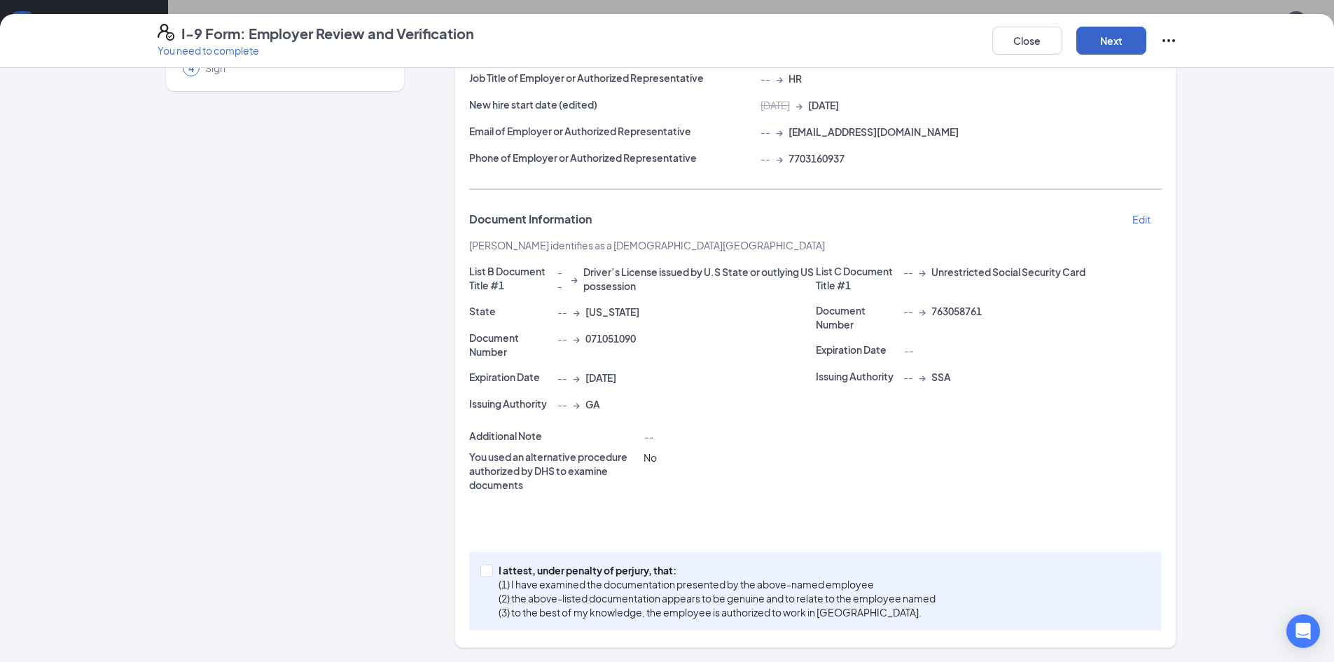
scroll to position [151, 0]
click at [482, 572] on input "I attest, under penalty of [PERSON_NAME], that: (1) I have examined the documen…" at bounding box center [485, 569] width 10 height 10
checkbox input "true"
click at [1109, 47] on button "Next" at bounding box center [1111, 41] width 70 height 28
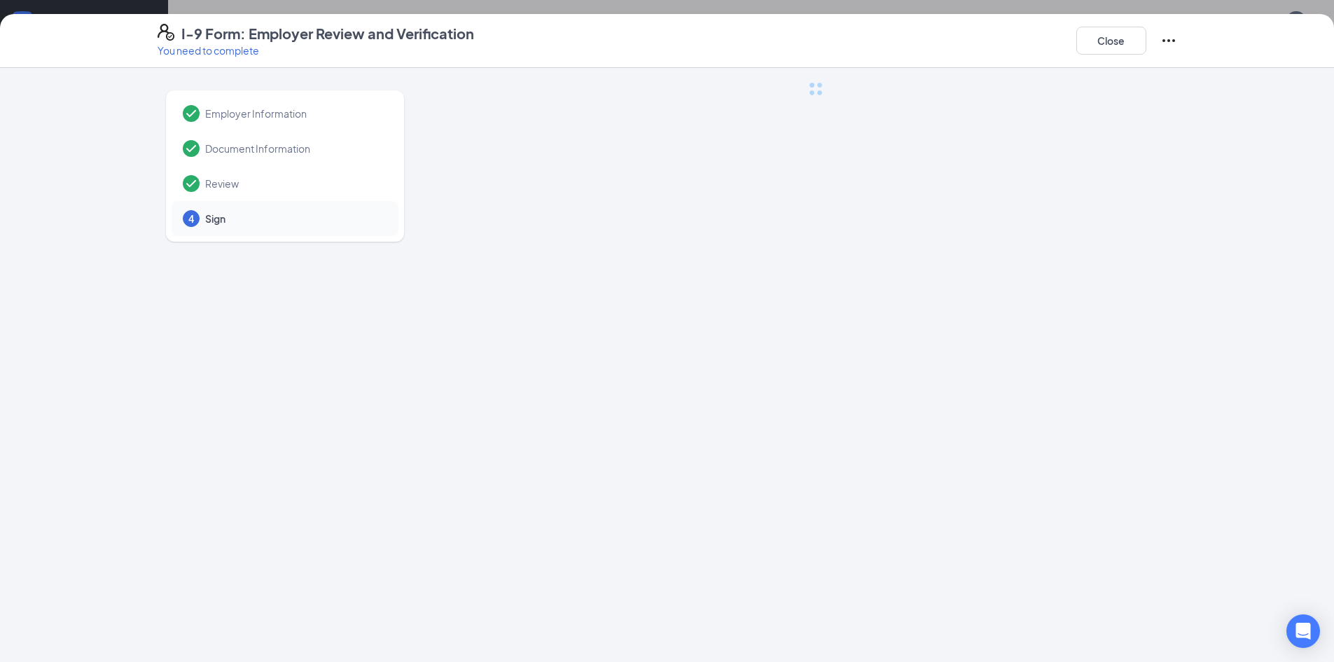
scroll to position [0, 0]
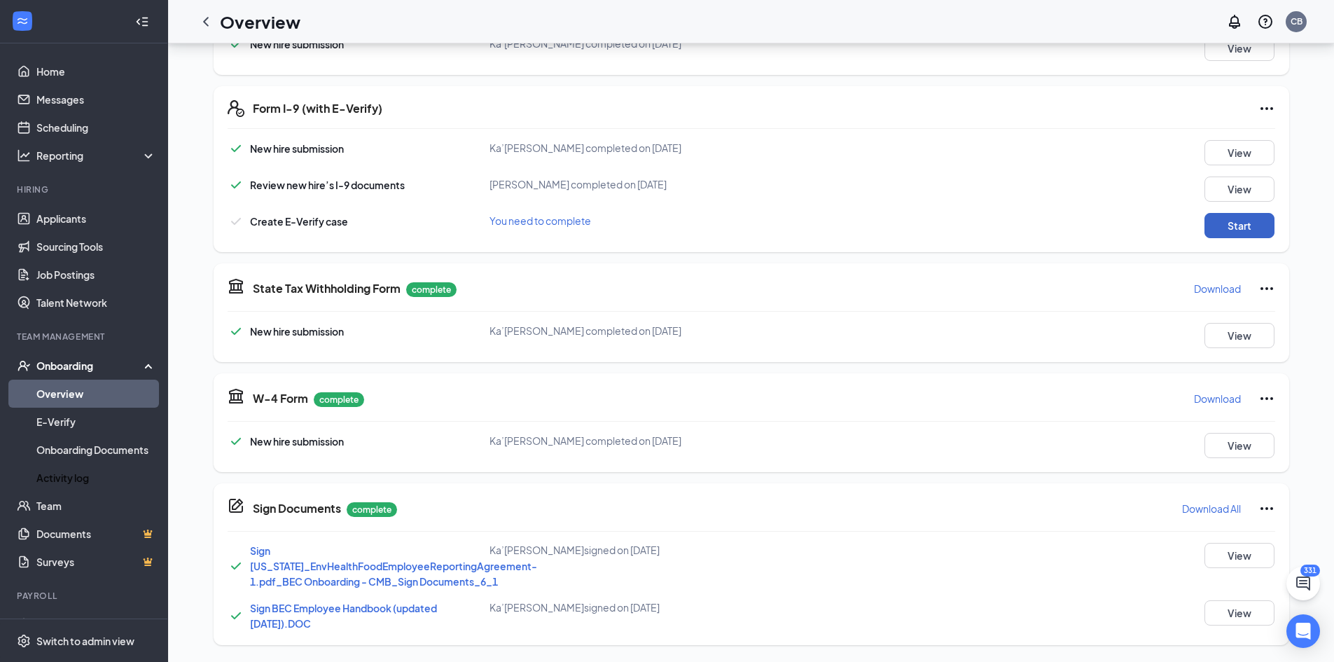
click at [1232, 228] on button "Start" at bounding box center [1239, 225] width 70 height 25
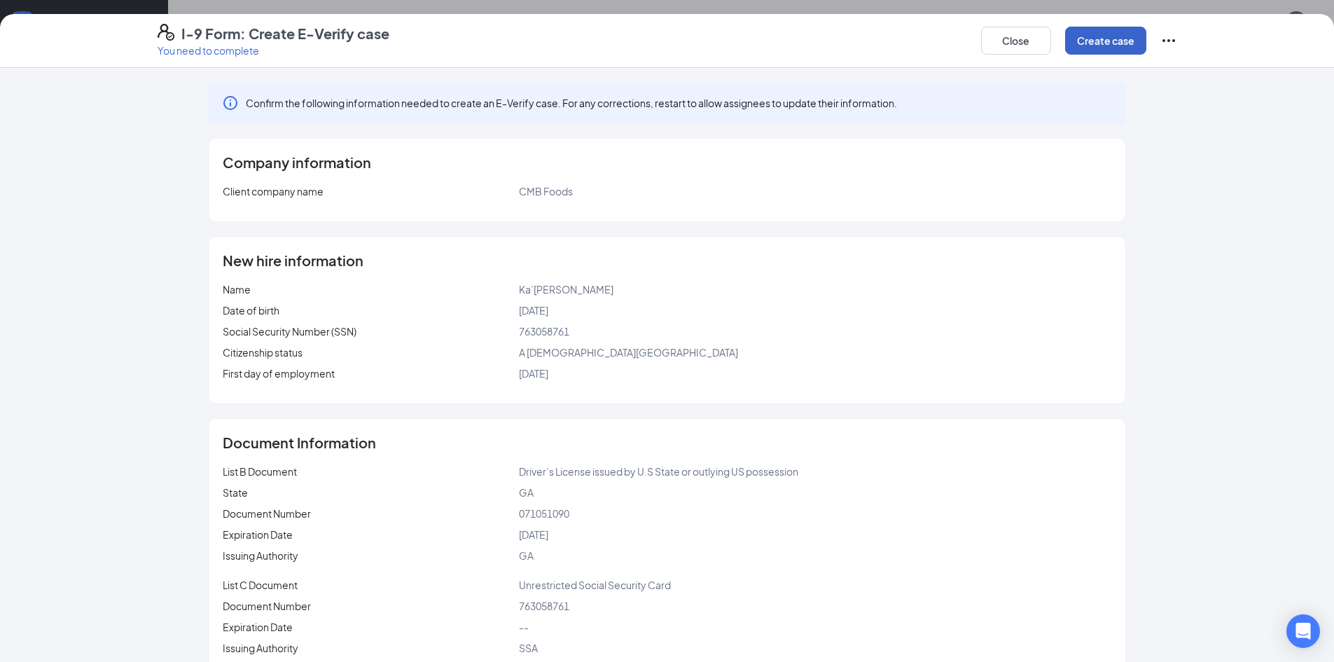
click at [1100, 45] on button "Create case" at bounding box center [1105, 41] width 81 height 28
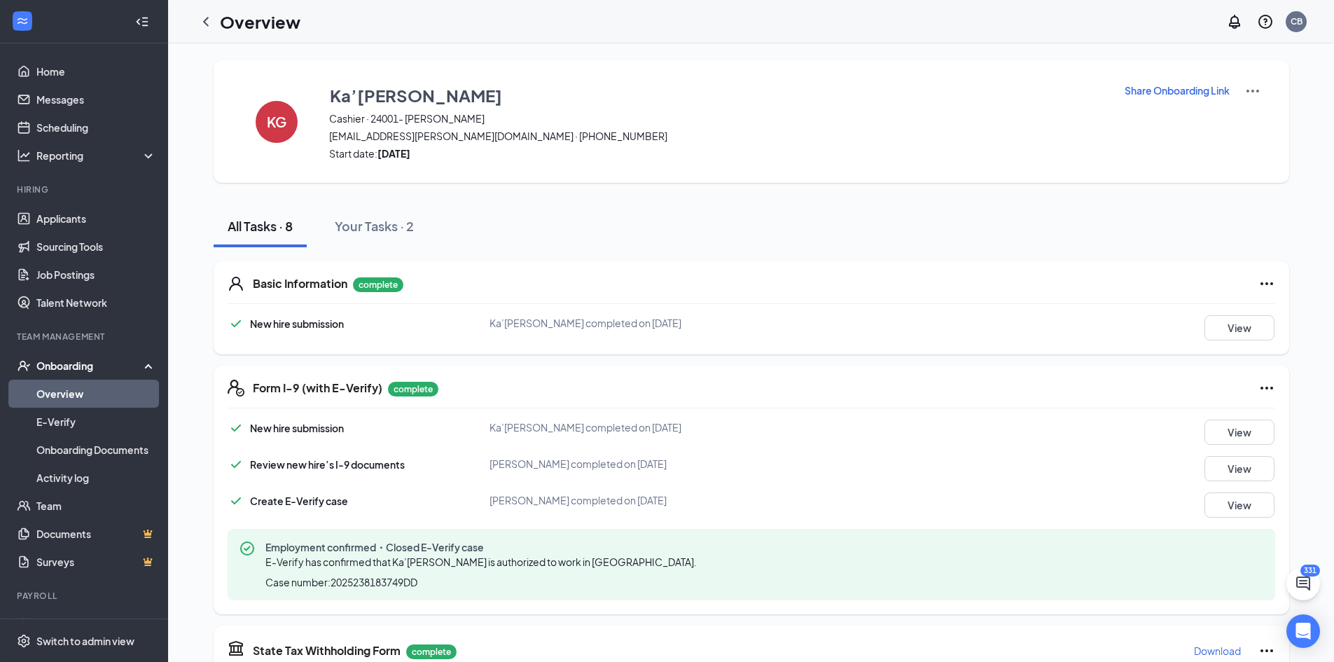
click at [924, 475] on div "Review new hire’s I-9 documents Chris Brown completed on Aug 26, 2025 View" at bounding box center [751, 468] width 1047 height 25
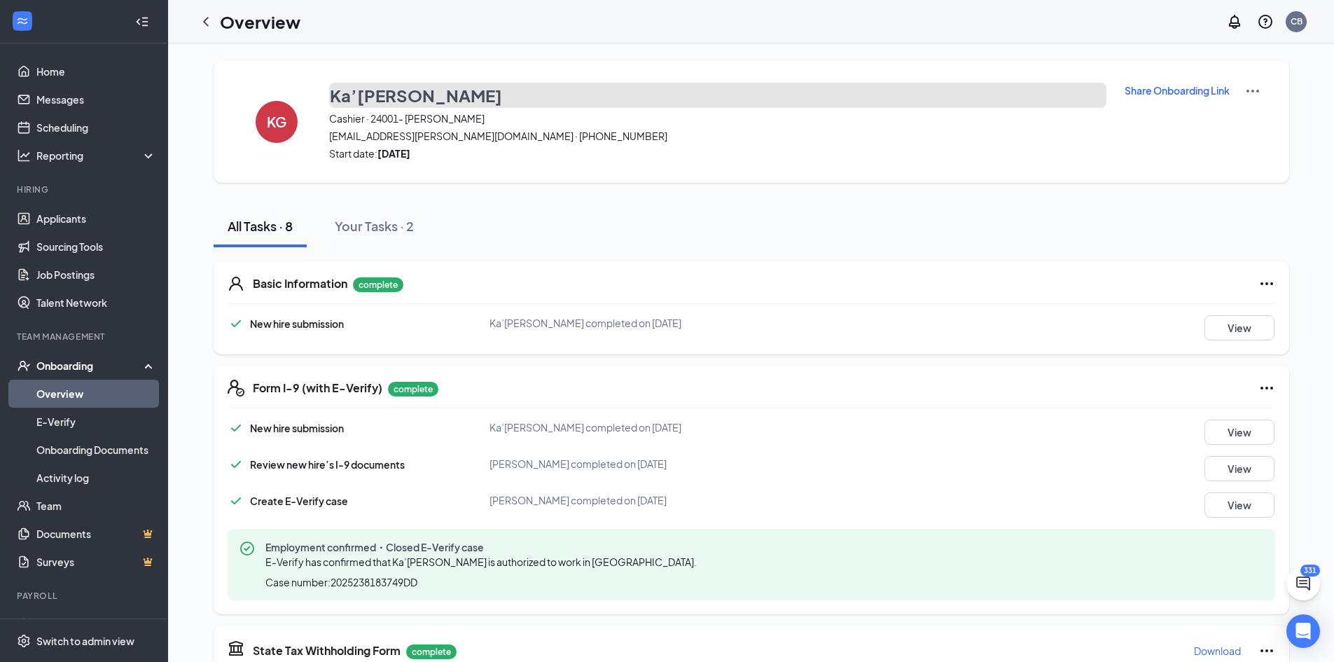
click at [448, 99] on h3 "Ka’Nayiah Gatson" at bounding box center [416, 95] width 172 height 24
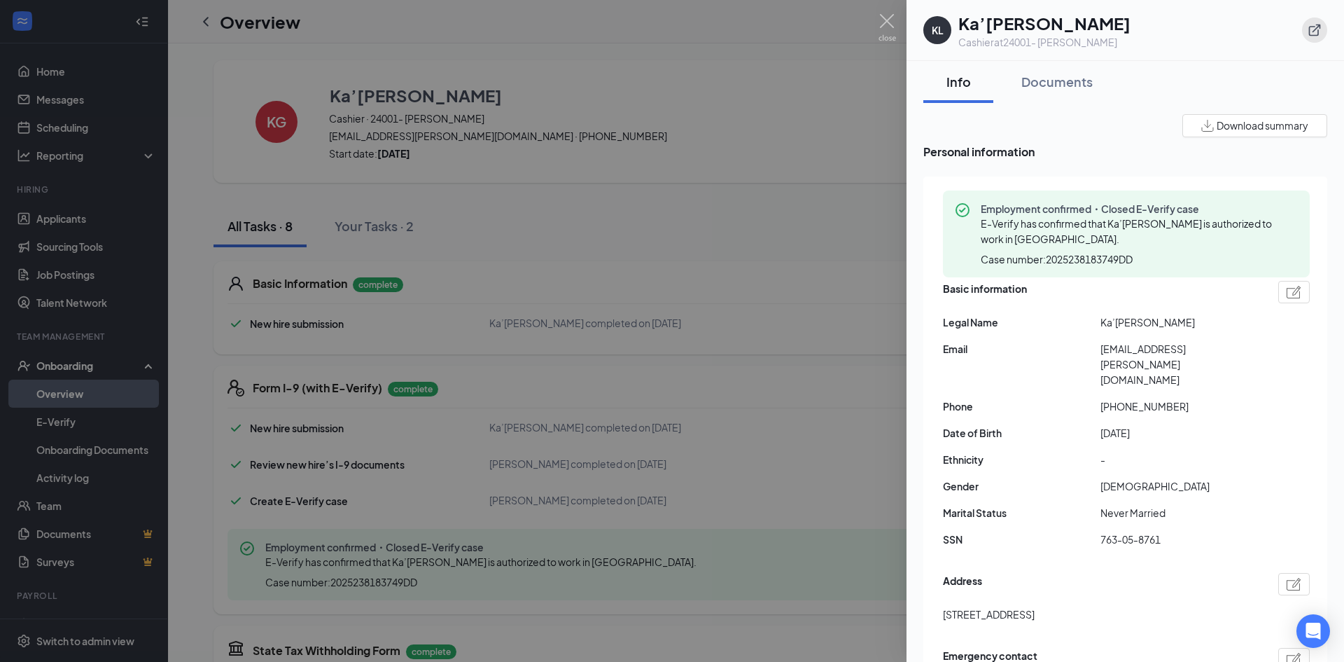
click at [1318, 34] on icon "ExternalLink" at bounding box center [1315, 30] width 14 height 14
click at [887, 20] on img at bounding box center [888, 27] width 18 height 27
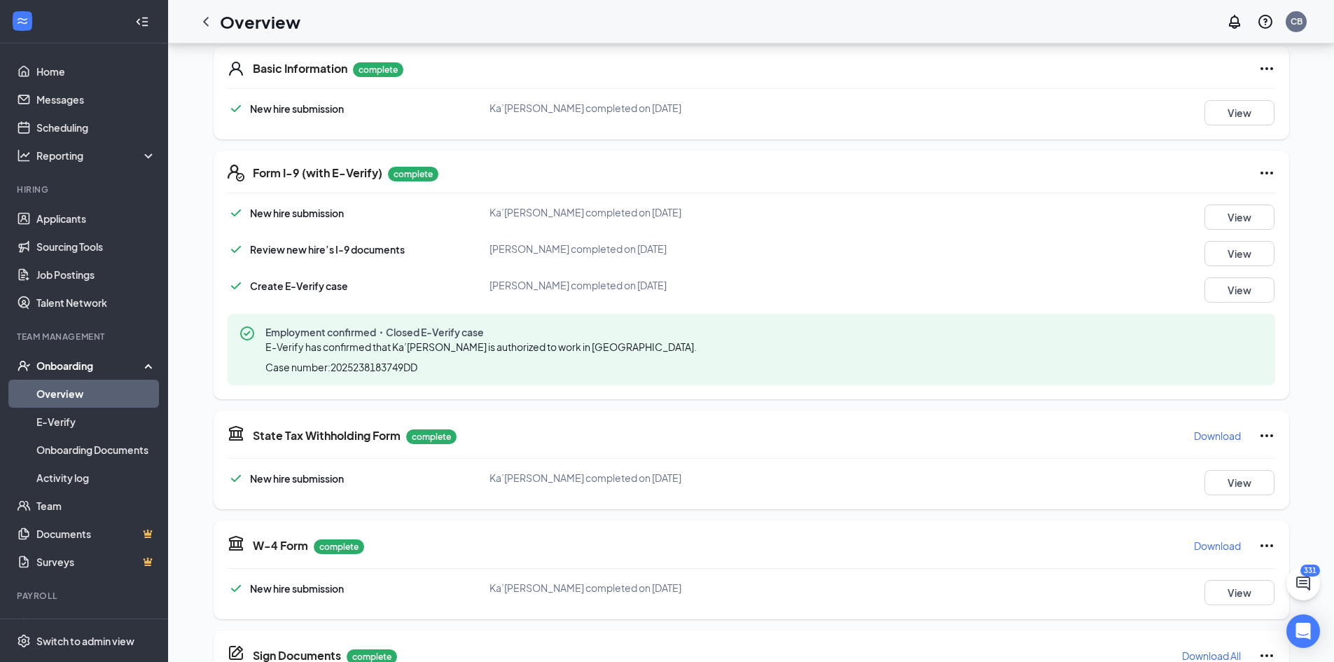
scroll to position [362, 0]
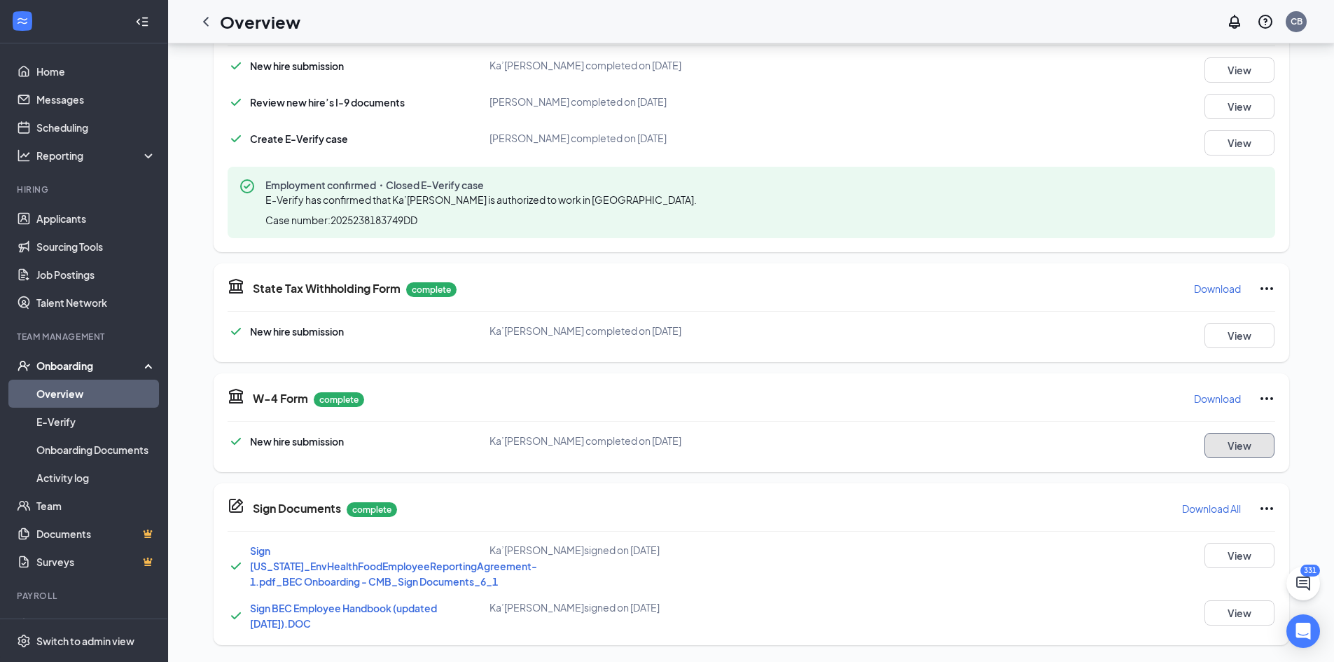
click at [1241, 454] on button "View" at bounding box center [1239, 445] width 70 height 25
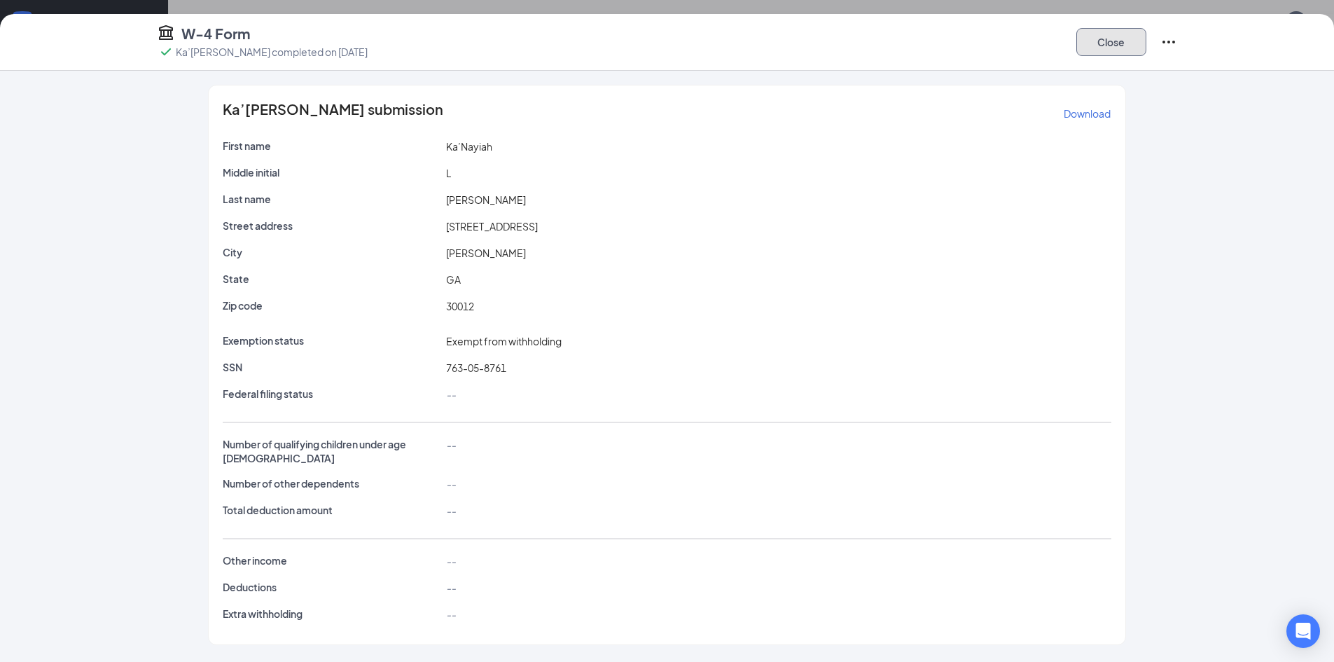
click at [1117, 39] on button "Close" at bounding box center [1111, 42] width 70 height 28
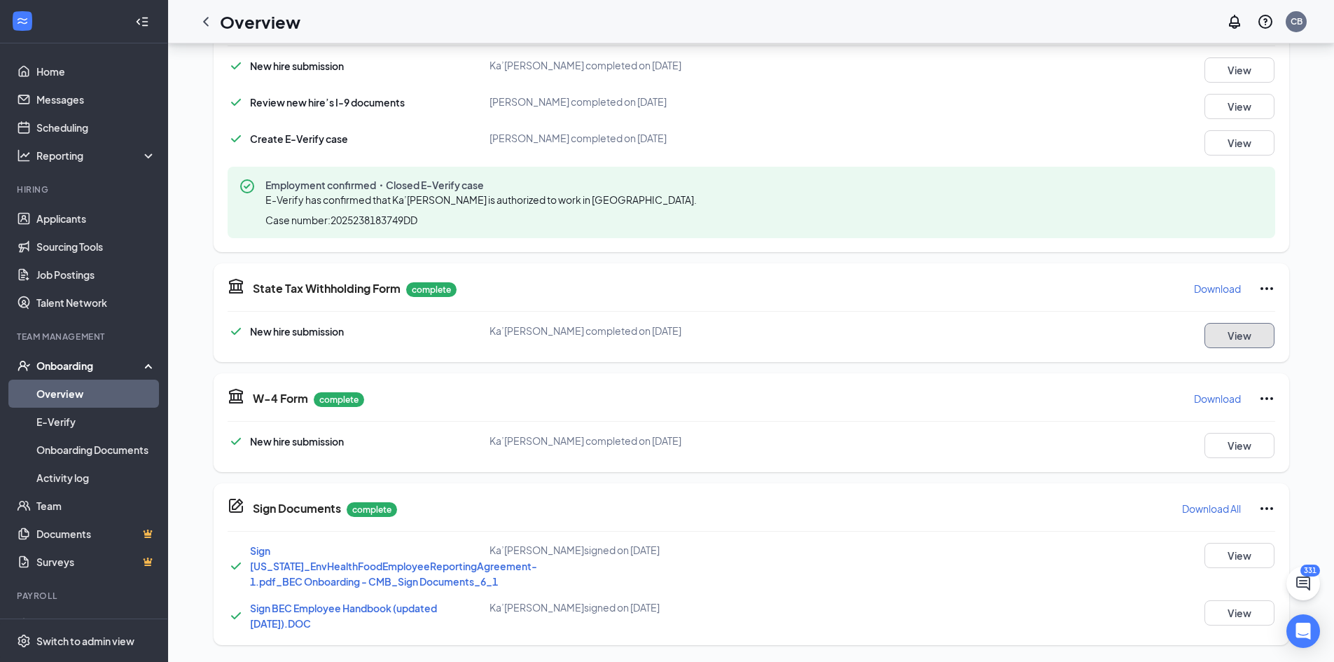
click at [1243, 342] on button "View" at bounding box center [1239, 335] width 70 height 25
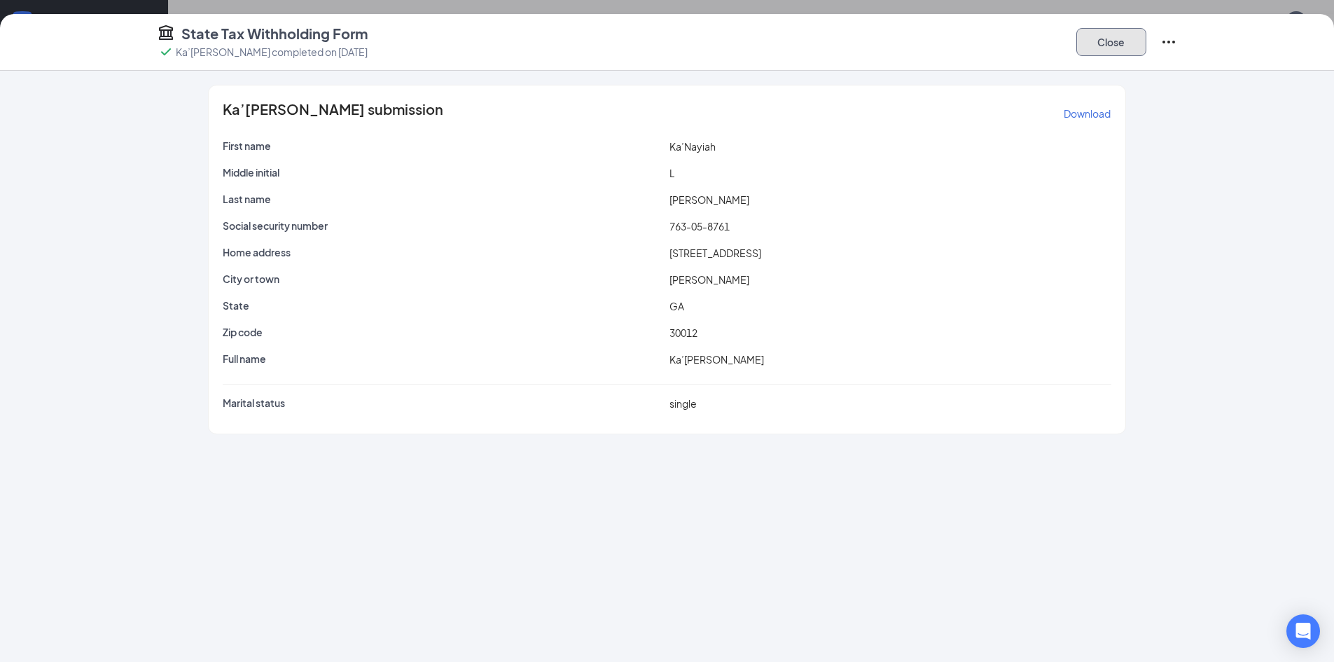
drag, startPoint x: 1107, startPoint y: 46, endPoint x: 1083, endPoint y: 83, distance: 44.1
click at [1107, 46] on button "Close" at bounding box center [1111, 42] width 70 height 28
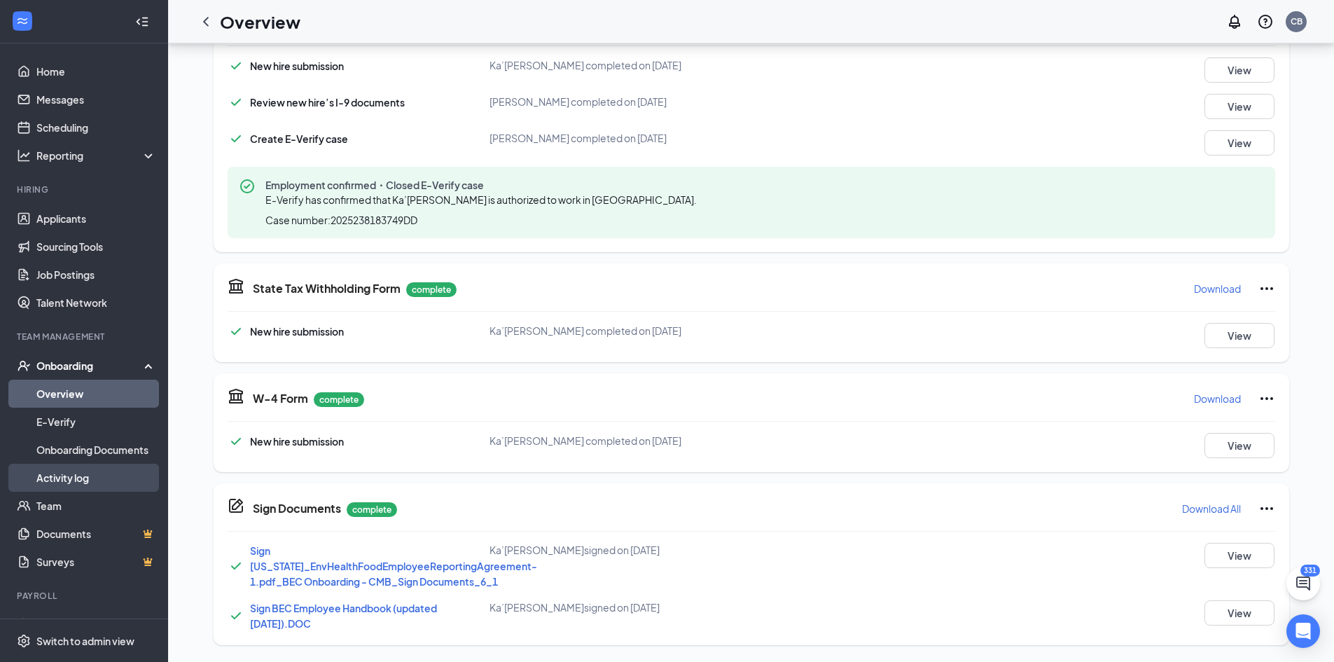
click at [74, 472] on link "Activity log" at bounding box center [96, 478] width 120 height 28
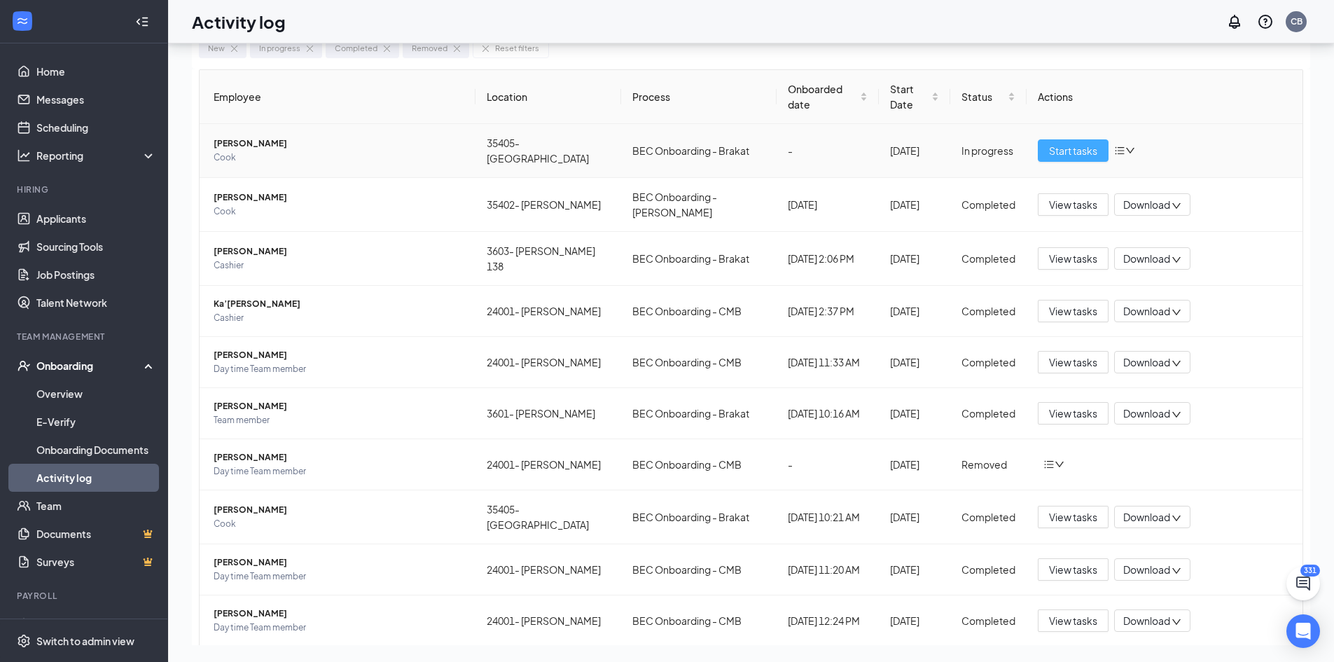
click at [1059, 143] on span "Start tasks" at bounding box center [1073, 150] width 48 height 15
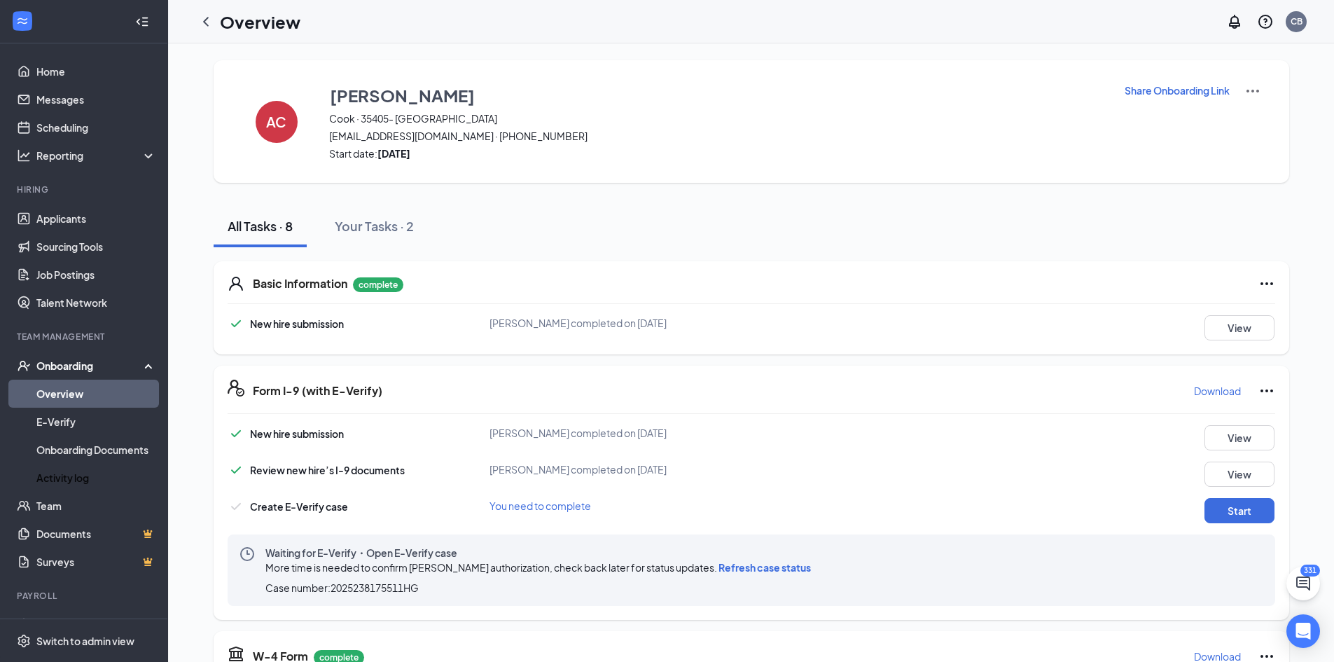
click at [765, 566] on span "Refresh case status" at bounding box center [764, 567] width 92 height 13
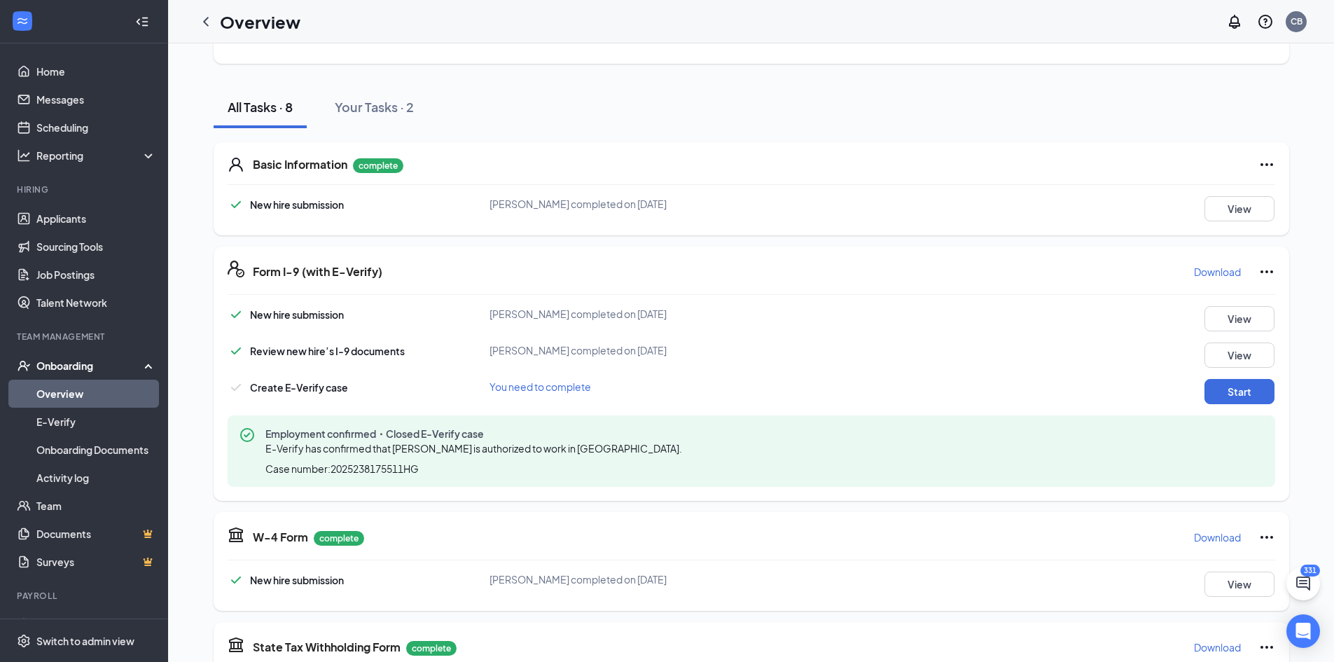
scroll to position [280, 0]
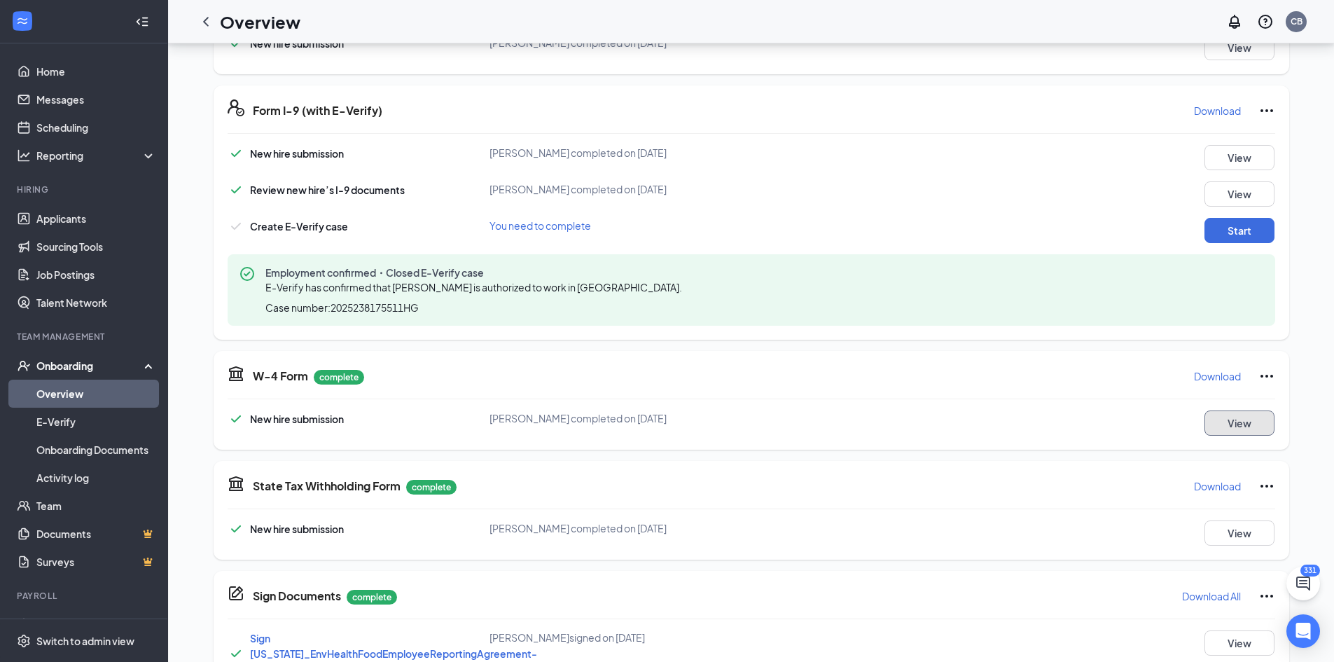
click at [1225, 424] on button "View" at bounding box center [1239, 422] width 70 height 25
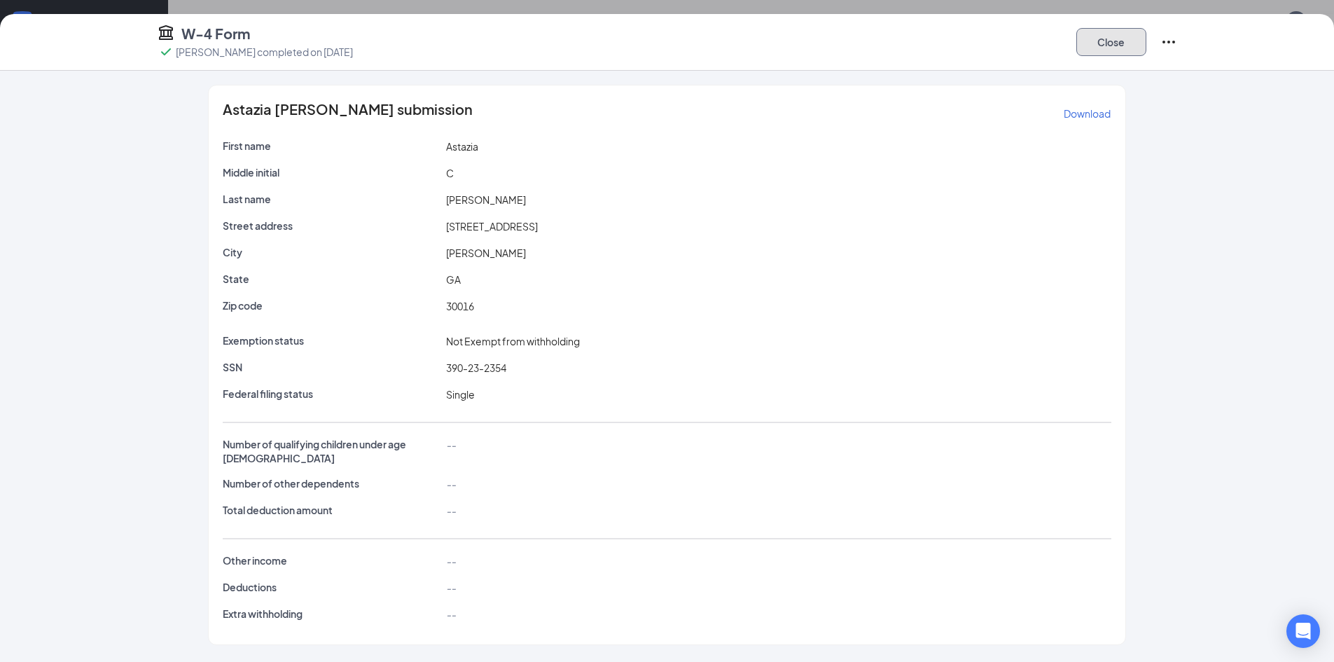
click at [1112, 50] on button "Close" at bounding box center [1111, 42] width 70 height 28
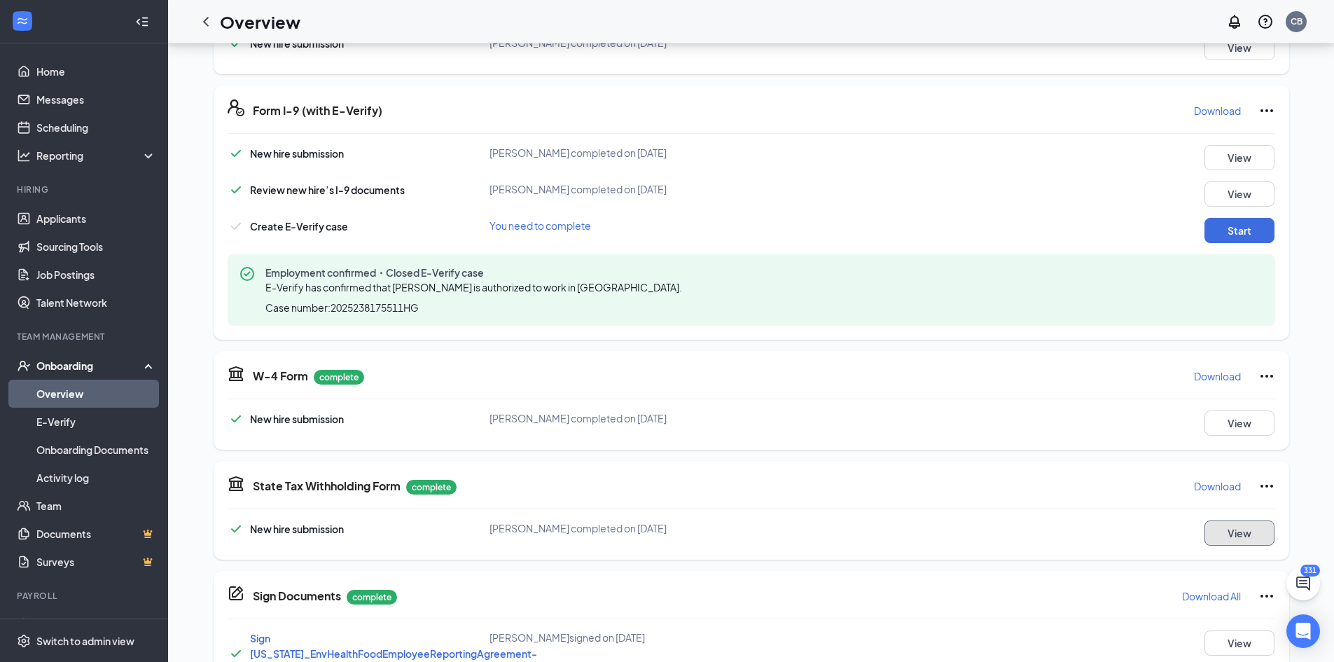
click at [1232, 537] on button "View" at bounding box center [1239, 532] width 70 height 25
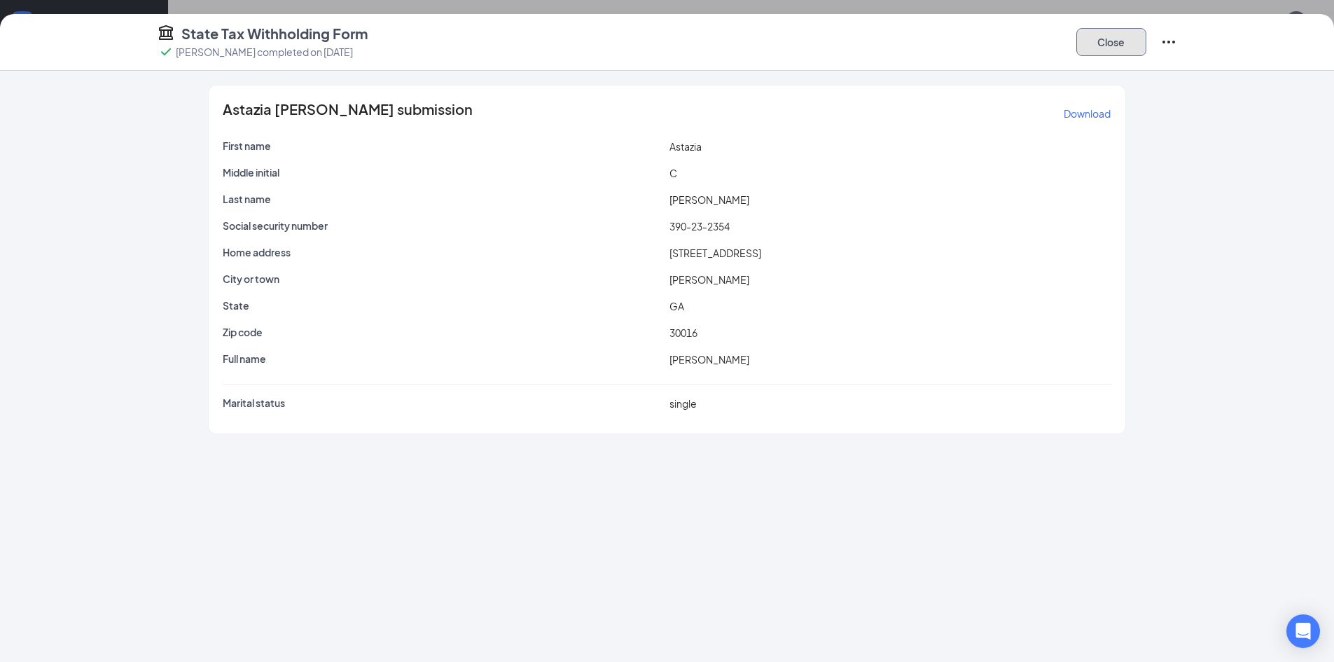
click at [1107, 41] on button "Close" at bounding box center [1111, 42] width 70 height 28
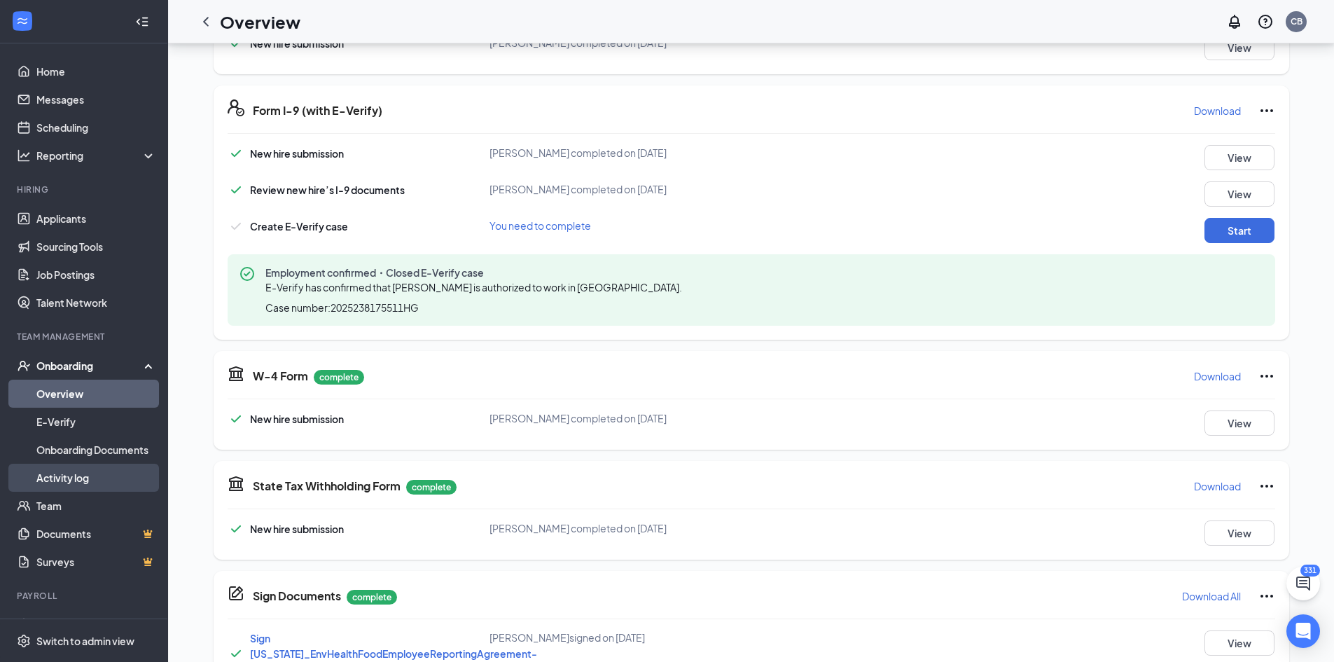
click at [71, 473] on link "Activity log" at bounding box center [96, 478] width 120 height 28
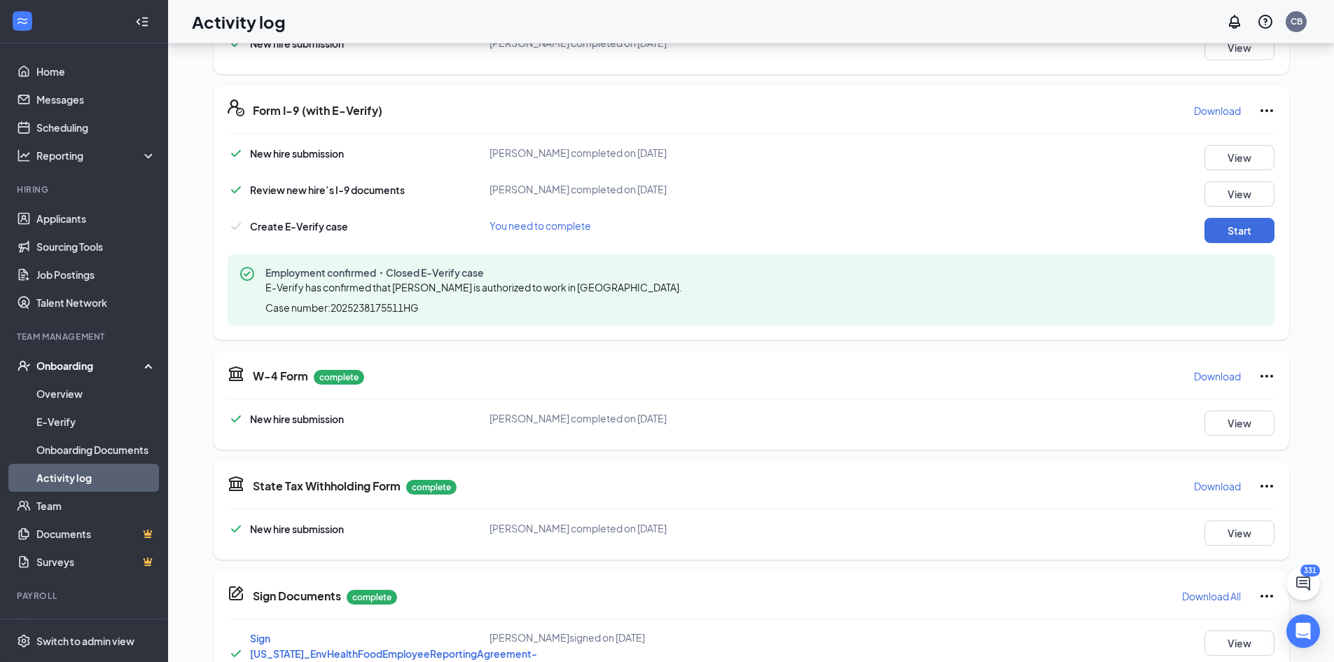
scroll to position [63, 0]
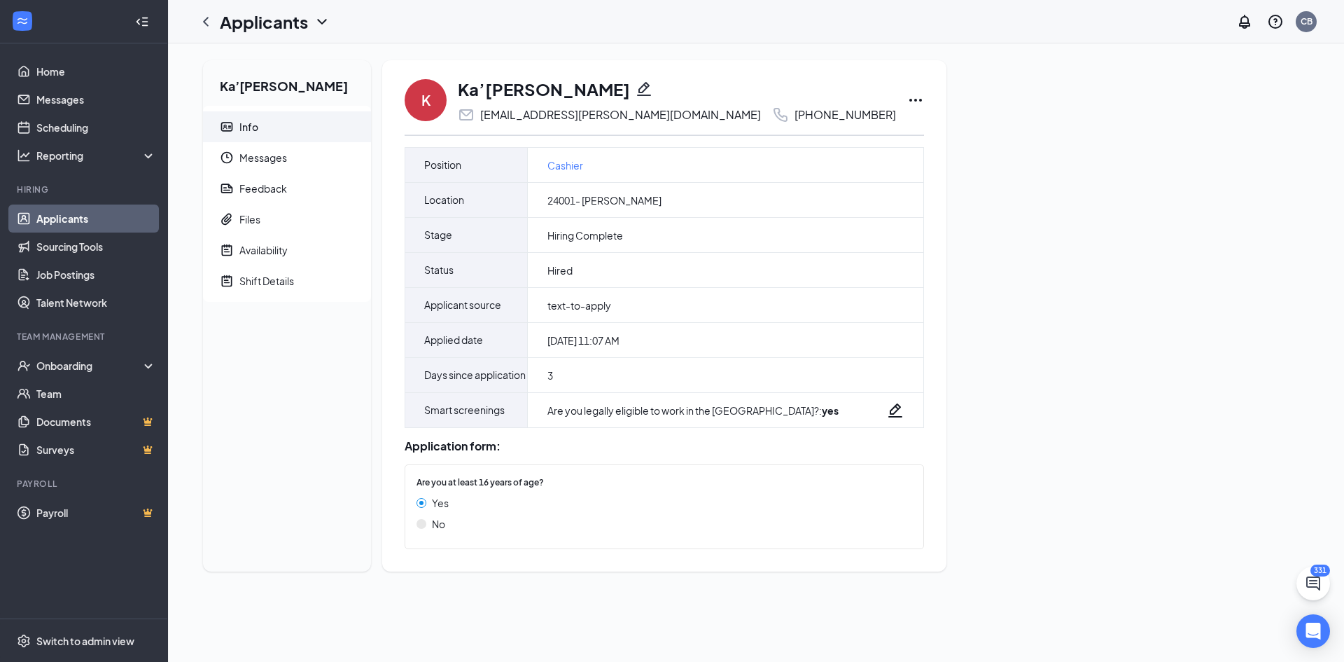
click at [636, 91] on icon "Pencil" at bounding box center [644, 89] width 17 height 17
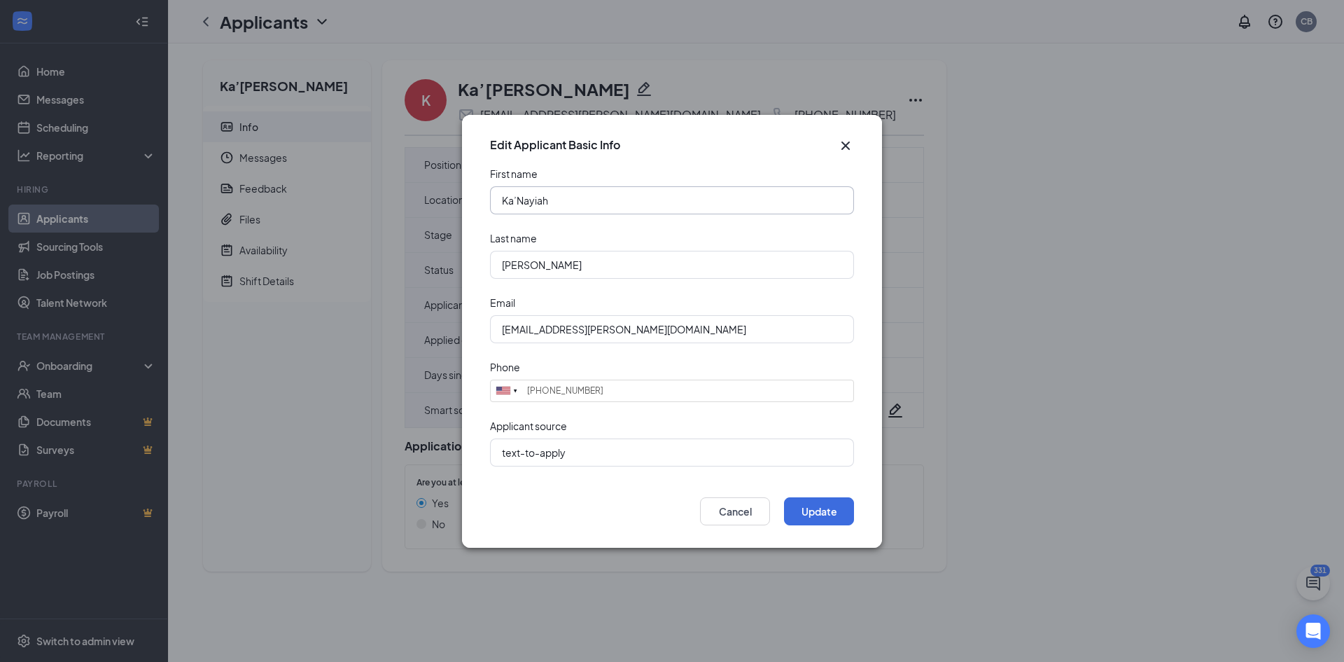
click at [517, 197] on input "Ka’Nayiah" at bounding box center [672, 200] width 364 height 28
type input "KaNayiah"
click at [784, 497] on button "Update" at bounding box center [819, 511] width 70 height 28
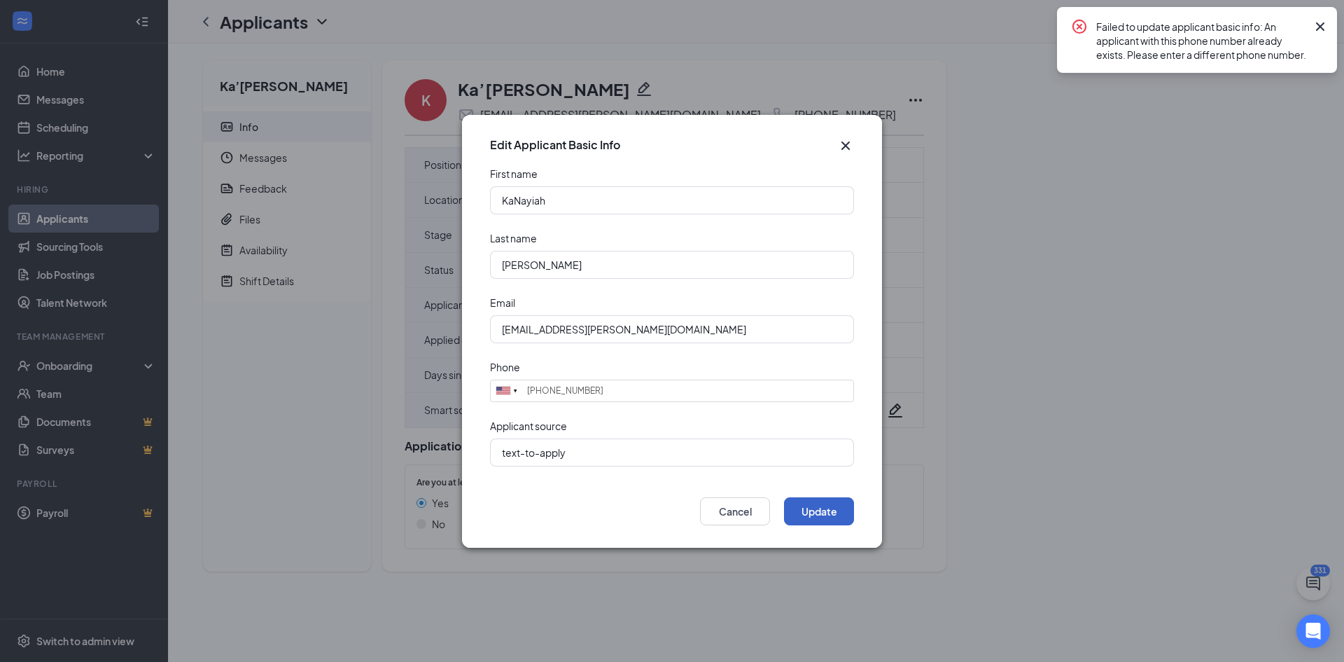
click at [818, 507] on button "Update" at bounding box center [819, 511] width 70 height 28
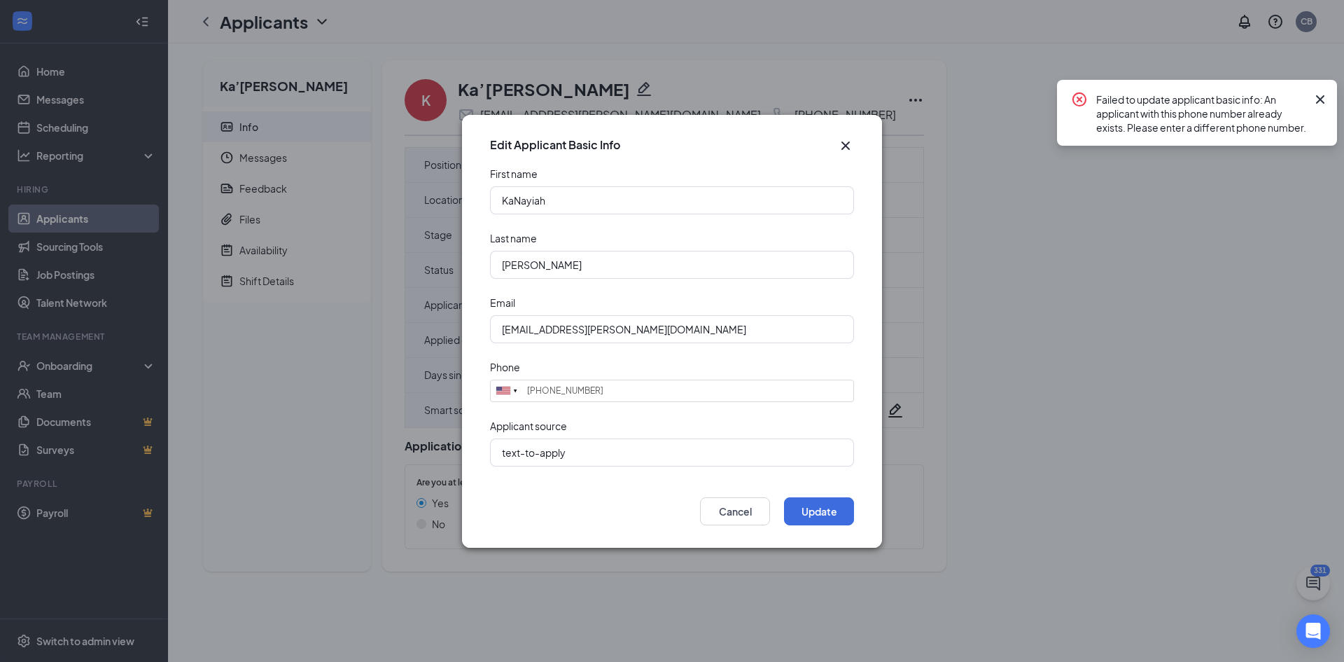
click at [849, 148] on icon "Cross" at bounding box center [845, 145] width 17 height 17
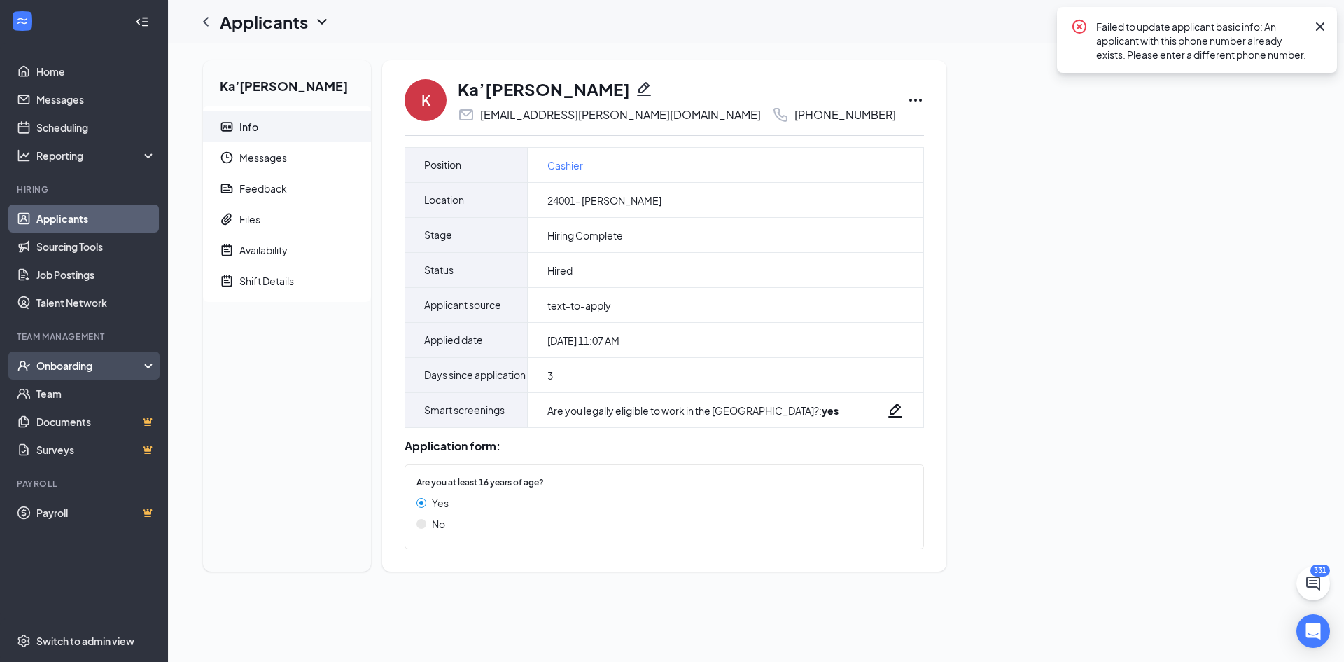
click at [64, 364] on div "Onboarding" at bounding box center [90, 365] width 108 height 14
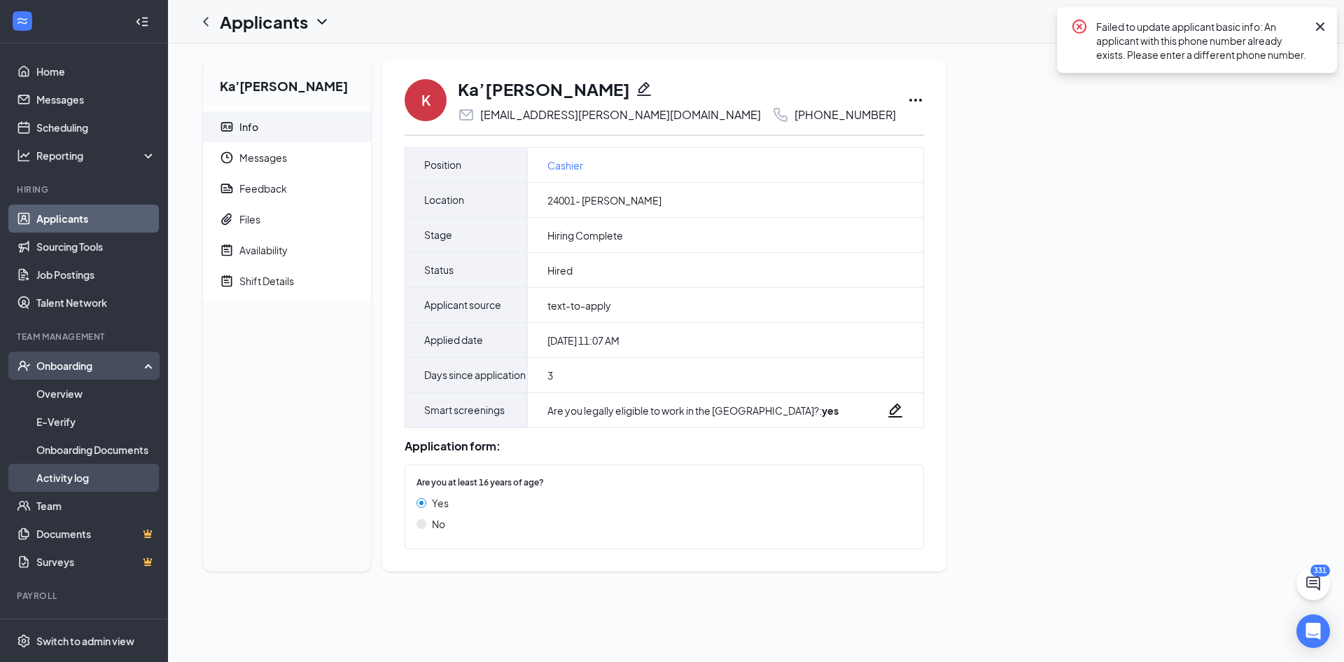
click at [77, 473] on link "Activity log" at bounding box center [96, 478] width 120 height 28
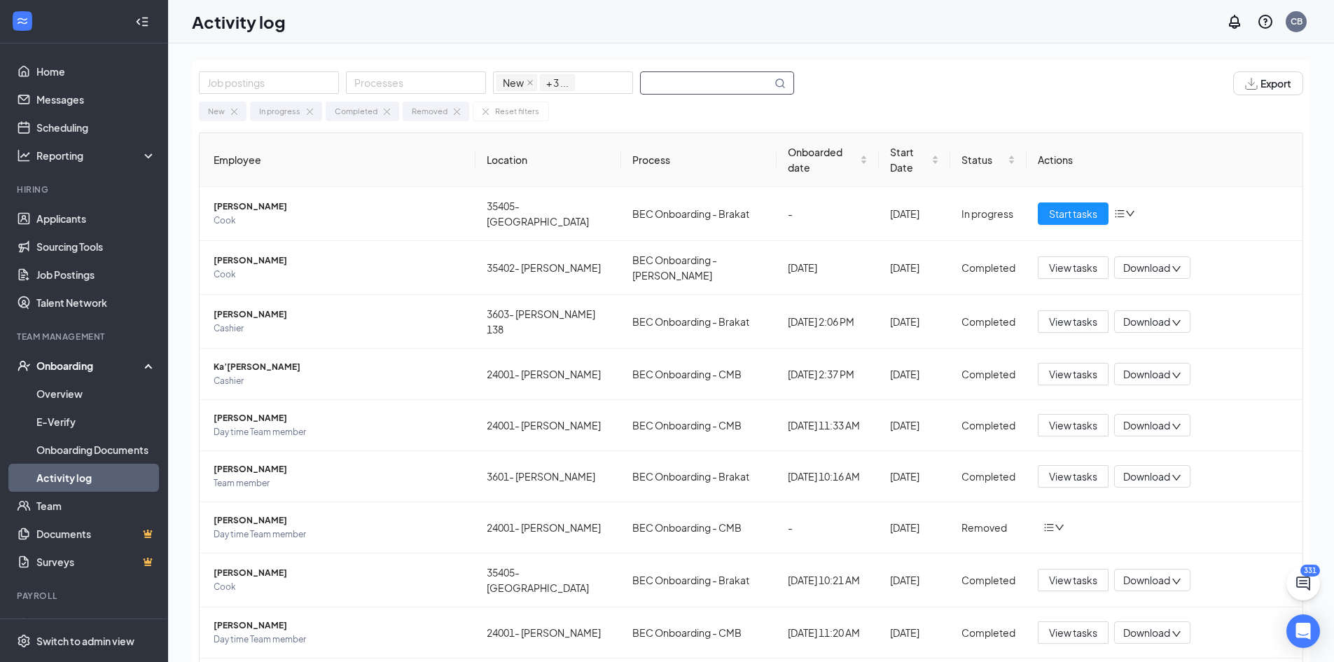
click at [721, 84] on input "text" at bounding box center [706, 83] width 131 height 22
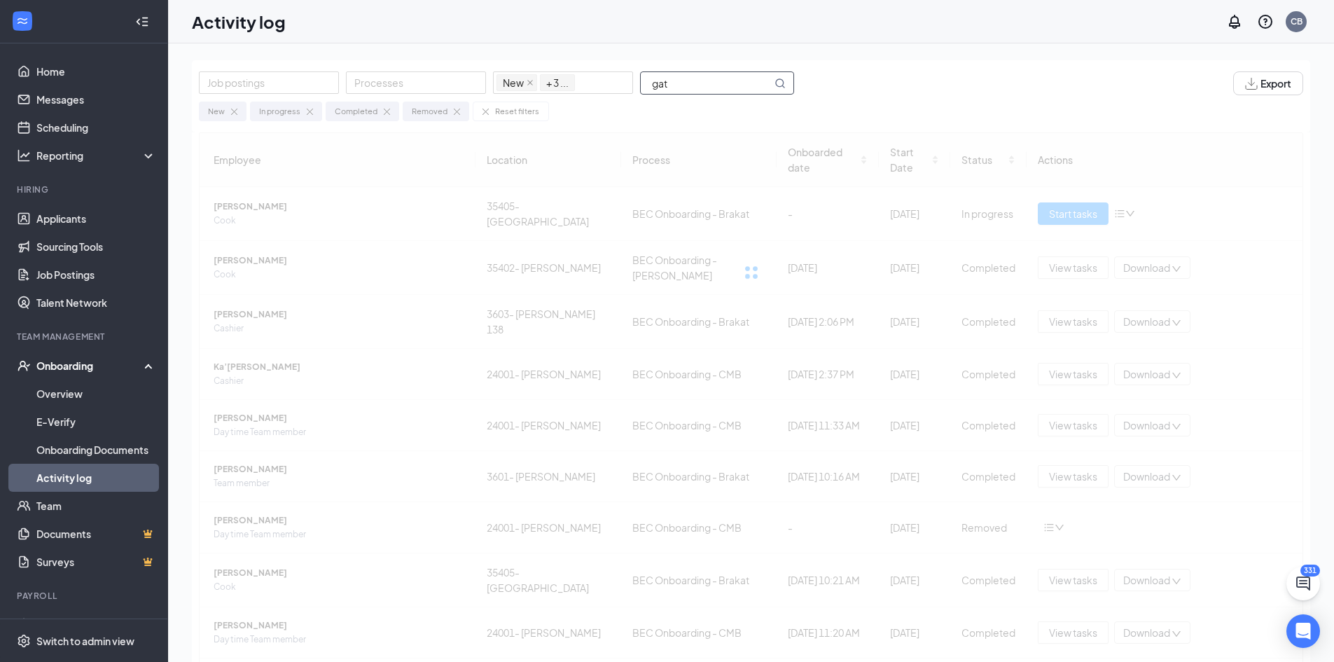
type input "gats"
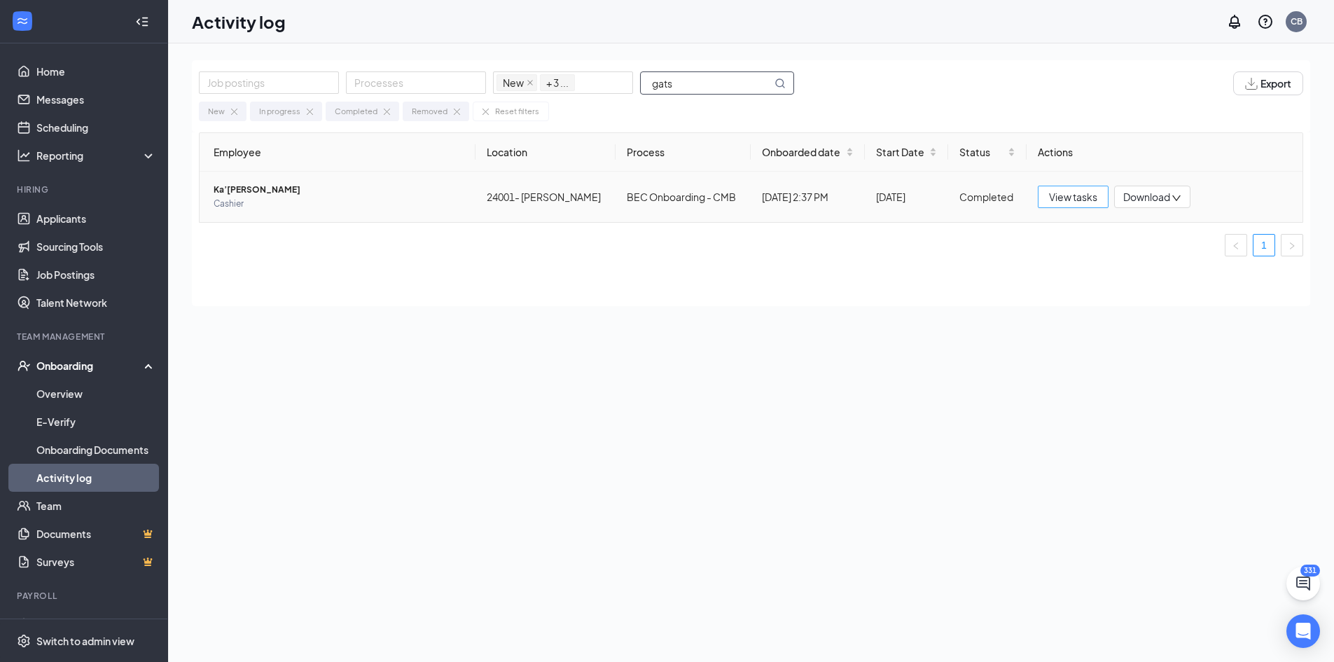
click at [1066, 200] on span "View tasks" at bounding box center [1073, 196] width 48 height 15
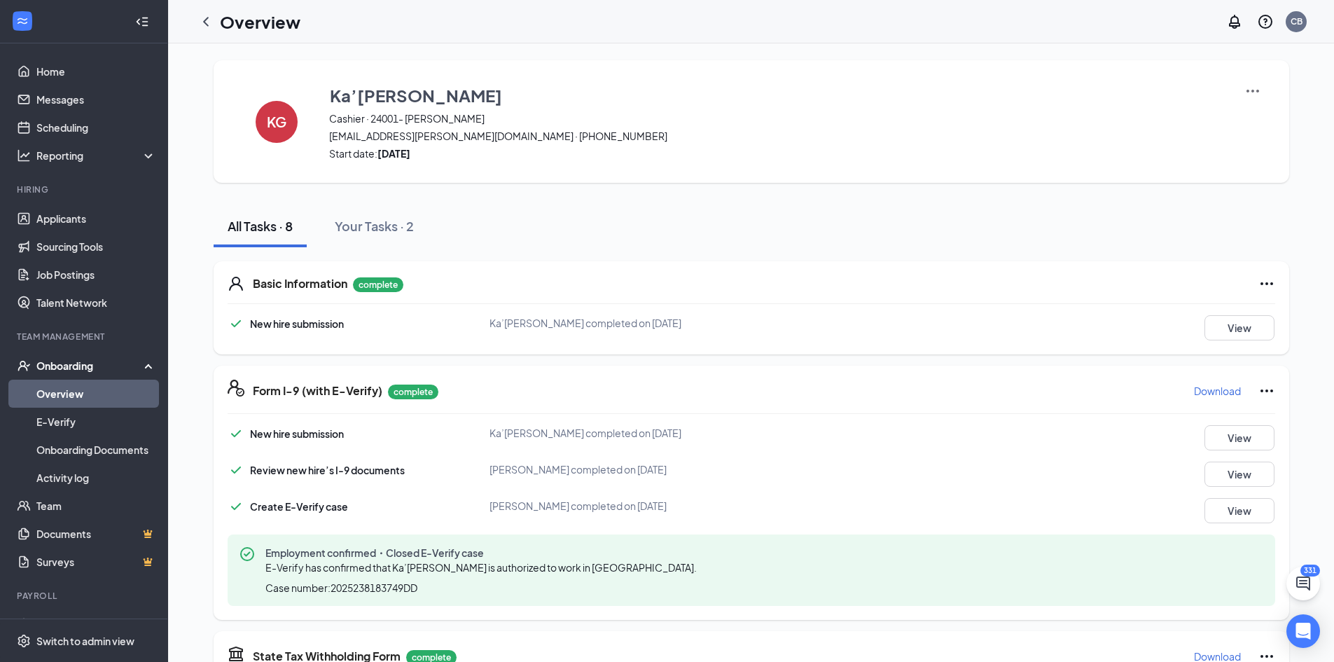
click at [1261, 89] on div "KG Ka’Nayiah Gatson Cashier · 24001- Sigman kanayiah.gatson@yahoo.com · (404) 5…" at bounding box center [751, 121] width 1075 height 123
click at [1253, 94] on img at bounding box center [1252, 91] width 17 height 17
click at [1253, 125] on li "View details" at bounding box center [1251, 116] width 71 height 22
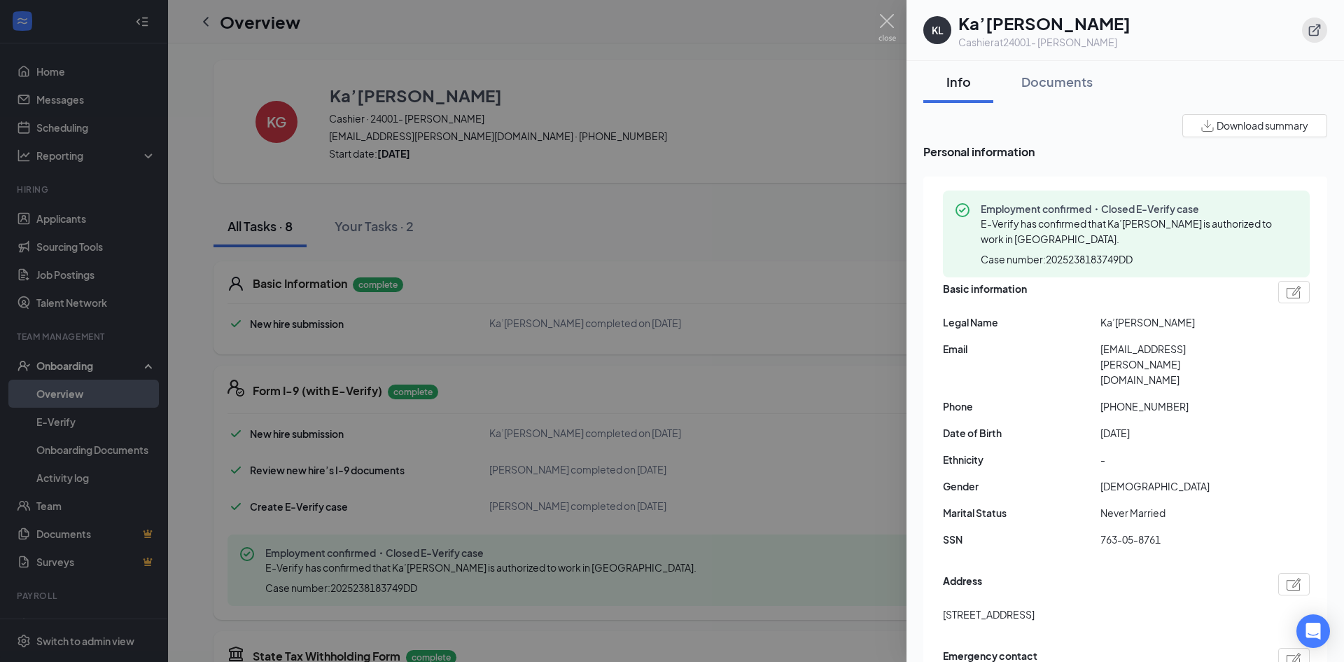
click at [1313, 34] on icon "ExternalLink" at bounding box center [1315, 30] width 14 height 14
click at [891, 18] on img at bounding box center [888, 27] width 18 height 27
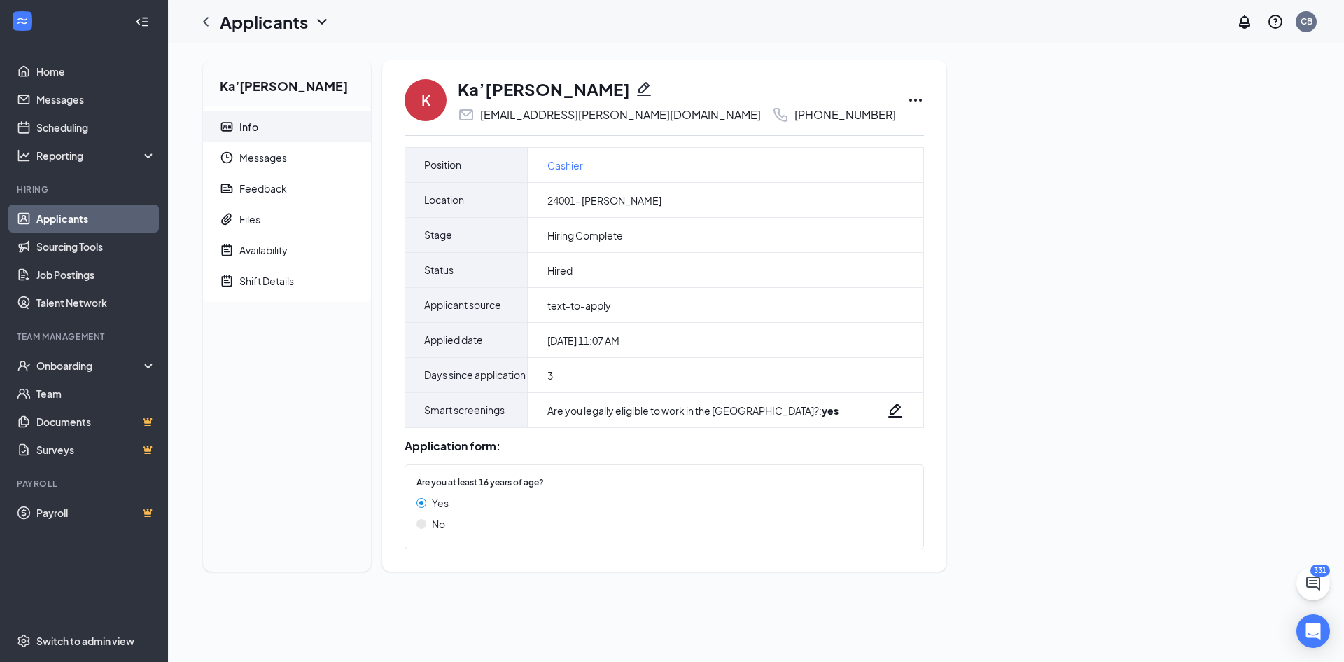
click at [637, 91] on icon "Pencil" at bounding box center [644, 89] width 14 height 14
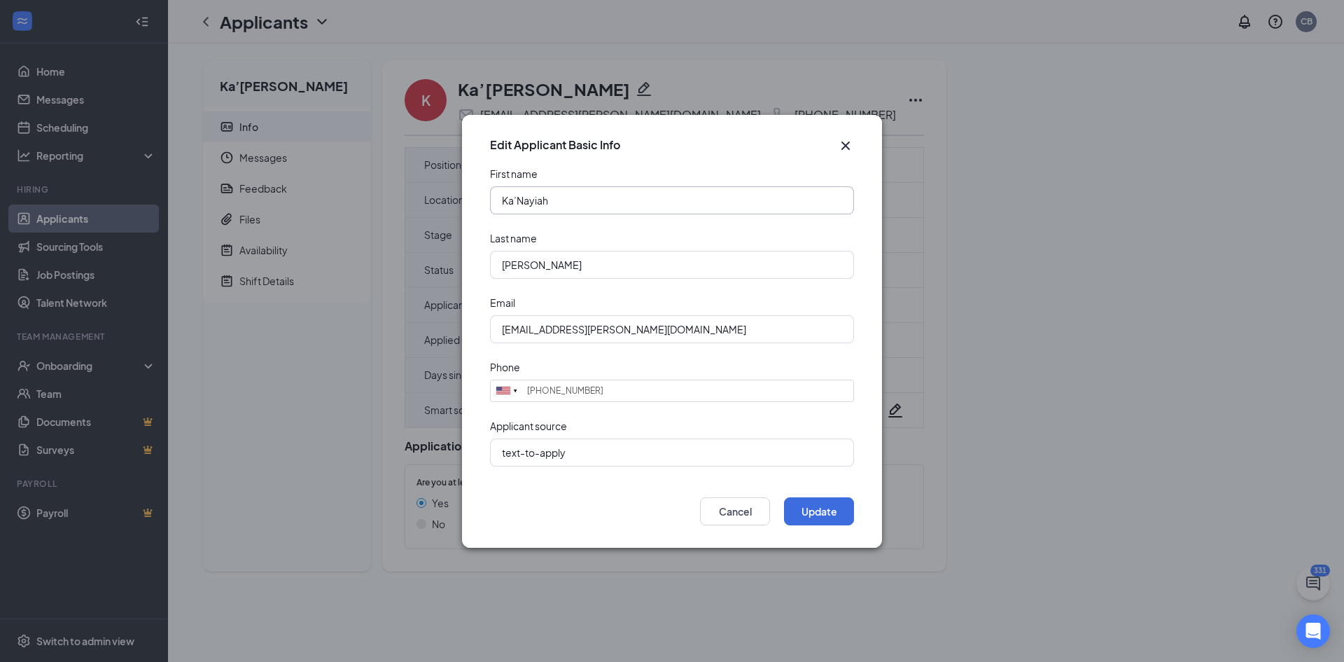
click at [515, 204] on input "Ka’Nayiah" at bounding box center [672, 200] width 364 height 28
type input "KaNayiah"
click at [808, 502] on button "Update" at bounding box center [819, 511] width 70 height 28
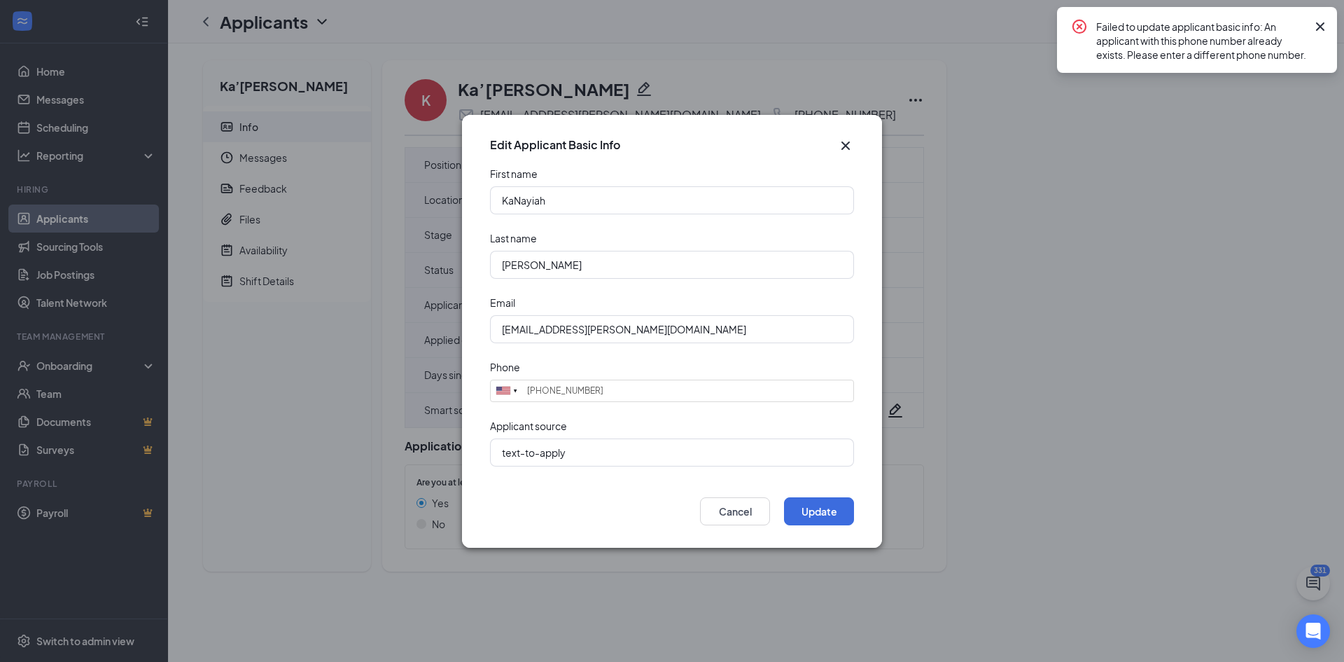
click at [1315, 24] on icon "Cross" at bounding box center [1320, 26] width 17 height 17
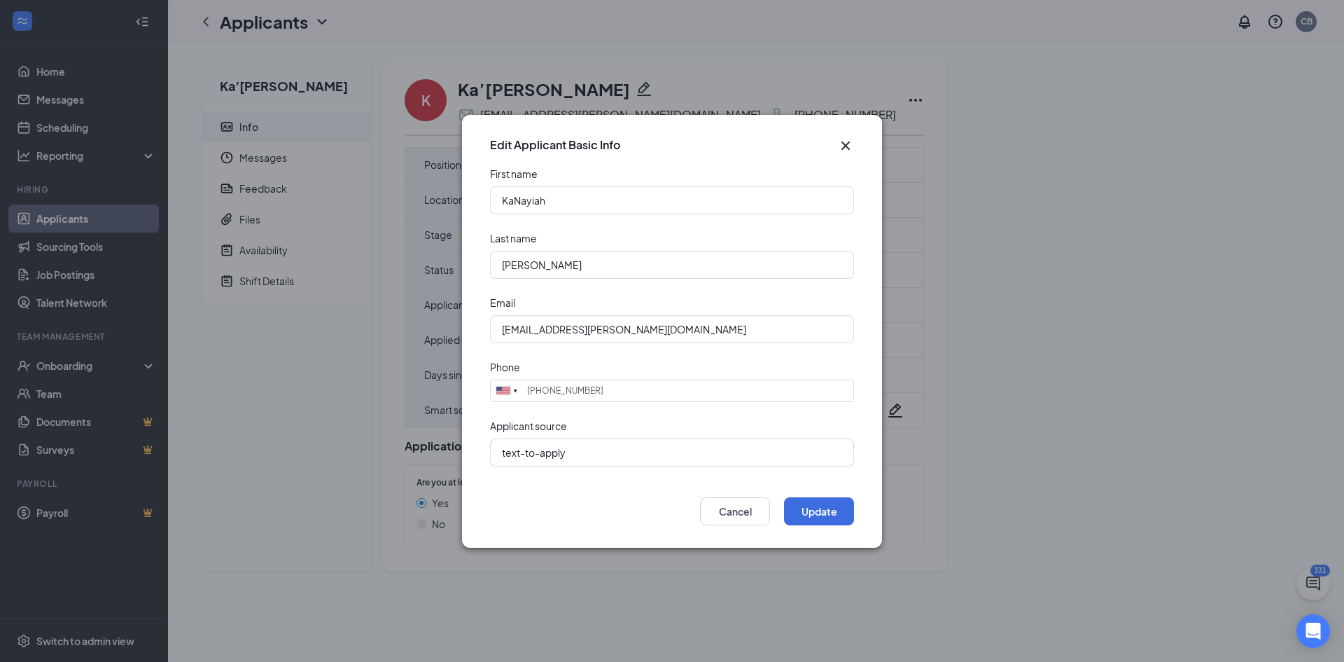
click at [852, 141] on icon "Cross" at bounding box center [845, 145] width 17 height 17
